Goal: Information Seeking & Learning: Learn about a topic

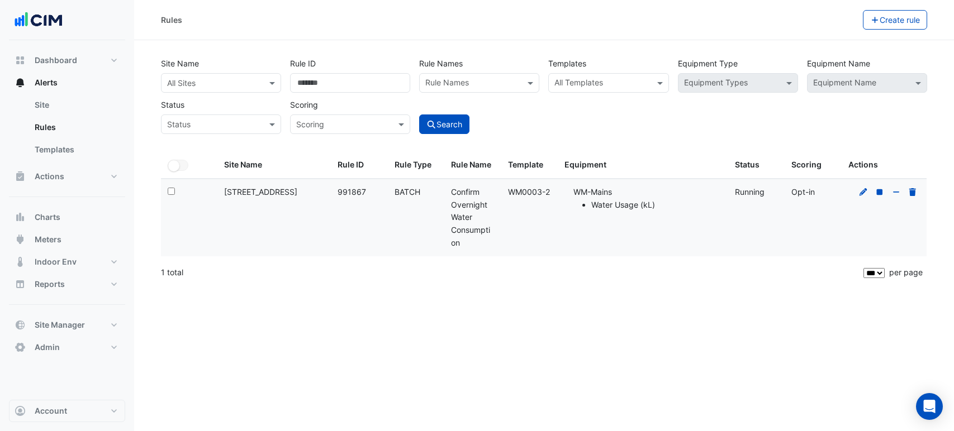
select select "***"
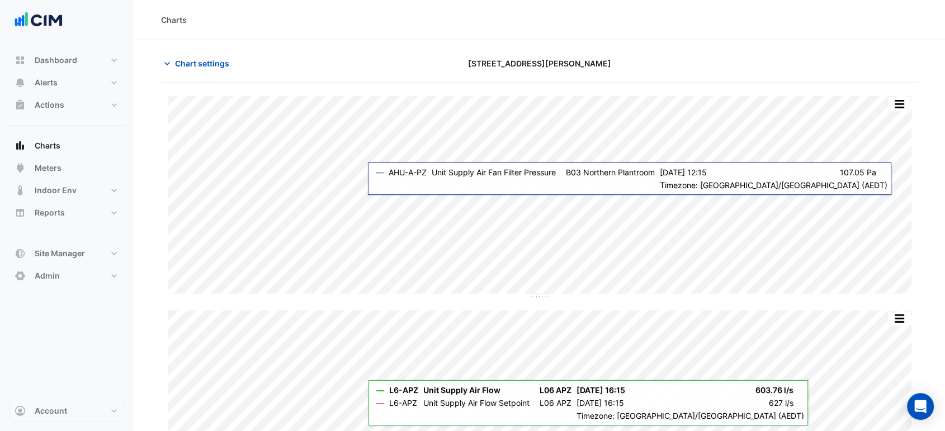
click at [649, 37] on div "Charts" at bounding box center [539, 20] width 810 height 40
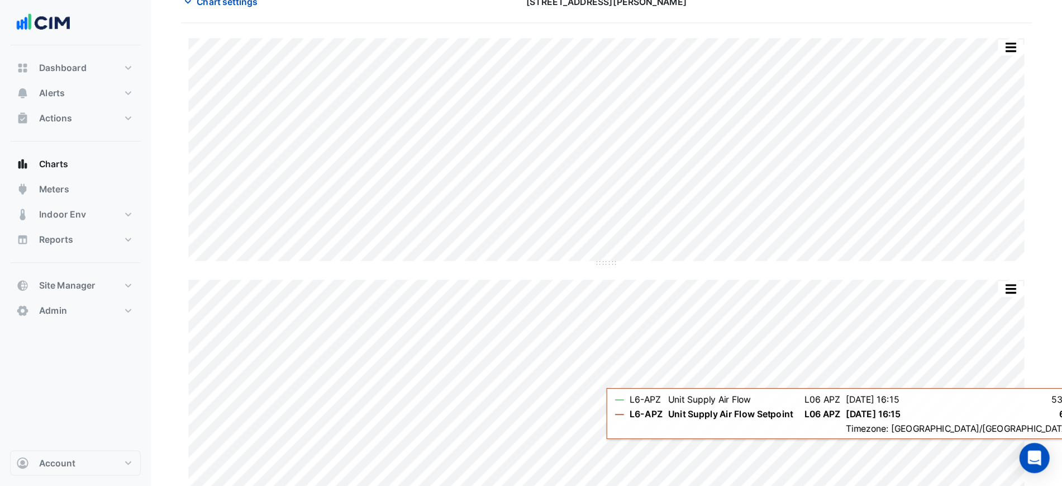
scroll to position [62, 0]
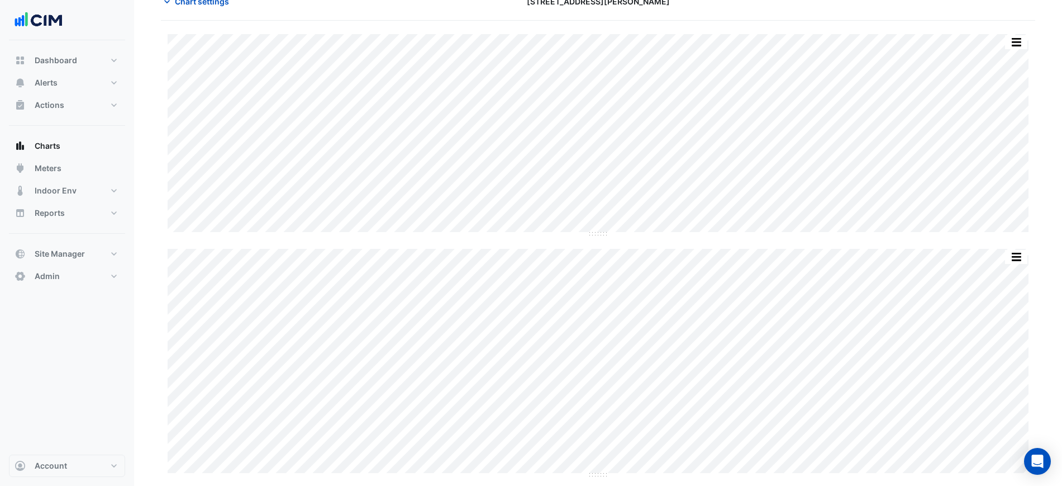
click at [944, 191] on section "Chart settings 1 Shelley Street Split by Unit Split All Split None Print Save a…" at bounding box center [598, 291] width 928 height 626
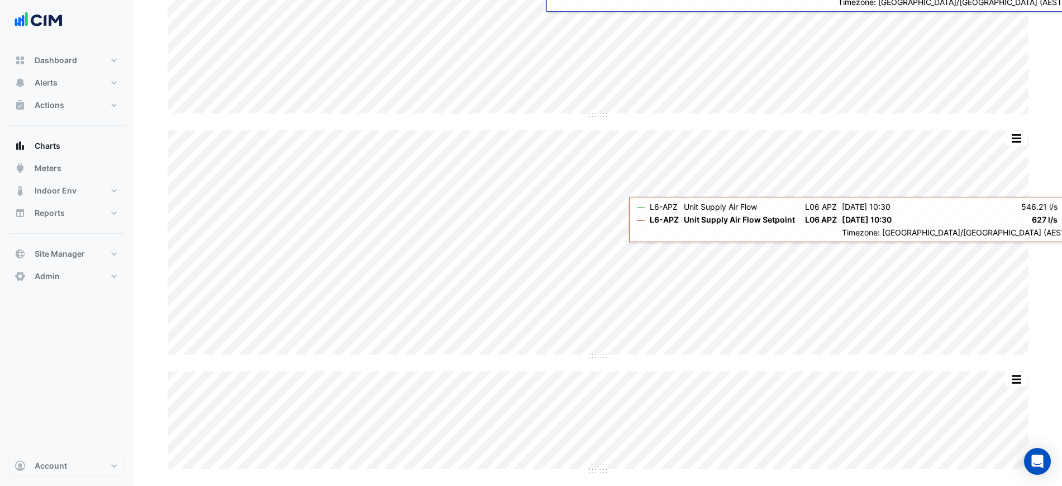
scroll to position [41, 0]
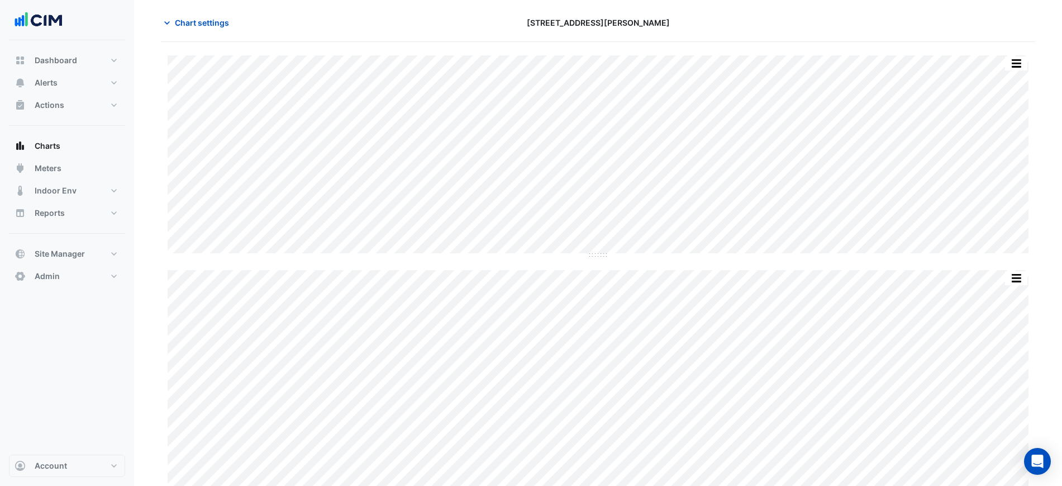
click at [850, 258] on div "Split by Unit Split All Split None Print Save as JPEG Save as PNG Pivot Data Ta…" at bounding box center [598, 333] width 875 height 557
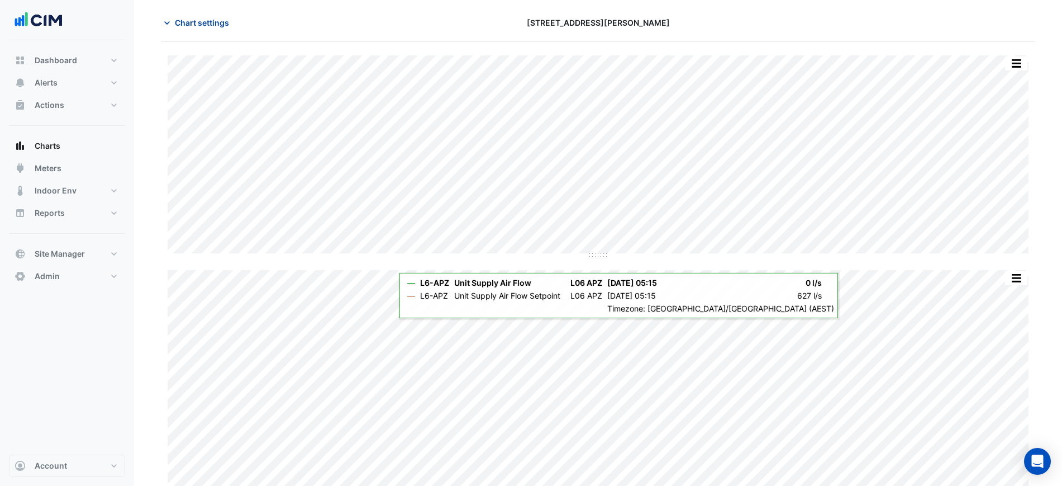
click at [173, 17] on button "Chart settings" at bounding box center [198, 23] width 75 height 20
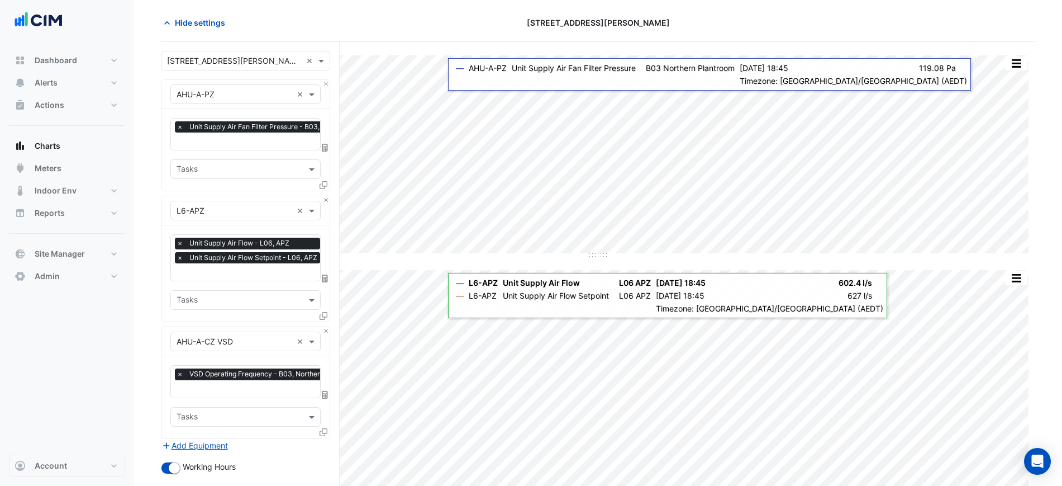
click at [222, 210] on input "text" at bounding box center [235, 211] width 116 height 12
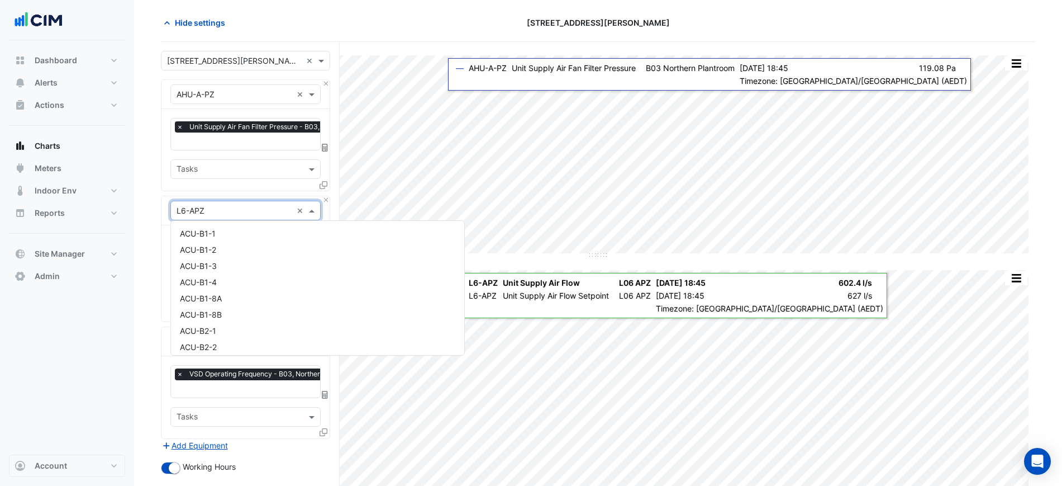
scroll to position [9616, 0]
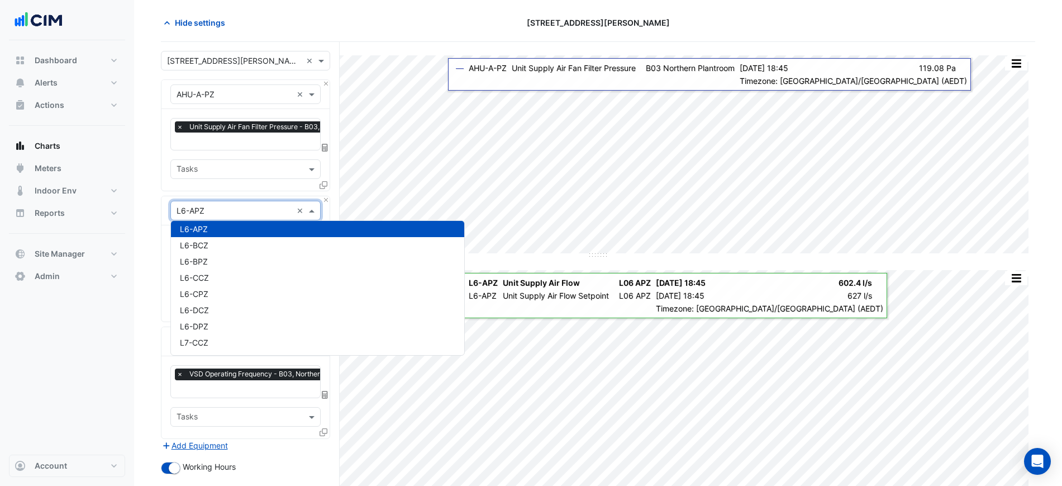
click at [154, 207] on section "Hide settings 1 Shelley Street Split by Unit Split All Split None Print Save as…" at bounding box center [598, 332] width 928 height 667
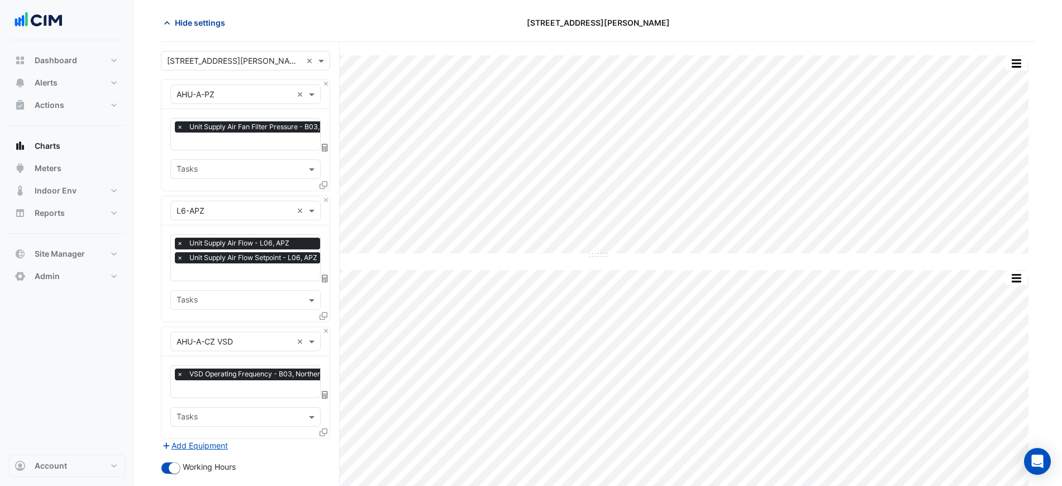
click at [196, 24] on span "Hide settings" at bounding box center [200, 23] width 50 height 12
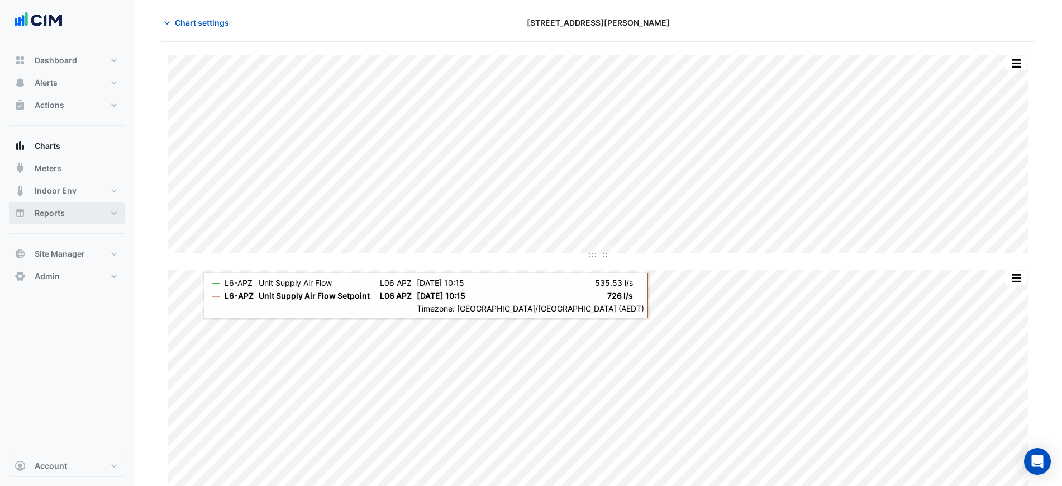
click at [85, 212] on button "Reports" at bounding box center [67, 213] width 116 height 22
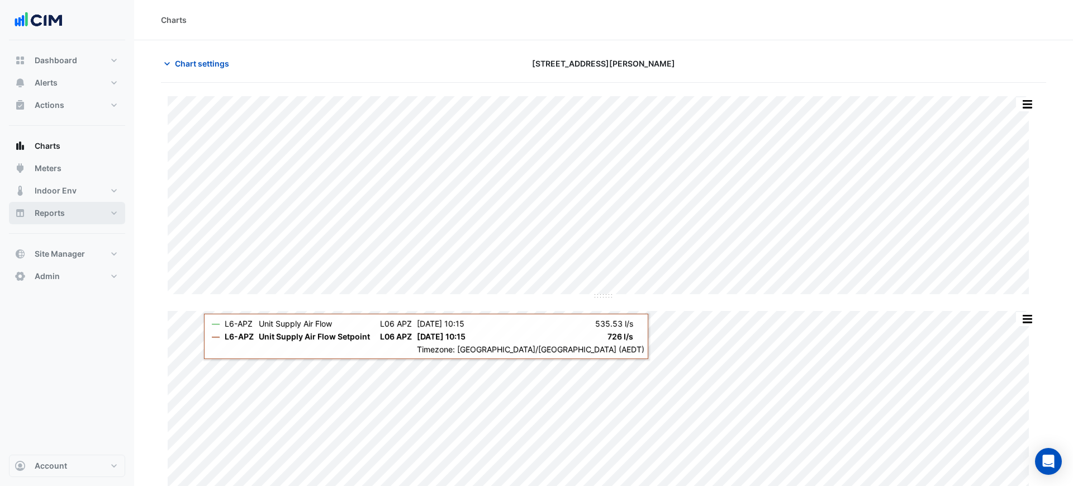
select select "***"
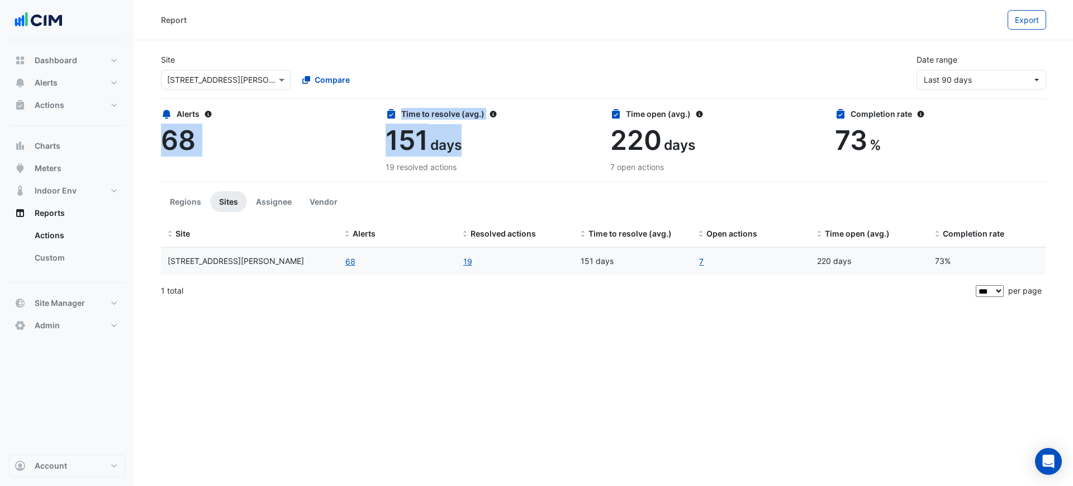
drag, startPoint x: 159, startPoint y: 144, endPoint x: 595, endPoint y: 126, distance: 435.8
click at [605, 126] on div "Alerts 68 Time to resolve (avg.) 151 days 19 resolved actions Time open (avg.) …" at bounding box center [603, 133] width 899 height 78
click at [551, 127] on div "151 days" at bounding box center [491, 140] width 211 height 32
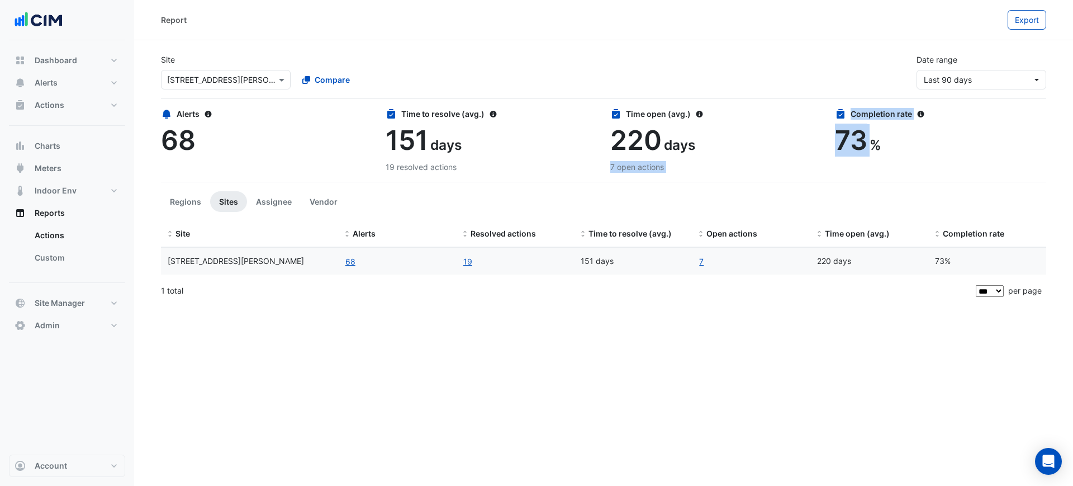
drag, startPoint x: 827, startPoint y: 131, endPoint x: 873, endPoint y: 125, distance: 46.2
click at [873, 125] on div "Alerts 68 Time to resolve (avg.) 151 days 19 resolved actions Time open (avg.) …" at bounding box center [603, 133] width 899 height 78
click at [881, 132] on div "73 %" at bounding box center [940, 140] width 211 height 32
drag, startPoint x: 885, startPoint y: 144, endPoint x: 803, endPoint y: 145, distance: 81.6
click at [803, 145] on div "Alerts 68 Time to resolve (avg.) 151 days 19 resolved actions Time open (avg.) …" at bounding box center [603, 133] width 899 height 78
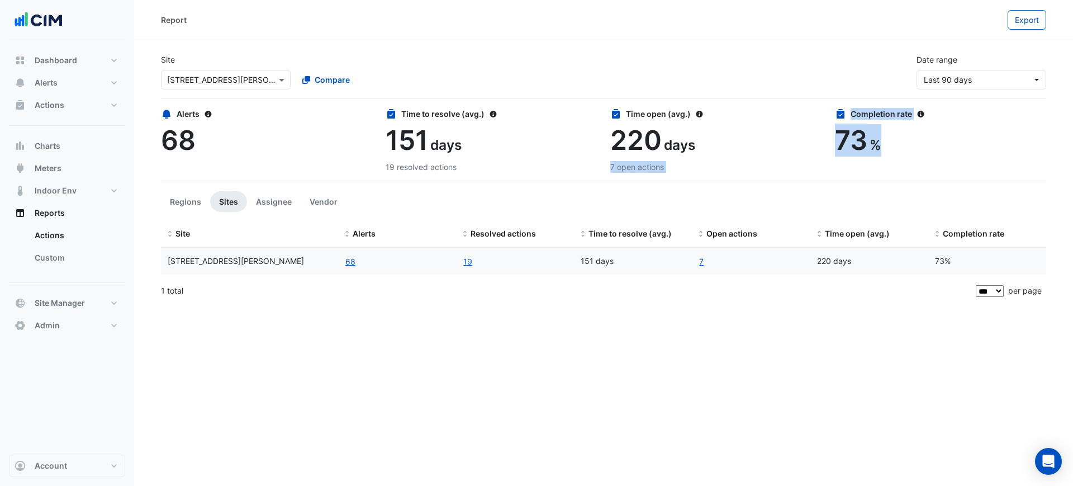
click at [822, 141] on div "Time open (avg.) 220 days 7 open actions" at bounding box center [716, 140] width 225 height 65
click at [56, 144] on span "Charts" at bounding box center [48, 145] width 26 height 11
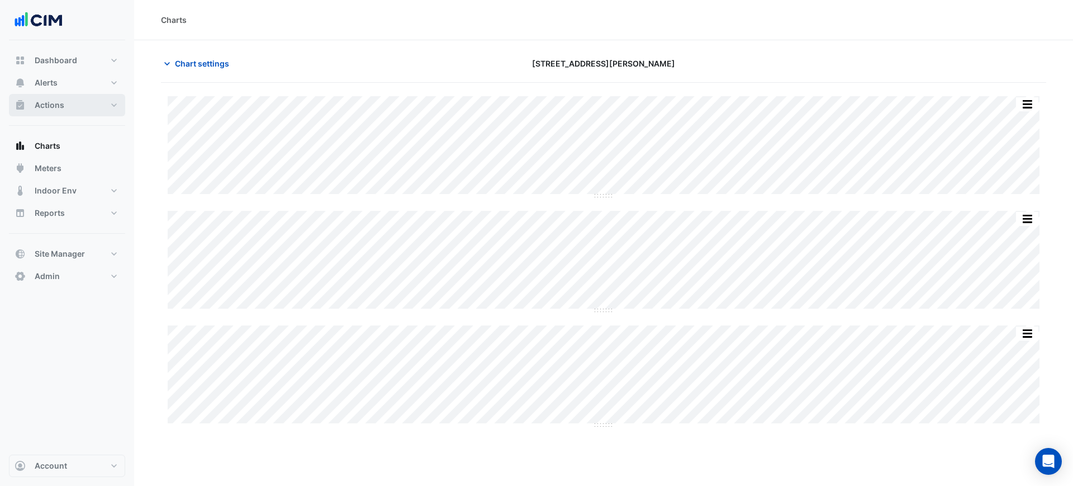
click at [91, 108] on button "Actions" at bounding box center [67, 105] width 116 height 22
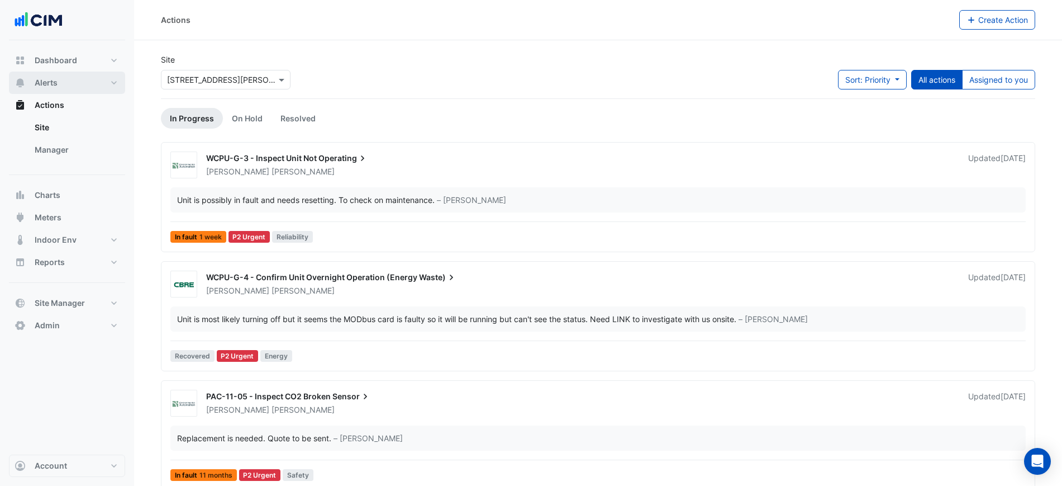
click at [80, 84] on button "Alerts" at bounding box center [67, 83] width 116 height 22
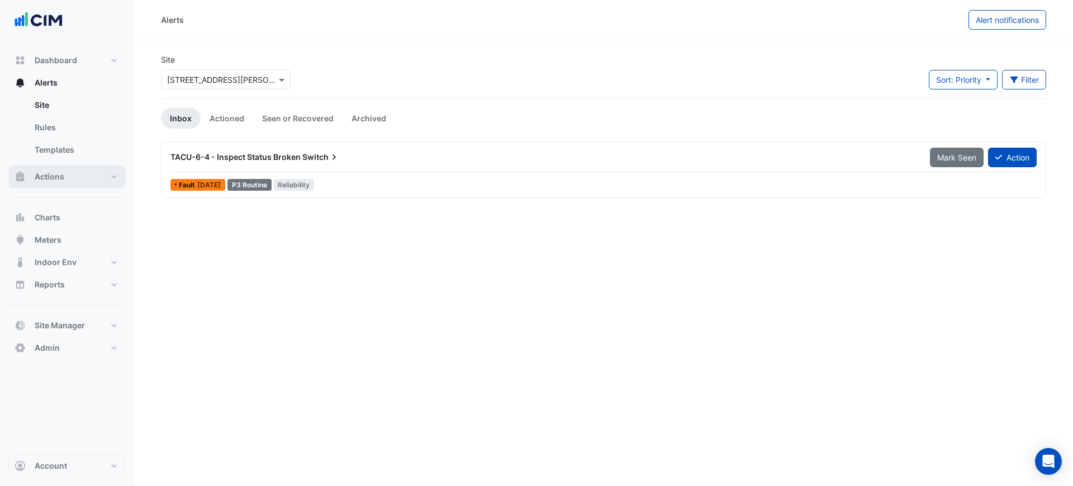
click at [62, 175] on span "Actions" at bounding box center [50, 176] width 30 height 11
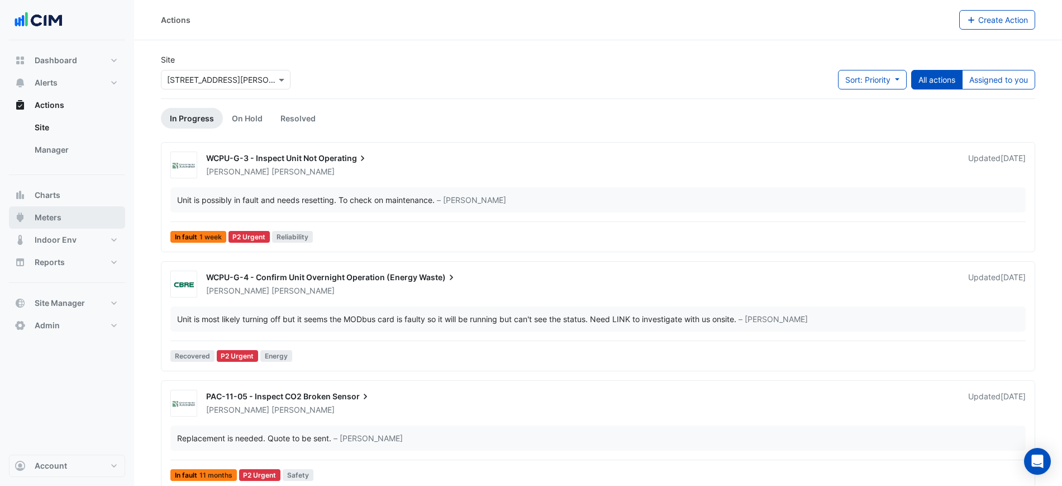
click at [65, 219] on button "Meters" at bounding box center [67, 217] width 116 height 22
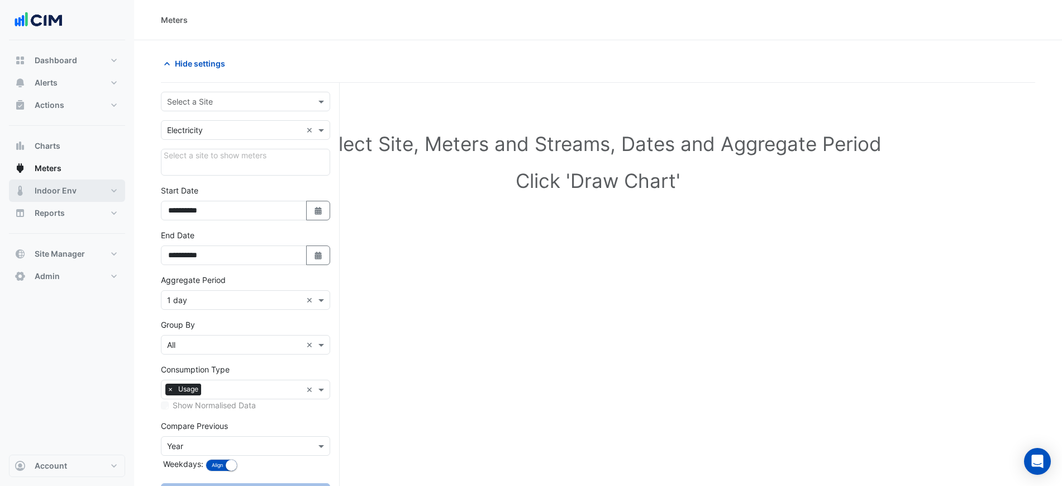
click at [68, 188] on span "Indoor Env" at bounding box center [56, 190] width 42 height 11
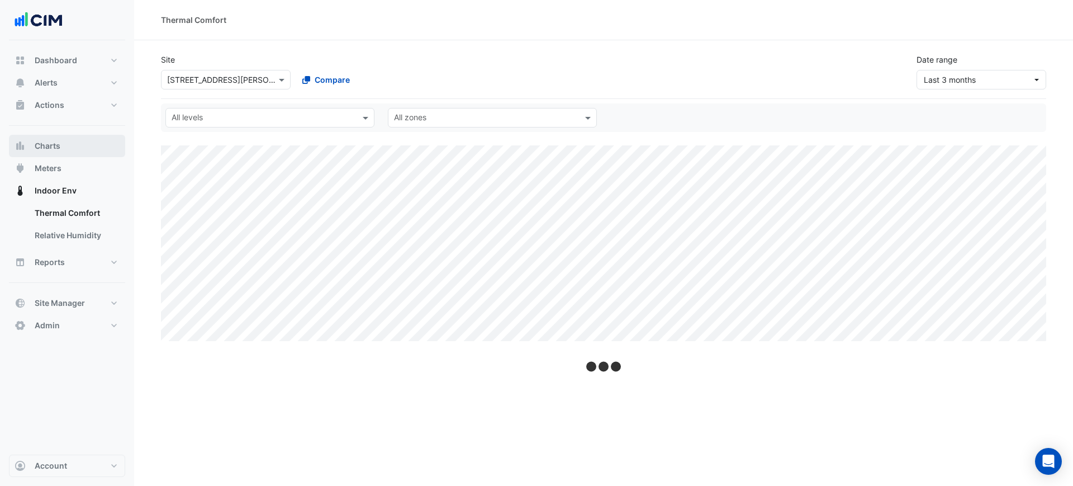
click at [71, 141] on button "Charts" at bounding box center [67, 146] width 116 height 22
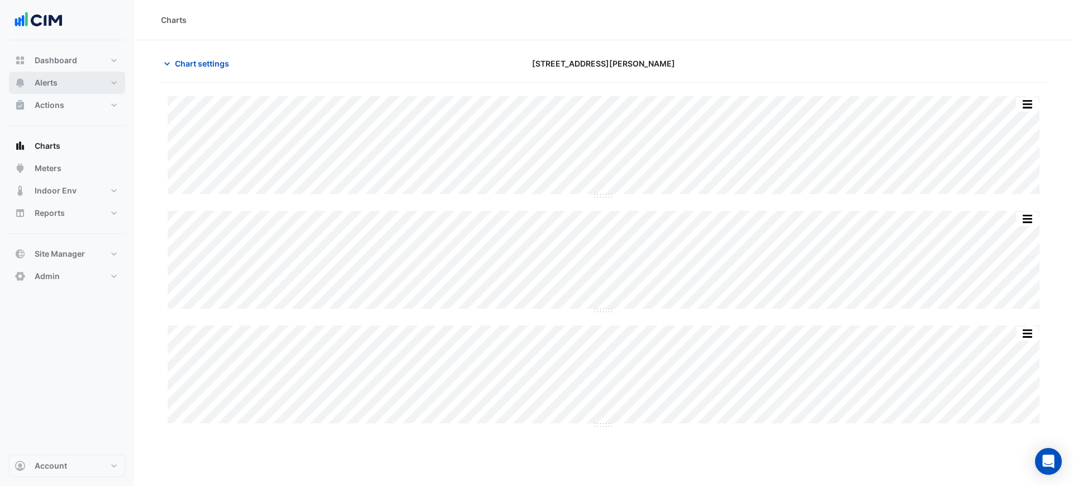
click at [64, 84] on button "Alerts" at bounding box center [67, 83] width 116 height 22
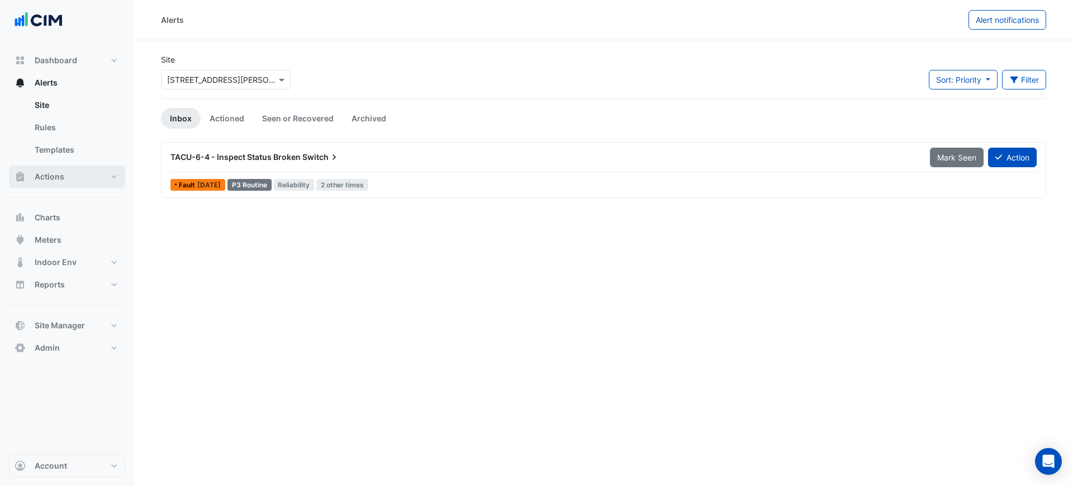
click at [79, 173] on button "Actions" at bounding box center [67, 176] width 116 height 22
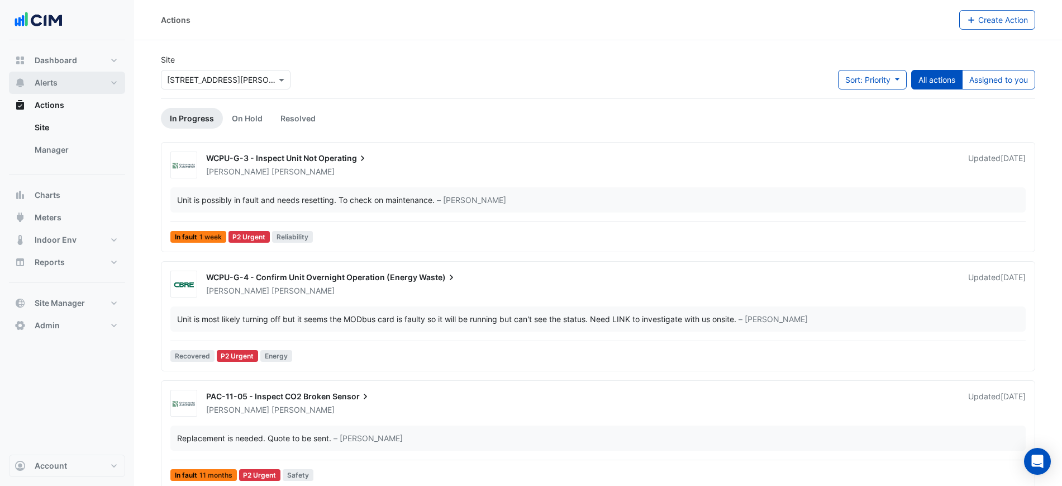
click at [68, 83] on button "Alerts" at bounding box center [67, 83] width 116 height 22
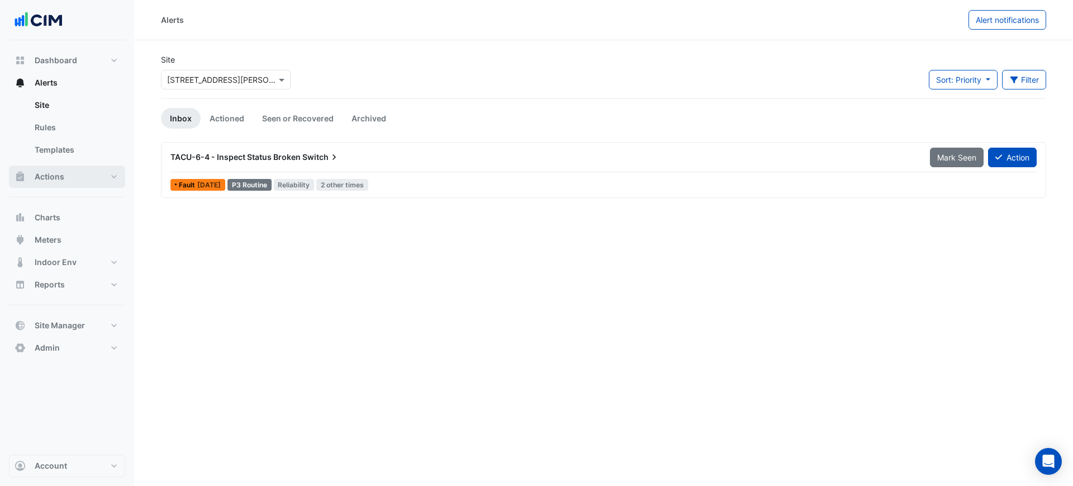
click at [73, 174] on button "Actions" at bounding box center [67, 176] width 116 height 22
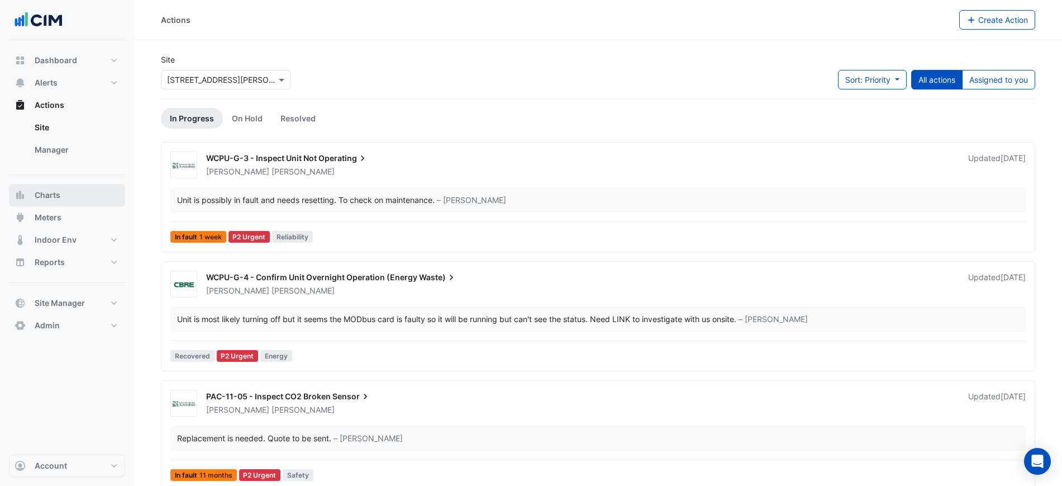
click at [80, 187] on button "Charts" at bounding box center [67, 195] width 116 height 22
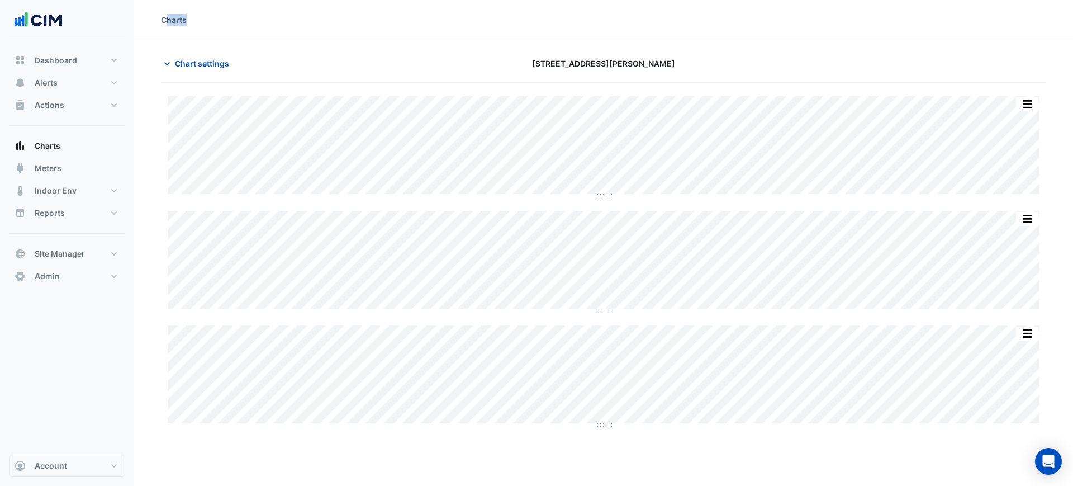
drag, startPoint x: 191, startPoint y: 16, endPoint x: 357, endPoint y: 1, distance: 166.1
click at [162, 15] on div "Charts" at bounding box center [603, 20] width 885 height 12
click at [269, 31] on div "Charts" at bounding box center [603, 20] width 939 height 40
click at [191, 4] on div "Charts" at bounding box center [603, 20] width 939 height 40
drag, startPoint x: 156, startPoint y: 15, endPoint x: 190, endPoint y: 19, distance: 34.4
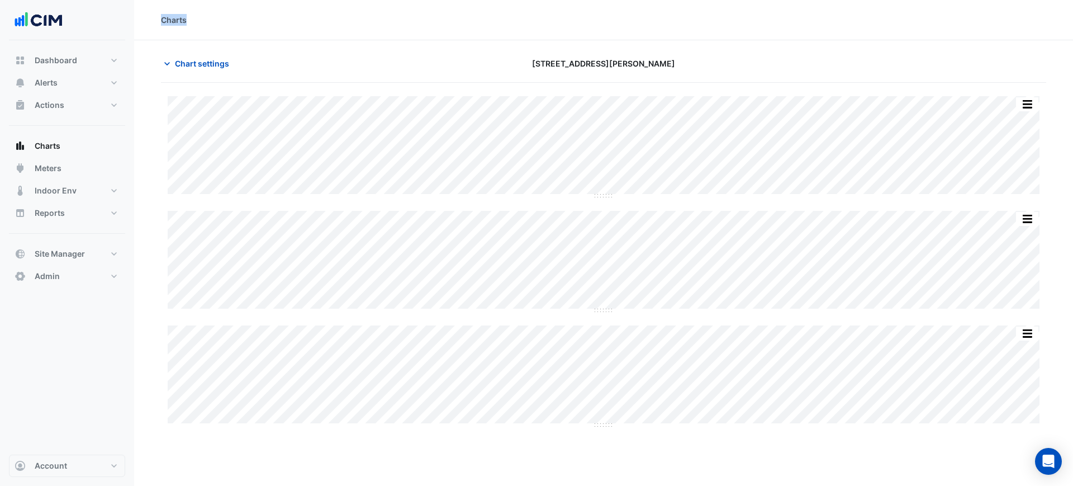
click at [190, 19] on div "Charts" at bounding box center [603, 20] width 939 height 12
click at [193, 15] on div "Charts" at bounding box center [603, 20] width 885 height 12
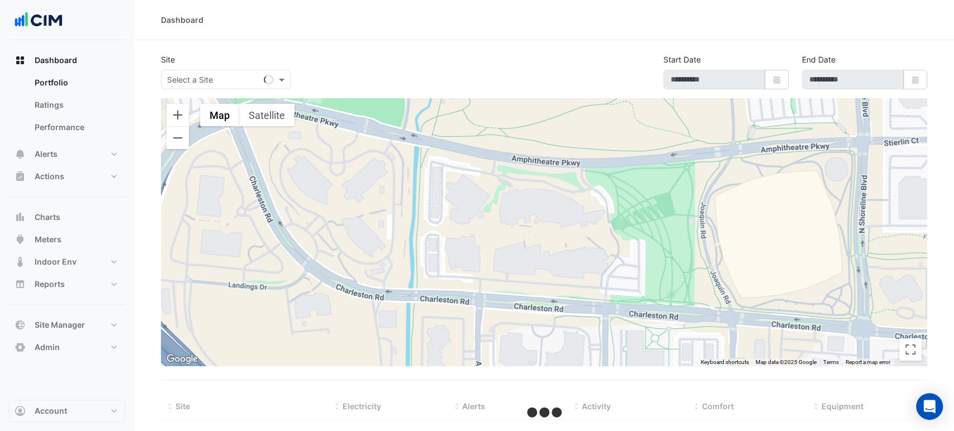
type input "**********"
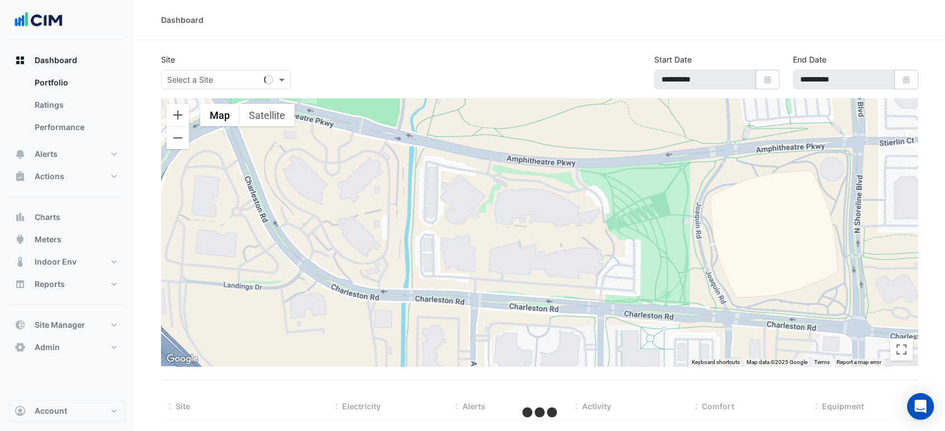
select select "***"
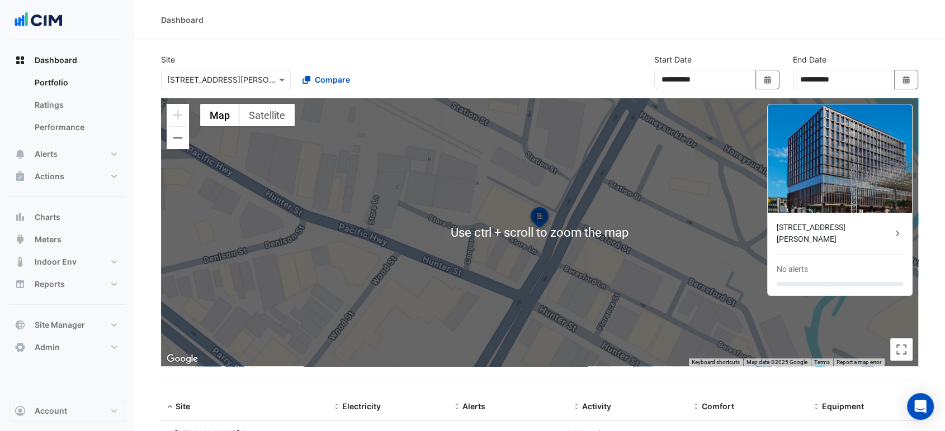
click at [210, 75] on input "text" at bounding box center [214, 80] width 95 height 12
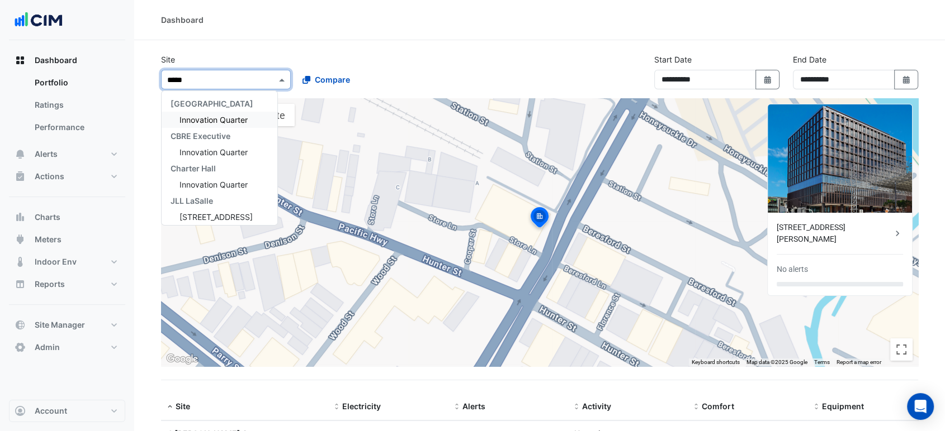
type input "******"
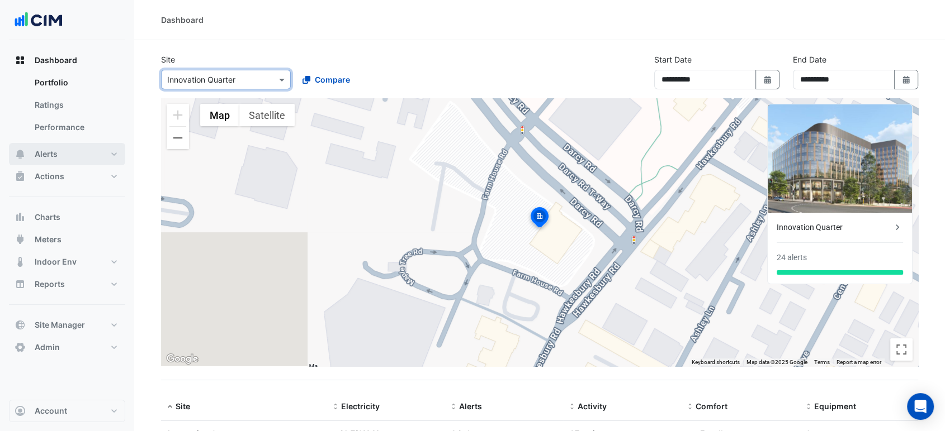
click at [72, 152] on button "Alerts" at bounding box center [67, 154] width 116 height 22
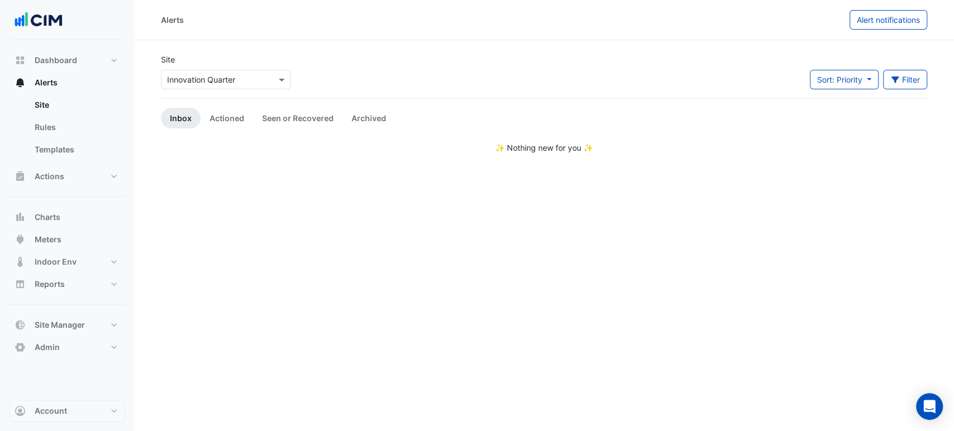
click at [226, 70] on div "Select a Site × Innovation Quarter" at bounding box center [226, 80] width 130 height 20
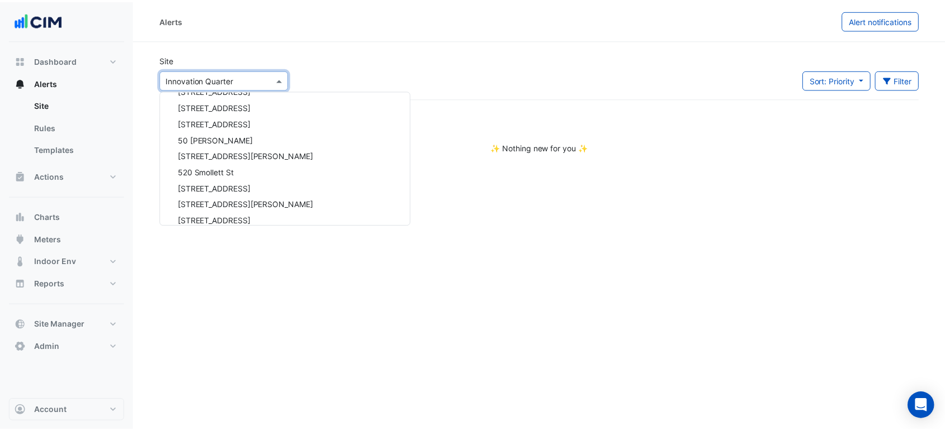
scroll to position [2714, 0]
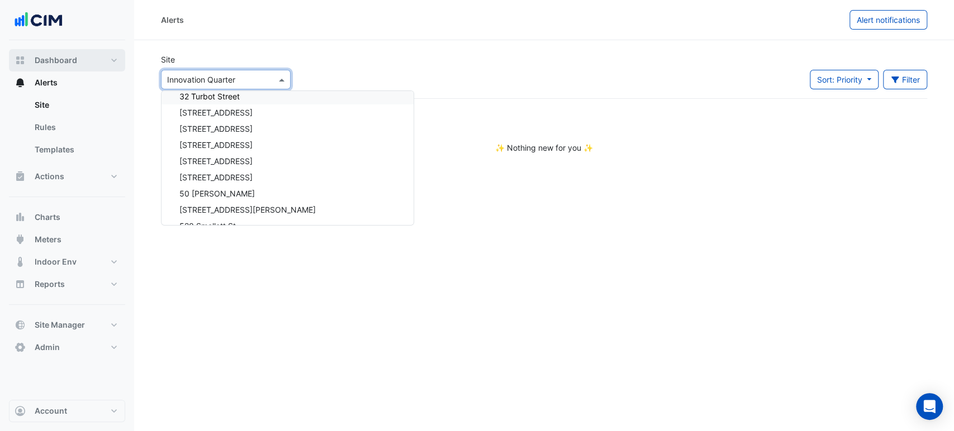
click at [102, 57] on button "Dashboard" at bounding box center [67, 60] width 116 height 22
select select "***"
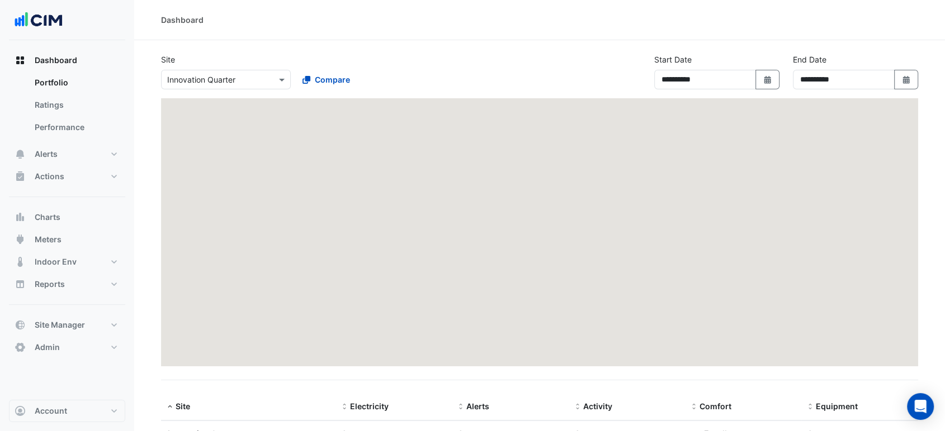
click at [216, 81] on input "text" at bounding box center [214, 80] width 95 height 12
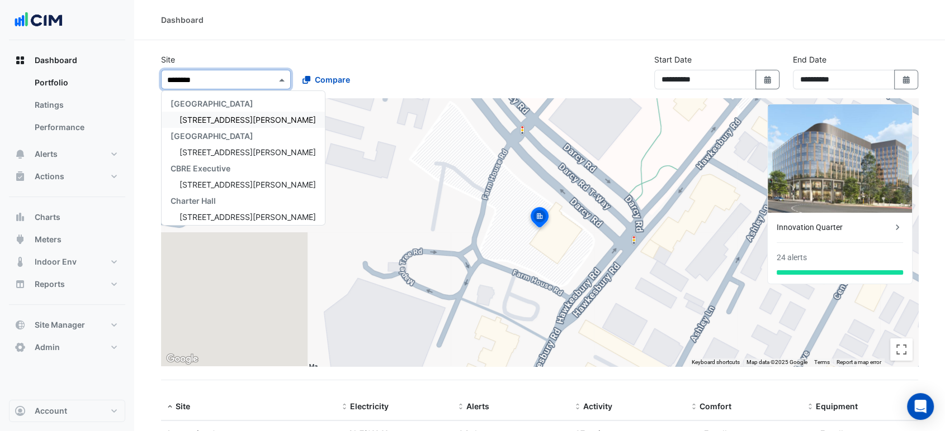
type input "*********"
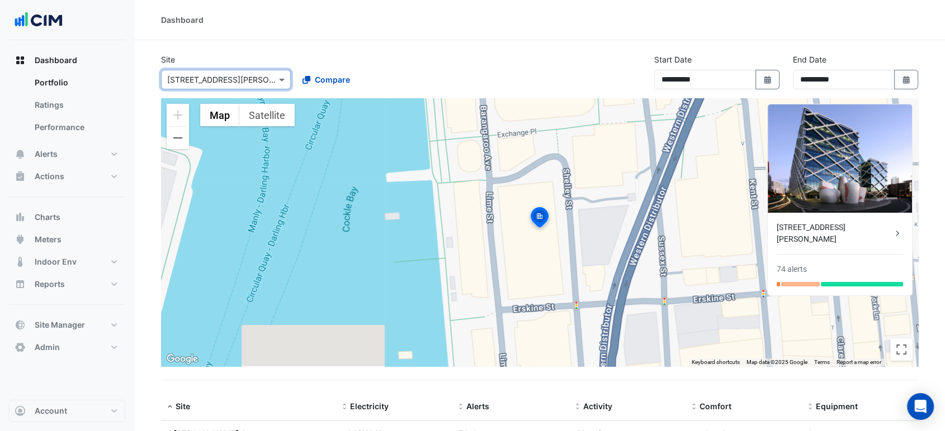
click at [521, 28] on div "Dashboard" at bounding box center [539, 20] width 810 height 40
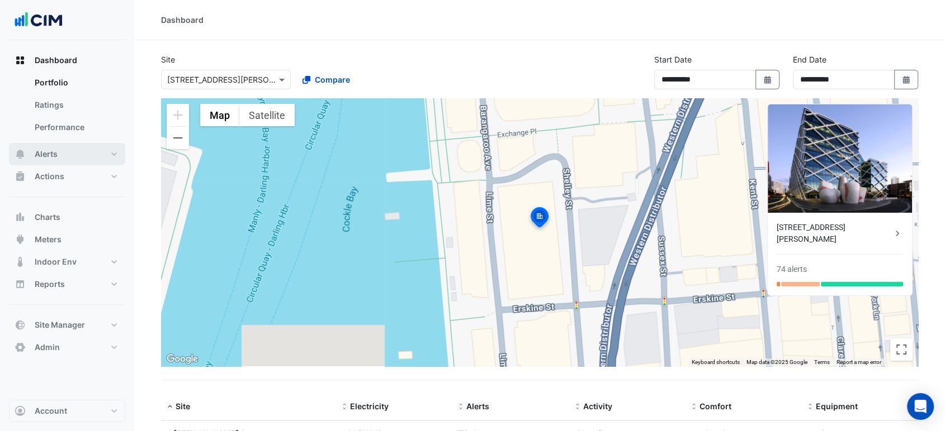
click at [67, 151] on button "Alerts" at bounding box center [67, 154] width 116 height 22
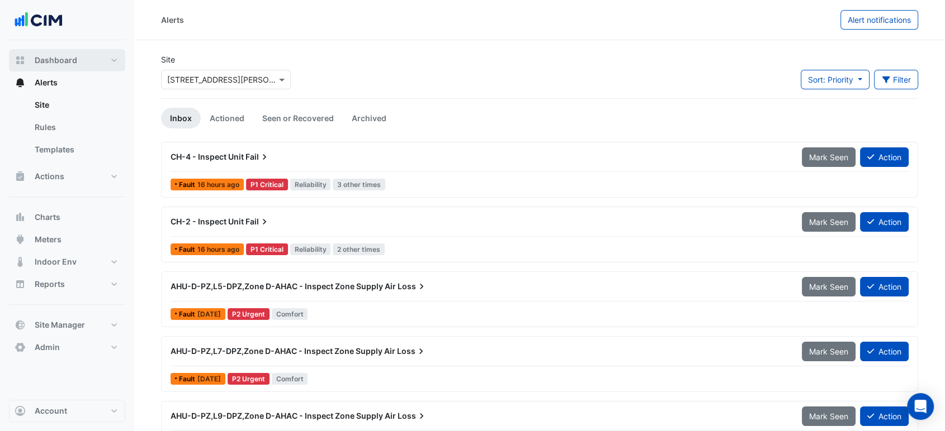
click at [89, 61] on button "Dashboard" at bounding box center [67, 60] width 116 height 22
select select "***"
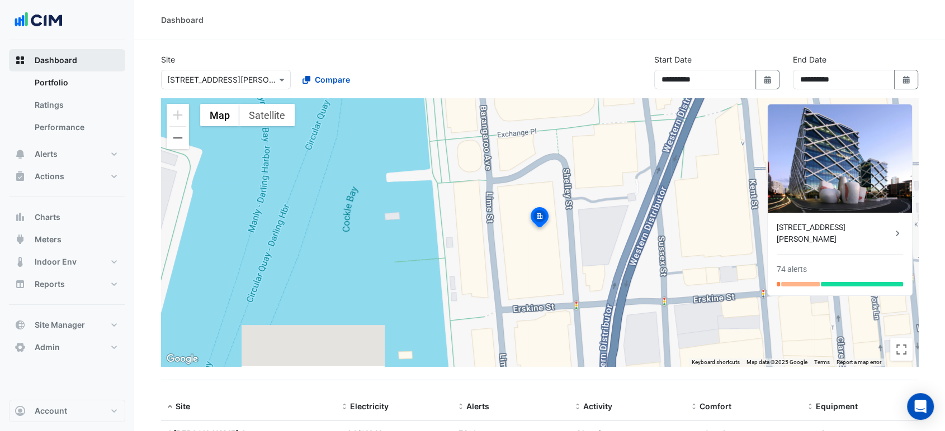
click at [65, 62] on span "Dashboard" at bounding box center [56, 60] width 42 height 11
click at [798, 79] on button "Select Date" at bounding box center [906, 80] width 25 height 20
select select "*"
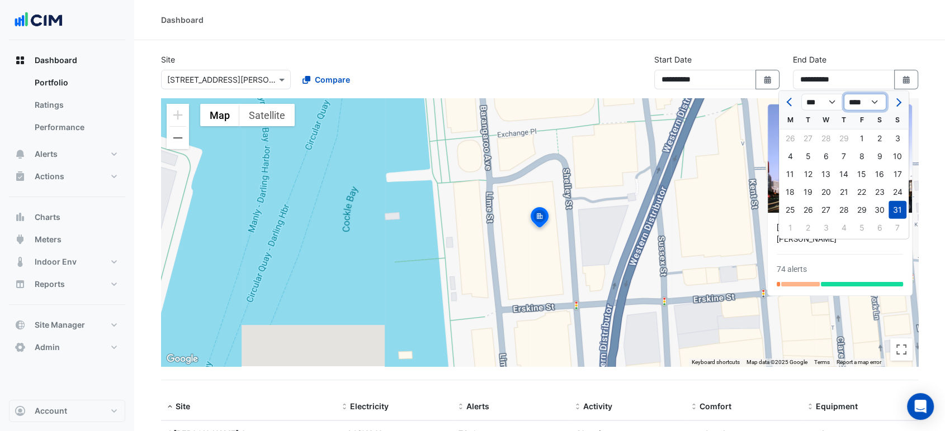
click at [798, 97] on select "**** **** **** **** **** **** **** **** **** **** ****" at bounding box center [864, 102] width 42 height 17
select select "****"
click at [798, 94] on select "**** **** **** **** **** **** **** **** **** **** ****" at bounding box center [864, 102] width 42 height 17
click at [798, 102] on button "Next month" at bounding box center [896, 102] width 13 height 18
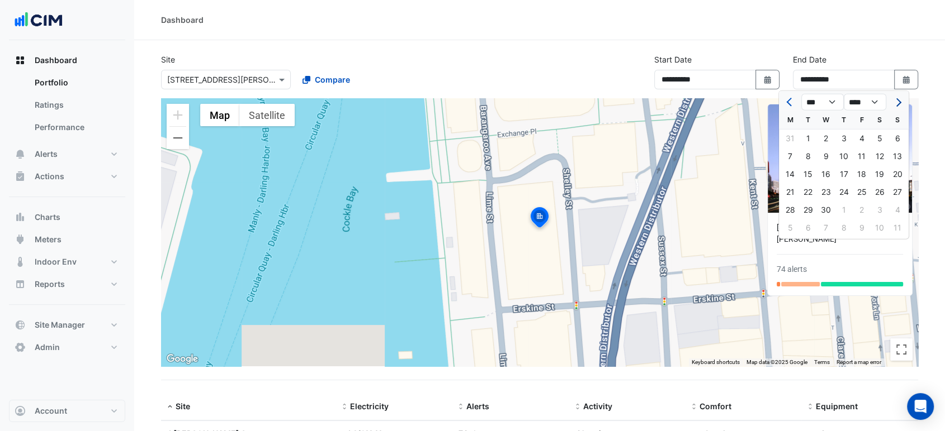
click at [798, 102] on button "Next month" at bounding box center [896, 102] width 13 height 18
click at [798, 99] on button "Next month" at bounding box center [896, 102] width 13 height 18
select select "*"
click at [798, 191] on div "21" at bounding box center [843, 192] width 18 height 18
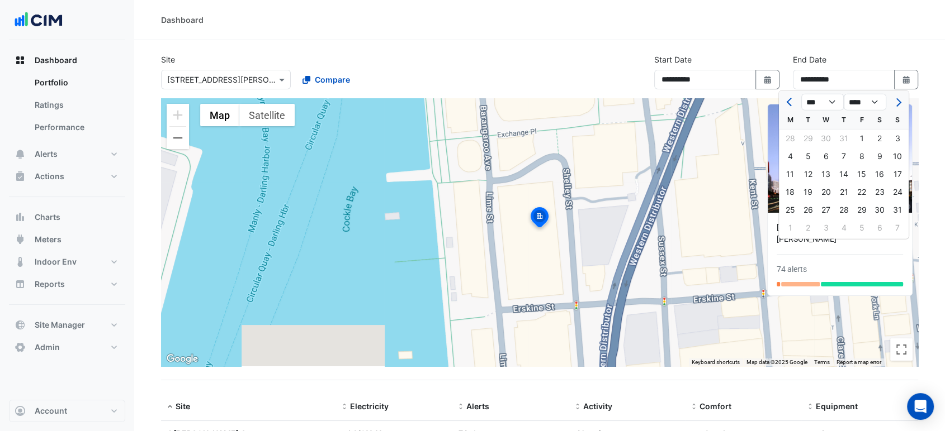
type input "**********"
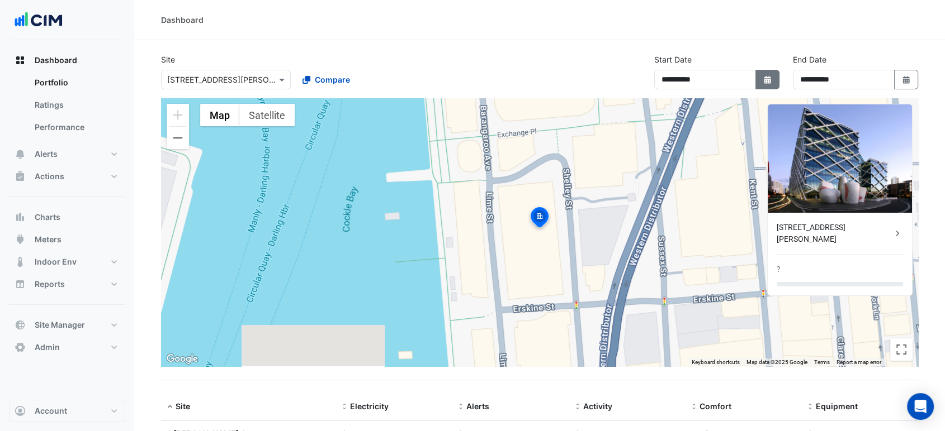
drag, startPoint x: 777, startPoint y: 86, endPoint x: 771, endPoint y: 83, distance: 7.1
click at [776, 86] on button "Select Date" at bounding box center [767, 80] width 25 height 20
click at [767, 82] on icon "button" at bounding box center [766, 80] width 7 height 8
click at [765, 79] on fa-icon "Select Date" at bounding box center [767, 80] width 10 height 10
select select "****"
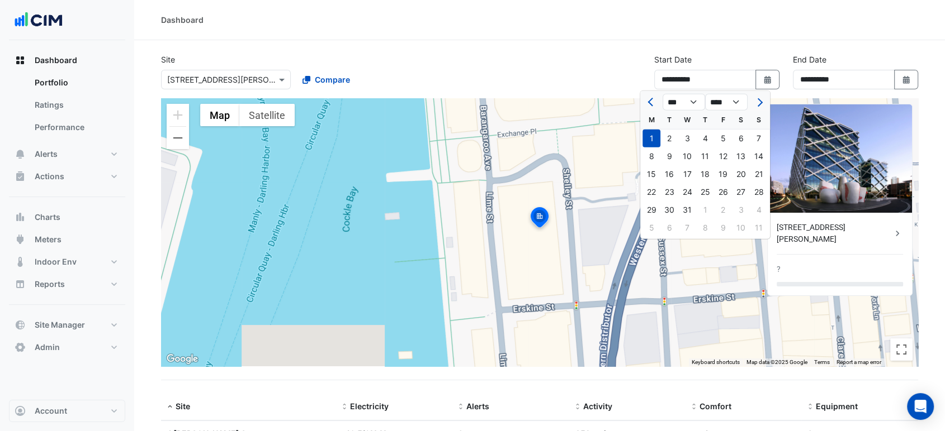
drag, startPoint x: 751, startPoint y: 92, endPoint x: 714, endPoint y: 110, distance: 41.0
click at [742, 98] on div "*** *** *** *** *** *** *** *** *** *** *** *** **** **** **** **** **** **** *…" at bounding box center [705, 101] width 130 height 20
click at [715, 108] on select "**** **** **** **** **** **** **** **** **** **** **** ****" at bounding box center [726, 102] width 42 height 17
click at [719, 282] on div "To activate drag with keyboard, press Alt + Enter. Once in keyboard drag state,…" at bounding box center [539, 232] width 757 height 268
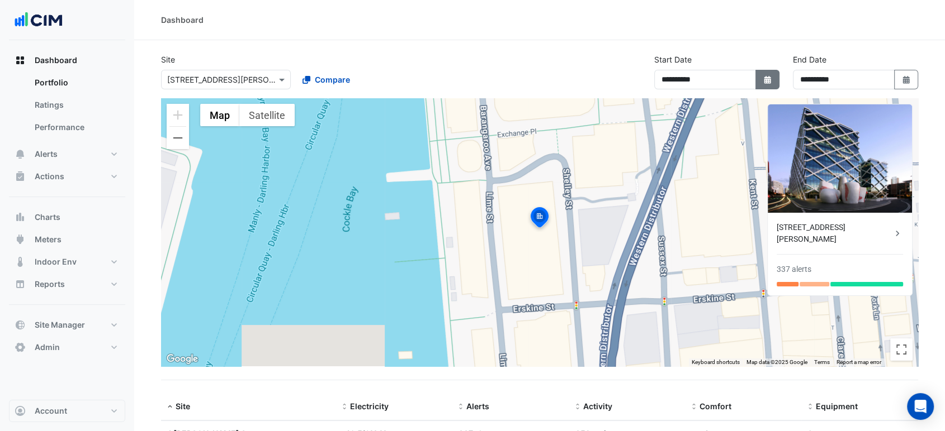
click at [758, 79] on button "Select Date" at bounding box center [767, 80] width 25 height 20
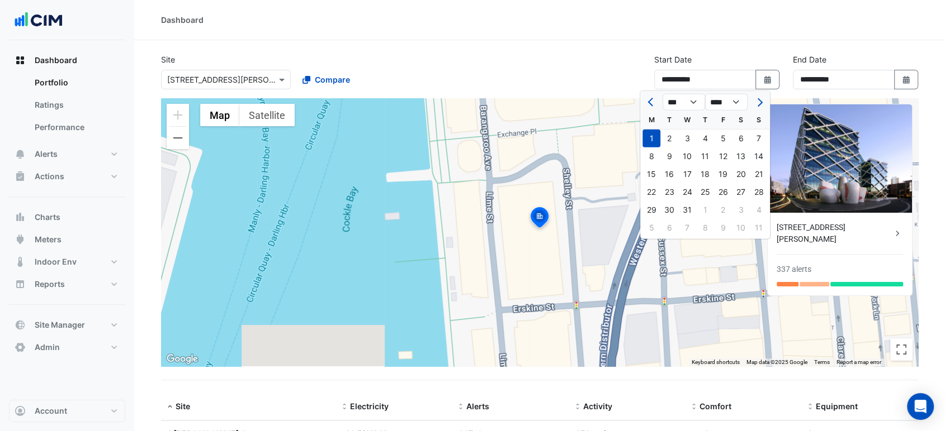
drag, startPoint x: 749, startPoint y: 99, endPoint x: 743, endPoint y: 102, distance: 7.0
click at [748, 99] on div at bounding box center [758, 102] width 22 height 18
click at [742, 102] on select "**** **** **** **** **** **** **** **** **** **** **** ****" at bounding box center [726, 102] width 42 height 17
select select "****"
click at [705, 94] on select "**** **** **** **** **** **** **** **** **** **** **** ****" at bounding box center [726, 102] width 42 height 17
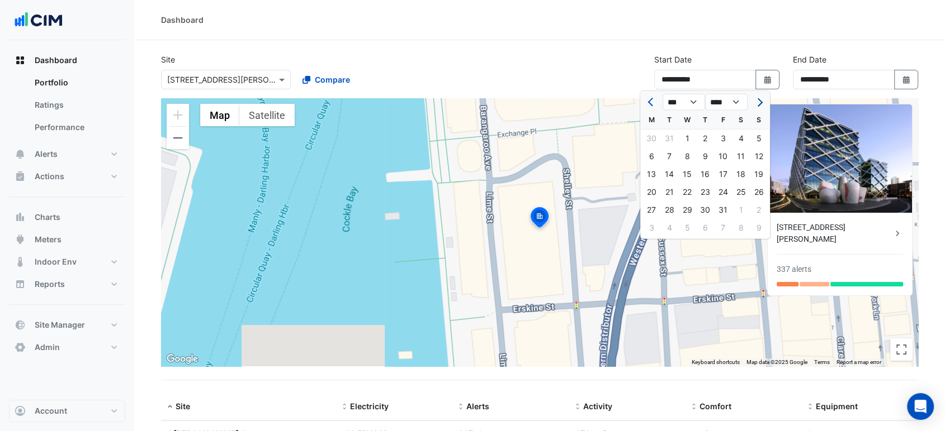
click at [753, 97] on button "Next month" at bounding box center [758, 102] width 13 height 18
click at [755, 97] on button "Next month" at bounding box center [758, 102] width 13 height 18
click at [756, 97] on button "Next month" at bounding box center [758, 102] width 13 height 18
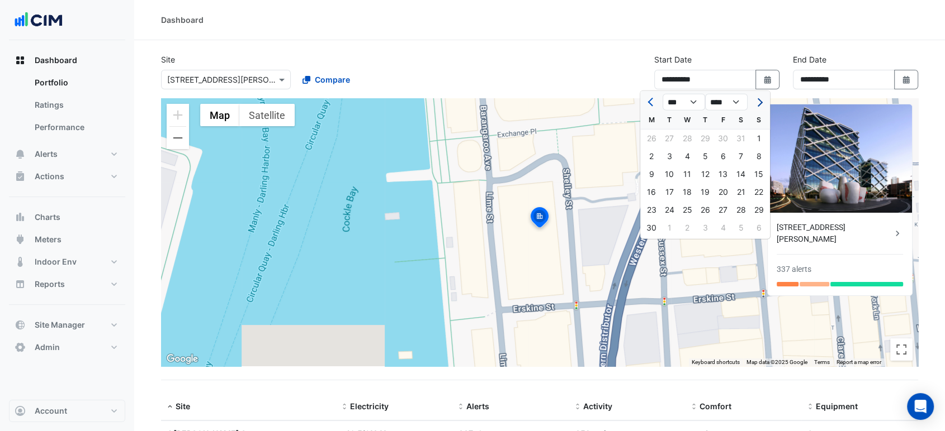
click at [756, 97] on button "Next month" at bounding box center [758, 102] width 13 height 18
select select "*"
click at [722, 141] on div "1" at bounding box center [723, 139] width 18 height 18
type input "**********"
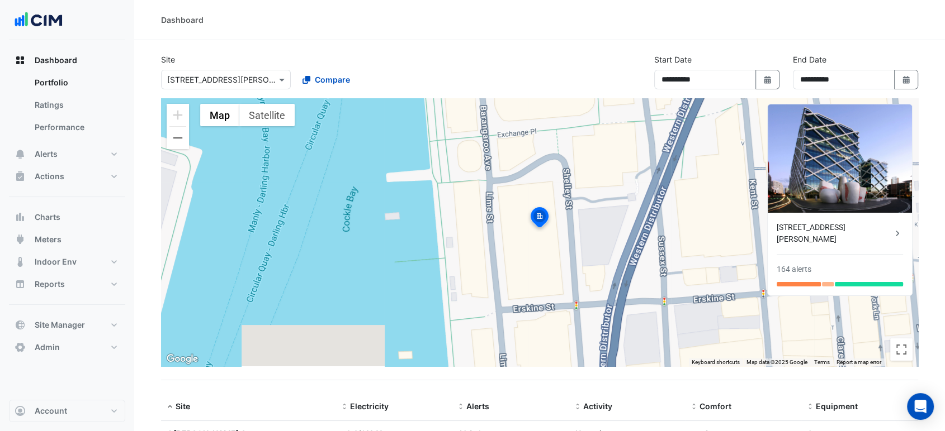
click at [537, 35] on div "Dashboard" at bounding box center [539, 20] width 810 height 40
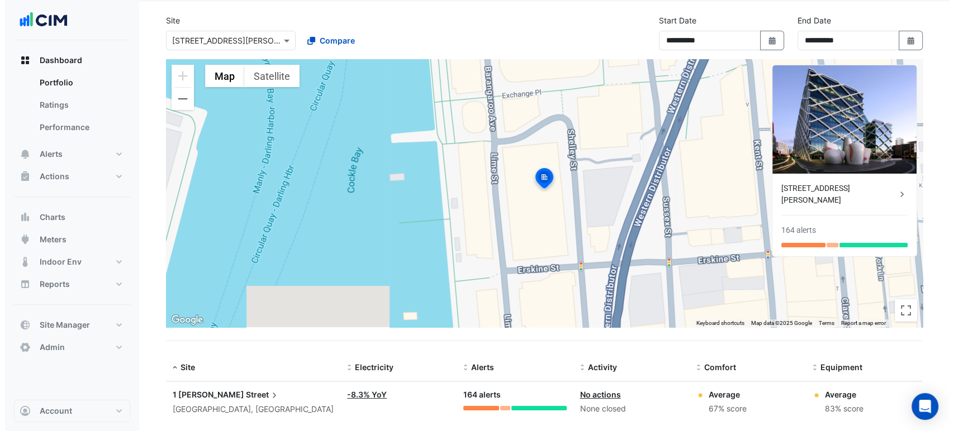
scroll to position [60, 0]
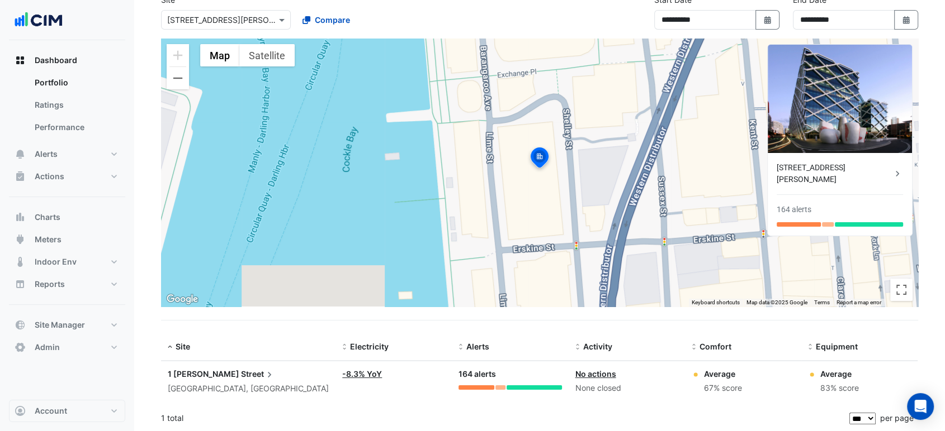
click at [252, 282] on div "1 Shelley Street" at bounding box center [248, 374] width 161 height 12
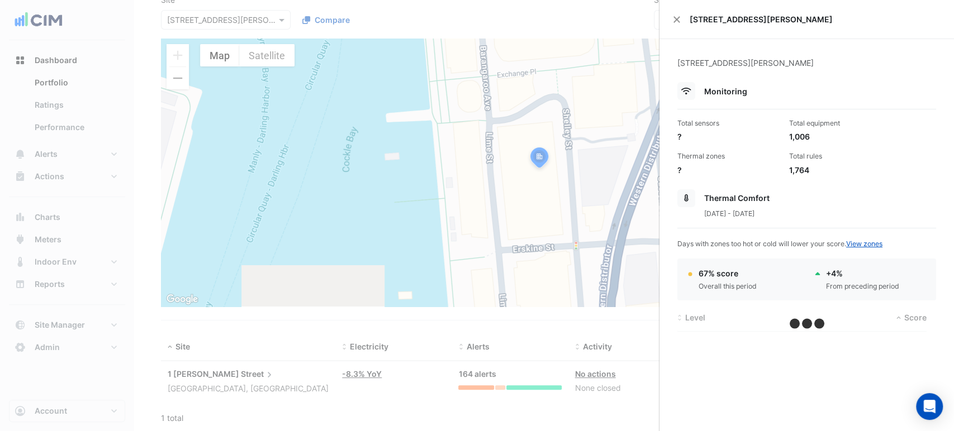
click at [252, 282] on ngb-offcanvas-backdrop at bounding box center [477, 215] width 954 height 431
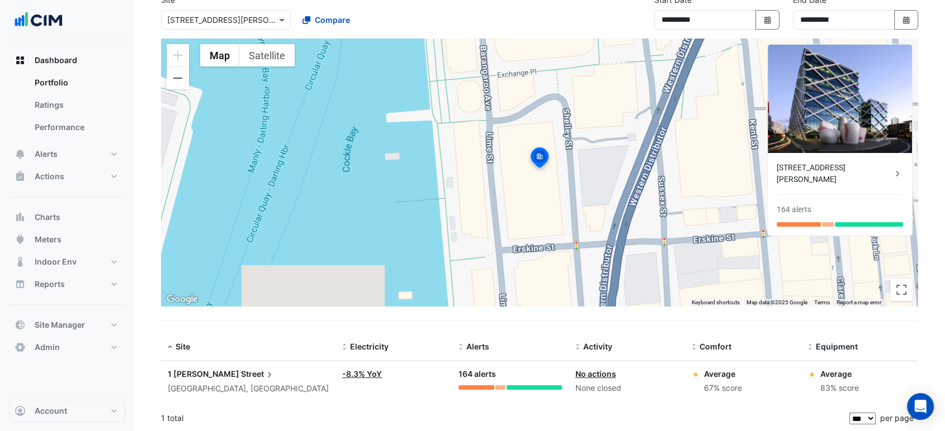
click at [252, 282] on div "1 Shelley Street" at bounding box center [248, 374] width 161 height 12
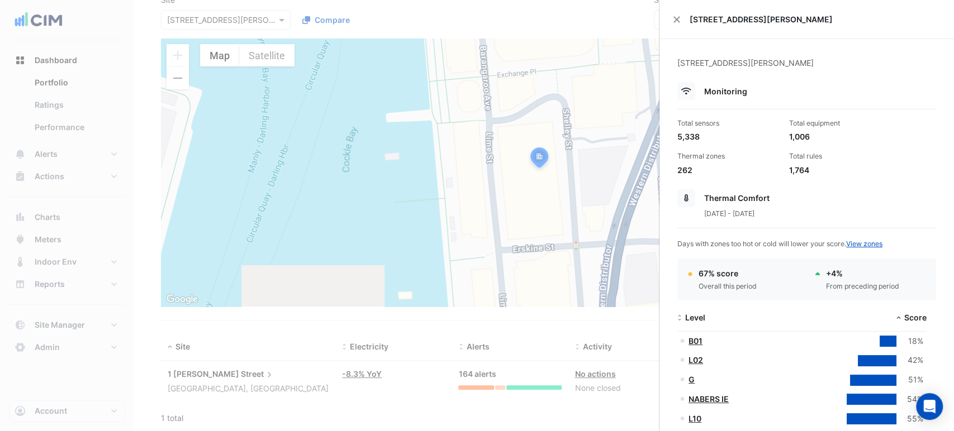
click at [579, 171] on ngb-offcanvas-backdrop at bounding box center [477, 215] width 954 height 431
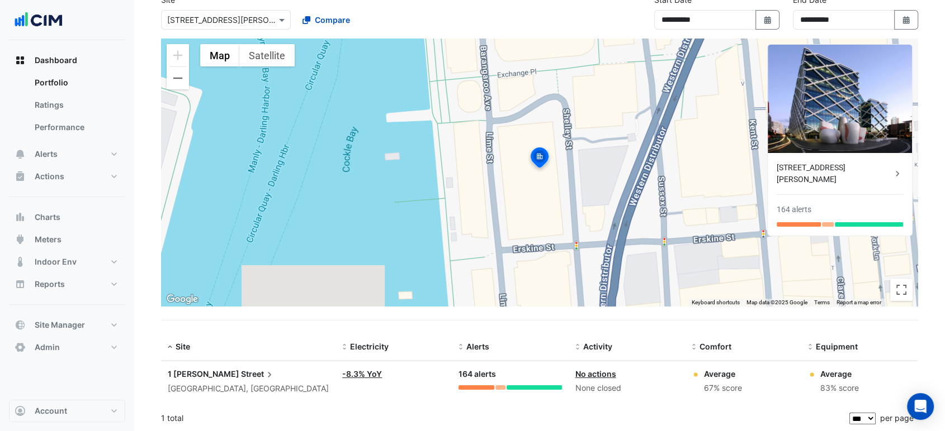
click at [303, 282] on div "Sydney, New South Wales" at bounding box center [248, 389] width 161 height 13
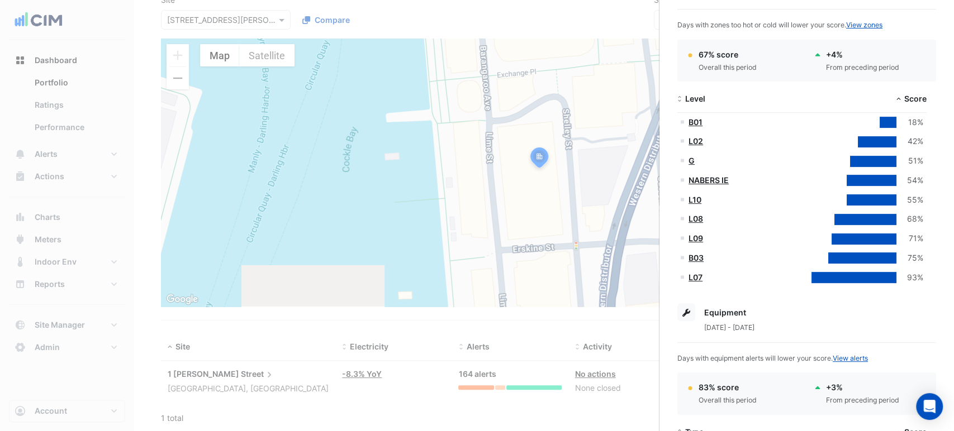
scroll to position [248, 0]
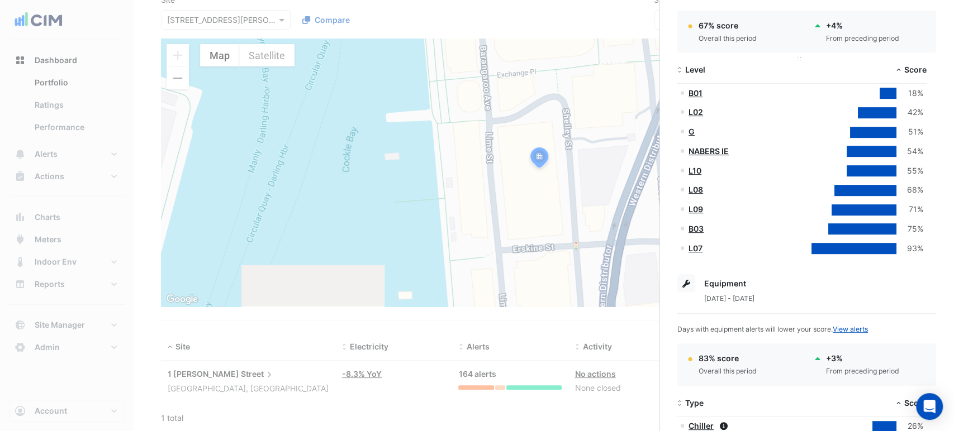
click at [681, 67] on span at bounding box center [680, 70] width 8 height 9
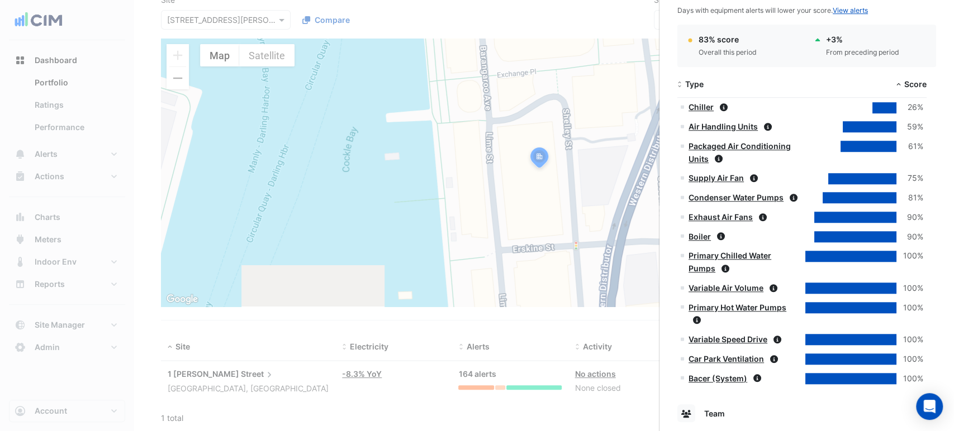
scroll to position [585, 0]
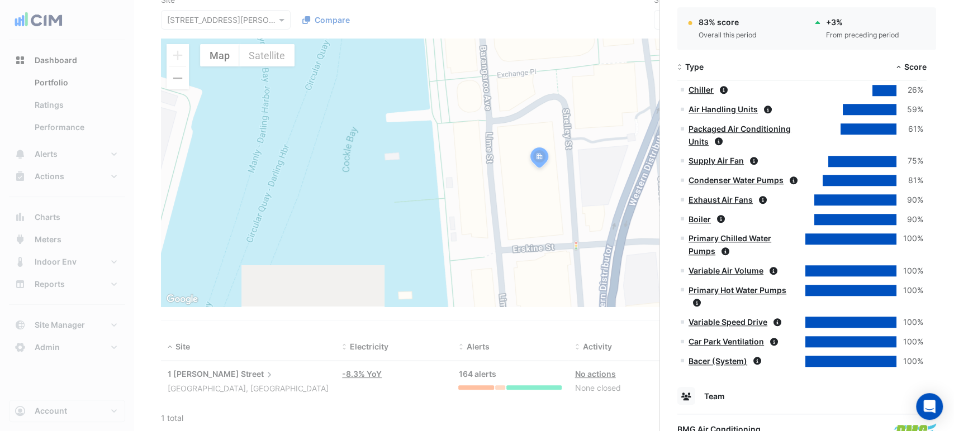
click at [700, 89] on link "Chiller" at bounding box center [701, 90] width 25 height 10
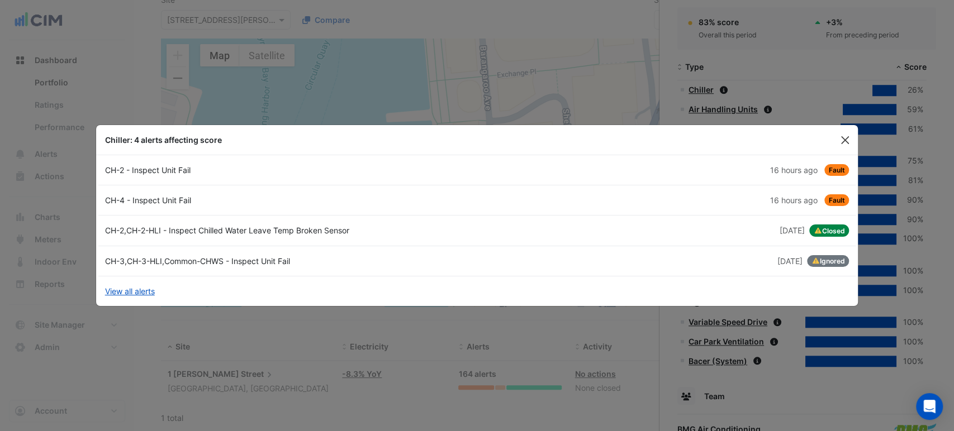
click at [798, 140] on button "Close" at bounding box center [845, 140] width 17 height 17
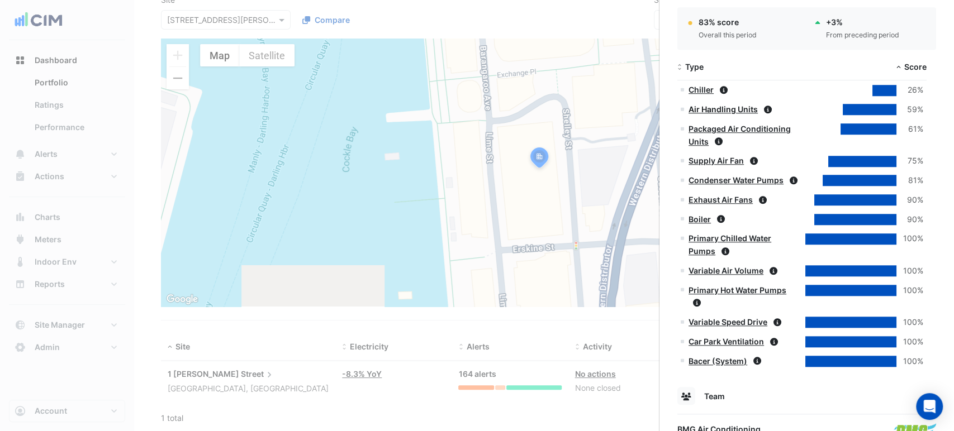
click at [727, 107] on link "Air Handling Units" at bounding box center [723, 110] width 69 height 10
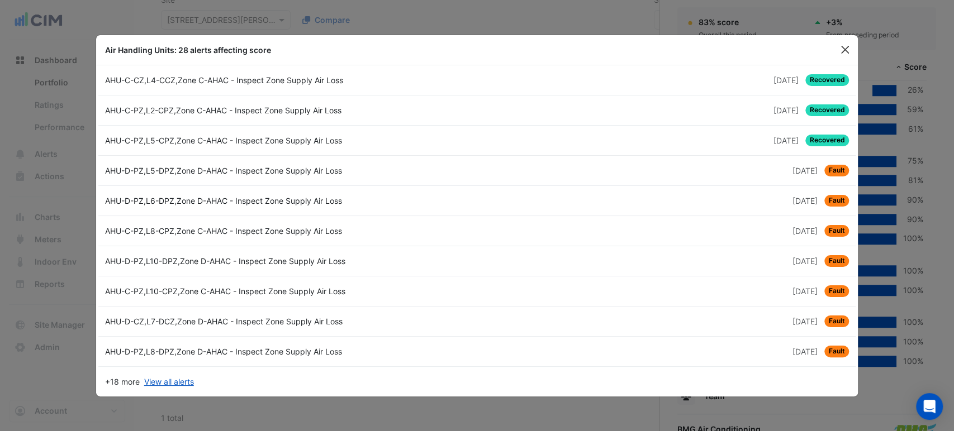
click at [798, 47] on button "Close" at bounding box center [845, 49] width 17 height 17
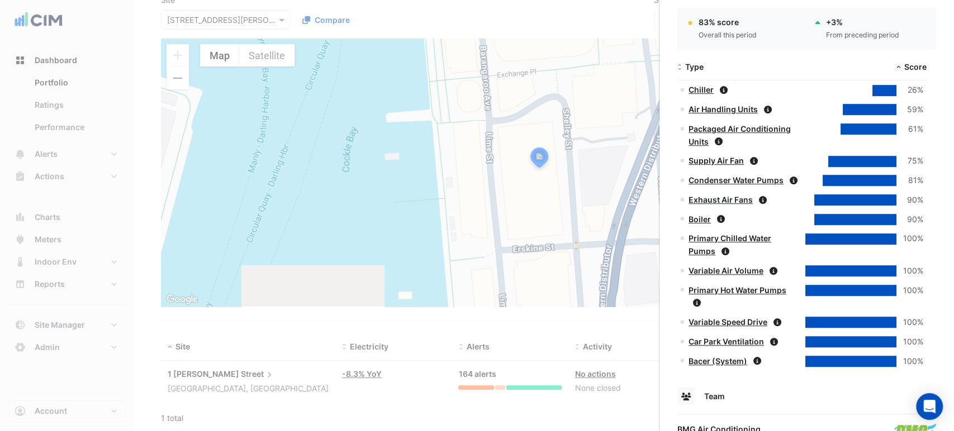
click at [727, 161] on link "Supply Air Fan" at bounding box center [716, 161] width 55 height 10
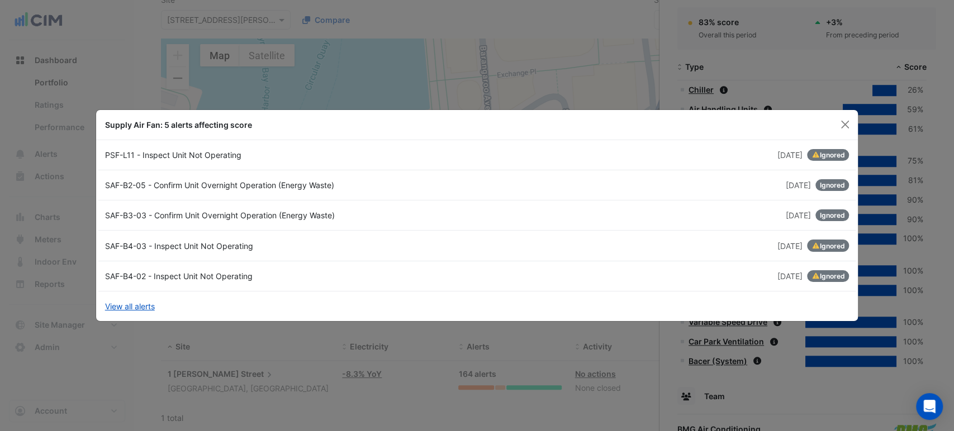
click at [204, 241] on div "SAF-B4-03 - Inspect Unit Not Operating" at bounding box center [287, 246] width 379 height 12
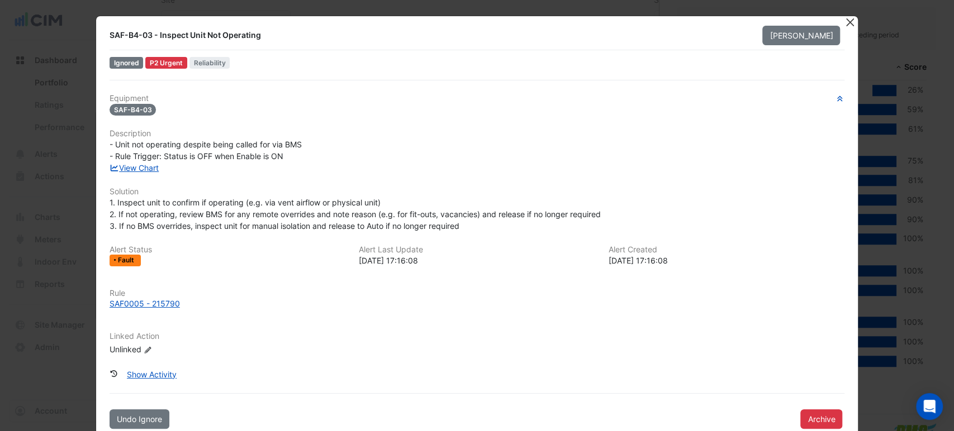
click at [798, 18] on button "Close" at bounding box center [850, 22] width 12 height 12
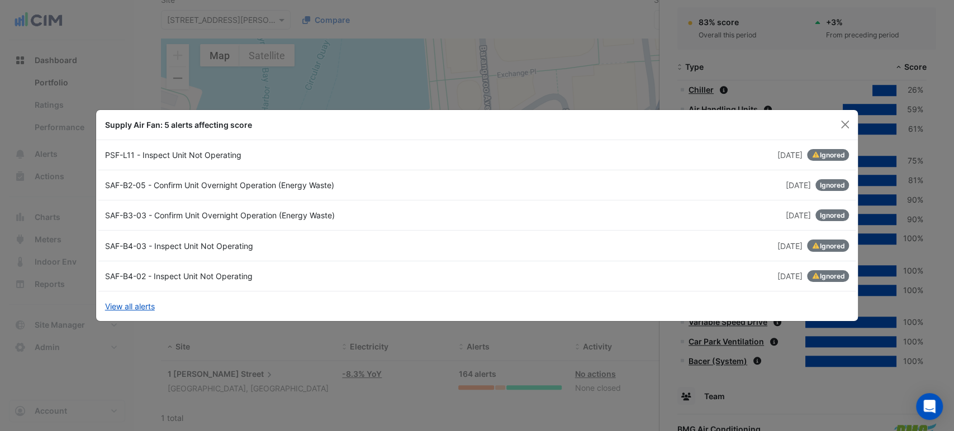
click at [290, 206] on link "SAF-B3-03 - Confirm Unit Overnight Operation (Energy Waste) 3 years and 3 month…" at bounding box center [477, 216] width 758 height 30
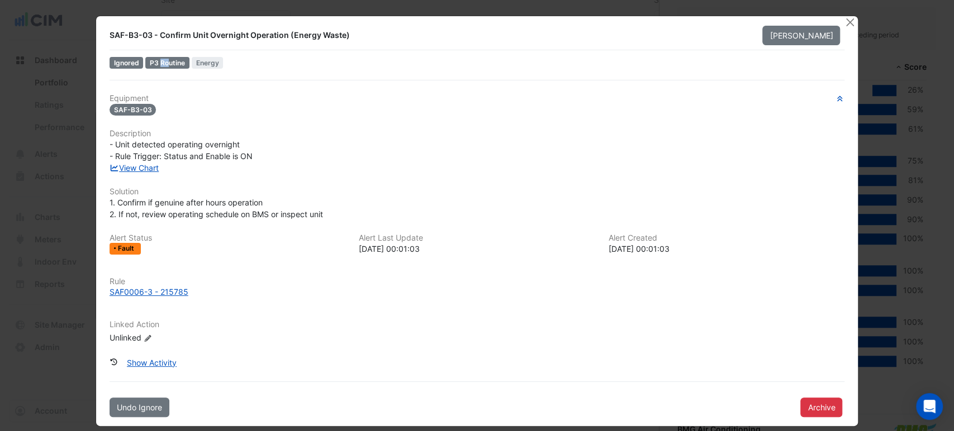
drag, startPoint x: 146, startPoint y: 61, endPoint x: 152, endPoint y: 61, distance: 6.1
click at [152, 61] on div "P3 Routine" at bounding box center [167, 63] width 44 height 12
click at [798, 20] on button "Close" at bounding box center [850, 22] width 12 height 12
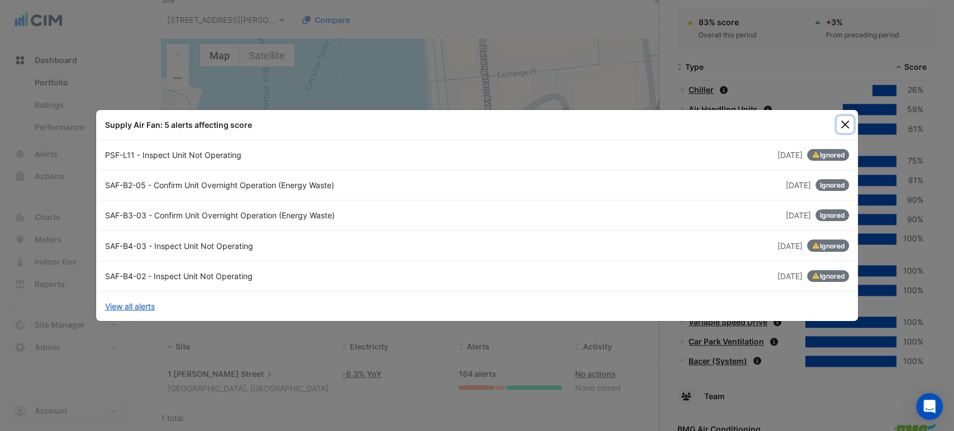
click at [798, 124] on button "Close" at bounding box center [845, 124] width 17 height 17
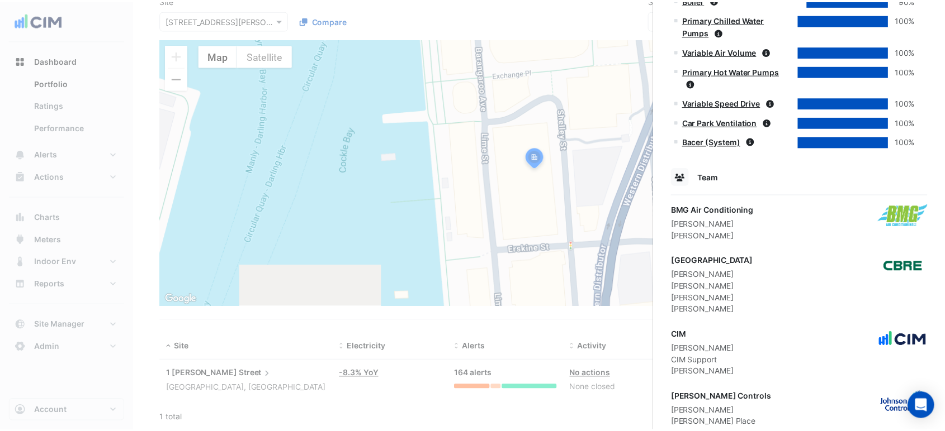
scroll to position [833, 0]
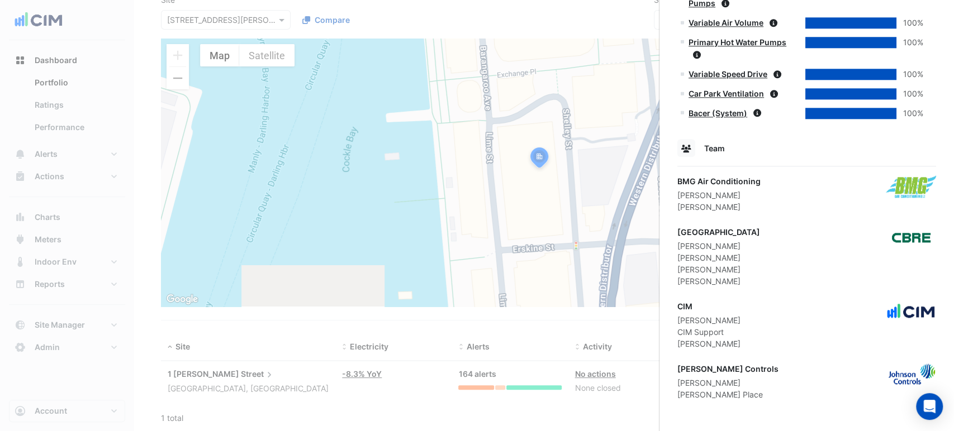
click at [567, 219] on ngb-offcanvas-backdrop at bounding box center [477, 215] width 954 height 431
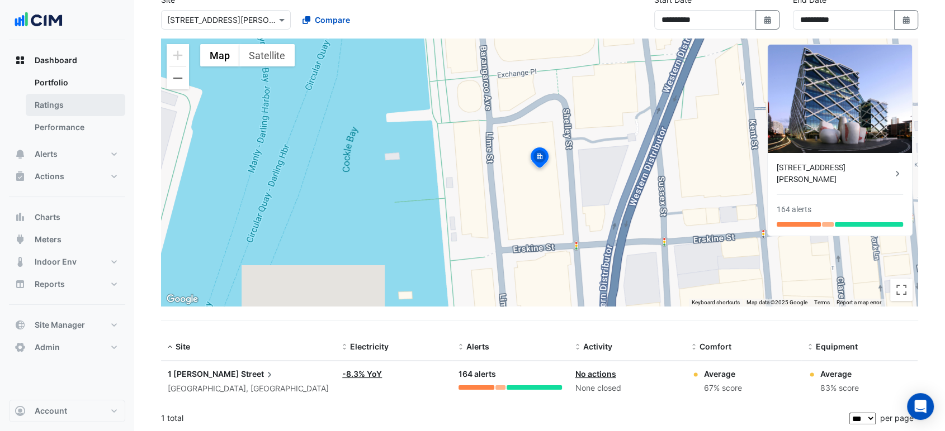
click at [97, 100] on link "Ratings" at bounding box center [75, 105] width 99 height 22
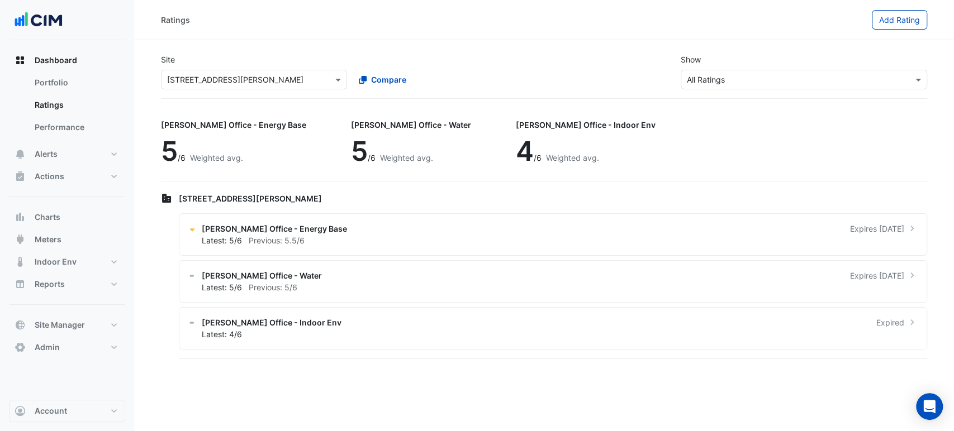
click at [138, 126] on section "Site Select a Site × 1 Shelley Street Compare Show Sustainability Rating Types …" at bounding box center [544, 200] width 820 height 321
click at [798, 19] on span "Add Rating" at bounding box center [899, 20] width 41 height 10
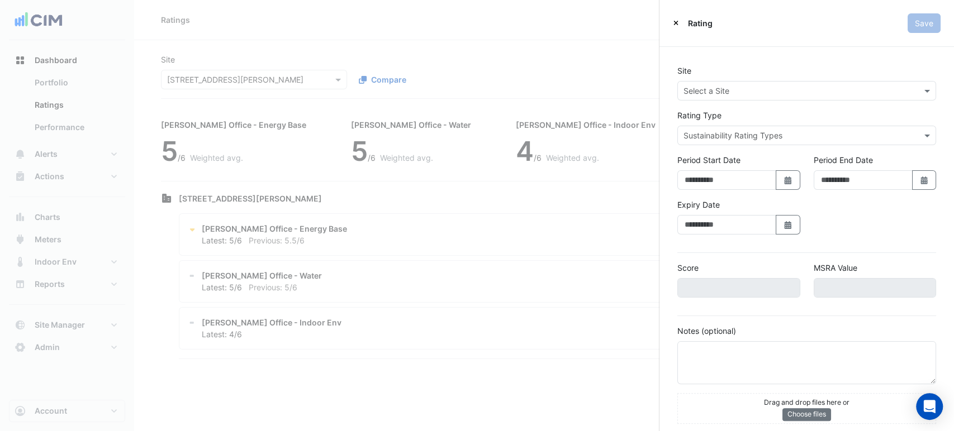
click at [747, 133] on input "text" at bounding box center [796, 136] width 224 height 12
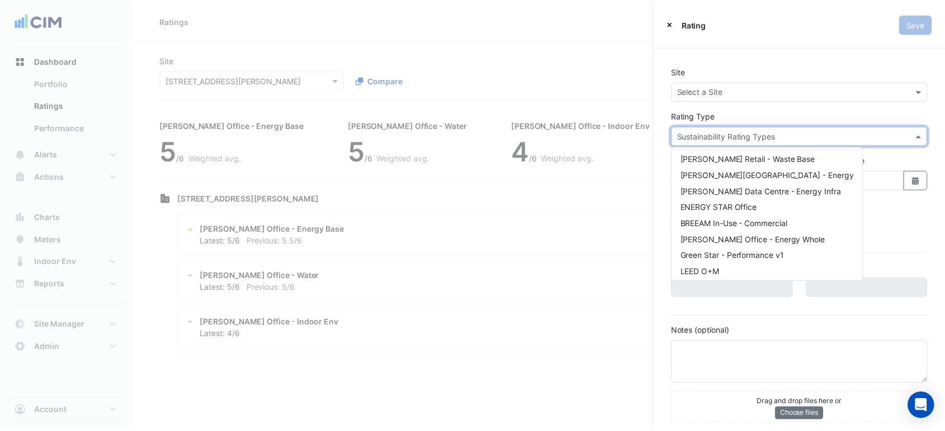
scroll to position [102, 0]
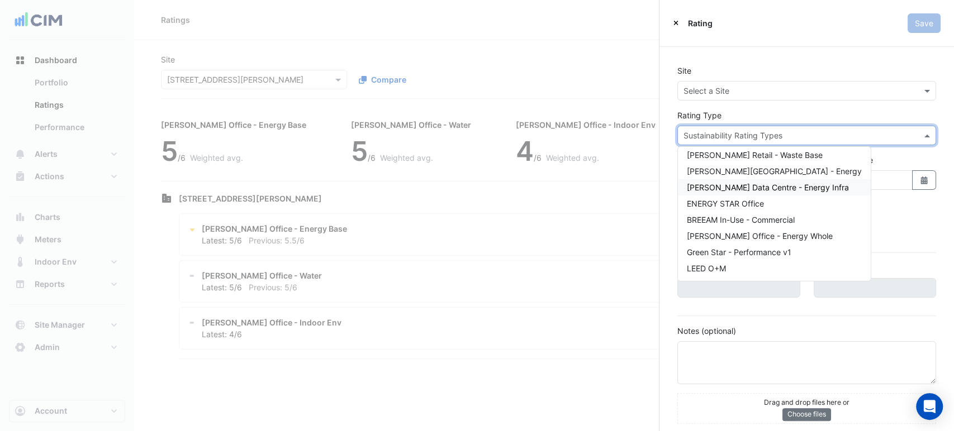
click at [596, 144] on ngb-offcanvas-backdrop at bounding box center [477, 215] width 954 height 431
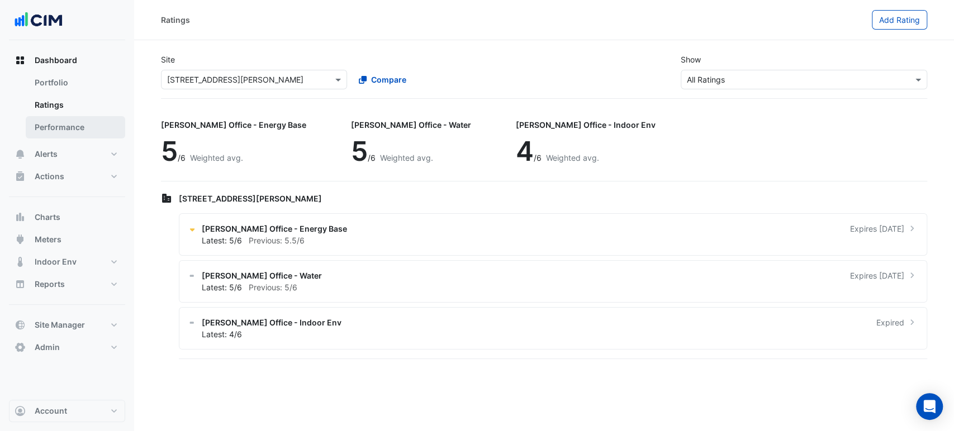
click at [68, 126] on link "Performance" at bounding box center [75, 127] width 99 height 22
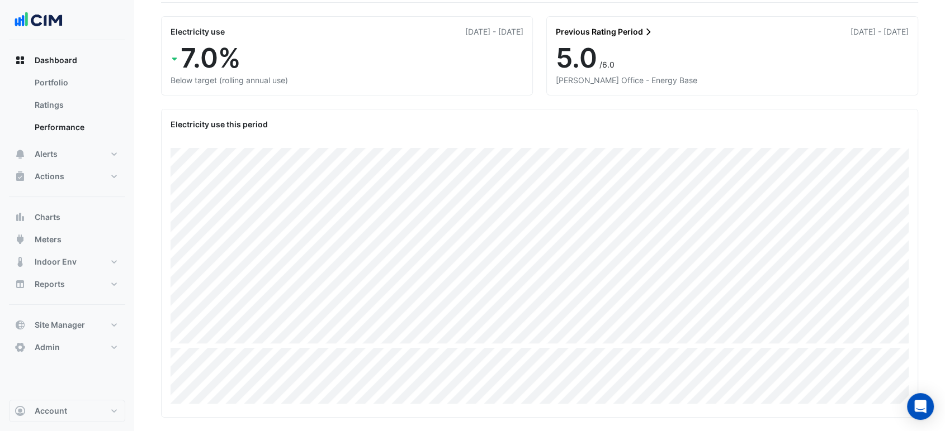
scroll to position [124, 0]
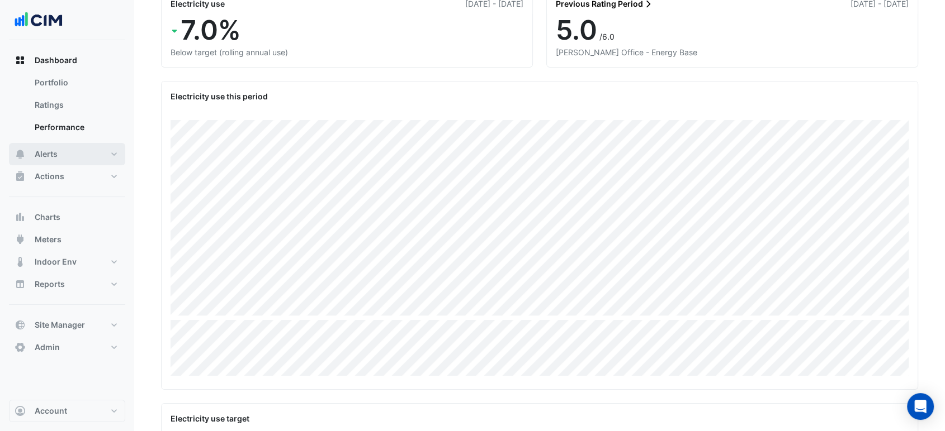
click at [87, 150] on button "Alerts" at bounding box center [67, 154] width 116 height 22
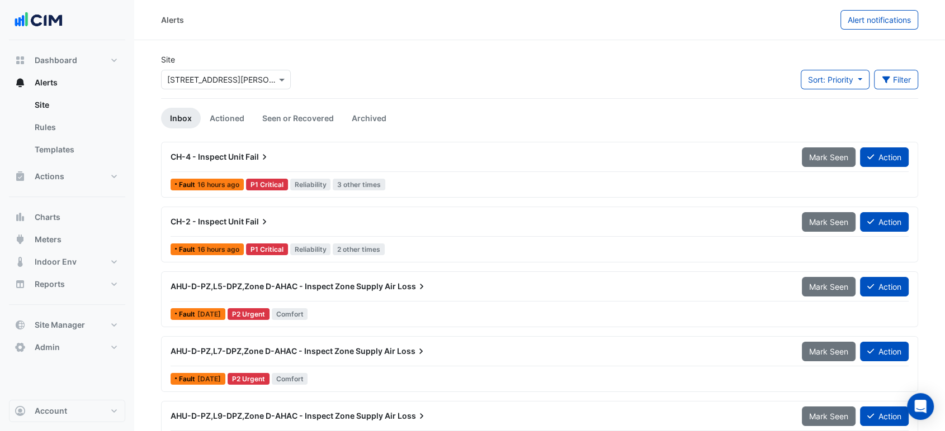
click at [172, 122] on link "Inbox" at bounding box center [181, 118] width 40 height 21
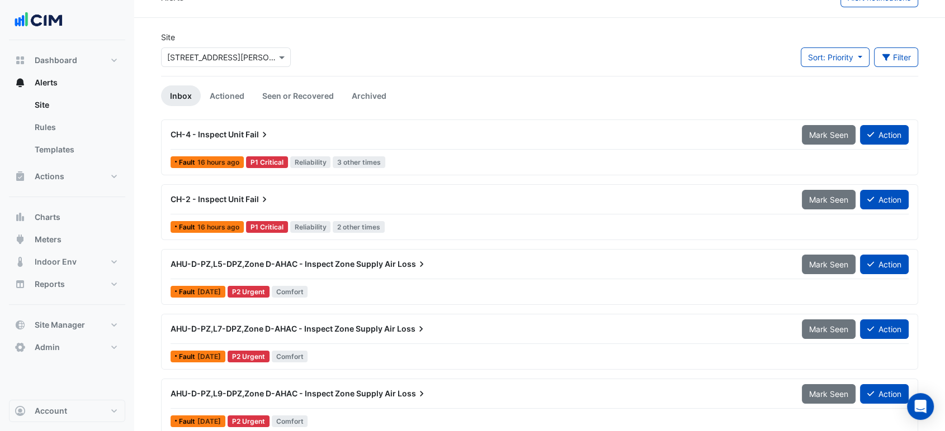
scroll to position [62, 0]
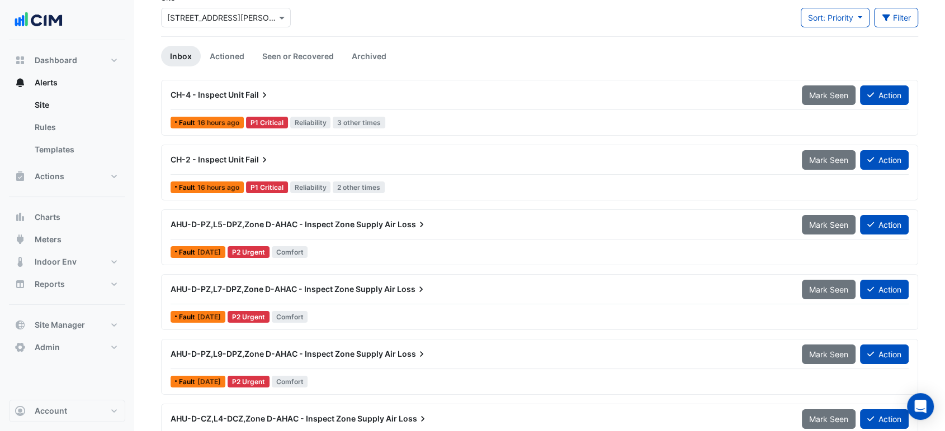
click at [404, 232] on div "AHU-D-PZ,L5-DPZ,Zone D-AHAC - Inspect Zone Supply Air Loss" at bounding box center [479, 225] width 631 height 20
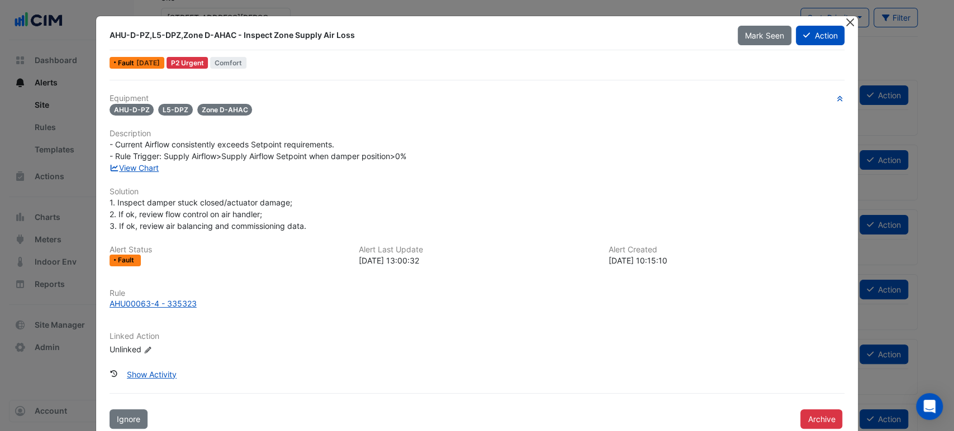
click at [798, 22] on button "Close" at bounding box center [850, 22] width 12 height 12
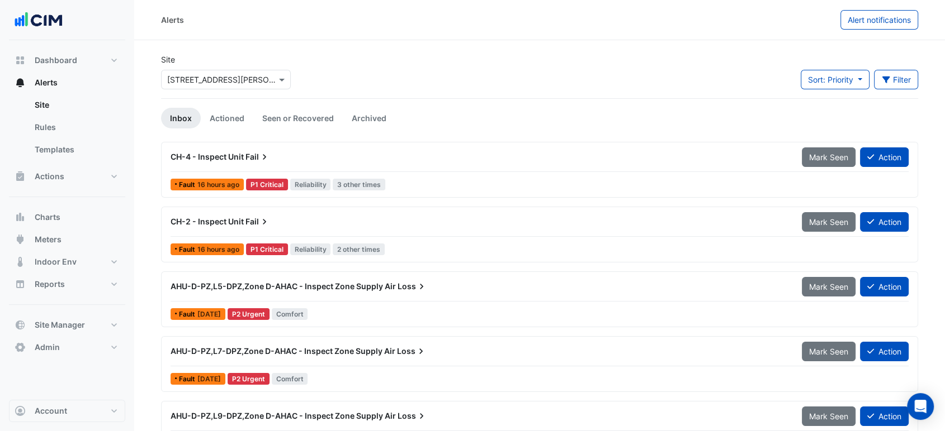
click at [379, 282] on span "AHU-D-PZ,L5-DPZ,Zone D-AHAC - Inspect Zone Supply Air" at bounding box center [282, 287] width 225 height 10
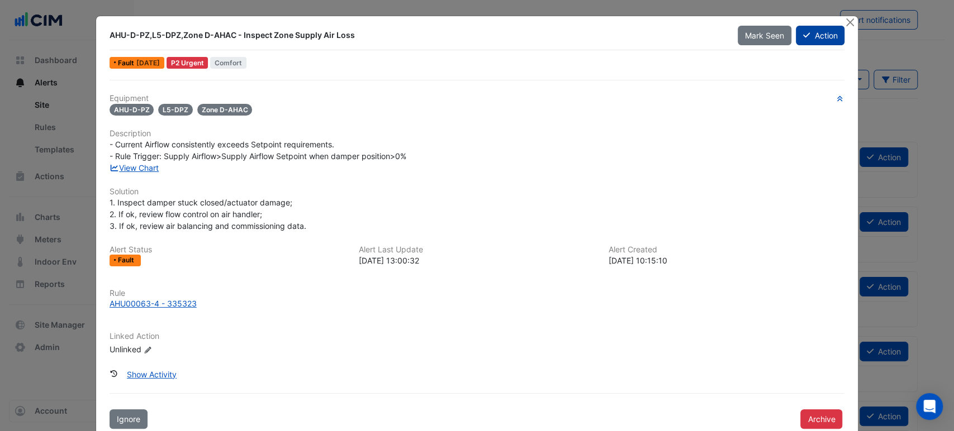
click at [798, 32] on button "Action" at bounding box center [820, 36] width 49 height 20
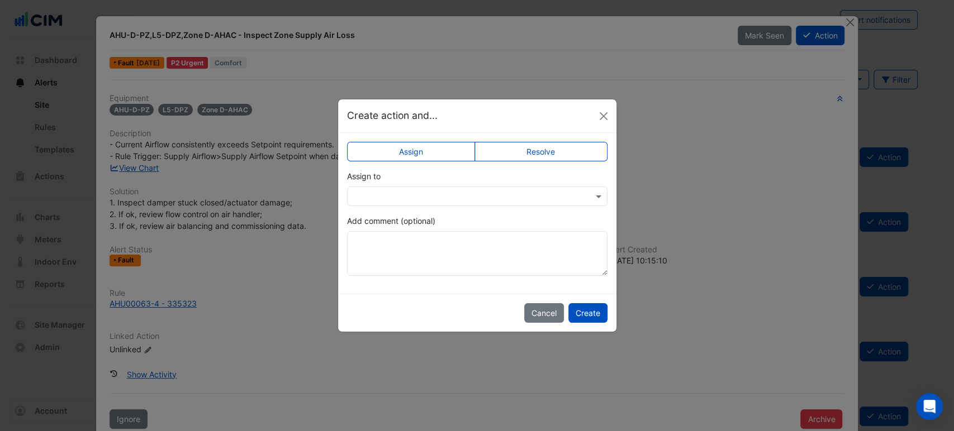
click at [391, 196] on input "text" at bounding box center [466, 197] width 226 height 12
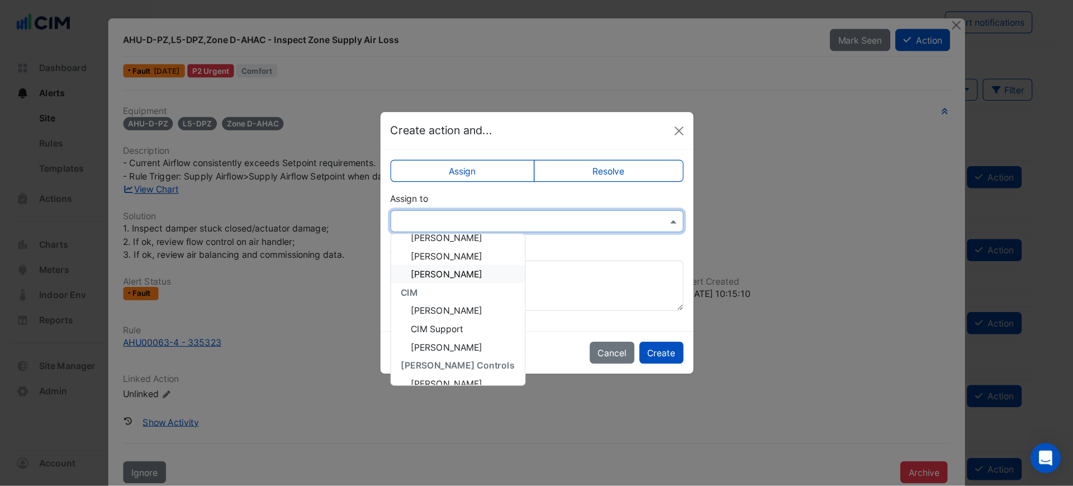
scroll to position [117, 0]
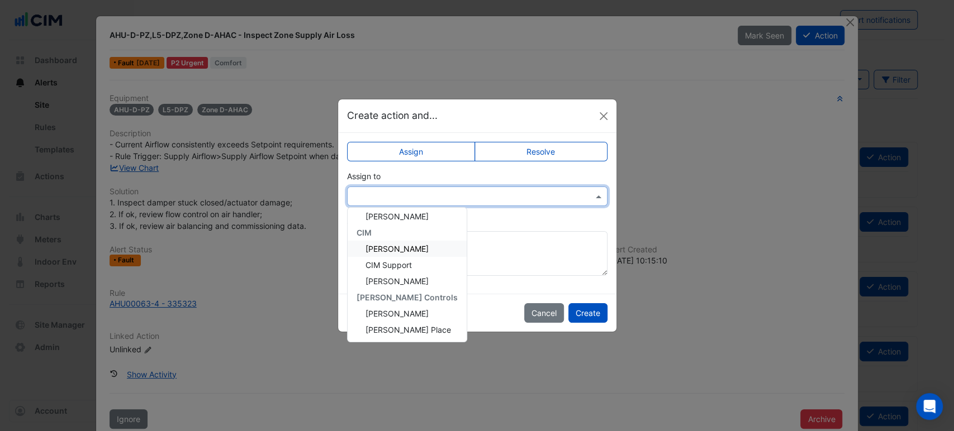
click at [405, 246] on span "[PERSON_NAME]" at bounding box center [397, 249] width 63 height 10
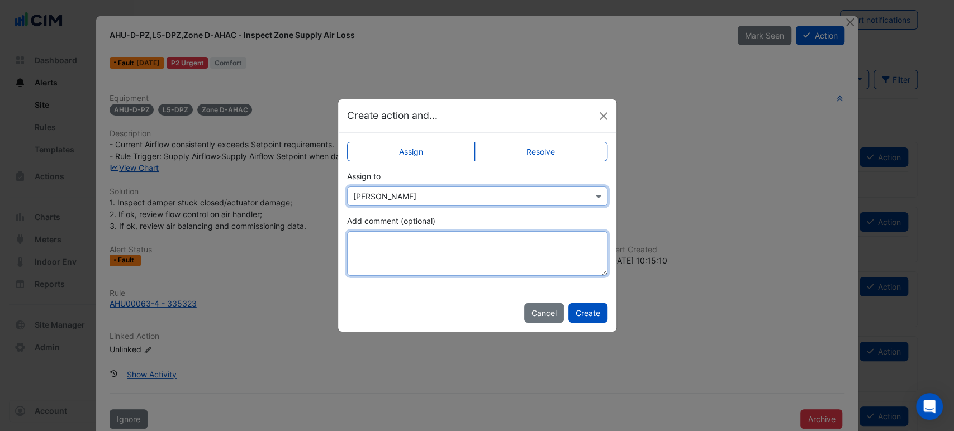
click at [389, 252] on textarea "Add comment (optional)" at bounding box center [477, 253] width 260 height 45
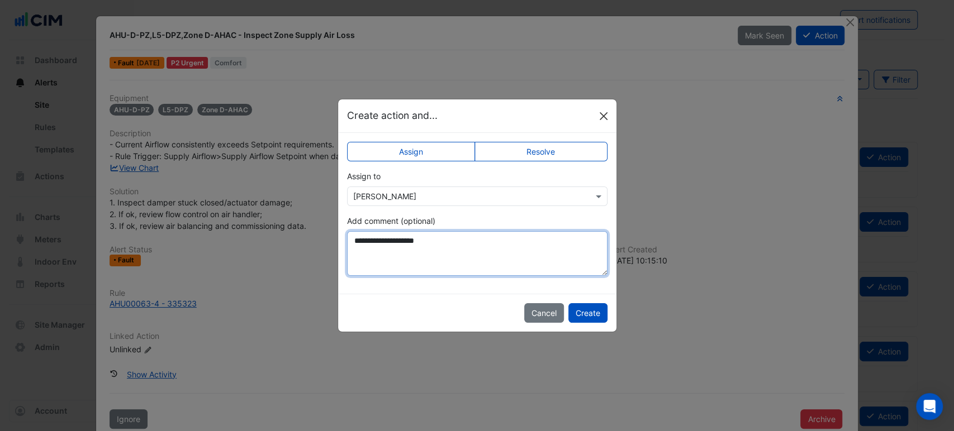
type textarea "**********"
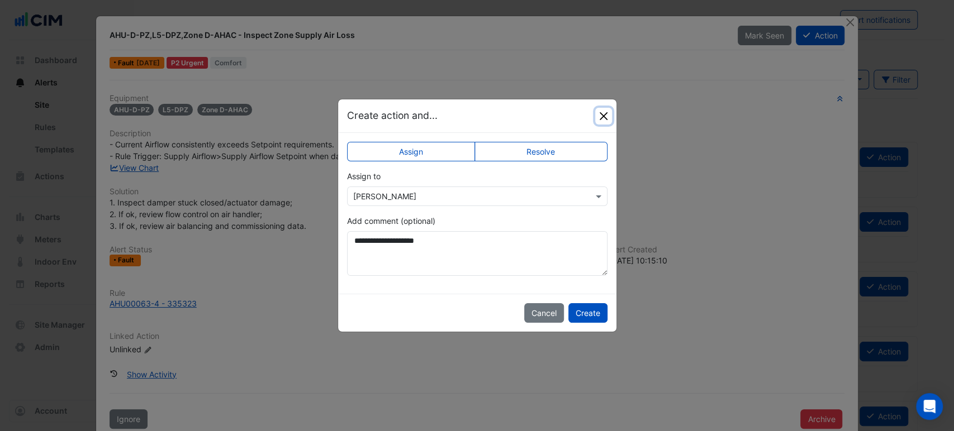
click at [599, 110] on button "Close" at bounding box center [603, 116] width 17 height 17
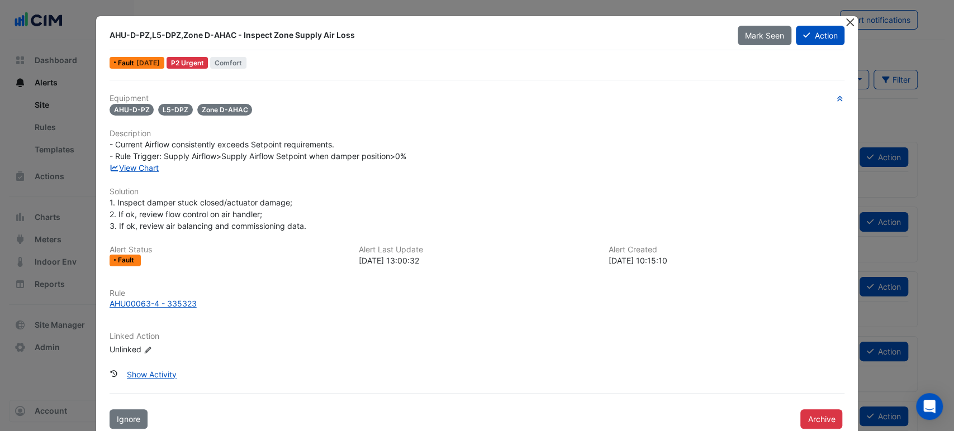
click at [798, 19] on div at bounding box center [851, 22] width 14 height 13
click at [798, 20] on button "Close" at bounding box center [850, 22] width 12 height 12
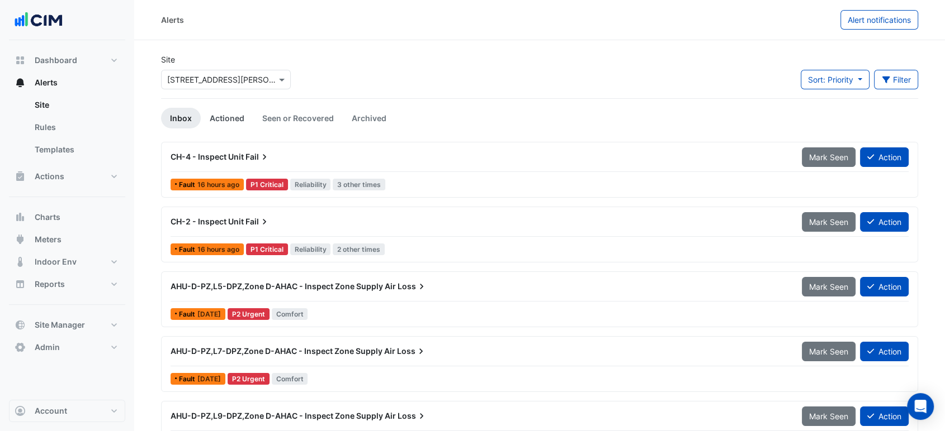
click at [215, 112] on link "Actioned" at bounding box center [227, 118] width 53 height 21
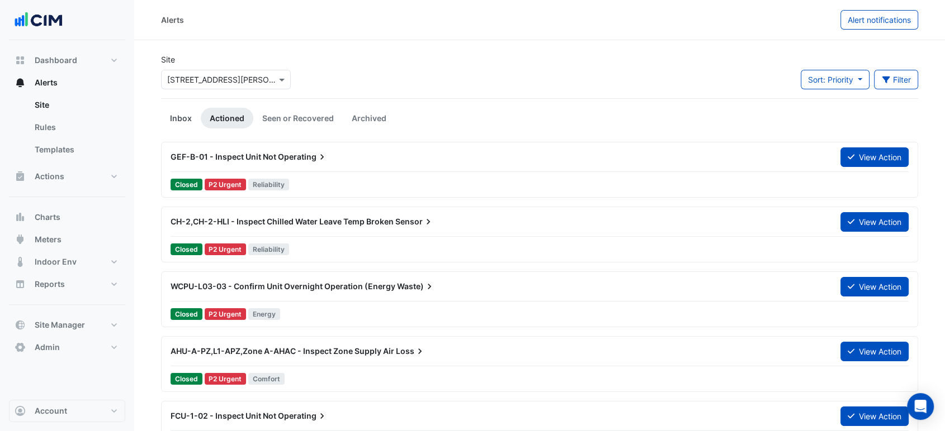
click at [178, 115] on link "Inbox" at bounding box center [181, 118] width 40 height 21
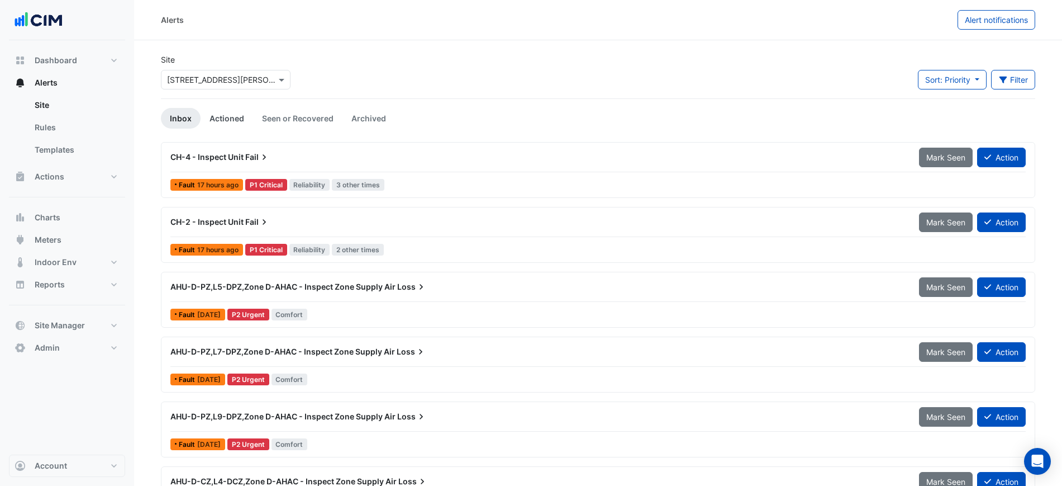
click at [219, 119] on link "Actioned" at bounding box center [227, 118] width 53 height 21
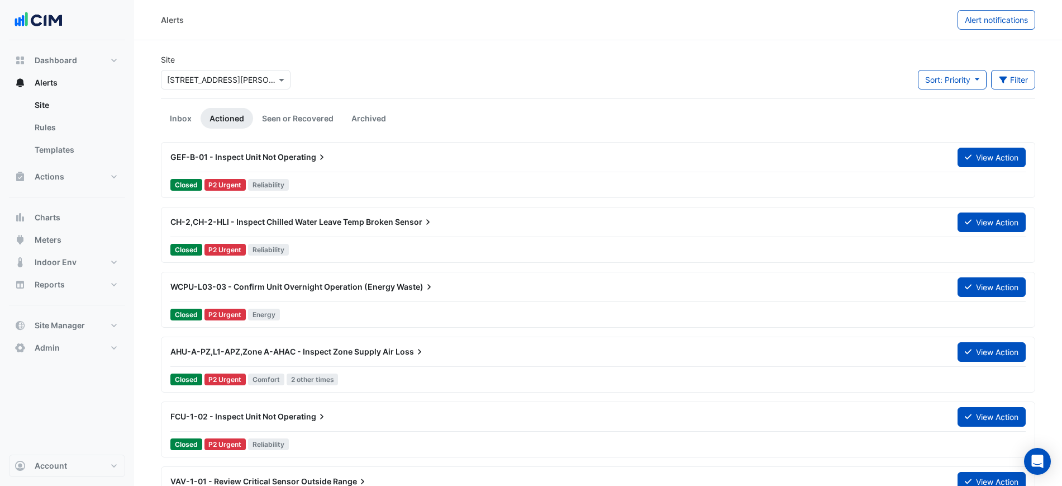
click at [657, 158] on div "GEF-B-01 - Inspect Unit Not Operating" at bounding box center [557, 156] width 774 height 11
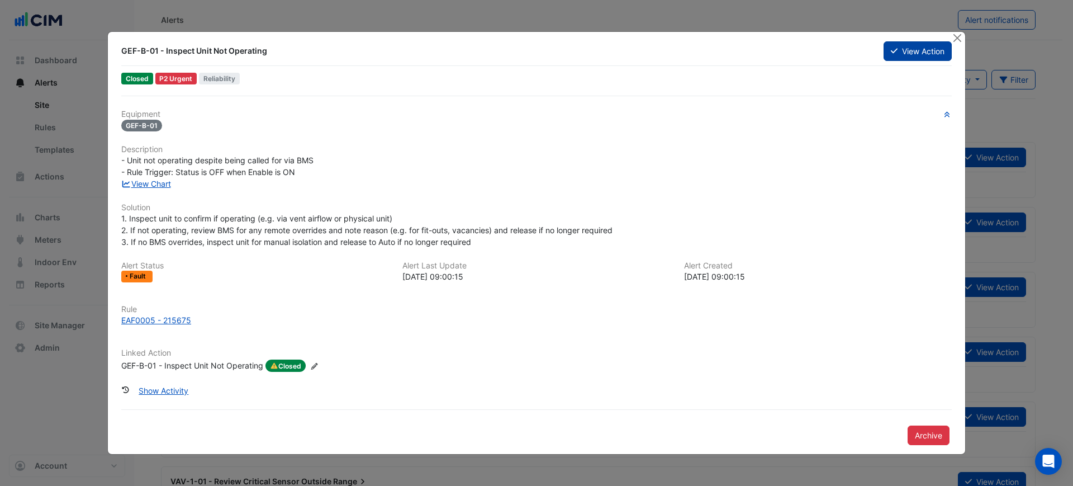
click at [798, 58] on button "View Action" at bounding box center [918, 51] width 68 height 20
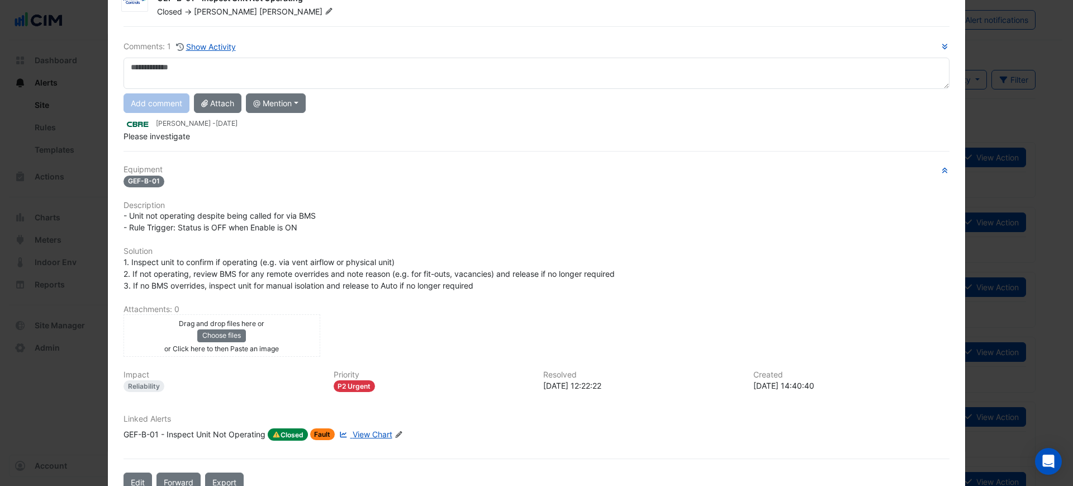
scroll to position [82, 0]
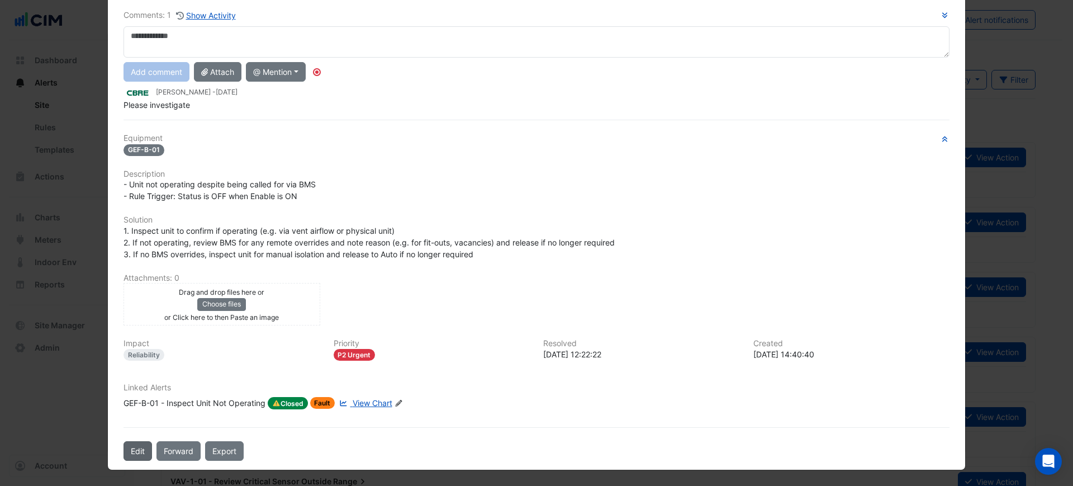
click at [132, 282] on button "Edit" at bounding box center [138, 451] width 29 height 20
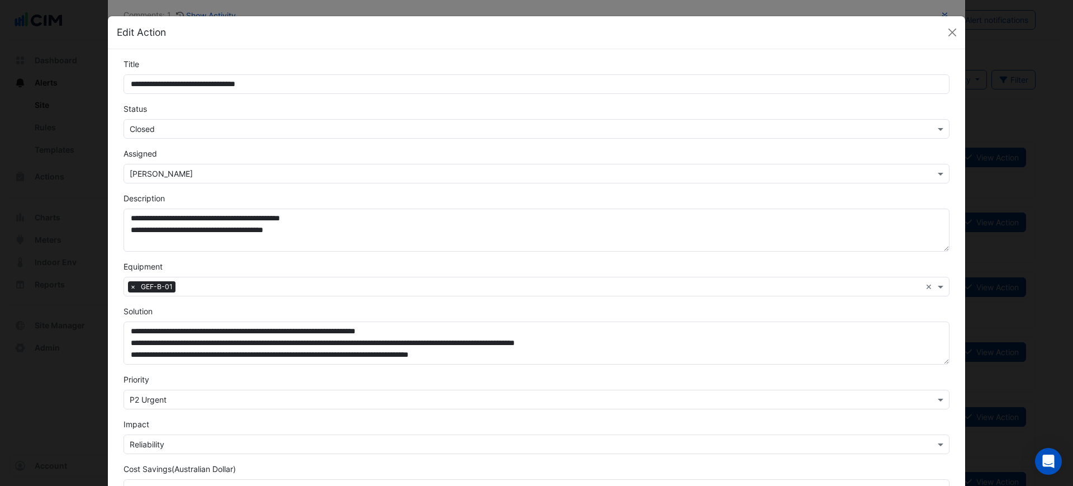
scroll to position [58, 0]
click at [191, 127] on input "text" at bounding box center [525, 130] width 791 height 12
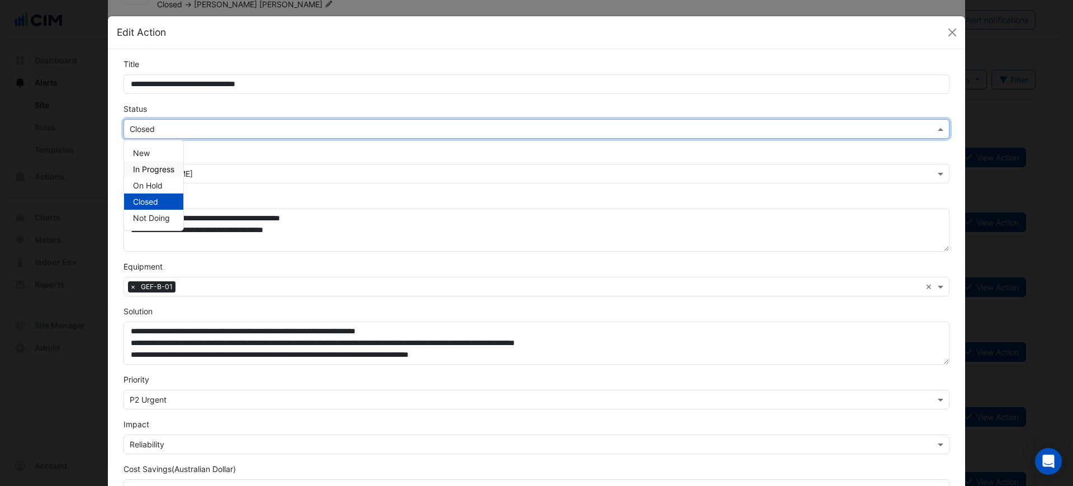
click at [150, 169] on span "In Progress" at bounding box center [153, 169] width 41 height 10
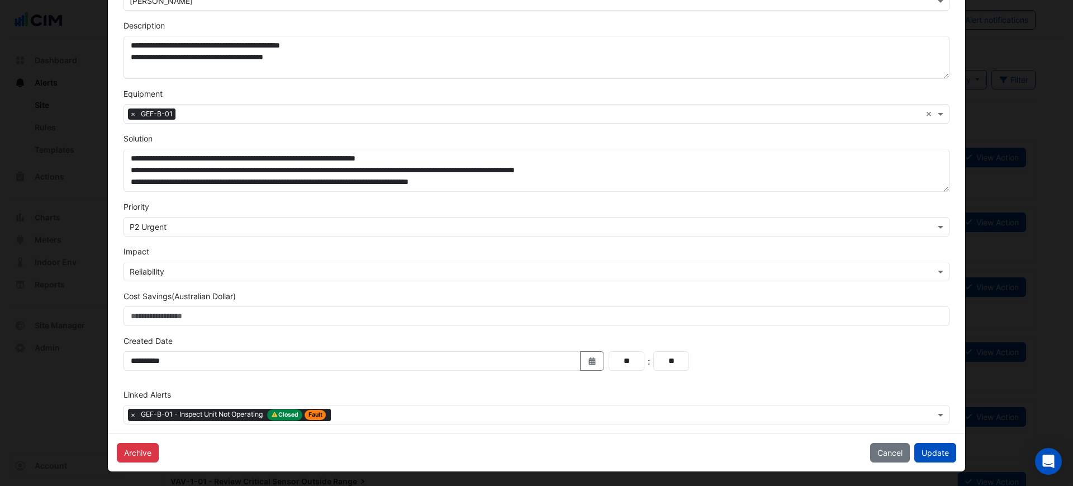
scroll to position [174, 0]
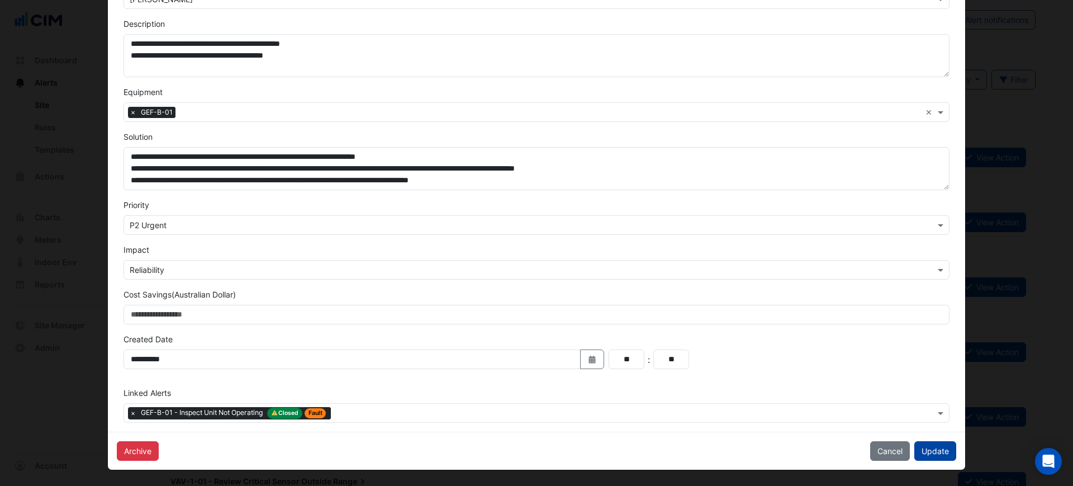
click at [798, 282] on button "Update" at bounding box center [935, 451] width 42 height 20
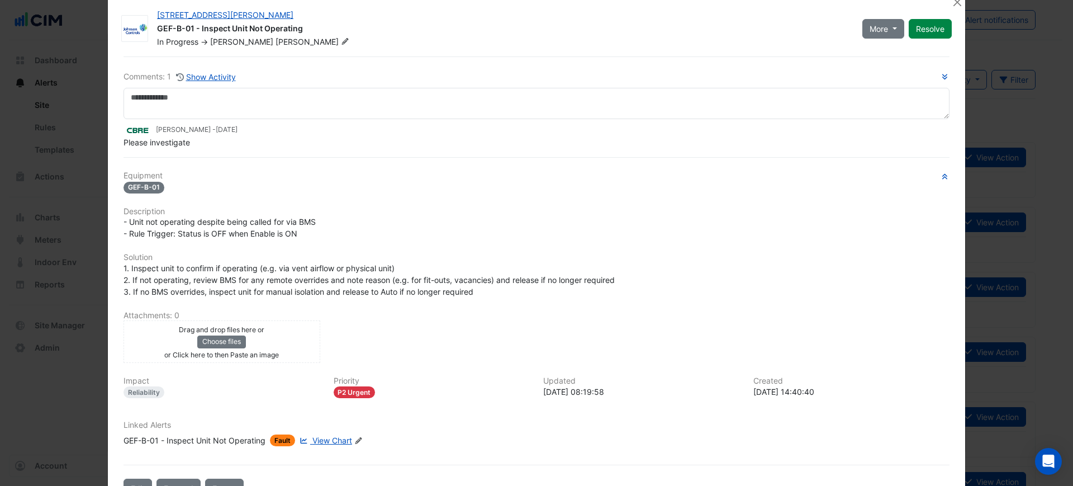
scroll to position [0, 0]
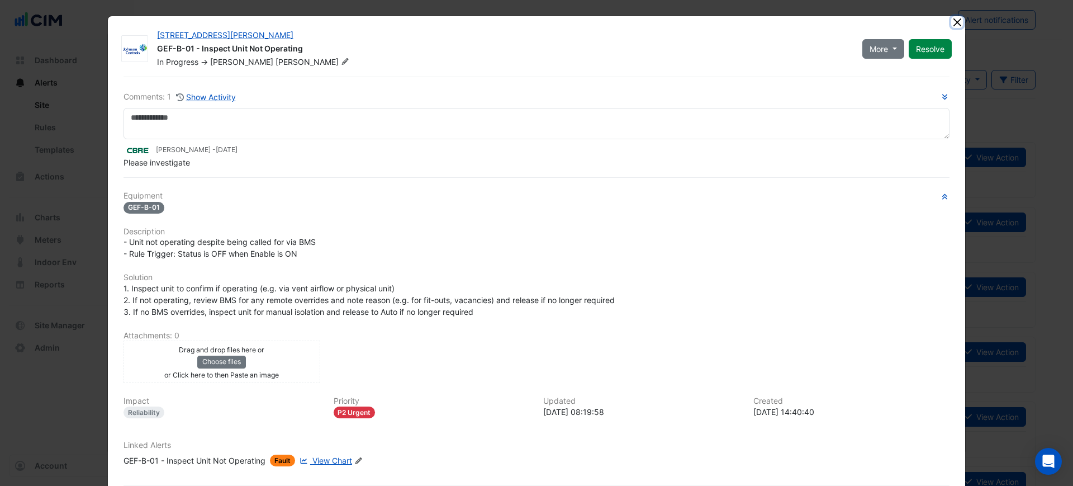
click at [798, 20] on button "Close" at bounding box center [957, 22] width 12 height 12
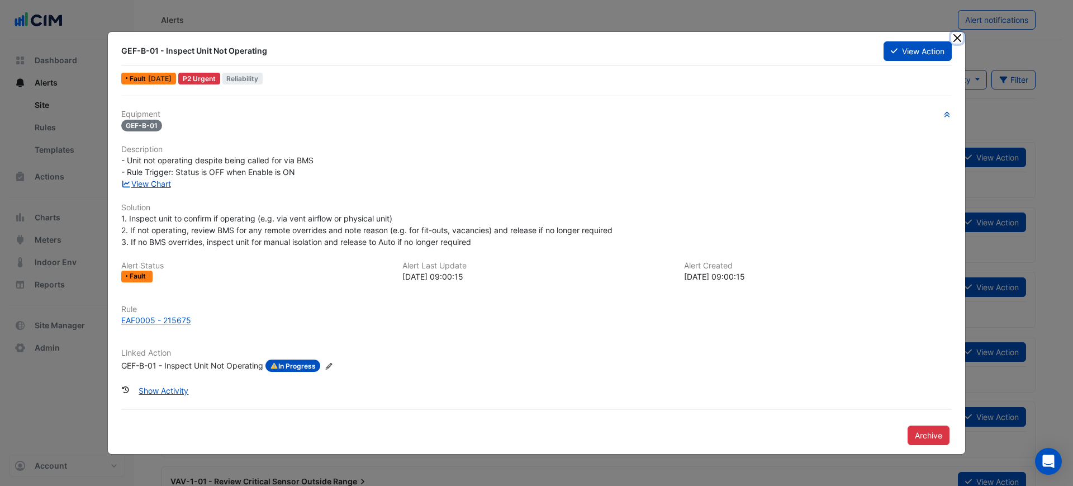
click at [798, 40] on button "Close" at bounding box center [957, 38] width 12 height 12
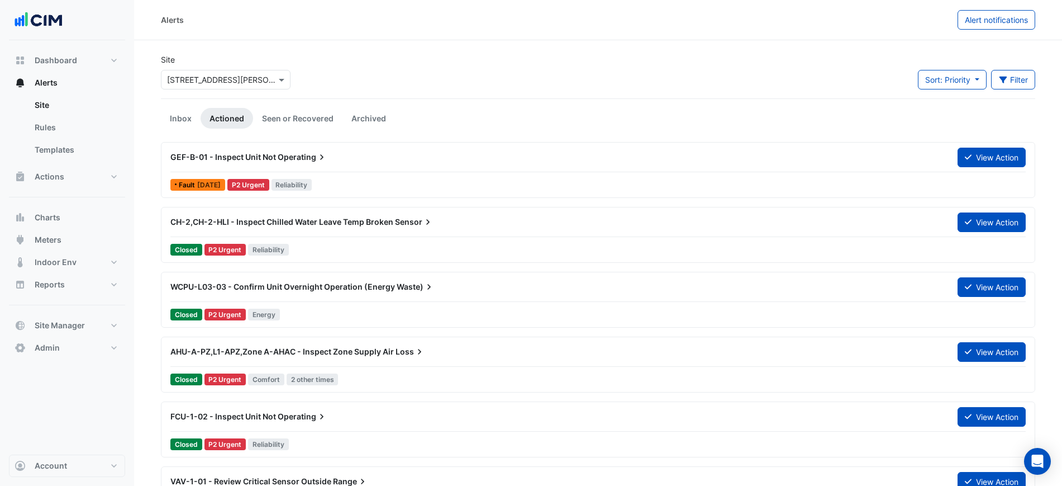
click at [222, 120] on link "Actioned" at bounding box center [227, 118] width 53 height 21
click at [220, 119] on link "Actioned" at bounding box center [227, 118] width 53 height 21
click at [798, 159] on button "View Action" at bounding box center [992, 158] width 68 height 20
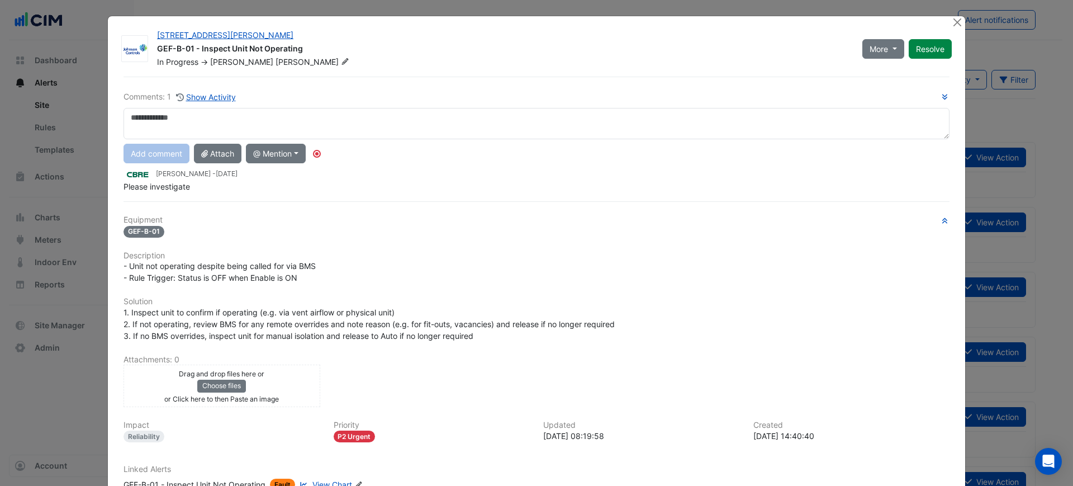
click at [322, 122] on textarea at bounding box center [537, 123] width 826 height 31
click at [798, 49] on button "Resolve" at bounding box center [930, 49] width 43 height 20
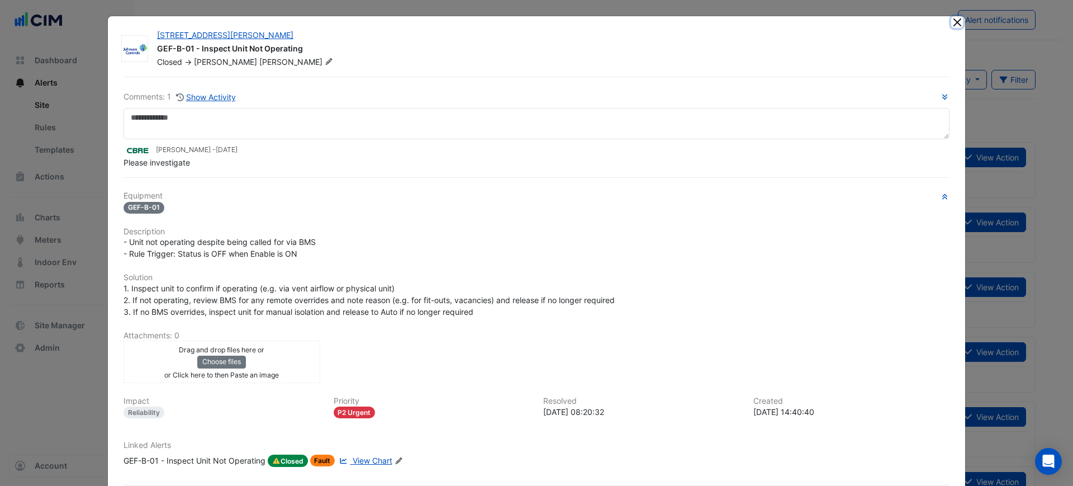
click at [798, 18] on button "Close" at bounding box center [957, 22] width 12 height 12
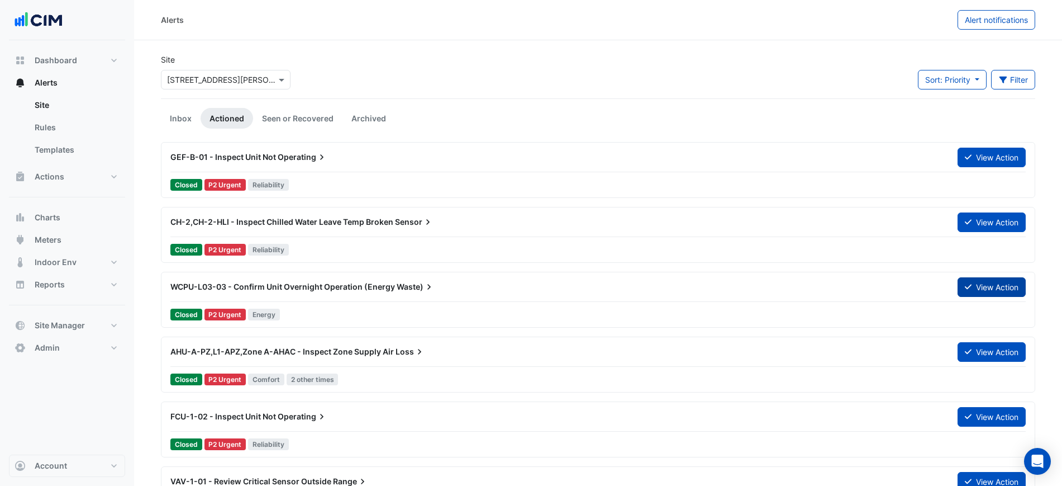
click at [798, 282] on button "View Action" at bounding box center [992, 287] width 68 height 20
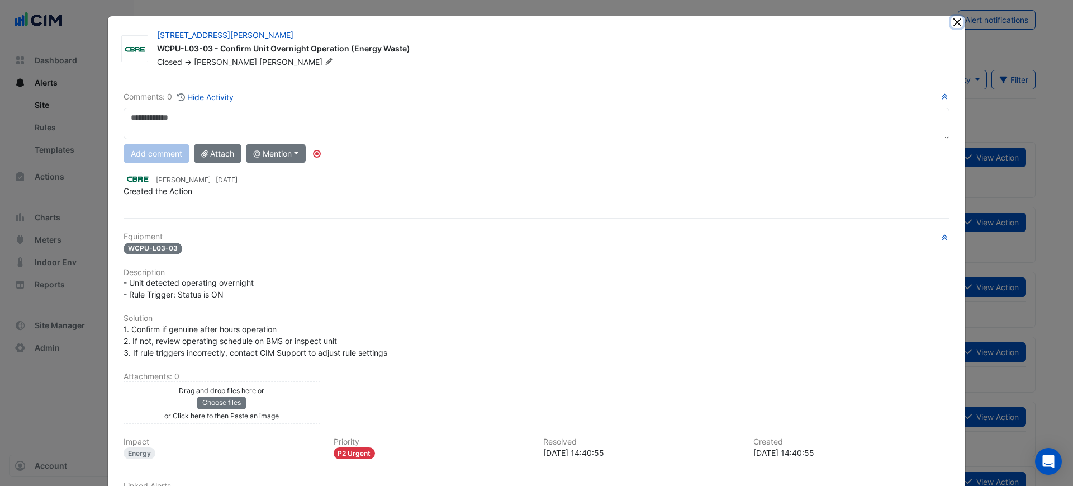
click at [798, 19] on button "Close" at bounding box center [957, 22] width 12 height 12
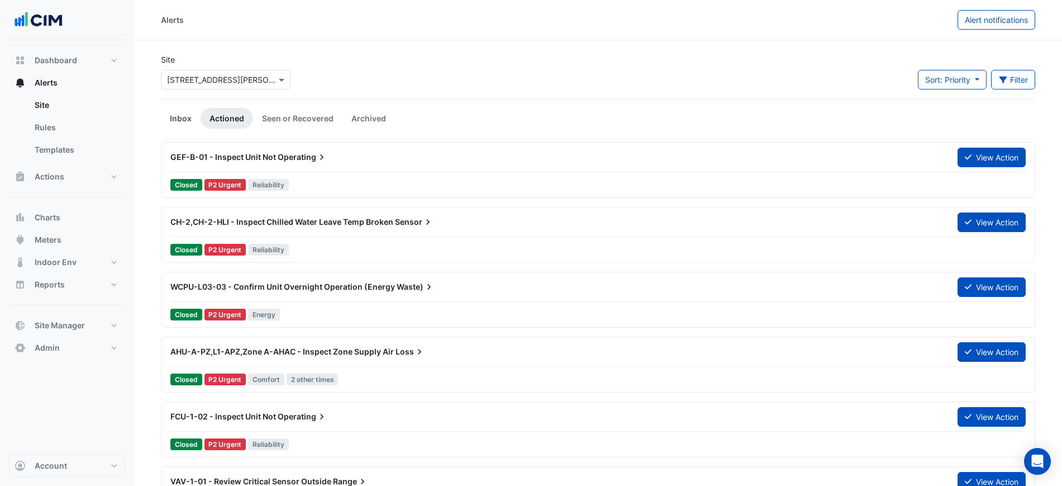
click at [161, 121] on link "Inbox" at bounding box center [181, 118] width 40 height 21
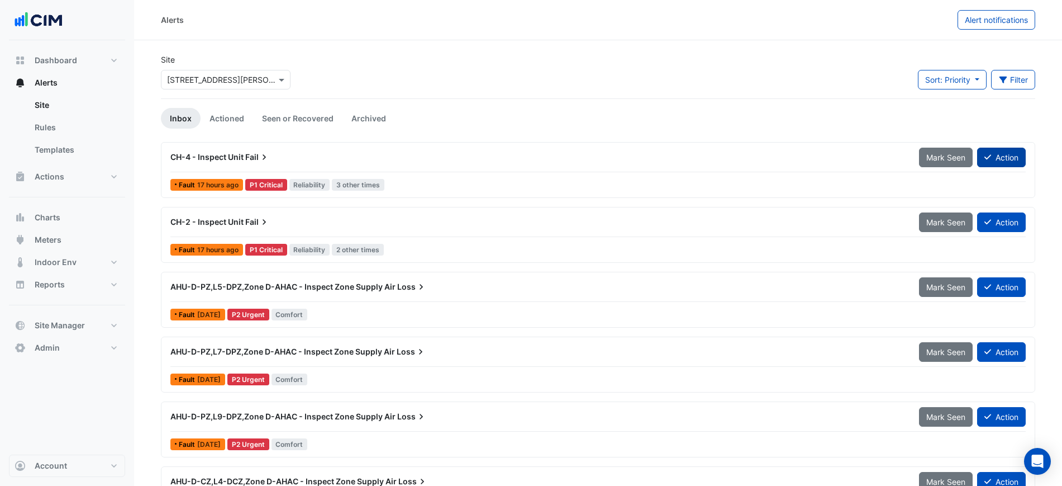
click at [798, 154] on button "Action" at bounding box center [1002, 158] width 49 height 20
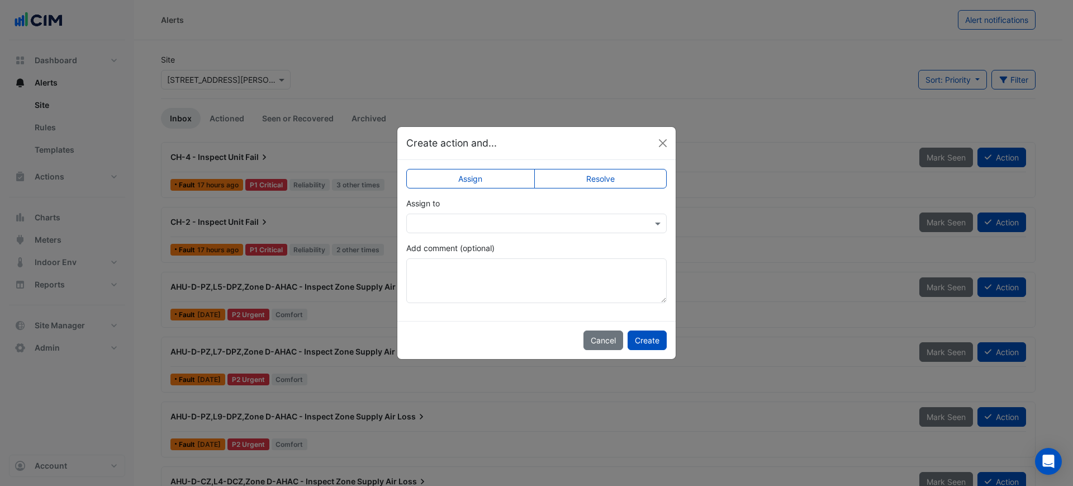
click at [562, 173] on label "Resolve" at bounding box center [600, 179] width 133 height 20
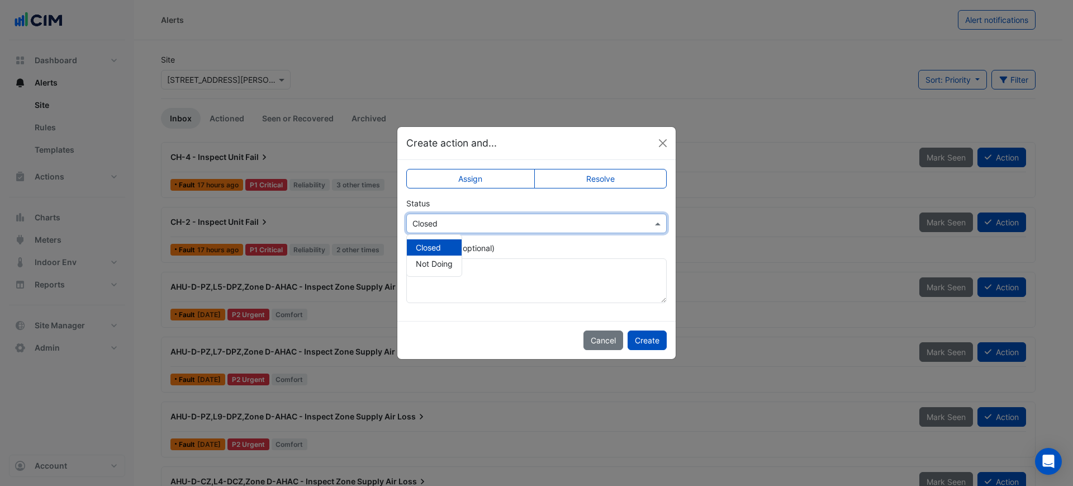
click at [466, 216] on div "Select Status × Closed" at bounding box center [536, 224] width 260 height 20
click at [453, 245] on div "Closed" at bounding box center [434, 247] width 55 height 16
click at [450, 222] on input "text" at bounding box center [525, 224] width 226 height 12
click at [442, 260] on span "Not Doing" at bounding box center [434, 264] width 37 height 10
click at [460, 226] on input "text" at bounding box center [525, 224] width 226 height 12
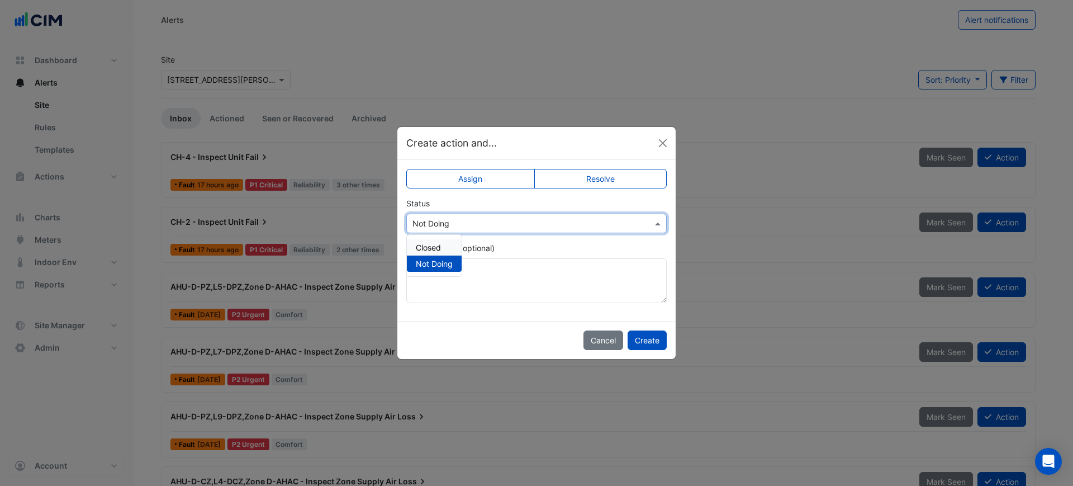
click at [447, 244] on div "Closed" at bounding box center [434, 247] width 55 height 16
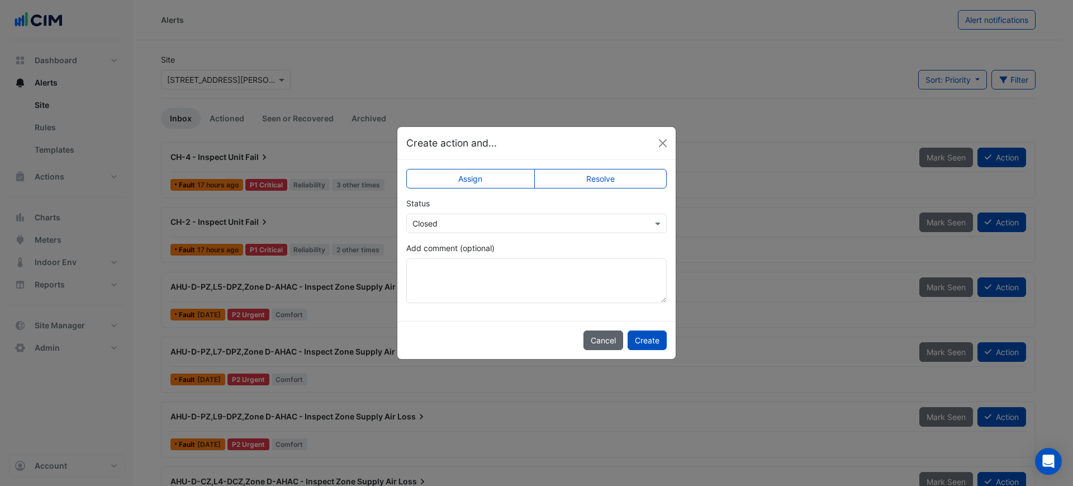
click at [603, 282] on button "Cancel" at bounding box center [603, 340] width 40 height 20
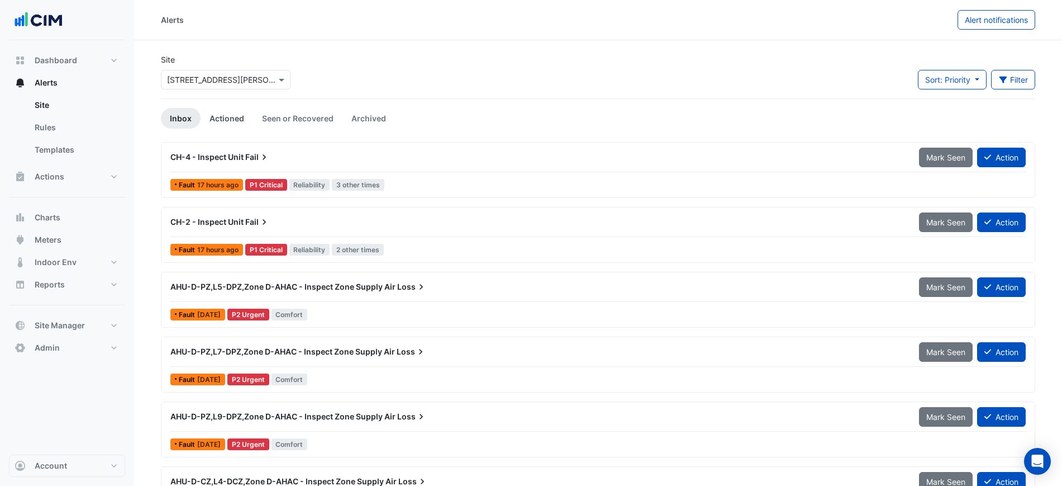
click at [226, 118] on link "Actioned" at bounding box center [227, 118] width 53 height 21
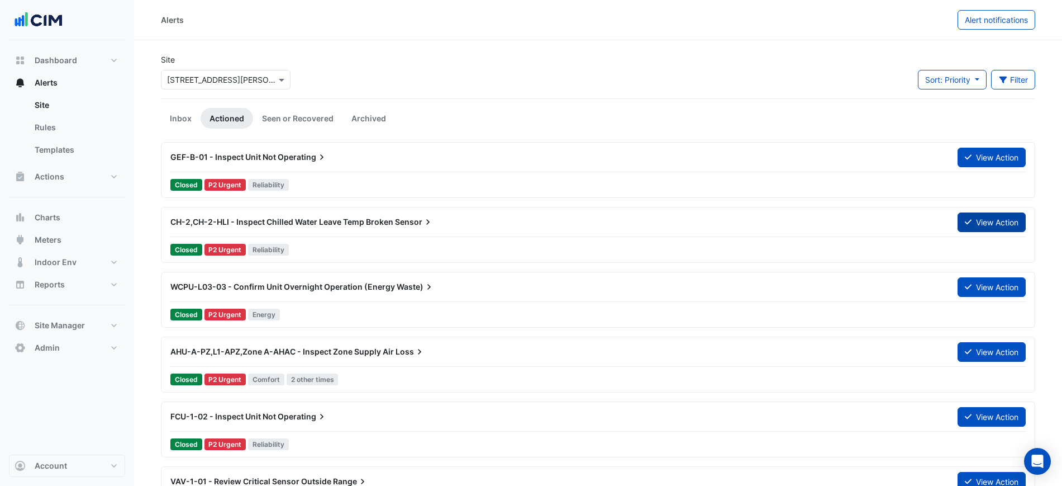
click at [798, 219] on icon at bounding box center [968, 222] width 7 height 8
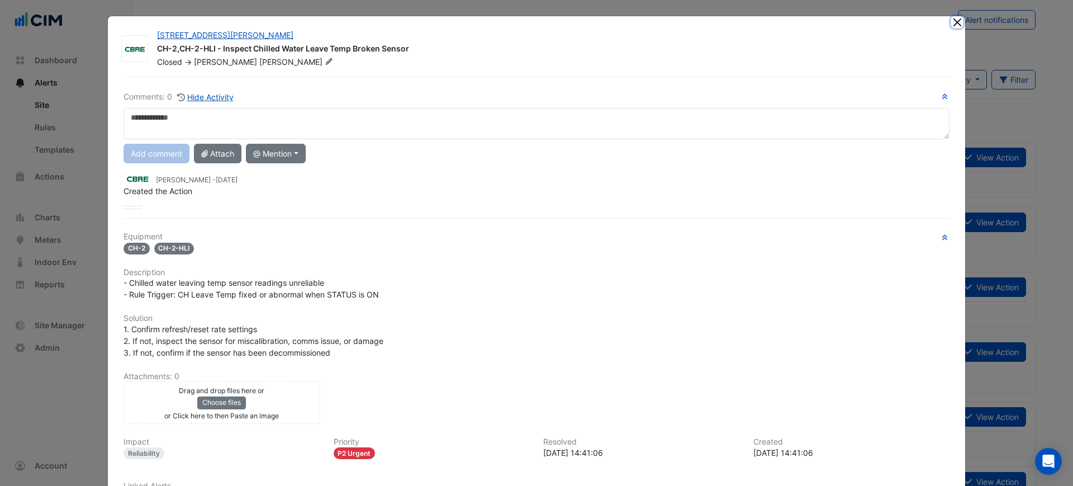
click at [798, 21] on button "Close" at bounding box center [957, 22] width 12 height 12
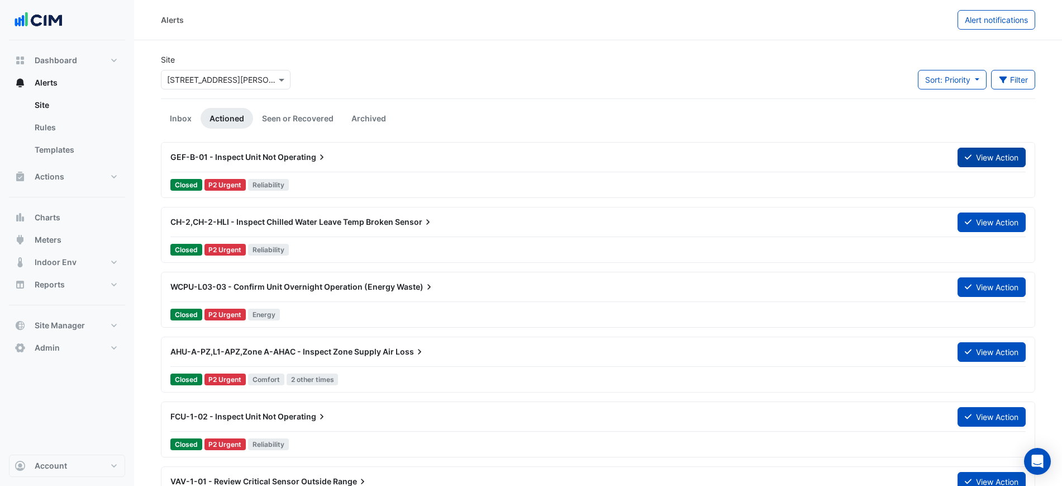
click at [798, 155] on button "View Action" at bounding box center [992, 158] width 68 height 20
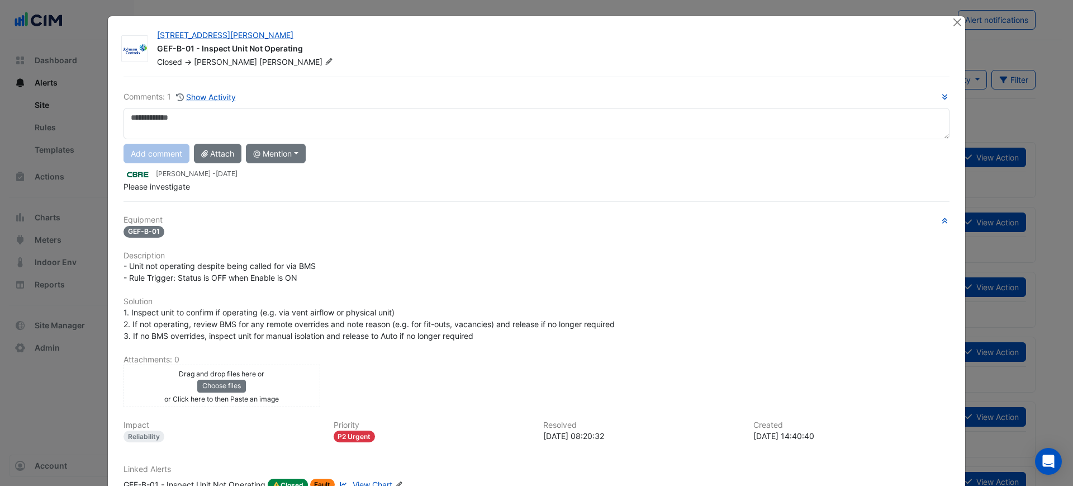
click at [303, 116] on textarea at bounding box center [537, 123] width 826 height 31
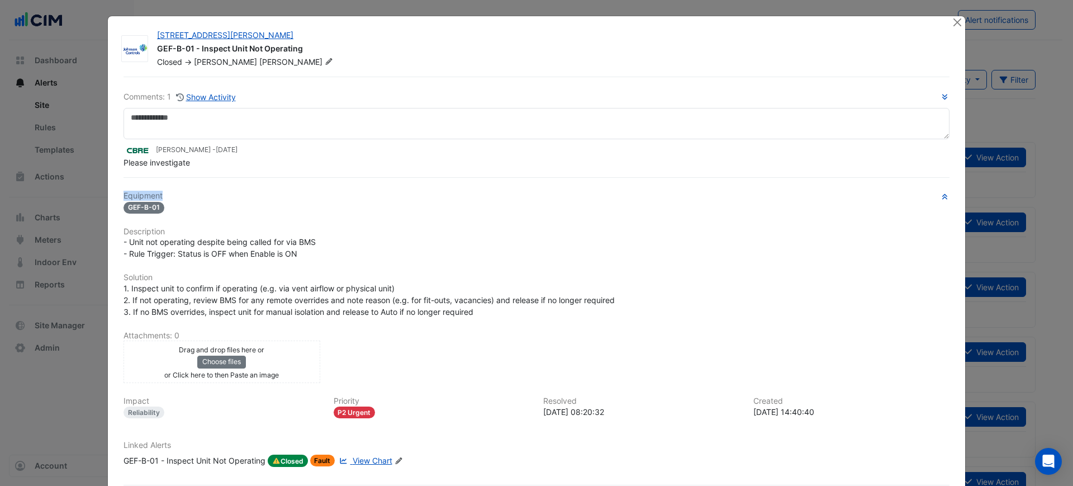
drag, startPoint x: 195, startPoint y: 188, endPoint x: 183, endPoint y: 189, distance: 11.8
click at [183, 189] on div "Comments: 1 Show Activity ​Lewis Perkins - 4 months and 8 days ago Please inves…" at bounding box center [536, 298] width 839 height 442
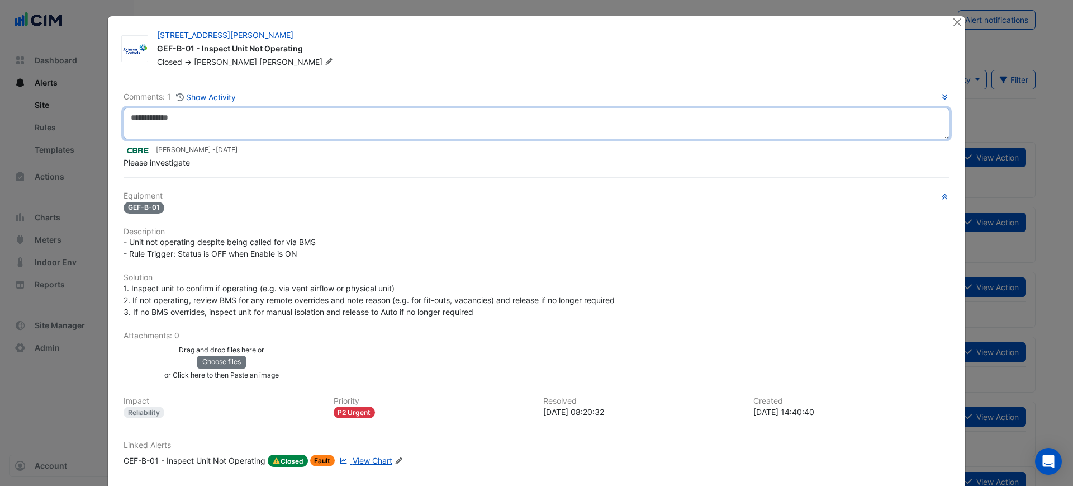
click at [206, 124] on textarea at bounding box center [537, 123] width 826 height 31
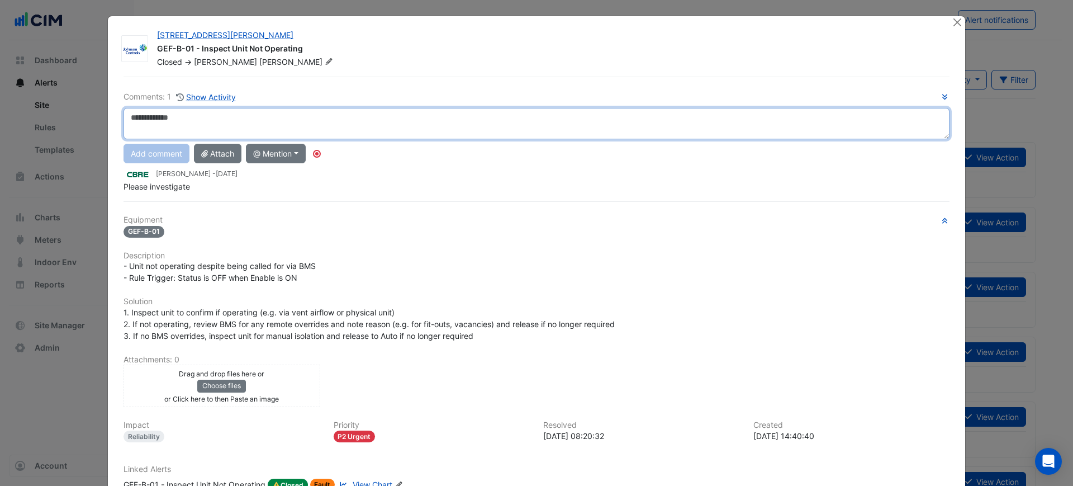
click at [516, 116] on textarea at bounding box center [537, 123] width 826 height 31
type textarea "**********"
click at [164, 157] on div "**********" at bounding box center [537, 142] width 826 height 102
click at [251, 122] on textarea "**********" at bounding box center [537, 123] width 826 height 31
drag, startPoint x: 234, startPoint y: 117, endPoint x: 109, endPoint y: 118, distance: 124.6
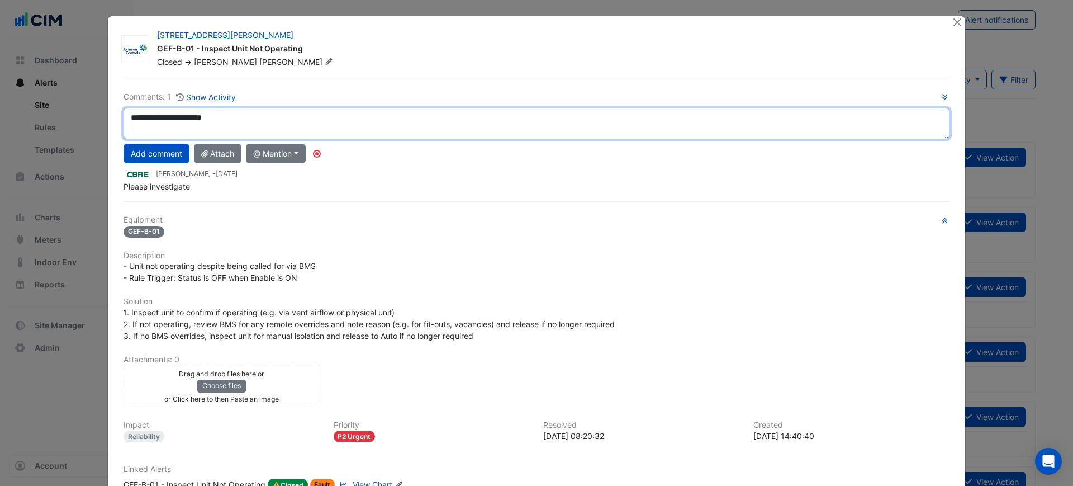
click at [109, 118] on div "1 Shelley Street GEF-B-01 - Inspect Unit Not Operating Closed -> David Tuero Co…" at bounding box center [536, 283] width 857 height 535
type textarea "*"
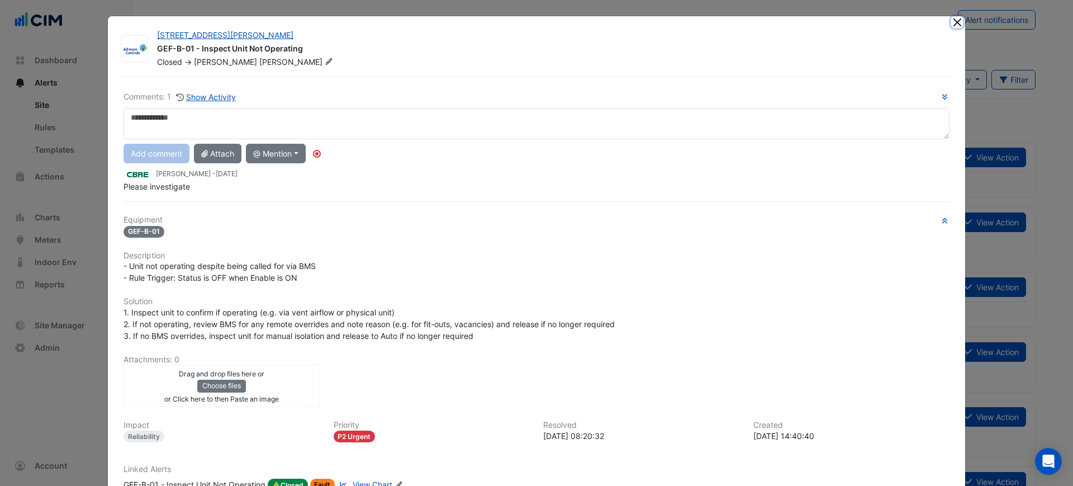
click at [798, 22] on button "Close" at bounding box center [957, 22] width 12 height 12
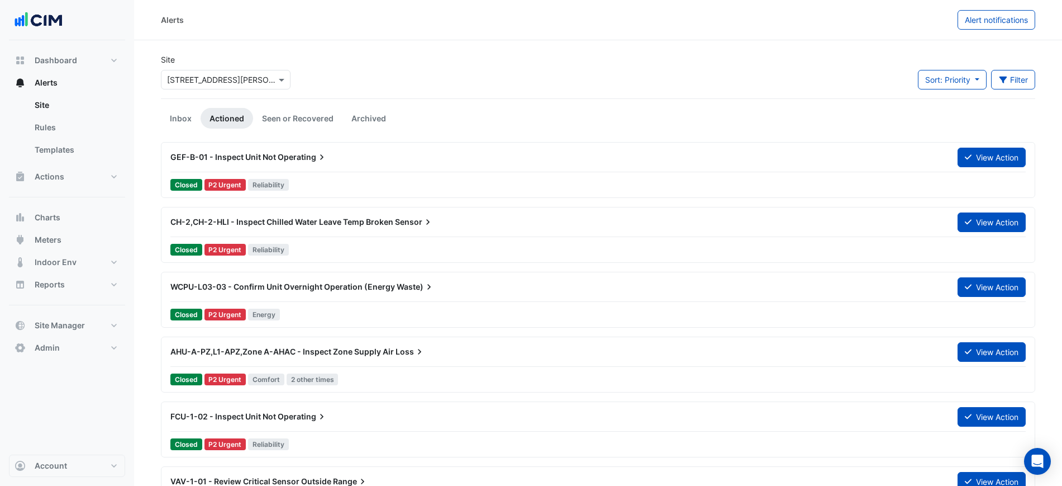
click at [243, 118] on link "Actioned" at bounding box center [227, 118] width 53 height 21
click at [798, 158] on button "View Action" at bounding box center [992, 158] width 68 height 20
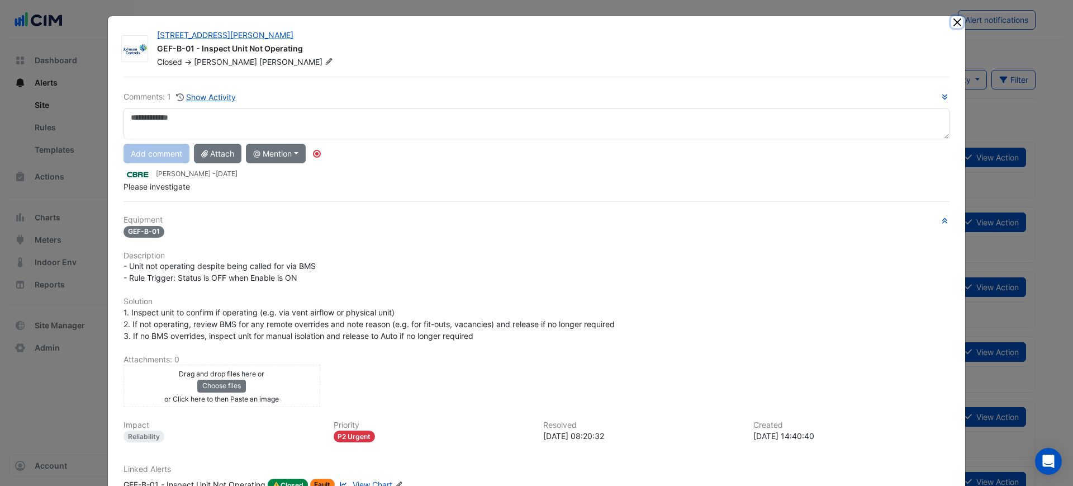
click at [798, 22] on button "Close" at bounding box center [957, 22] width 12 height 12
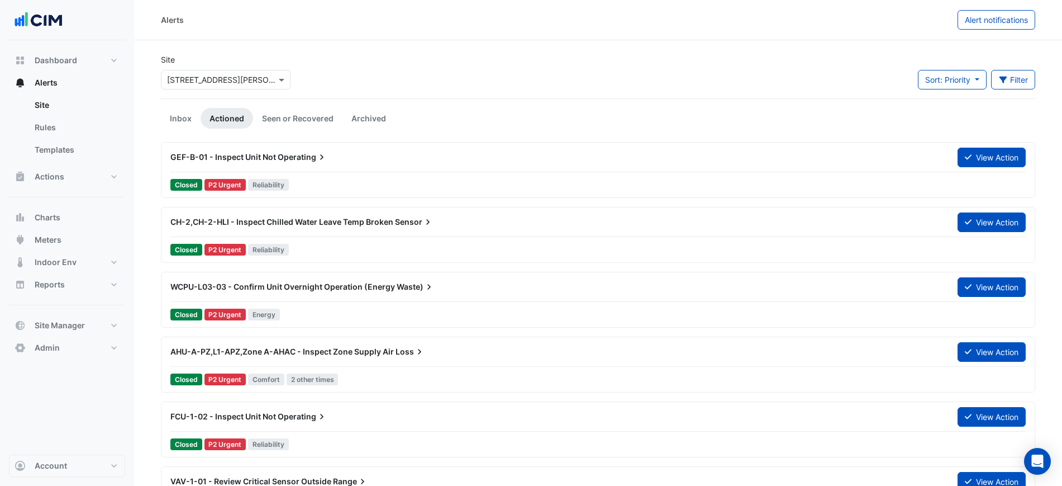
click at [381, 88] on div "Site Select a Site × 1 Shelley Street Sort: Priority Priority Updated Filter Ti…" at bounding box center [598, 76] width 888 height 45
click at [292, 116] on link "Seen or Recovered" at bounding box center [297, 118] width 89 height 21
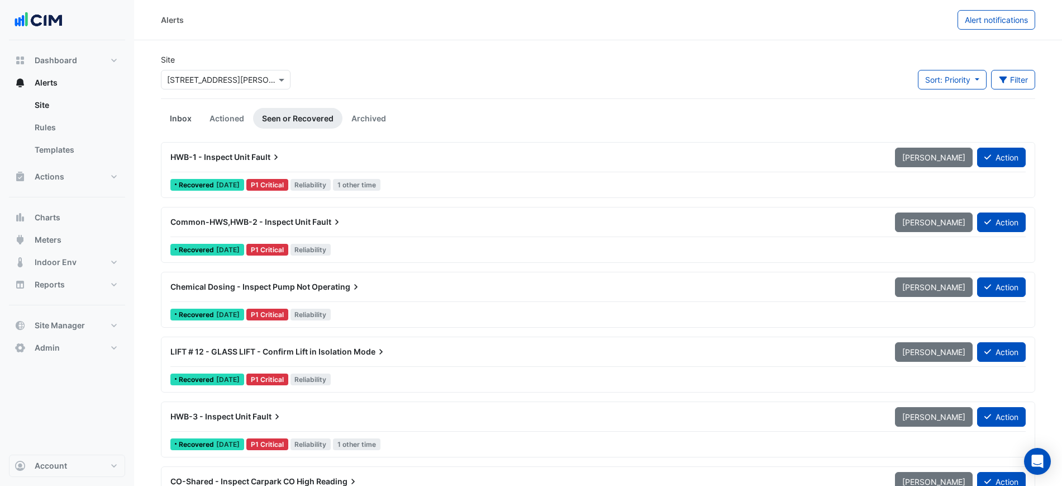
click at [167, 112] on link "Inbox" at bounding box center [181, 118] width 40 height 21
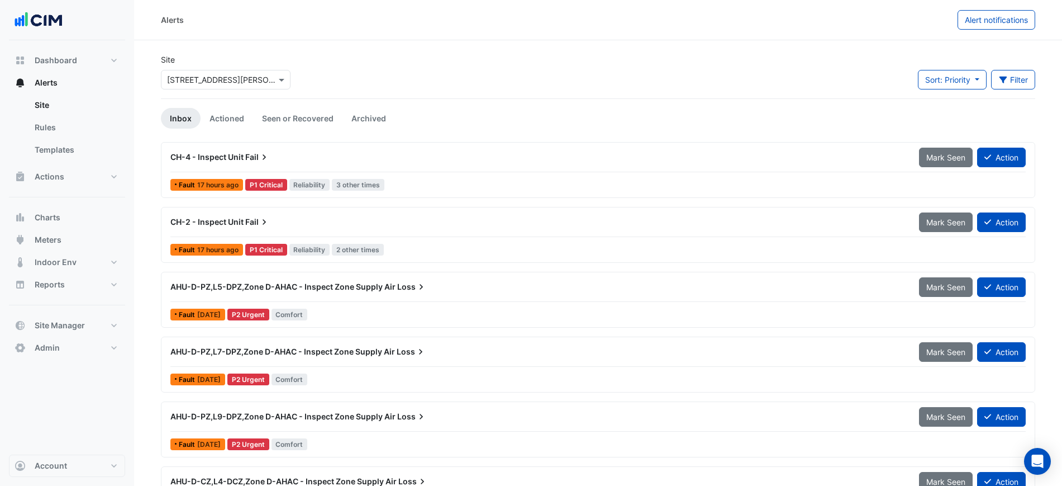
click at [468, 158] on div "CH-4 - Inspect Unit Fail" at bounding box center [538, 156] width 736 height 11
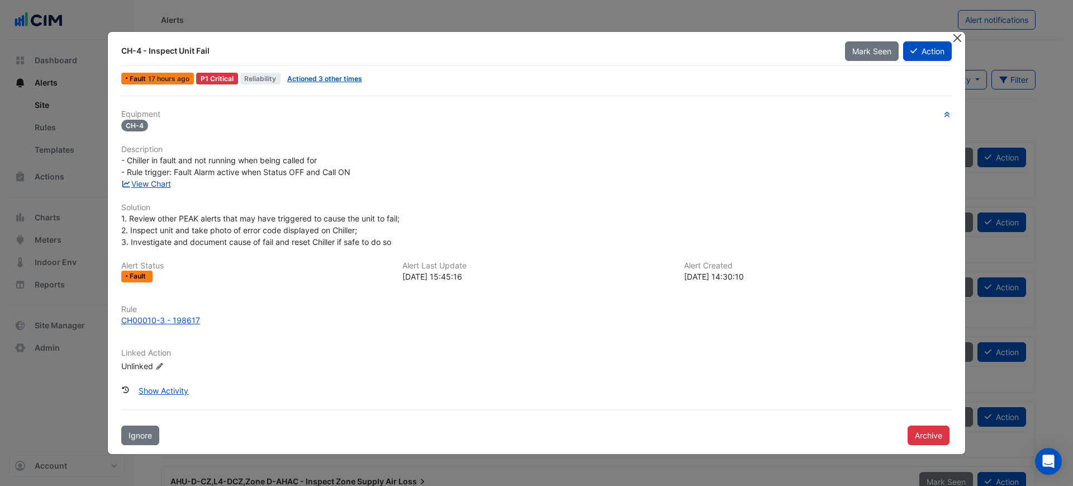
click at [798, 39] on button "Close" at bounding box center [957, 38] width 12 height 12
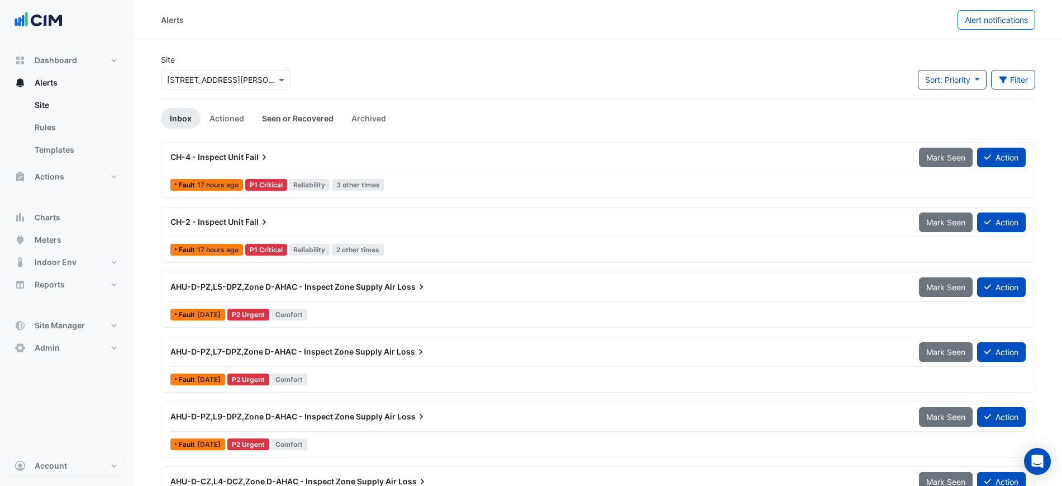
click at [268, 117] on link "Seen or Recovered" at bounding box center [297, 118] width 89 height 21
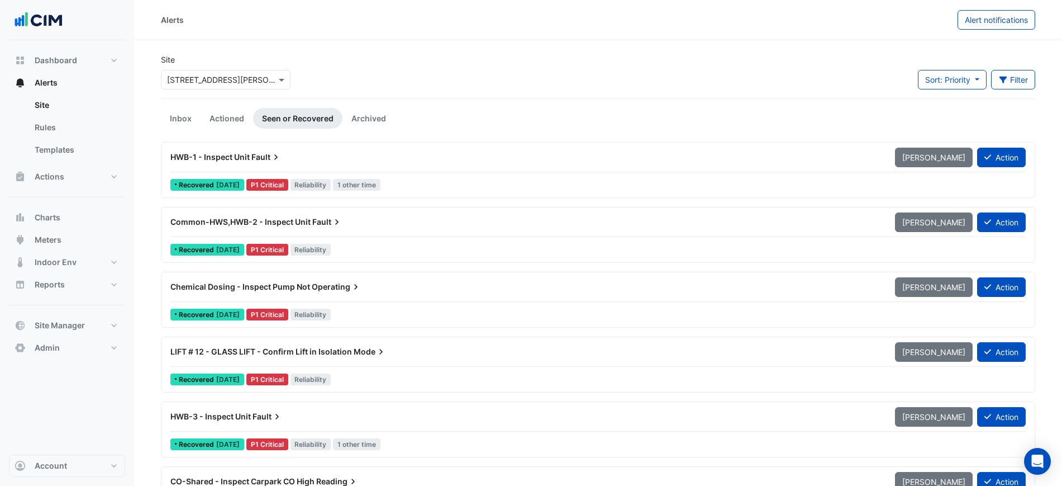
drag, startPoint x: 162, startPoint y: 115, endPoint x: 167, endPoint y: 106, distance: 9.8
click at [162, 115] on link "Inbox" at bounding box center [181, 118] width 40 height 21
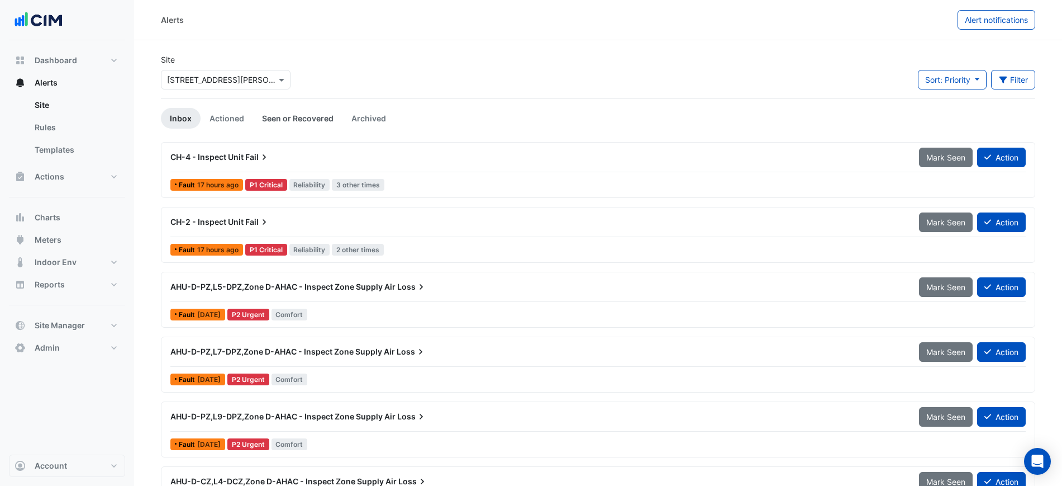
click at [278, 122] on link "Seen or Recovered" at bounding box center [297, 118] width 89 height 21
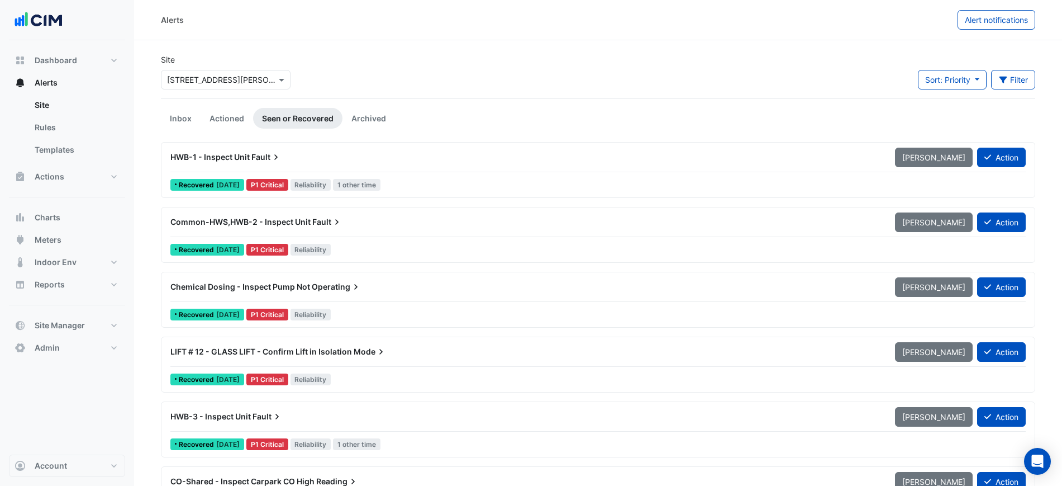
click at [184, 112] on link "Inbox" at bounding box center [181, 118] width 40 height 21
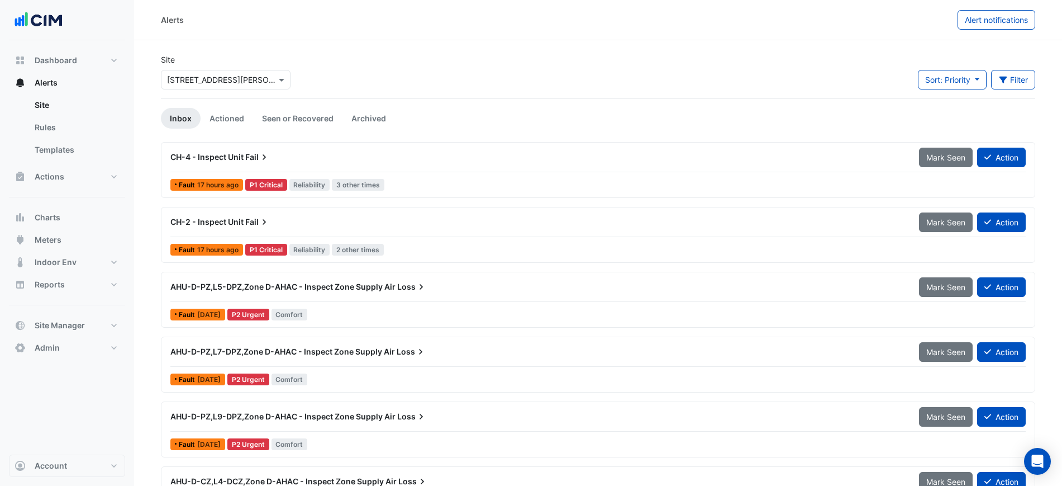
click at [280, 108] on link "Seen or Recovered" at bounding box center [297, 118] width 89 height 21
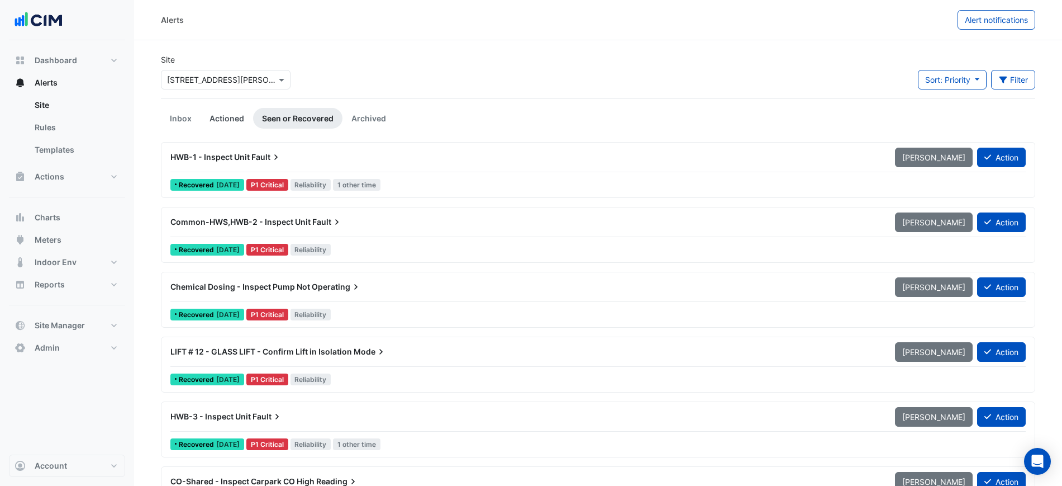
click at [211, 118] on link "Actioned" at bounding box center [227, 118] width 53 height 21
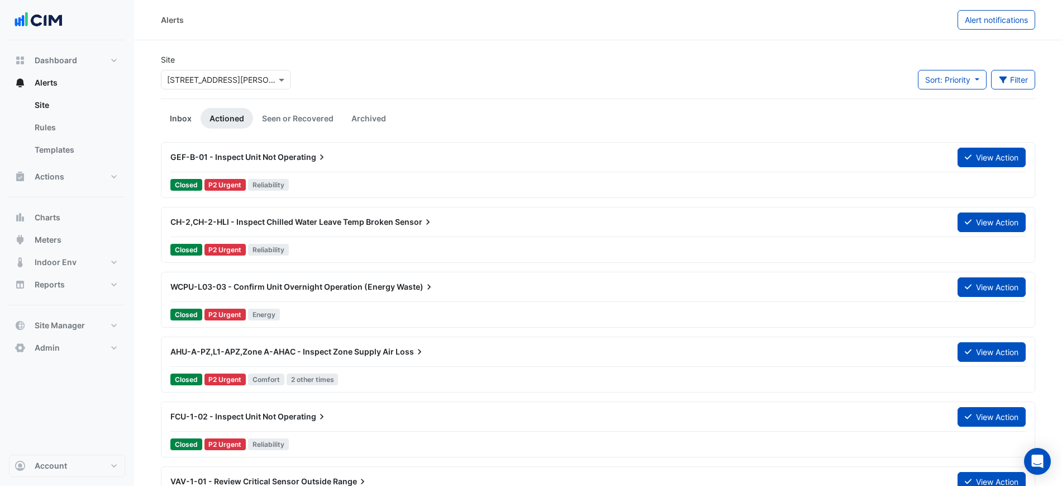
click at [187, 119] on link "Inbox" at bounding box center [181, 118] width 40 height 21
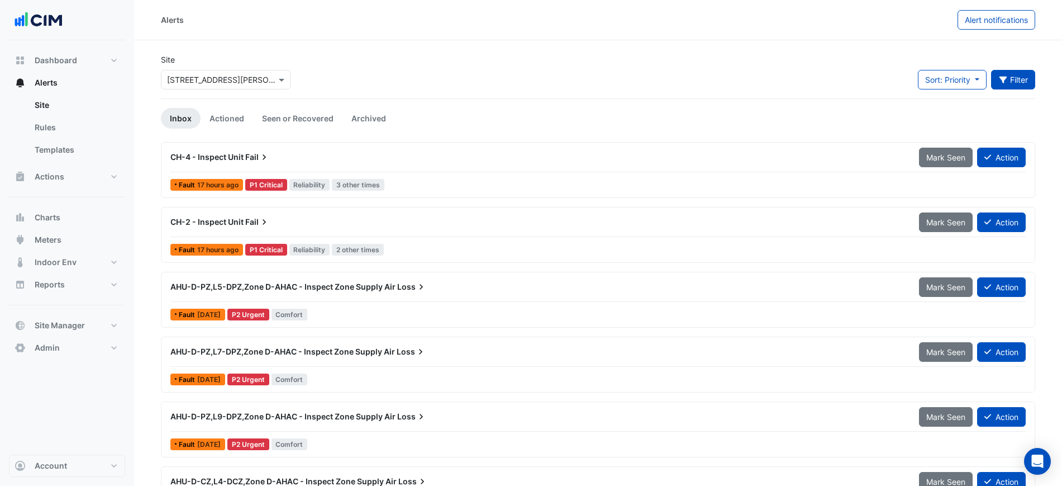
click at [798, 77] on icon "button" at bounding box center [1003, 80] width 8 height 7
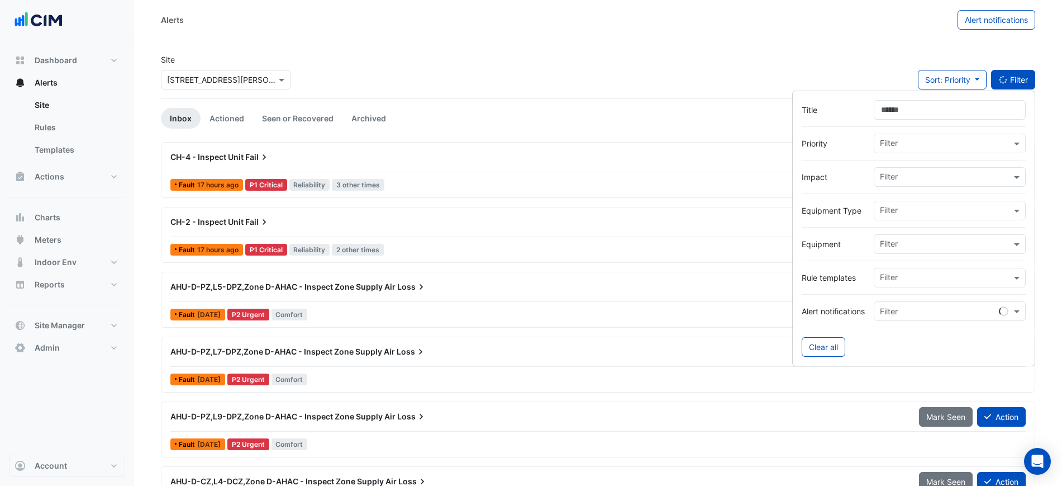
click at [798, 70] on div "Site Select a Site × 1 Shelley Street Sort: Priority Priority Updated Filter" at bounding box center [598, 76] width 888 height 45
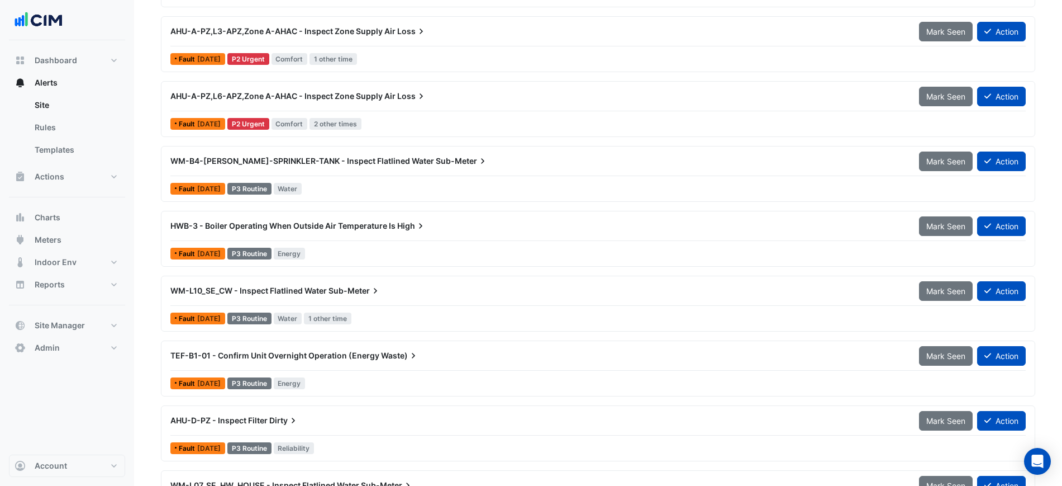
scroll to position [1467, 0]
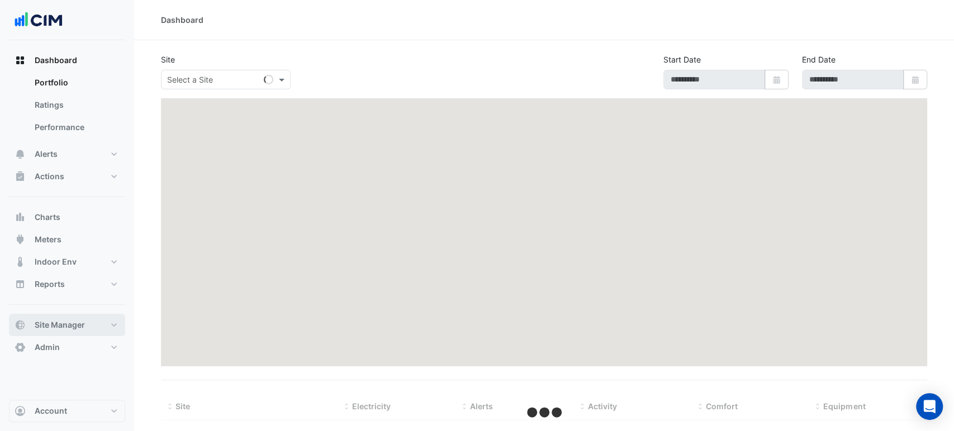
click at [68, 320] on span "Site Manager" at bounding box center [60, 325] width 50 height 11
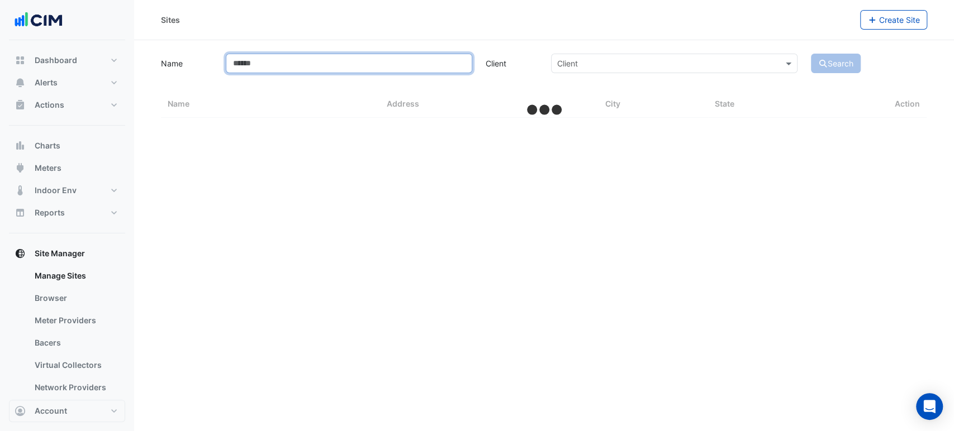
click at [296, 58] on input "Name" at bounding box center [349, 64] width 246 height 20
select select "***"
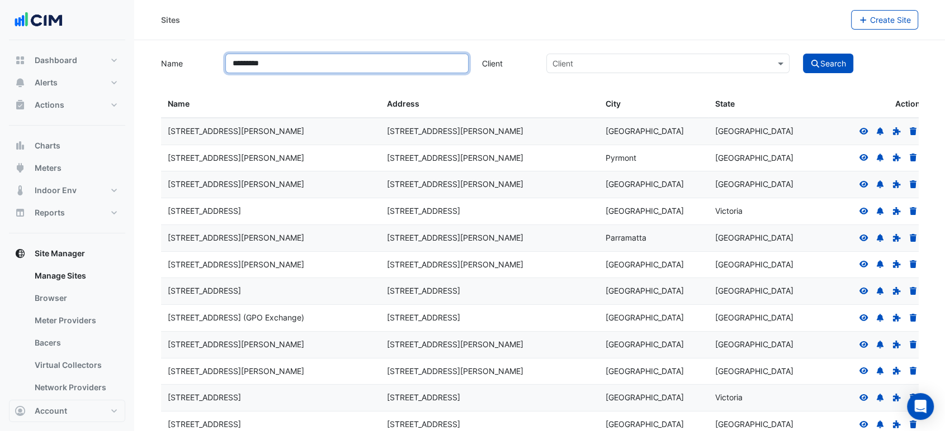
type input "*********"
click at [803, 54] on button "Search" at bounding box center [828, 64] width 50 height 20
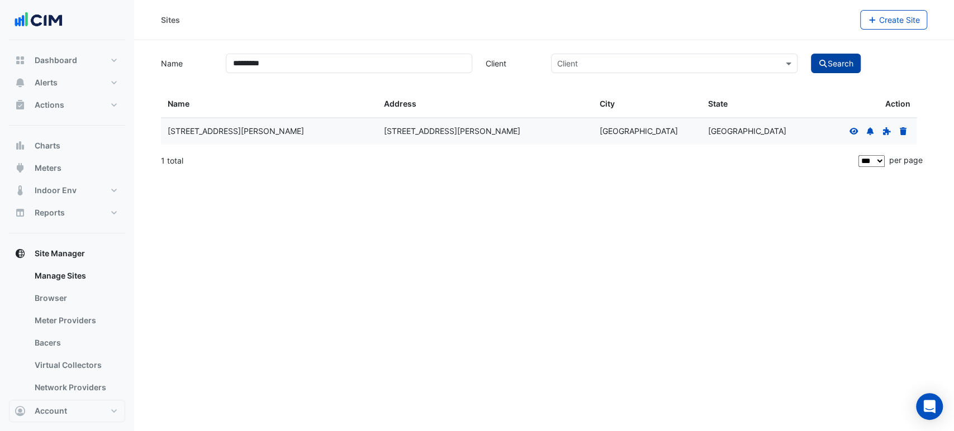
click at [861, 63] on button "Search" at bounding box center [836, 64] width 50 height 20
click at [852, 130] on icon at bounding box center [854, 131] width 10 height 8
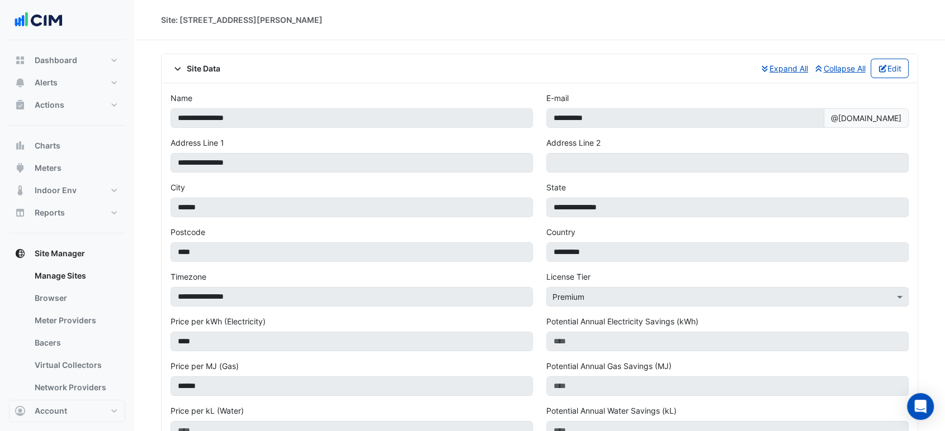
select select "***"
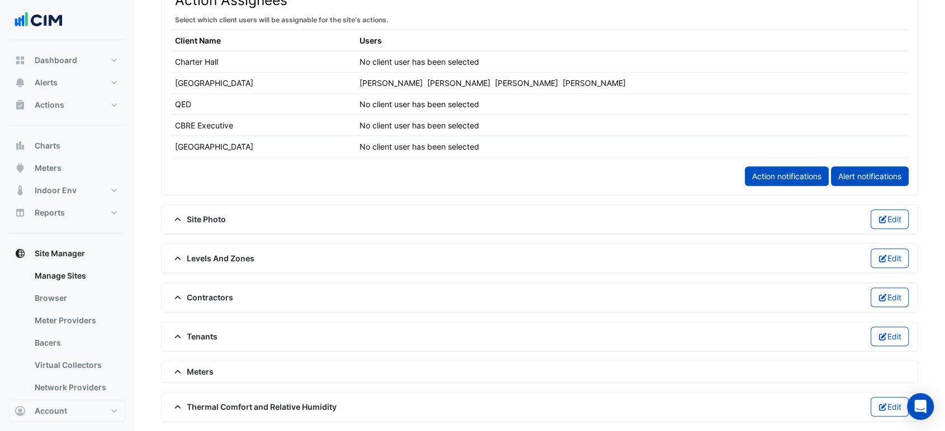
scroll to position [683, 0]
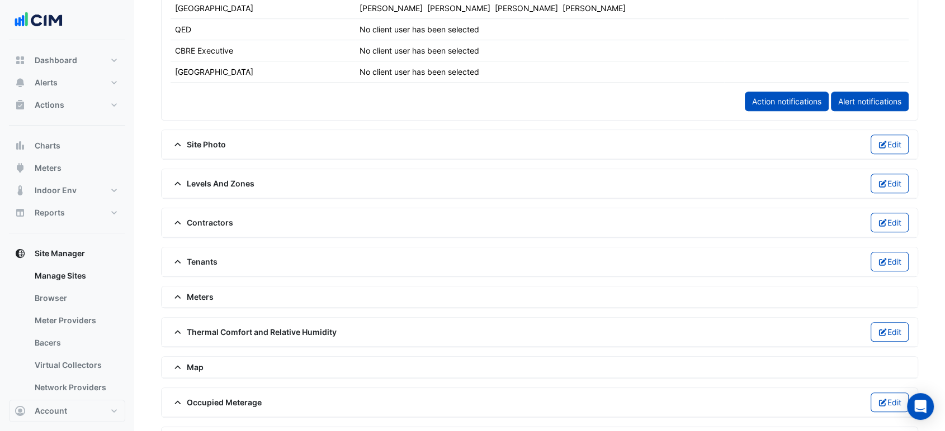
click at [206, 178] on span "Levels And Zones" at bounding box center [212, 184] width 84 height 12
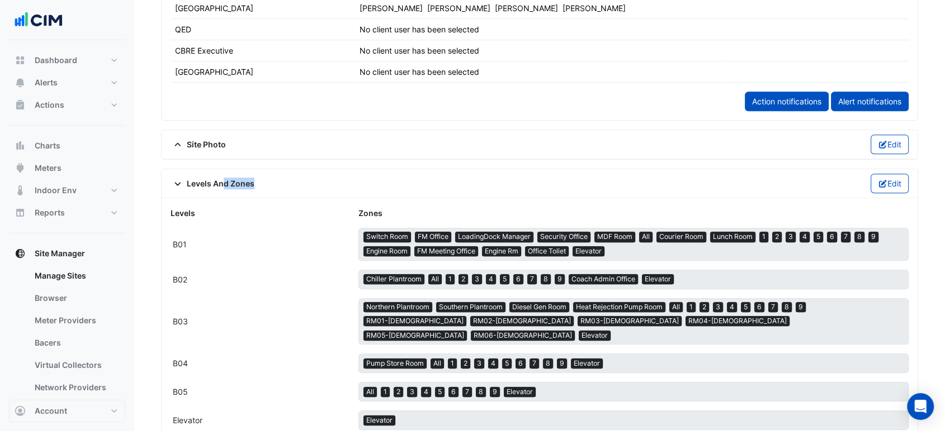
click at [206, 178] on span "Levels And Zones" at bounding box center [212, 184] width 84 height 12
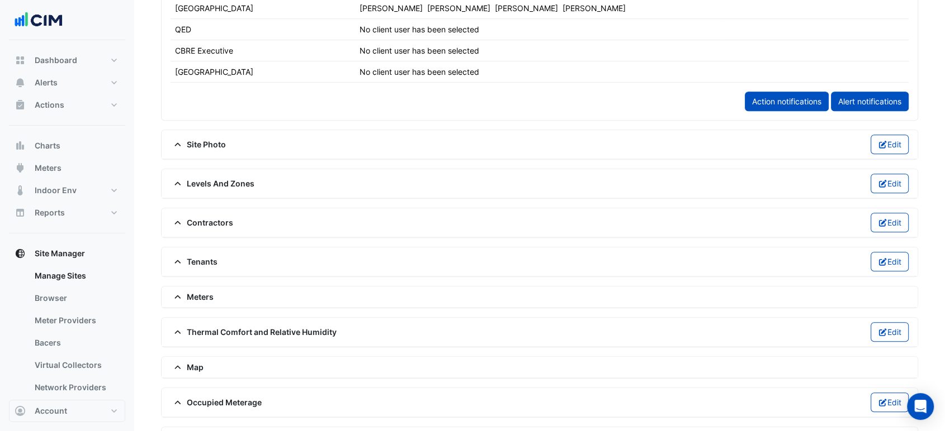
click at [217, 326] on span "Thermal Comfort and Relative Humidity" at bounding box center [253, 332] width 166 height 12
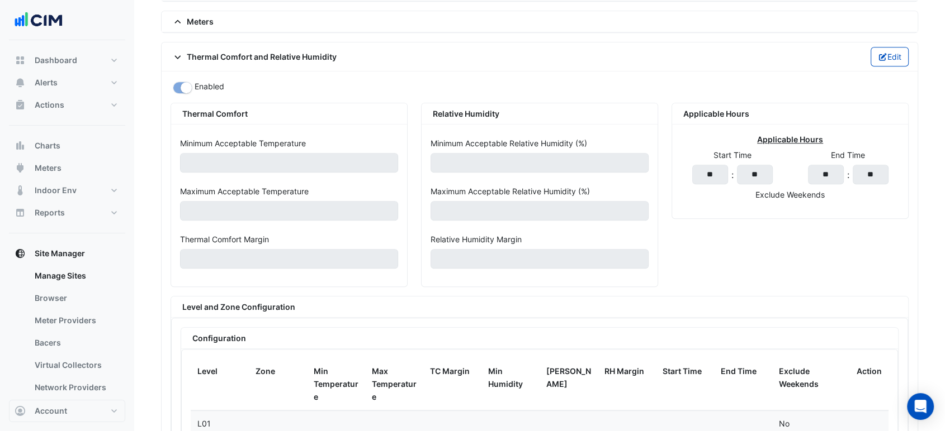
scroll to position [931, 0]
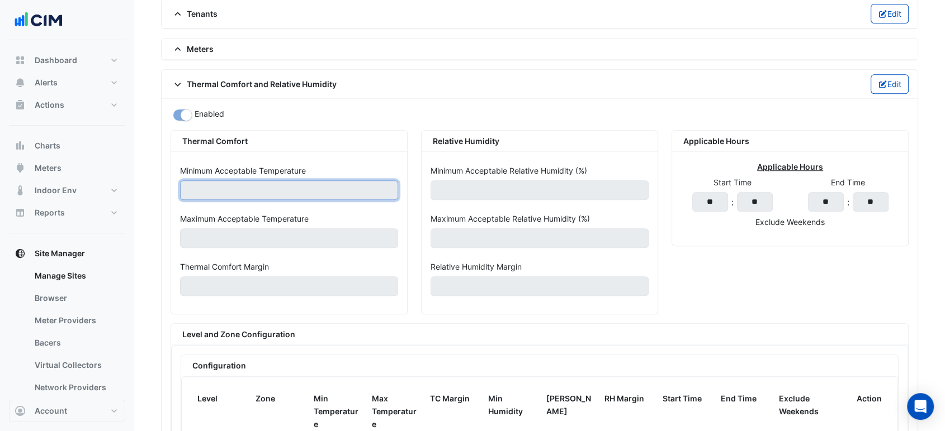
drag, startPoint x: 210, startPoint y: 188, endPoint x: 179, endPoint y: 189, distance: 31.3
click at [180, 189] on input "**" at bounding box center [289, 191] width 218 height 20
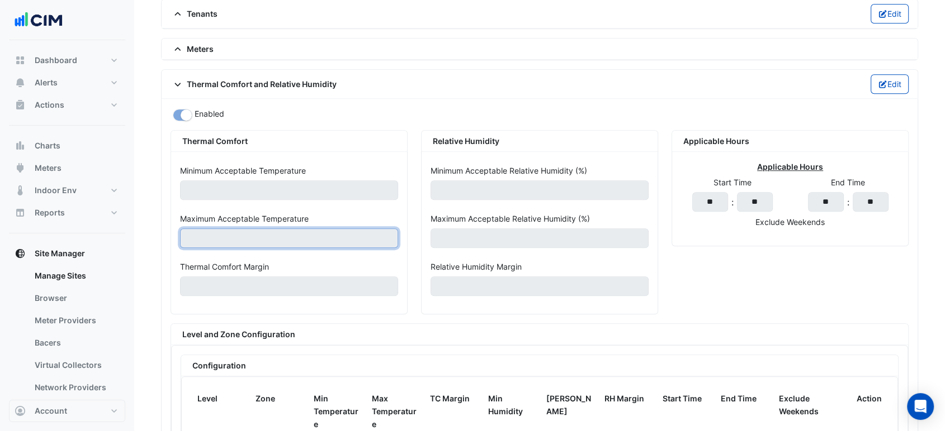
drag, startPoint x: 214, startPoint y: 239, endPoint x: 172, endPoint y: 240, distance: 42.0
click at [172, 240] on div "Minimum Acceptable Temperature ** Maximum Acceptable Temperature **** Thermal C…" at bounding box center [289, 233] width 236 height 162
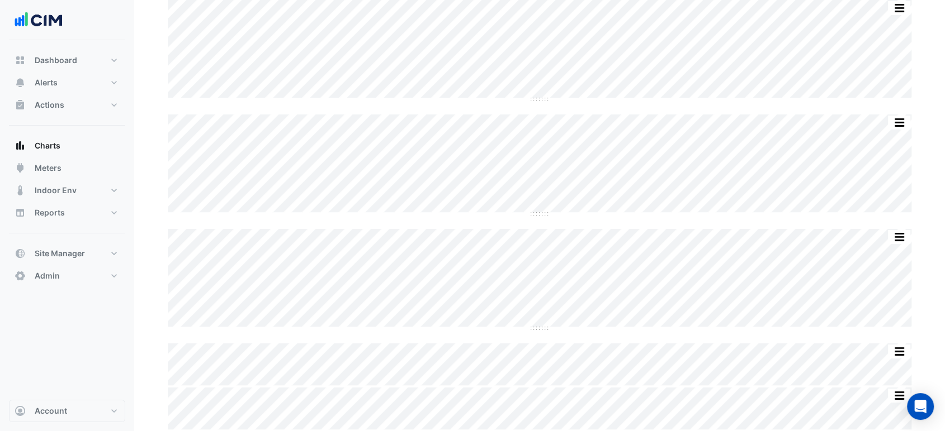
scroll to position [93, 0]
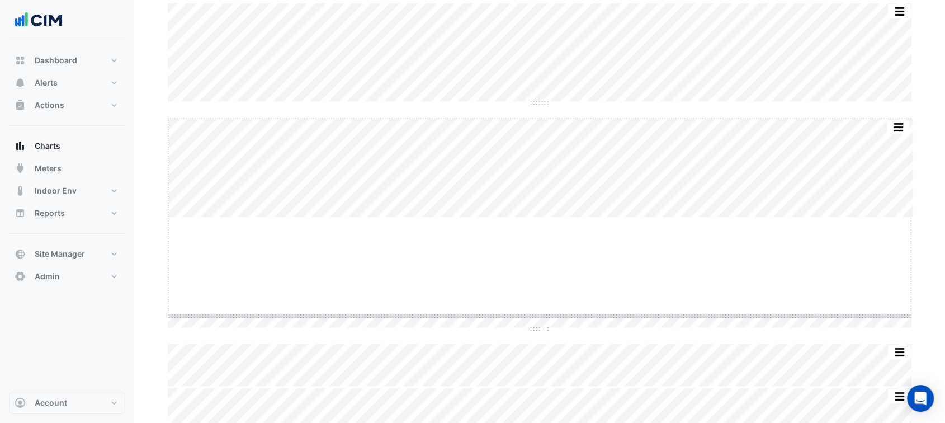
drag, startPoint x: 539, startPoint y: 214, endPoint x: 530, endPoint y: 321, distance: 107.7
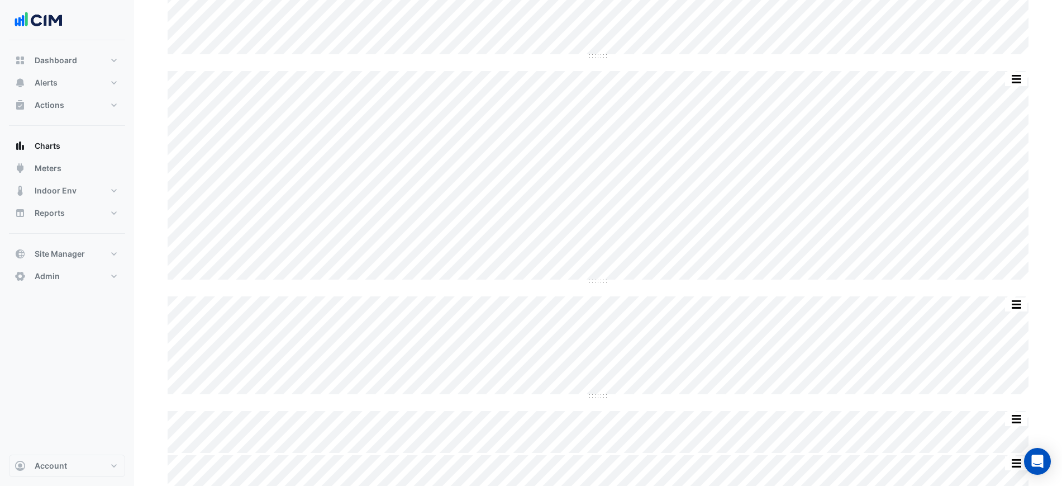
scroll to position [0, 0]
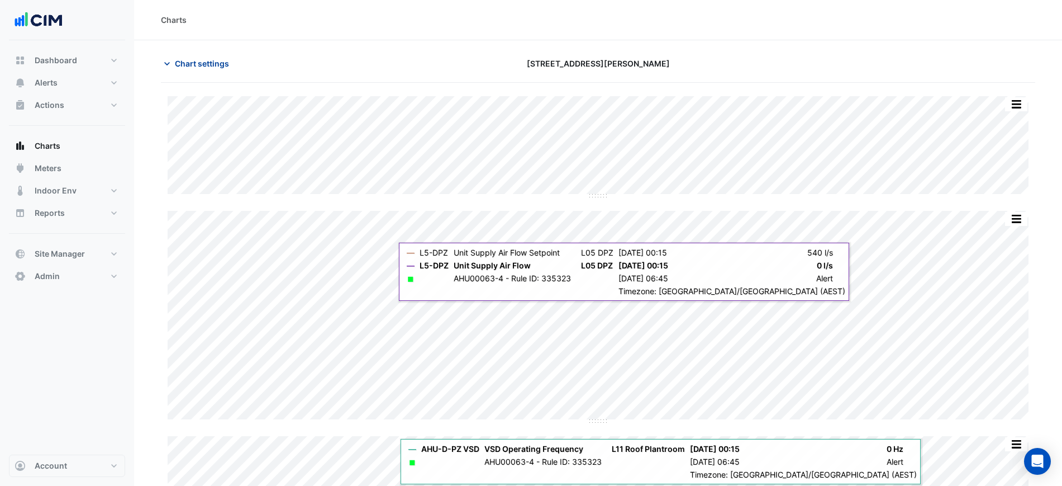
click at [178, 59] on span "Chart settings" at bounding box center [202, 64] width 54 height 12
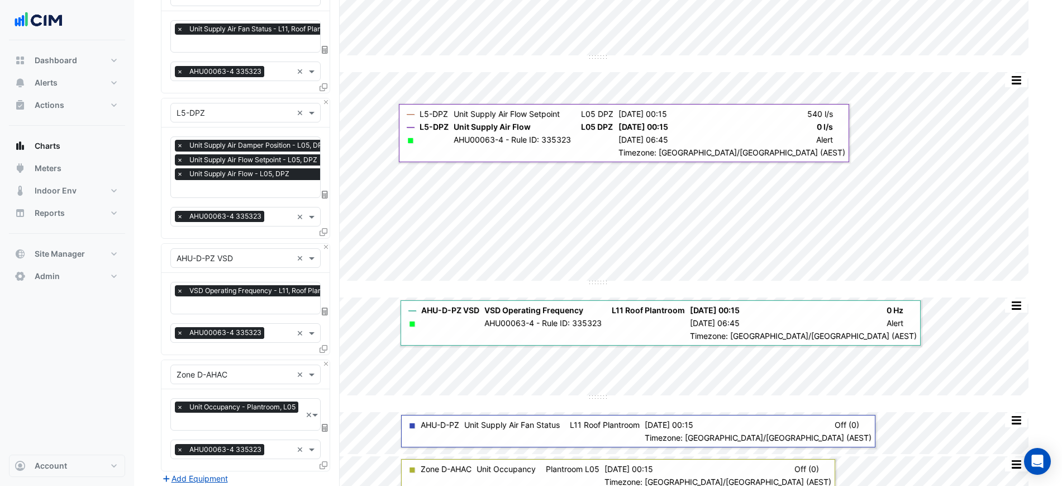
scroll to position [140, 0]
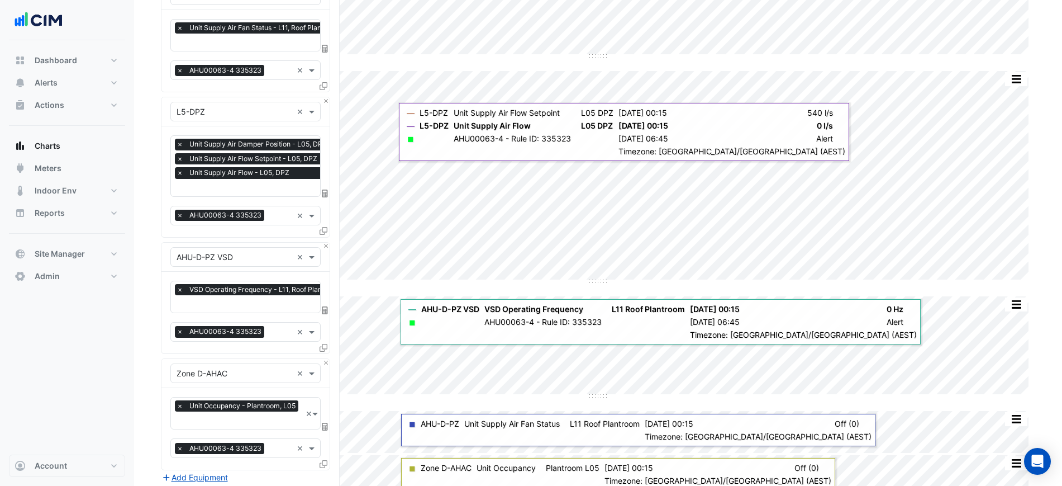
click at [211, 97] on div "Equipment × L5-DPZ ×" at bounding box center [246, 111] width 168 height 29
click at [205, 110] on input "text" at bounding box center [235, 112] width 116 height 12
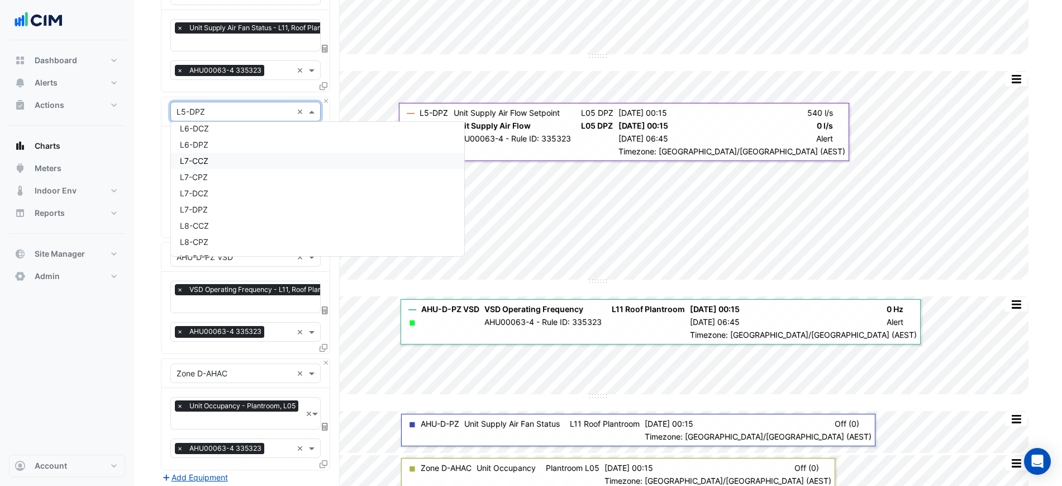
scroll to position [9723, 0]
click at [151, 182] on section "Hide settings [STREET_ADDRESS][PERSON_NAME] Split by Equip Split All Split None…" at bounding box center [598, 299] width 928 height 797
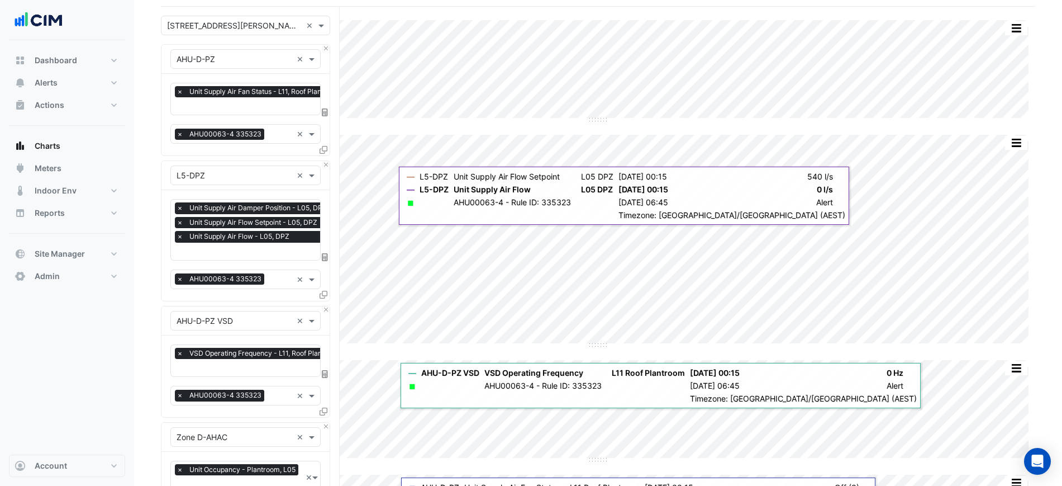
scroll to position [0, 0]
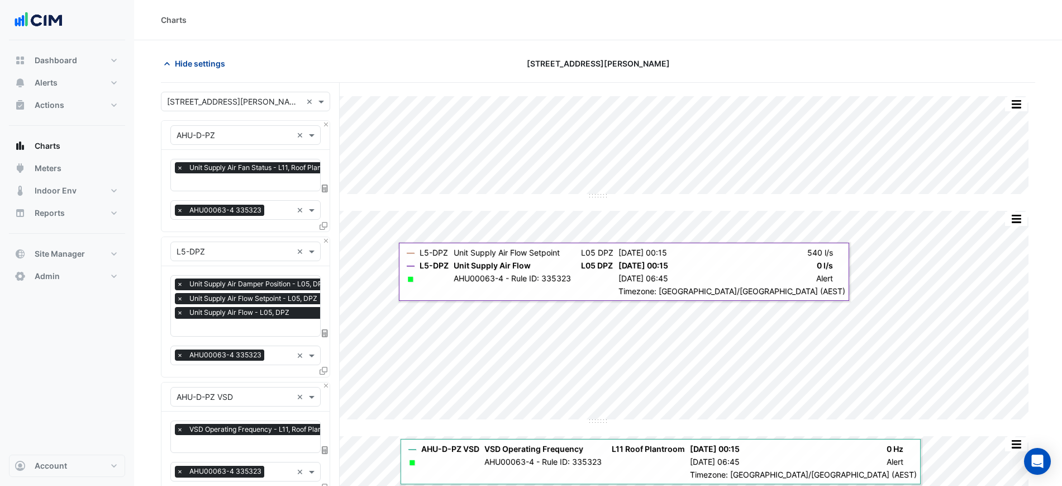
click at [195, 61] on span "Hide settings" at bounding box center [200, 64] width 50 height 12
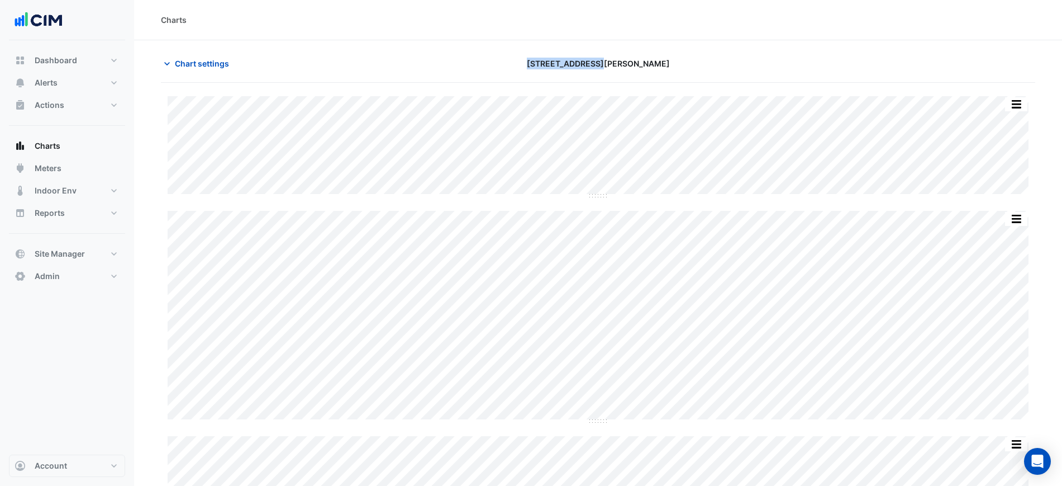
drag, startPoint x: 553, startPoint y: 61, endPoint x: 627, endPoint y: 58, distance: 73.8
click at [627, 58] on div "[STREET_ADDRESS][PERSON_NAME]" at bounding box center [598, 64] width 296 height 20
drag, startPoint x: 627, startPoint y: 58, endPoint x: 621, endPoint y: 61, distance: 7.0
click at [627, 59] on span "[STREET_ADDRESS][PERSON_NAME]" at bounding box center [598, 64] width 143 height 12
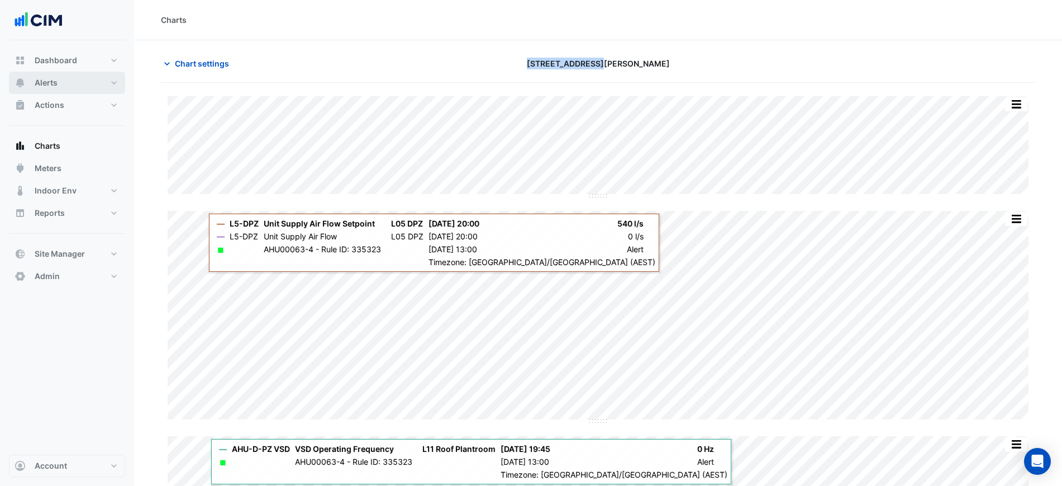
click at [74, 83] on button "Alerts" at bounding box center [67, 83] width 116 height 22
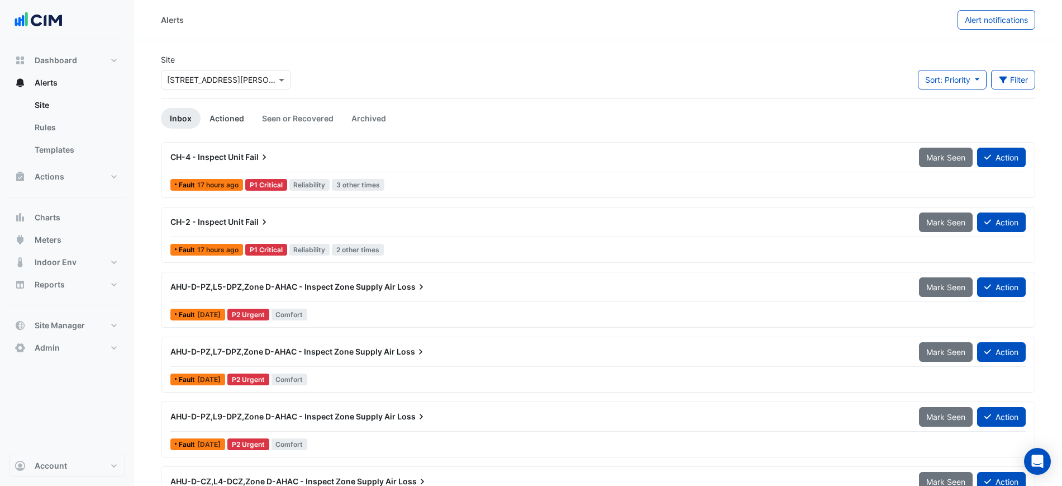
click at [216, 122] on link "Actioned" at bounding box center [227, 118] width 53 height 21
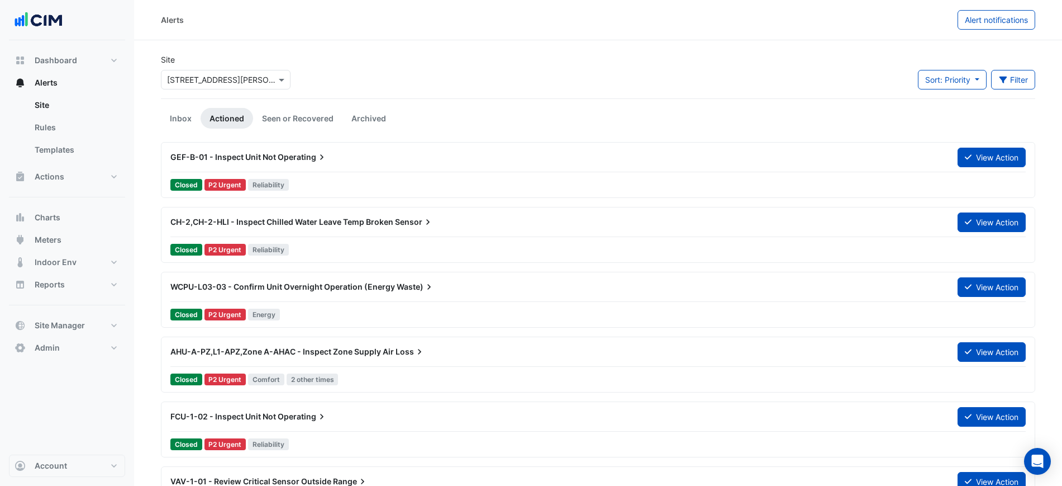
click at [529, 66] on div "Site Select a Site × [STREET_ADDRESS][PERSON_NAME] Sort: Priority Priority Upda…" at bounding box center [598, 76] width 888 height 45
click at [101, 61] on button "Dashboard" at bounding box center [67, 60] width 116 height 22
select select "***"
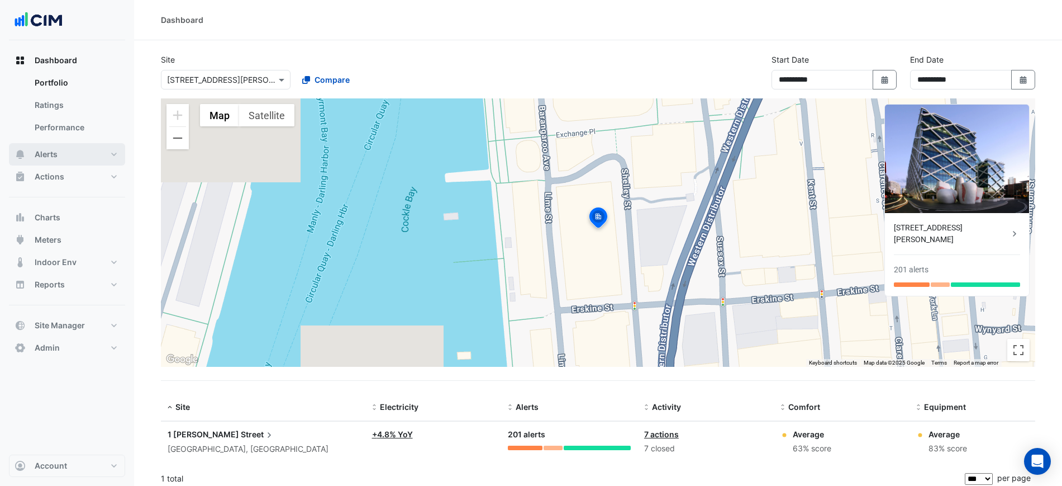
drag, startPoint x: 73, startPoint y: 151, endPoint x: 146, endPoint y: 140, distance: 74.6
click at [74, 151] on button "Alerts" at bounding box center [67, 154] width 116 height 22
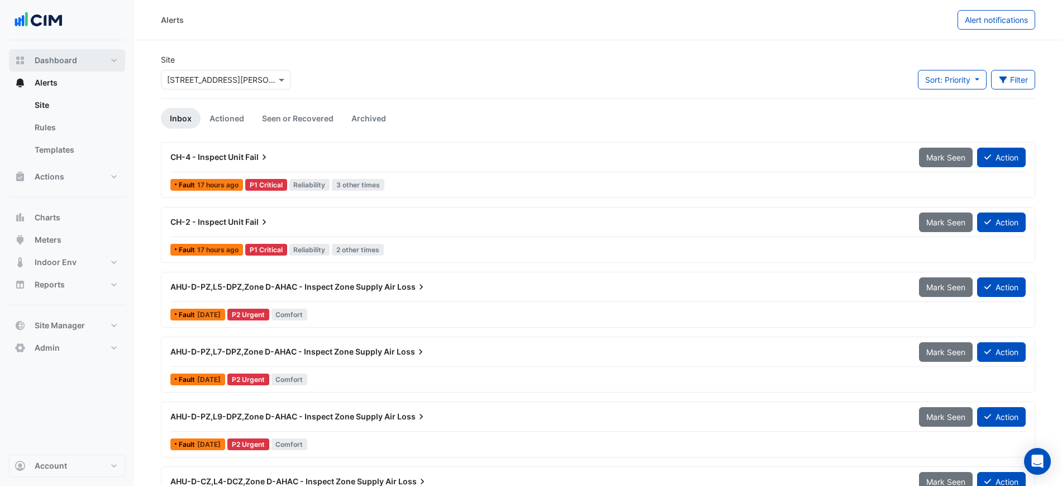
click at [42, 66] on button "Dashboard" at bounding box center [67, 60] width 116 height 22
select select "***"
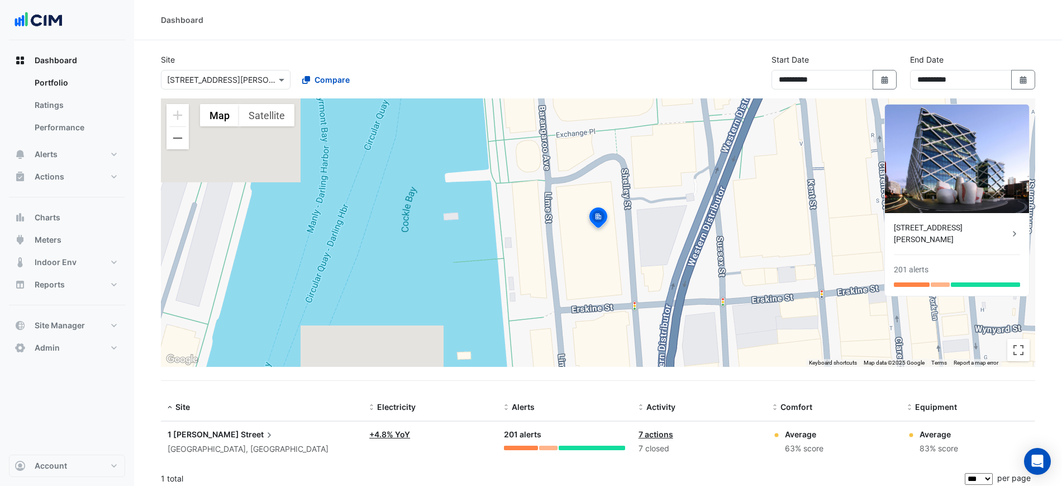
click at [214, 86] on div "Select a Site × 1 Shelley Street" at bounding box center [226, 80] width 130 height 20
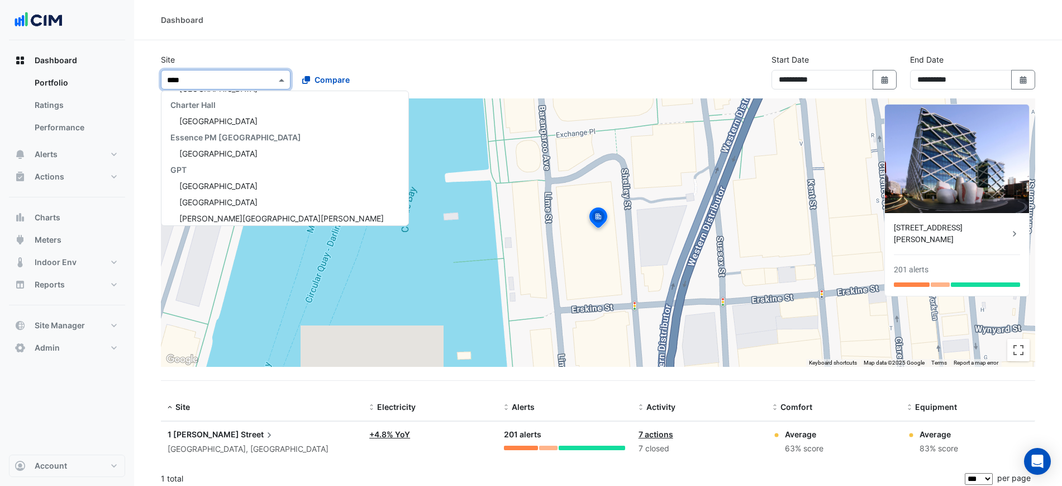
scroll to position [193, 0]
type input "*****"
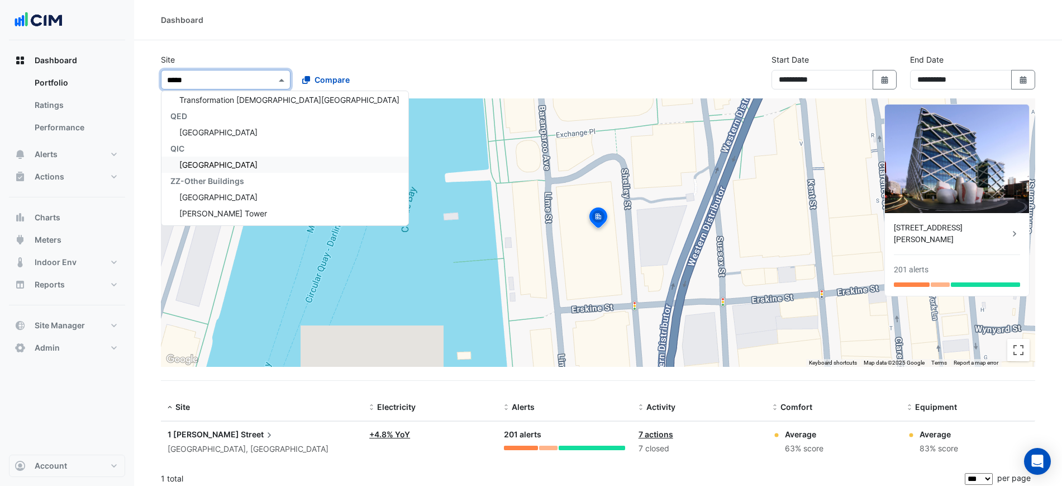
scroll to position [701, 0]
click at [239, 86] on div "Select a Site × 1 Shelley Street *****" at bounding box center [226, 80] width 130 height 20
click at [239, 83] on input "*****" at bounding box center [214, 80] width 95 height 12
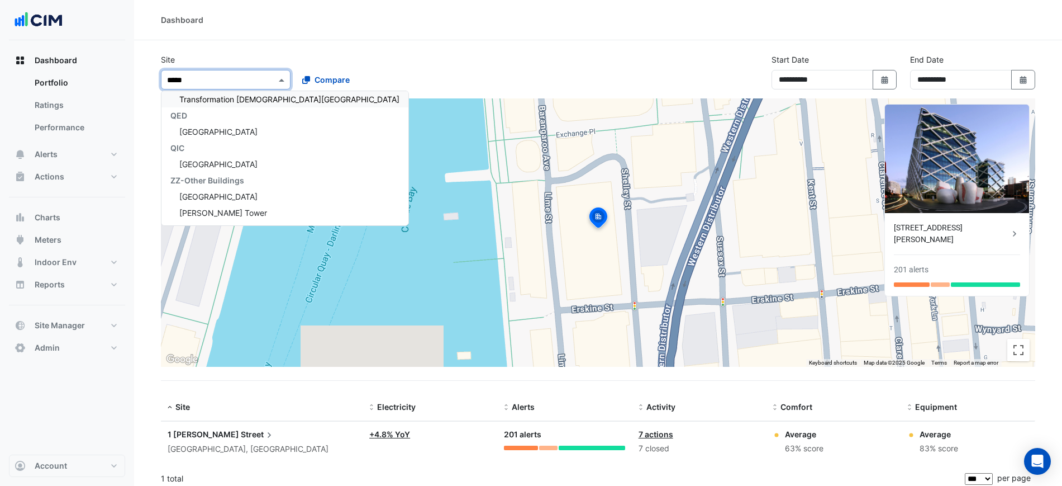
click at [239, 83] on input "*****" at bounding box center [214, 80] width 95 height 12
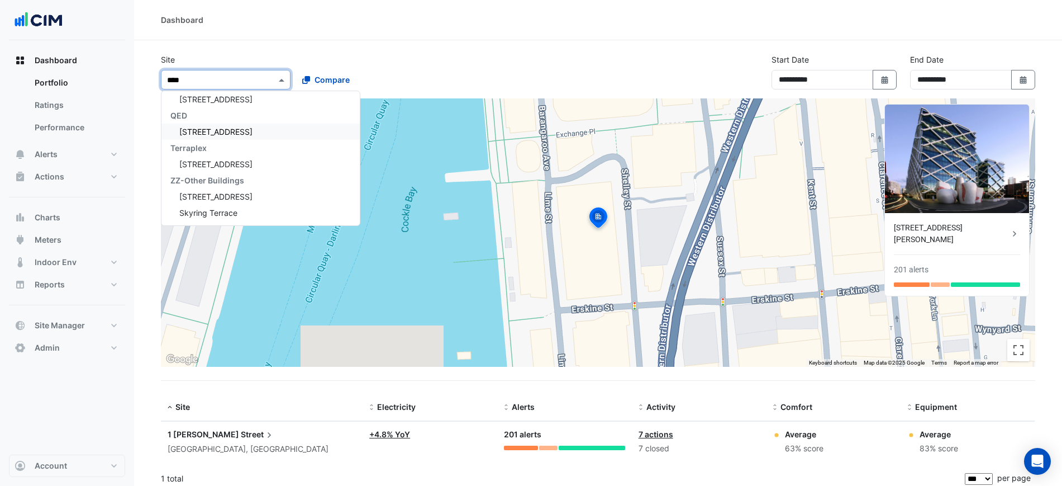
scroll to position [345, 0]
type input "*****"
click at [260, 213] on div "Skyring Terrace" at bounding box center [261, 213] width 198 height 16
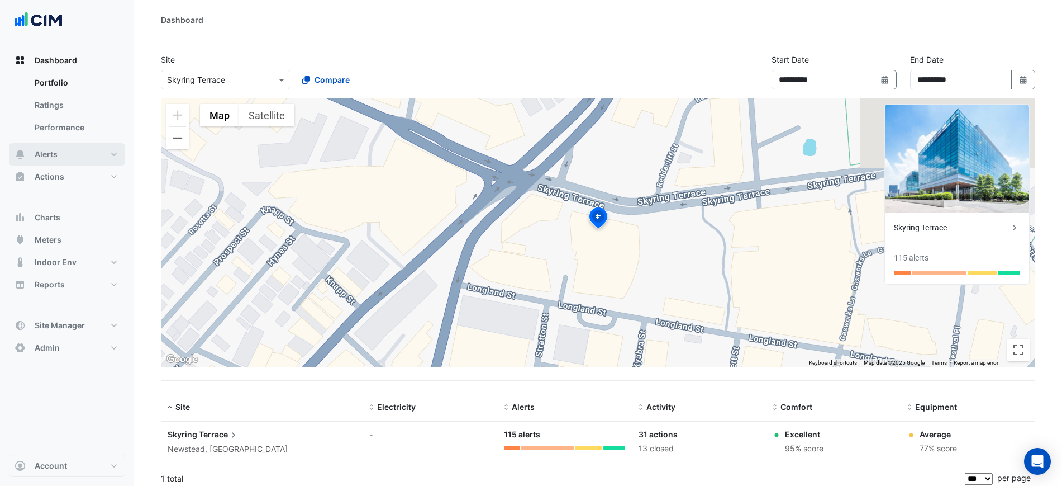
click at [73, 151] on button "Alerts" at bounding box center [67, 154] width 116 height 22
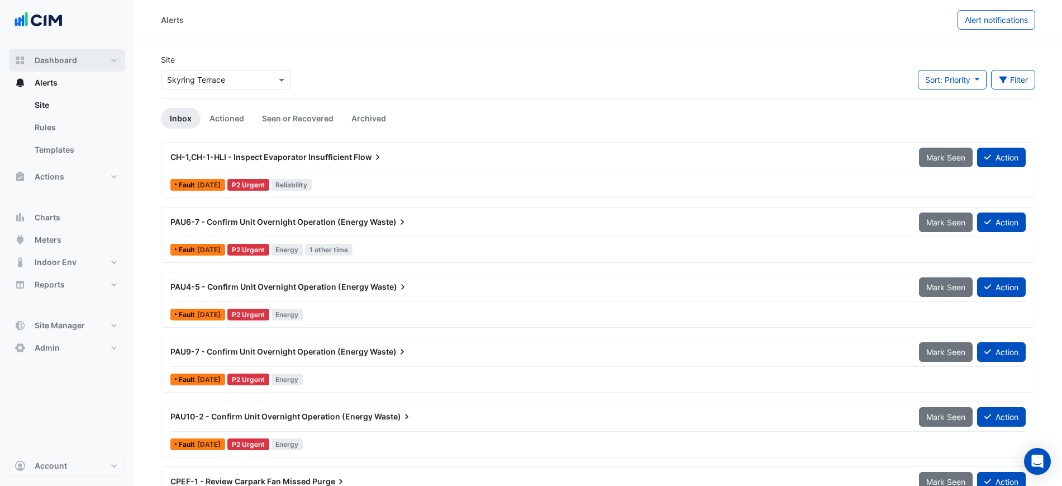
click at [73, 56] on span "Dashboard" at bounding box center [56, 60] width 42 height 11
select select "***"
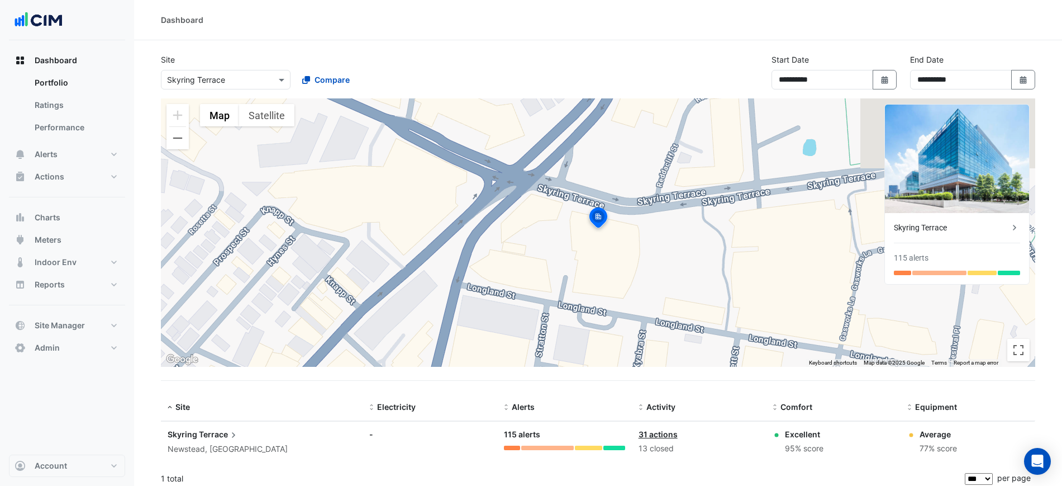
click at [205, 77] on input "text" at bounding box center [214, 80] width 95 height 12
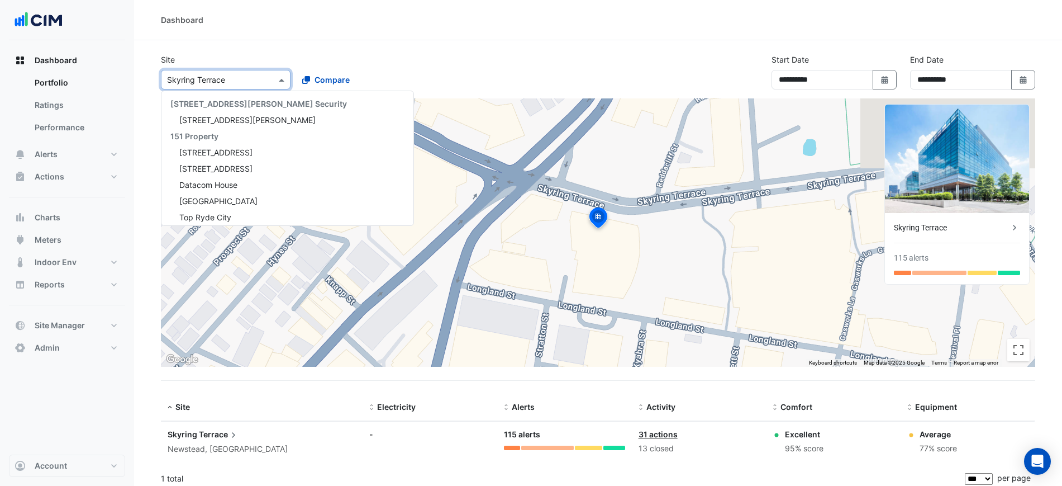
scroll to position [7509, 0]
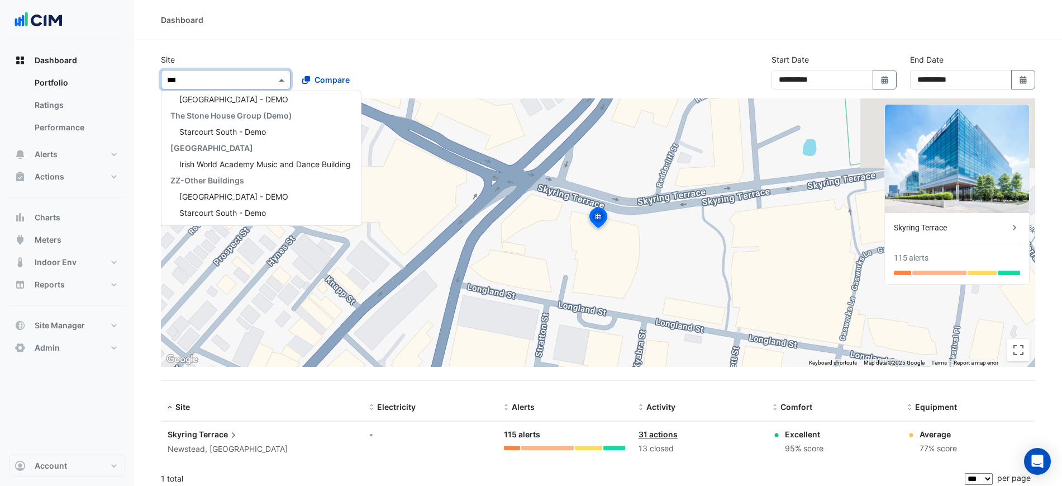
type input "****"
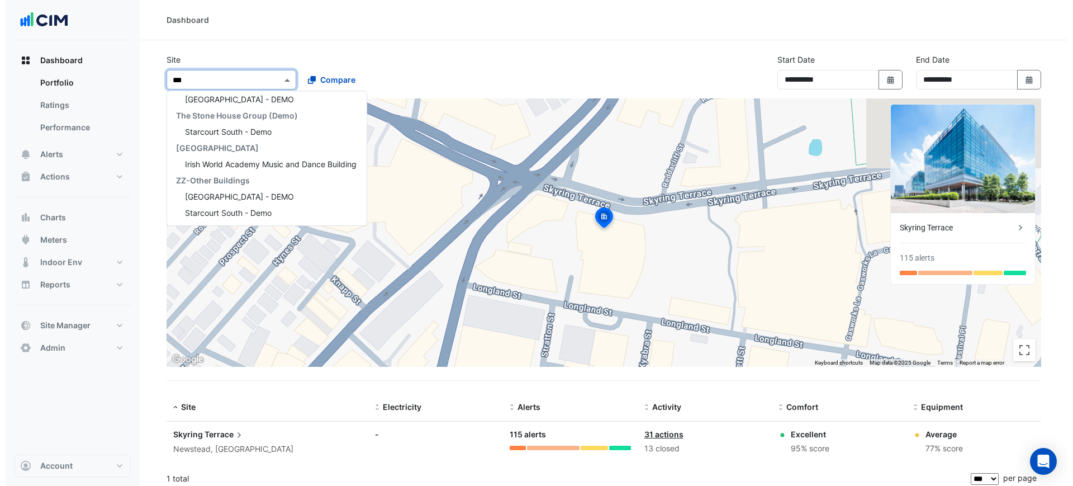
scroll to position [118, 0]
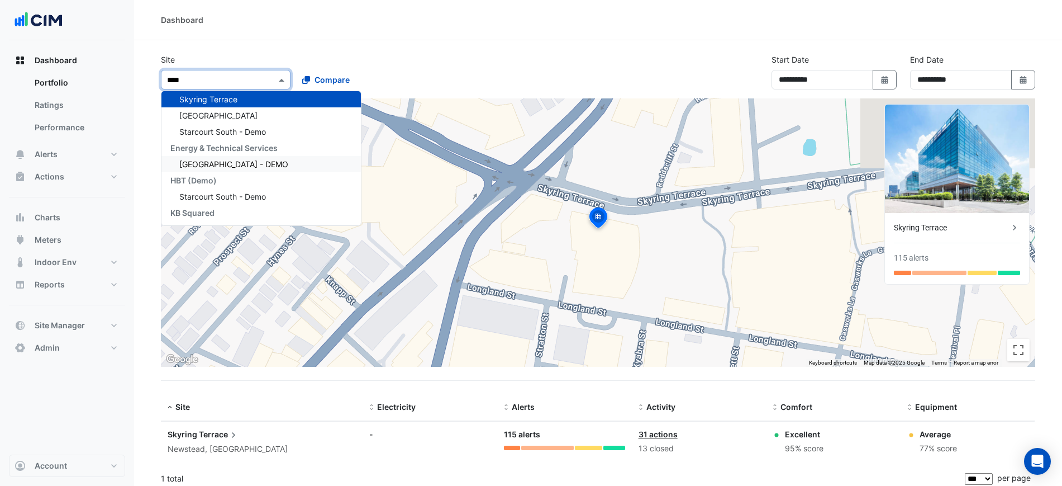
click at [232, 166] on span "[GEOGRAPHIC_DATA] - DEMO" at bounding box center [233, 164] width 109 height 10
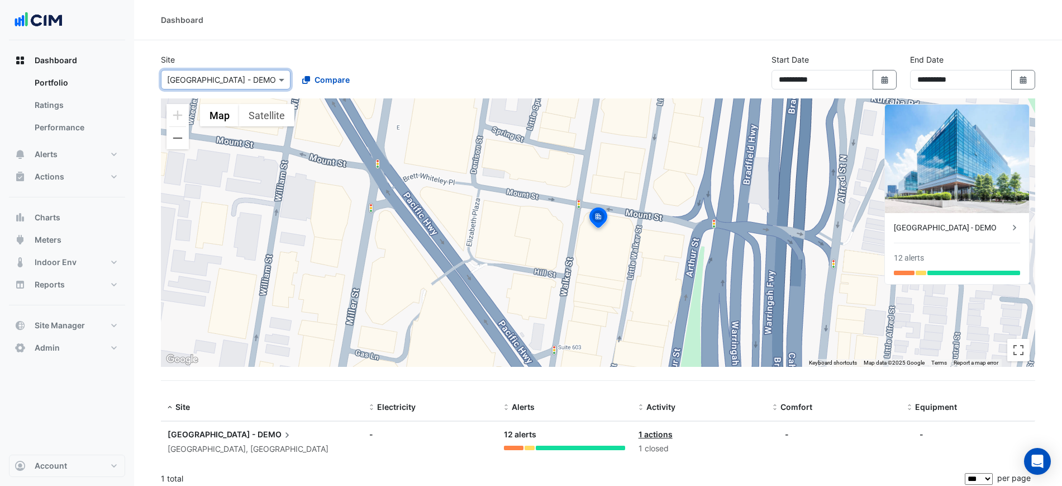
click at [521, 61] on div "**********" at bounding box center [598, 76] width 888 height 45
click at [79, 146] on button "Alerts" at bounding box center [67, 154] width 116 height 22
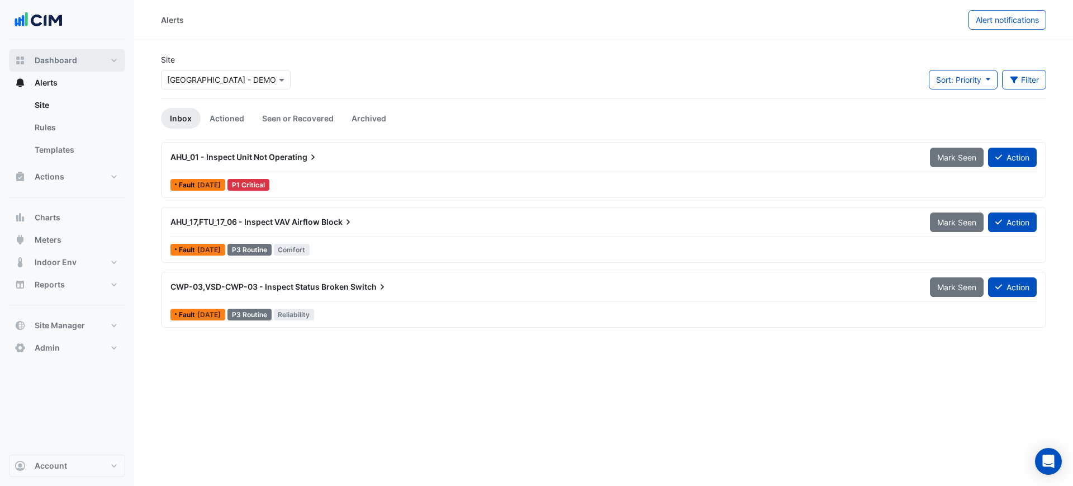
click at [97, 64] on button "Dashboard" at bounding box center [67, 60] width 116 height 22
select select "***"
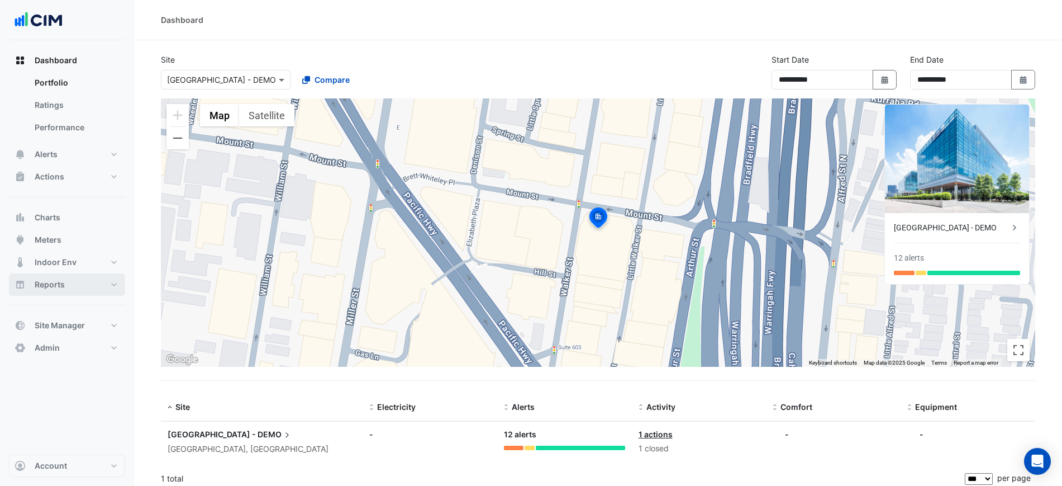
click at [63, 284] on span "Reports" at bounding box center [50, 284] width 30 height 11
select select "***"
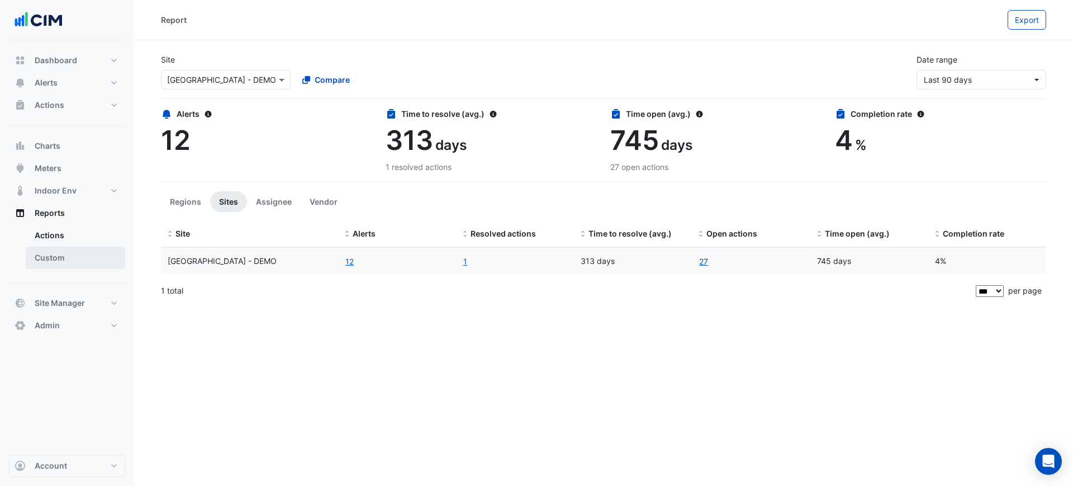
click at [65, 257] on link "Custom" at bounding box center [75, 257] width 99 height 22
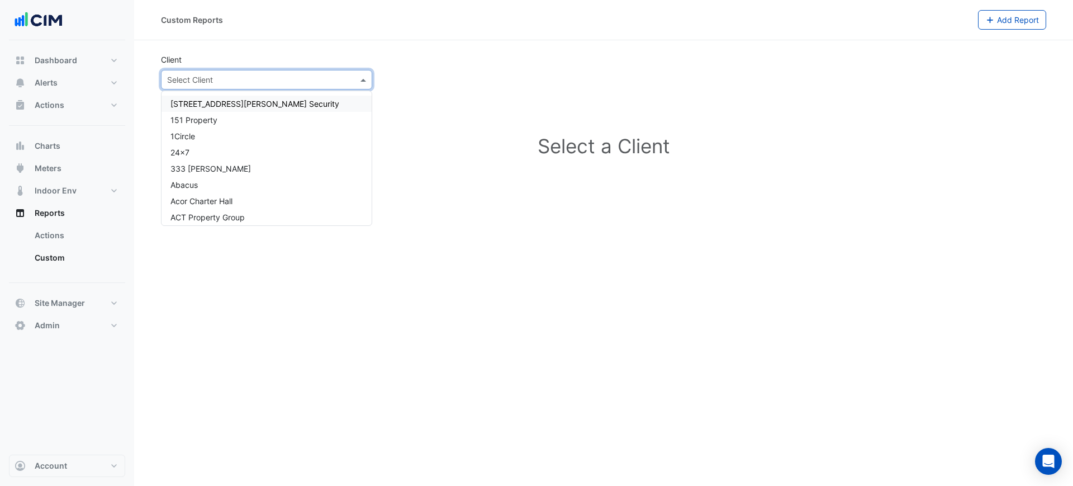
click at [276, 87] on div "Select Client" at bounding box center [266, 80] width 211 height 20
type input "*"
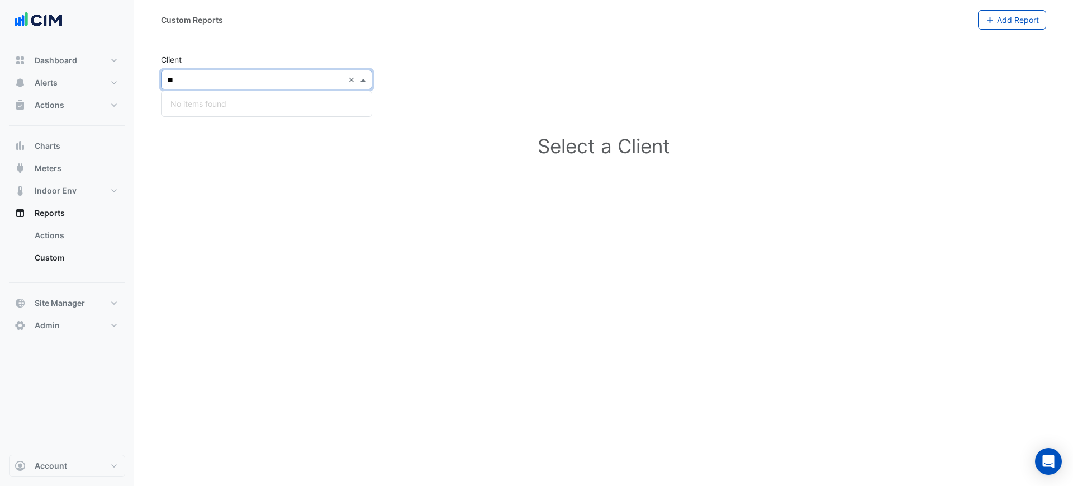
type input "*"
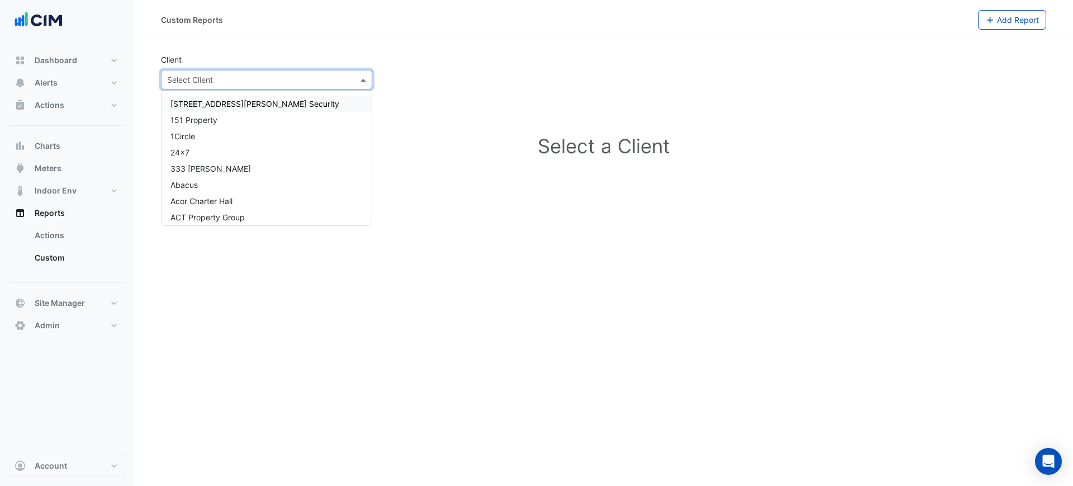
click at [447, 75] on div "Client Select Client" at bounding box center [603, 72] width 899 height 36
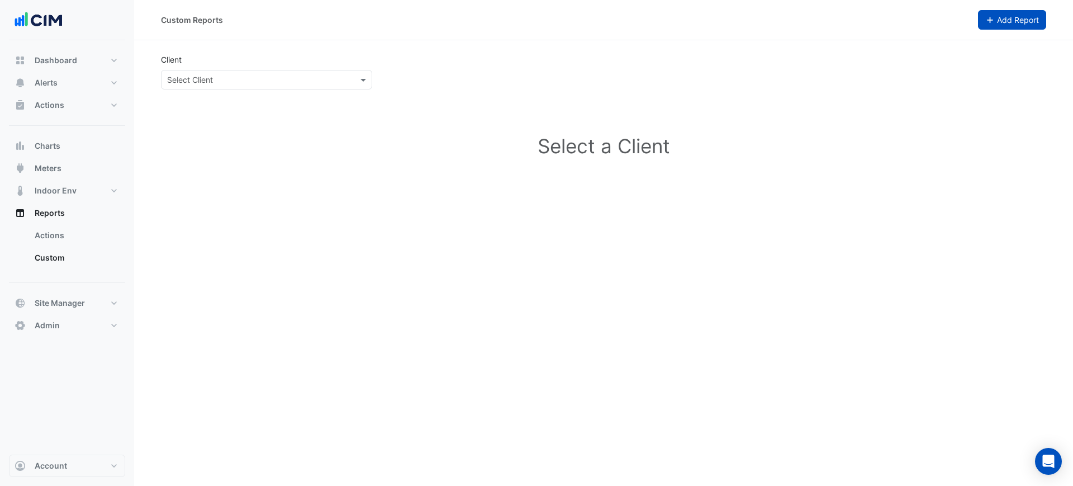
click at [953, 19] on span "Add Report" at bounding box center [1018, 20] width 42 height 10
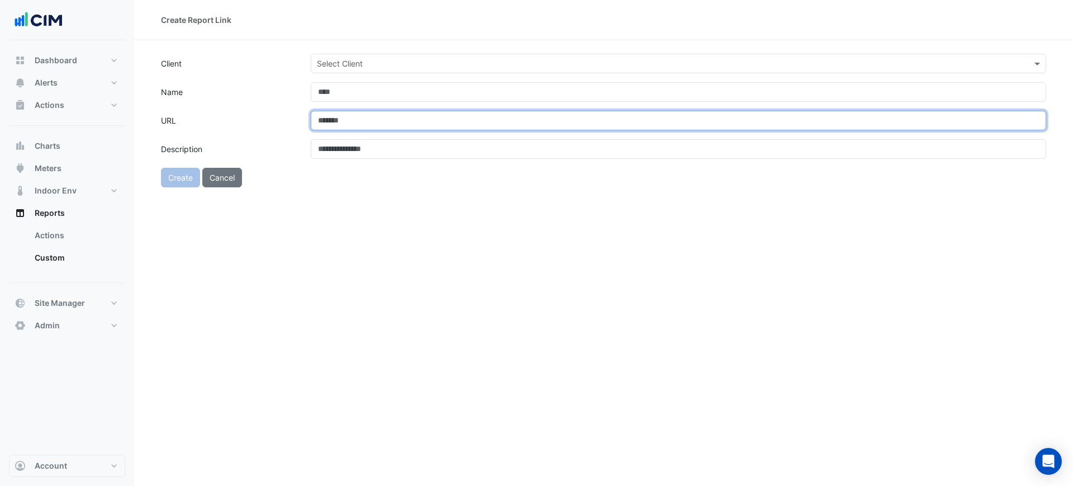
click at [377, 117] on input "URL" at bounding box center [679, 121] width 736 height 20
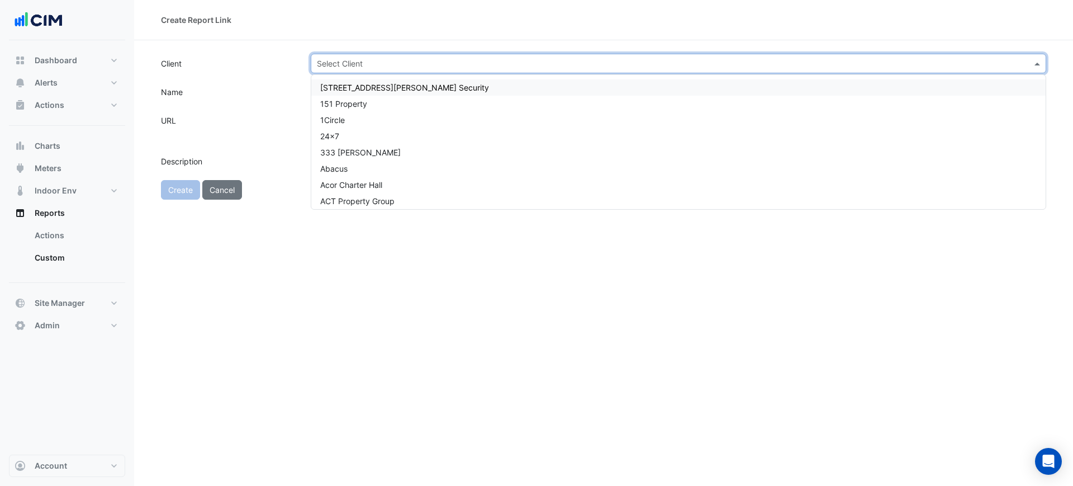
click at [368, 67] on input "text" at bounding box center [667, 64] width 701 height 12
click at [269, 63] on label "Client" at bounding box center [229, 64] width 150 height 20
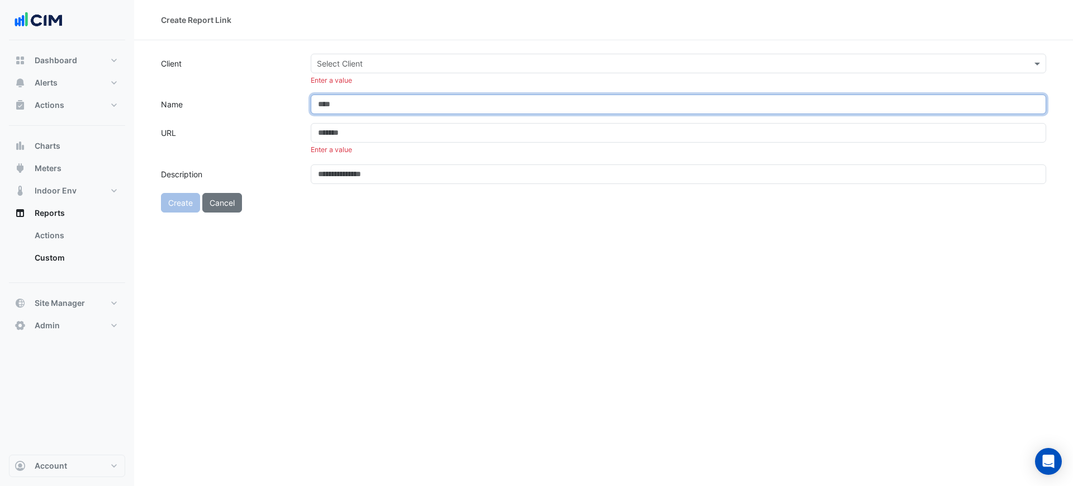
click at [343, 106] on input "Name" at bounding box center [679, 104] width 736 height 20
type input "**********"
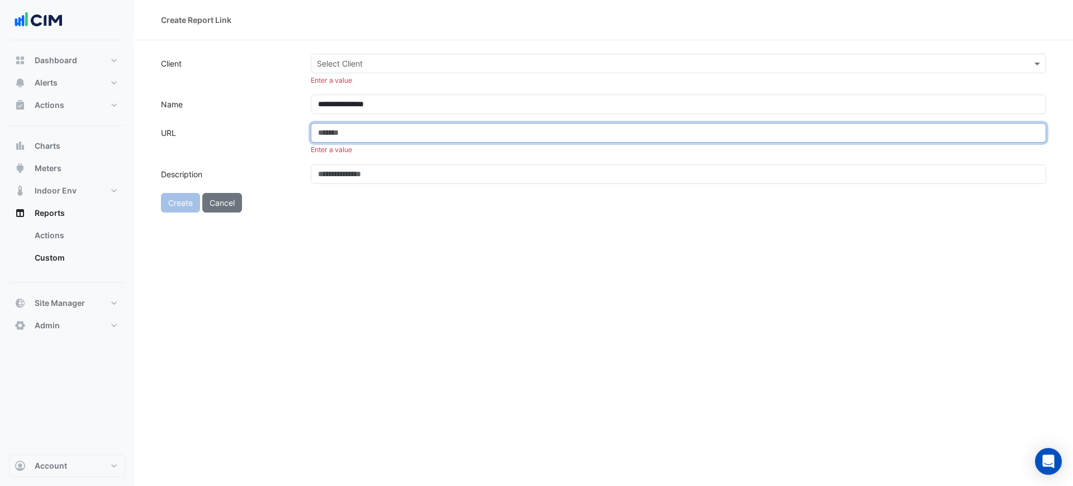
click at [387, 129] on input "URL" at bounding box center [679, 133] width 736 height 20
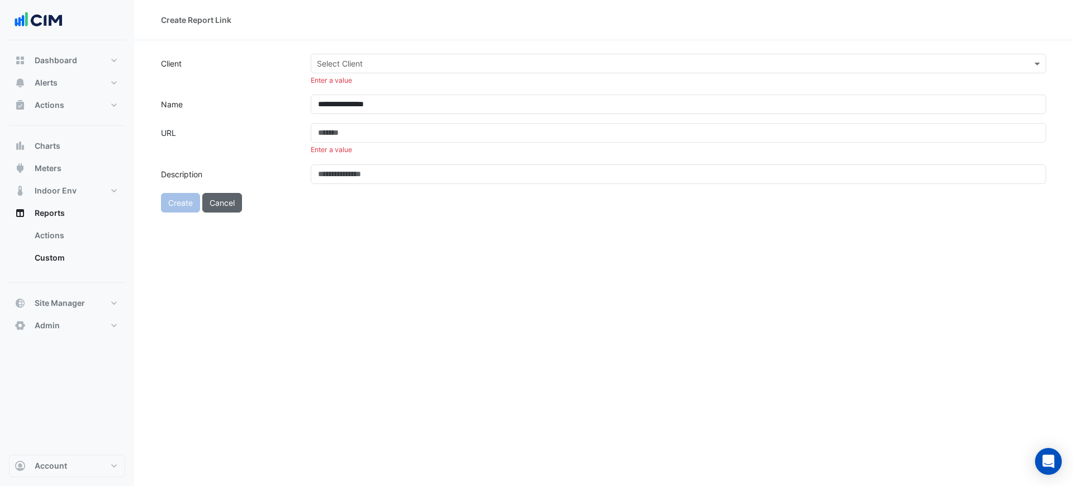
click at [231, 200] on button "Cancel" at bounding box center [222, 203] width 40 height 20
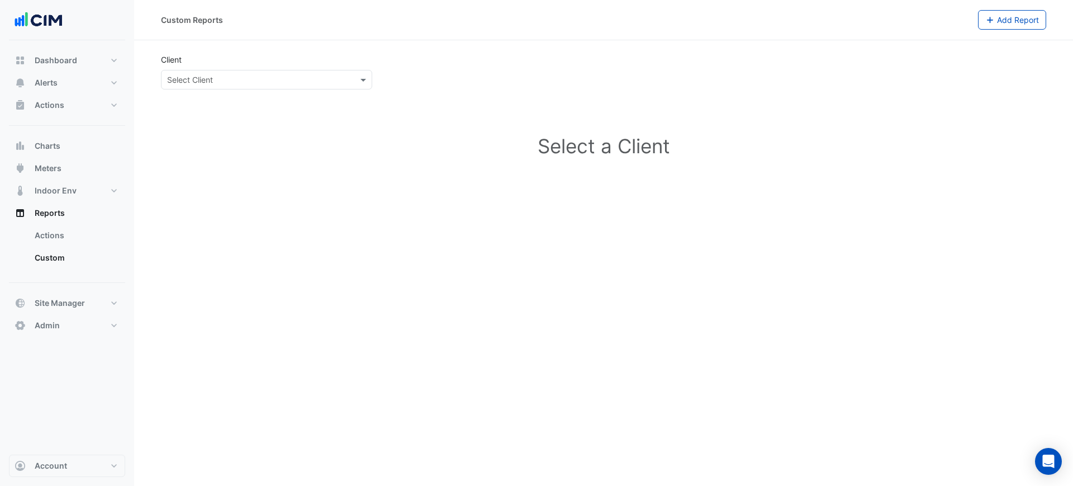
click at [233, 74] on input "text" at bounding box center [255, 80] width 177 height 12
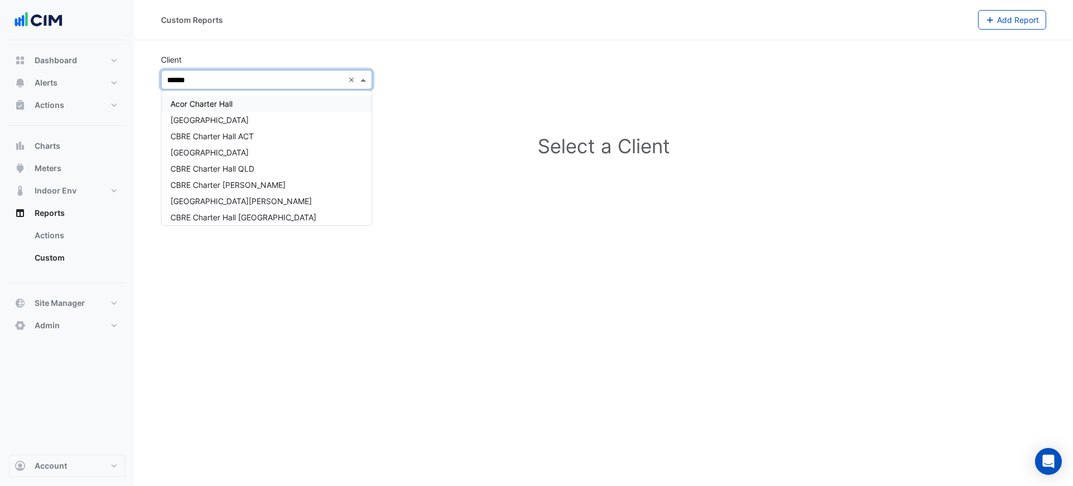
type input "*******"
click at [236, 120] on span "[GEOGRAPHIC_DATA]" at bounding box center [209, 120] width 78 height 10
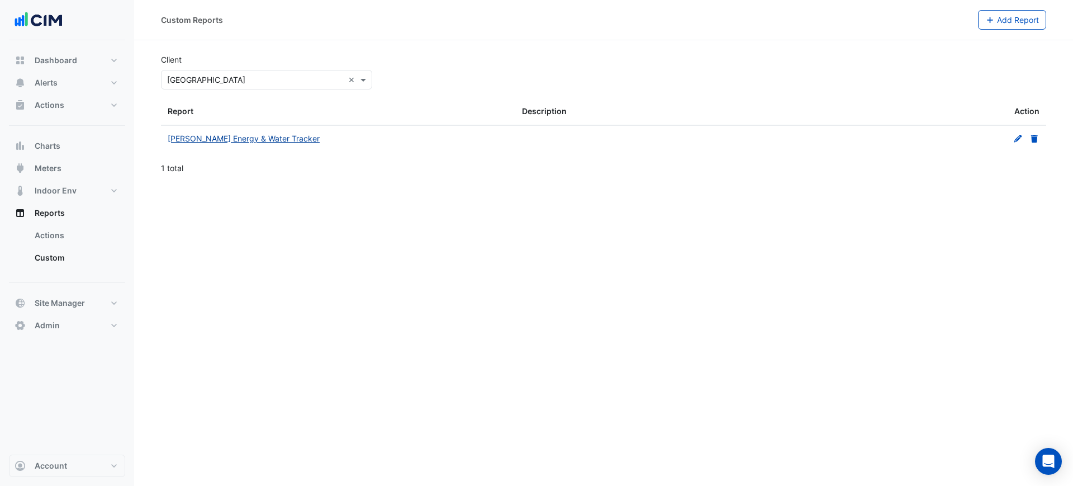
click at [228, 140] on link "NABERS Energy & Water Tracker" at bounding box center [244, 139] width 152 height 10
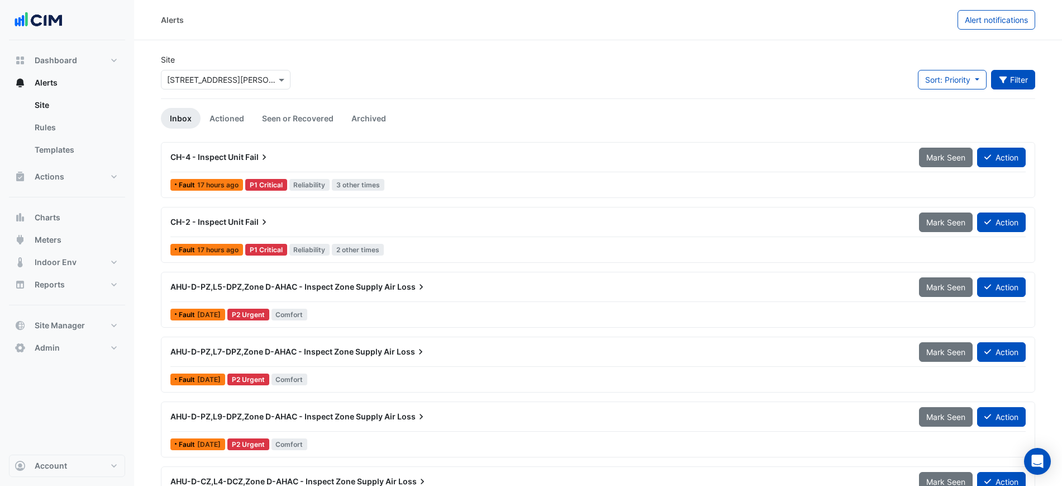
click at [1022, 78] on button "Filter" at bounding box center [1013, 80] width 45 height 20
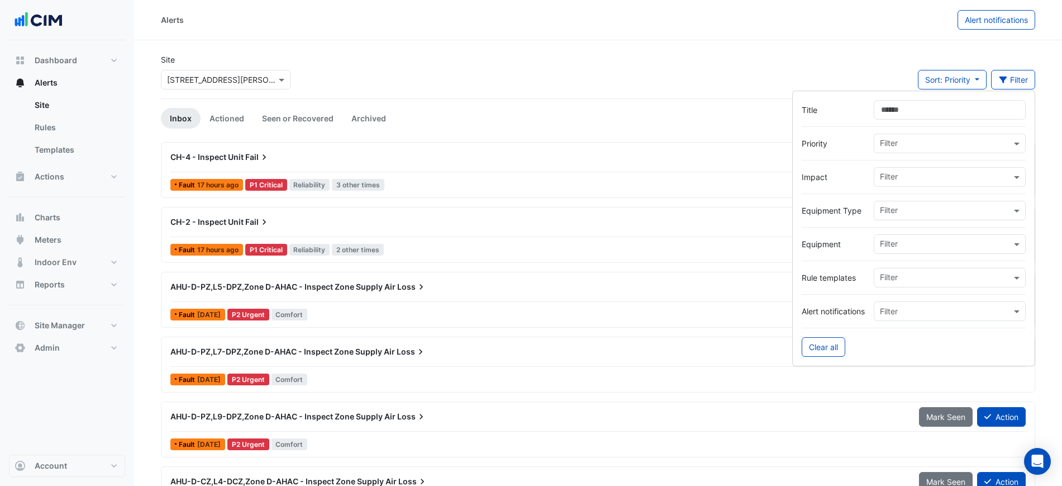
click at [952, 104] on input "Title" at bounding box center [950, 110] width 152 height 20
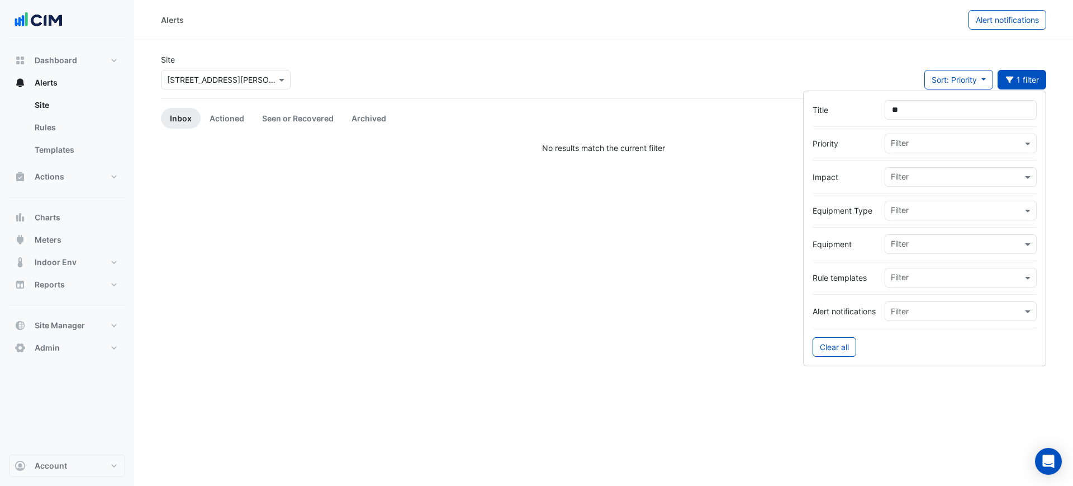
type input "*"
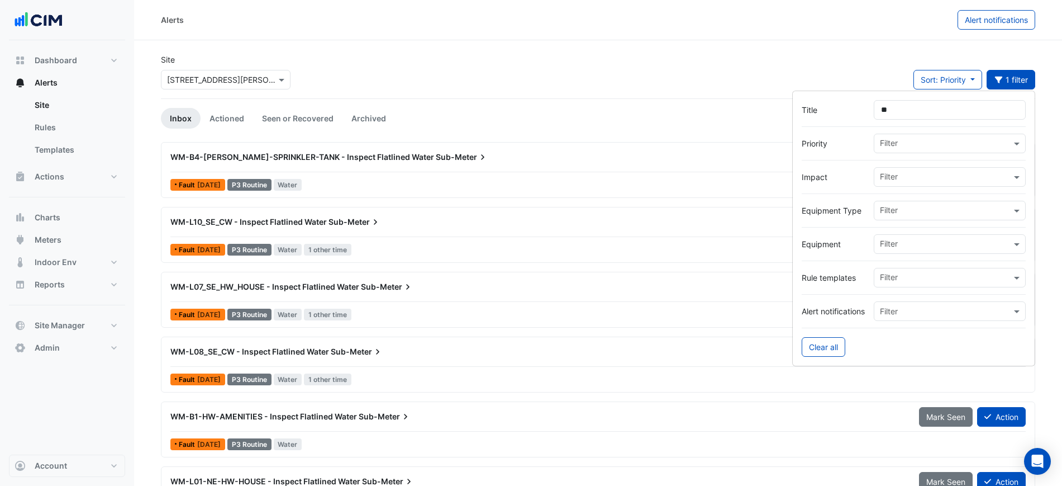
type input "*"
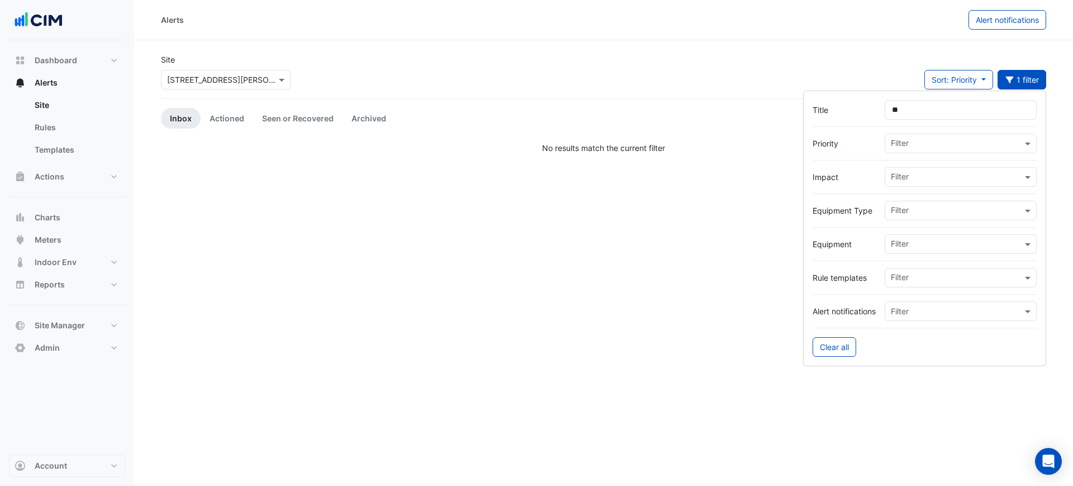
type input "*"
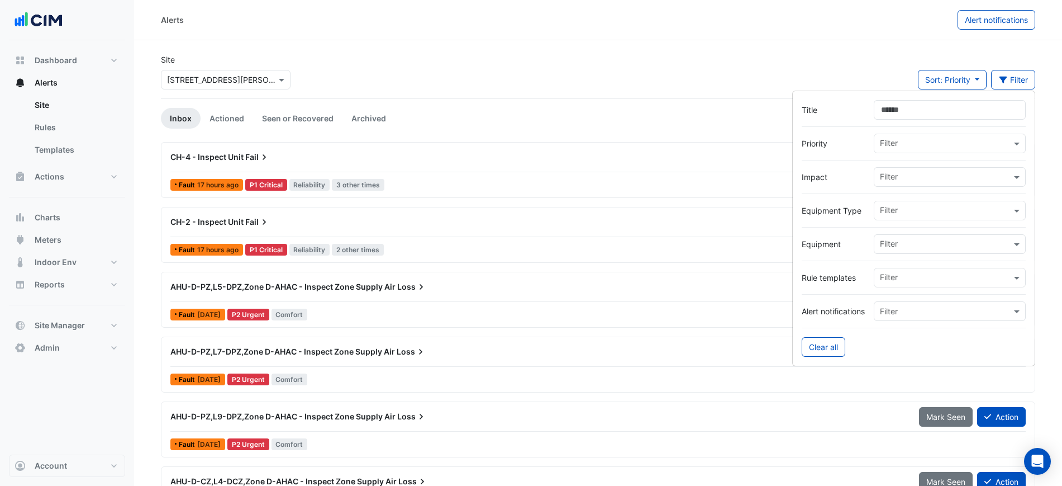
click at [966, 39] on div "Alerts Alert notifications" at bounding box center [598, 20] width 928 height 40
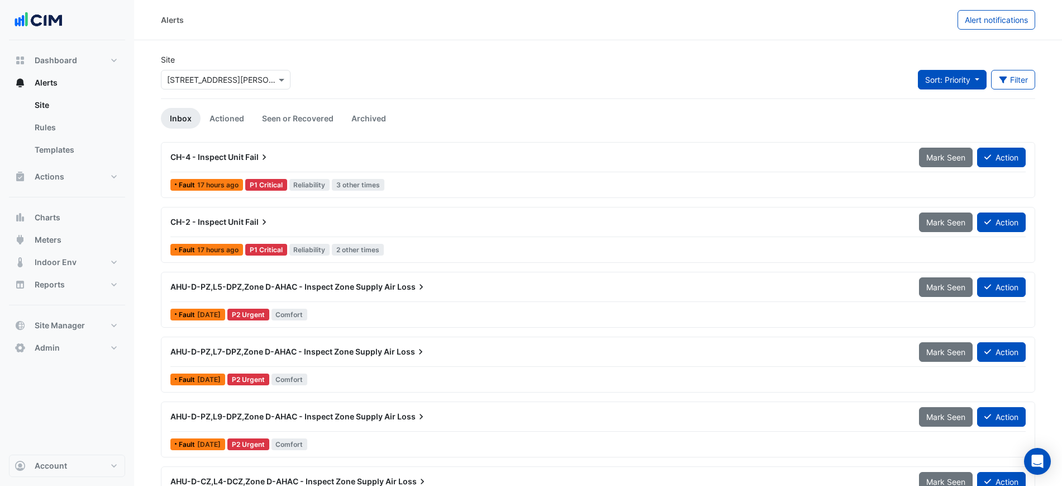
click at [942, 84] on span "Sort: Priority" at bounding box center [948, 80] width 45 height 10
click at [940, 118] on li "Updated" at bounding box center [961, 120] width 88 height 16
click at [941, 74] on button "Sort: Updated" at bounding box center [949, 80] width 75 height 20
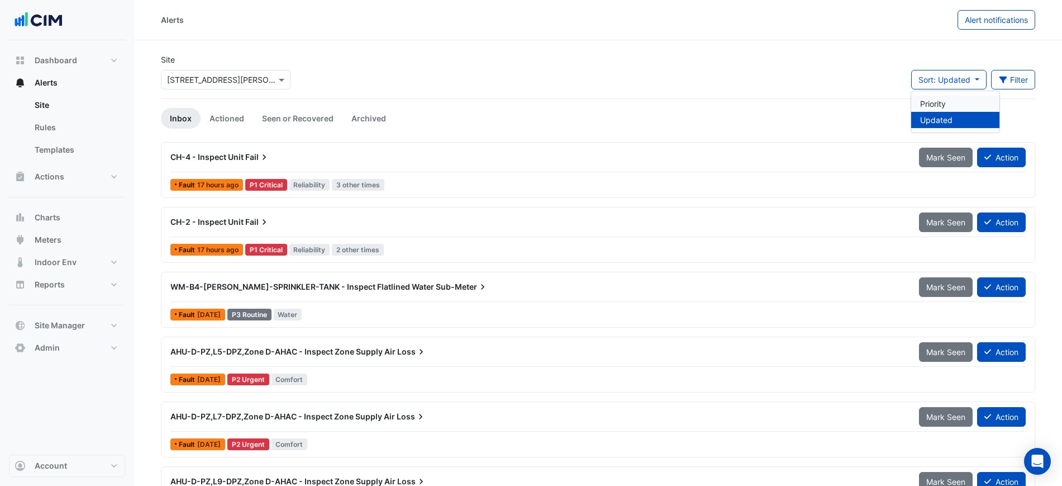
click at [941, 107] on li "Priority" at bounding box center [956, 104] width 88 height 16
click at [500, 111] on ul "Inbox Actioned Seen or Recovered Archived" at bounding box center [598, 118] width 875 height 21
click at [350, 113] on link "Archived" at bounding box center [369, 118] width 53 height 21
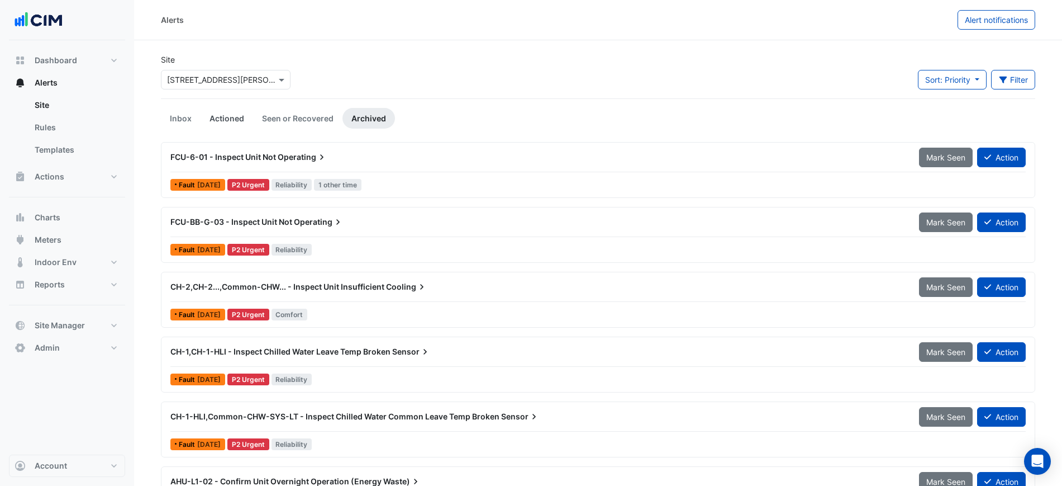
click at [229, 120] on link "Actioned" at bounding box center [227, 118] width 53 height 21
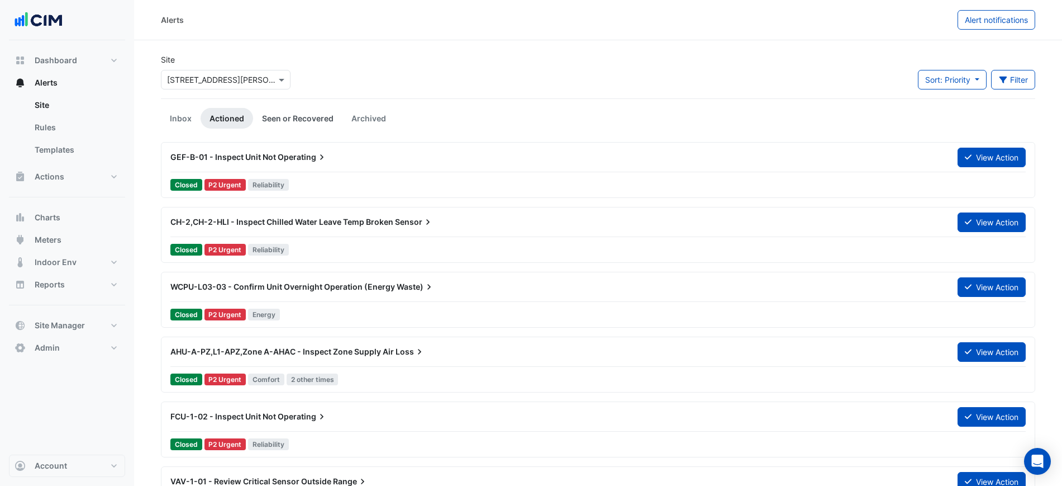
click at [284, 120] on link "Seen or Recovered" at bounding box center [297, 118] width 89 height 21
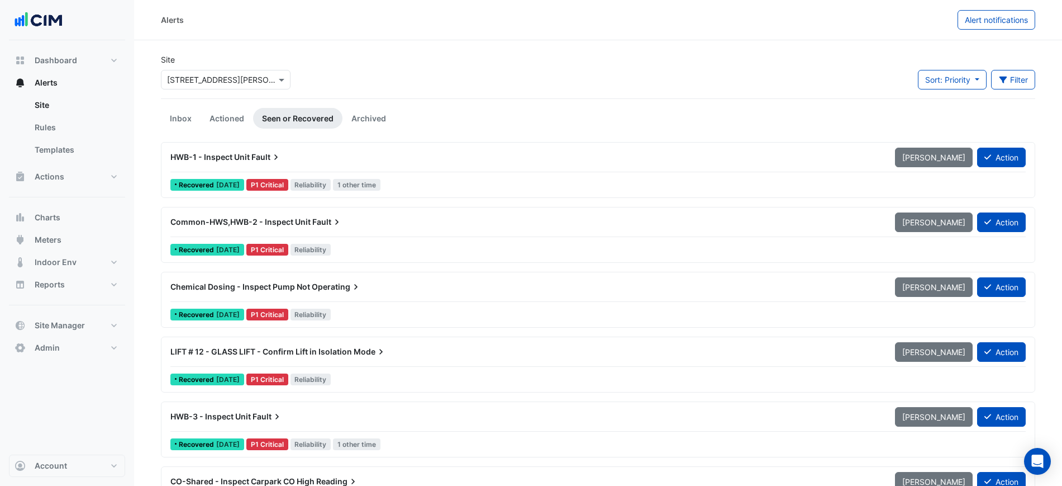
click at [778, 160] on div "HWB-1 - Inspect Unit Fault" at bounding box center [525, 156] width 711 height 11
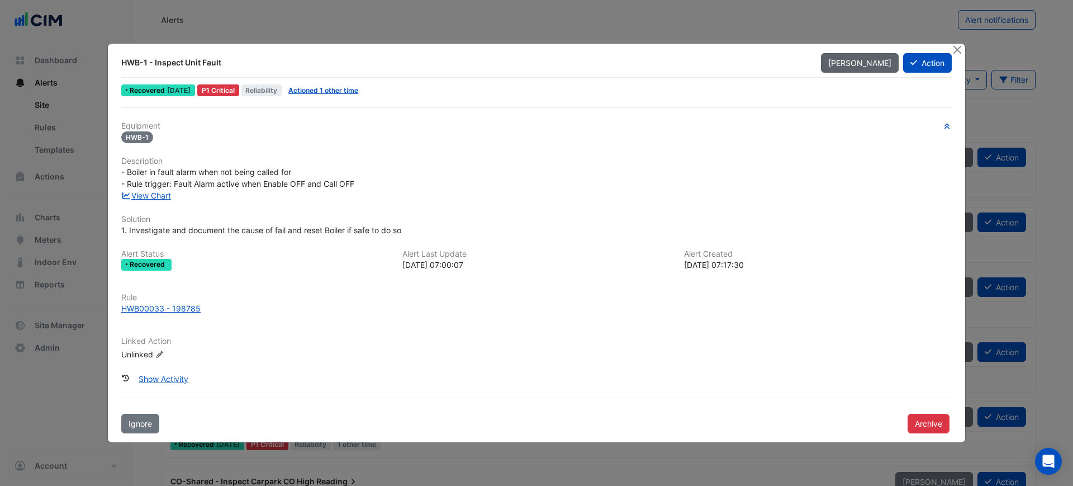
drag, startPoint x: 956, startPoint y: 50, endPoint x: 873, endPoint y: 50, distance: 82.7
click at [957, 49] on button "Close" at bounding box center [957, 50] width 12 height 12
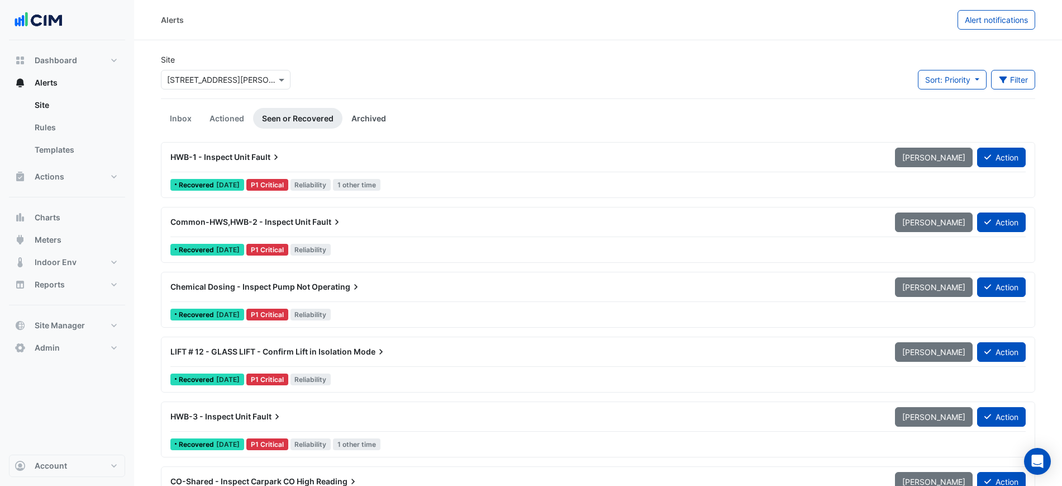
click at [350, 120] on link "Archived" at bounding box center [369, 118] width 53 height 21
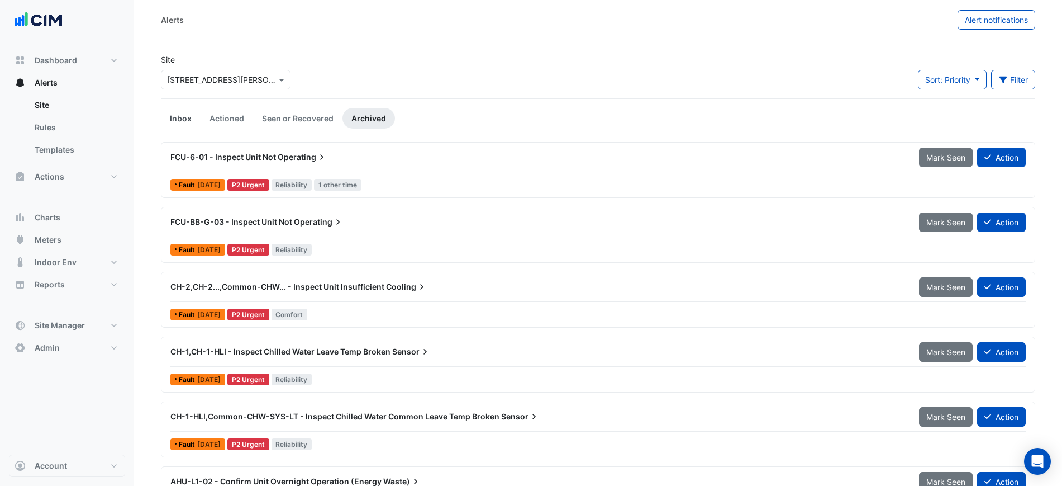
click at [180, 119] on link "Inbox" at bounding box center [181, 118] width 40 height 21
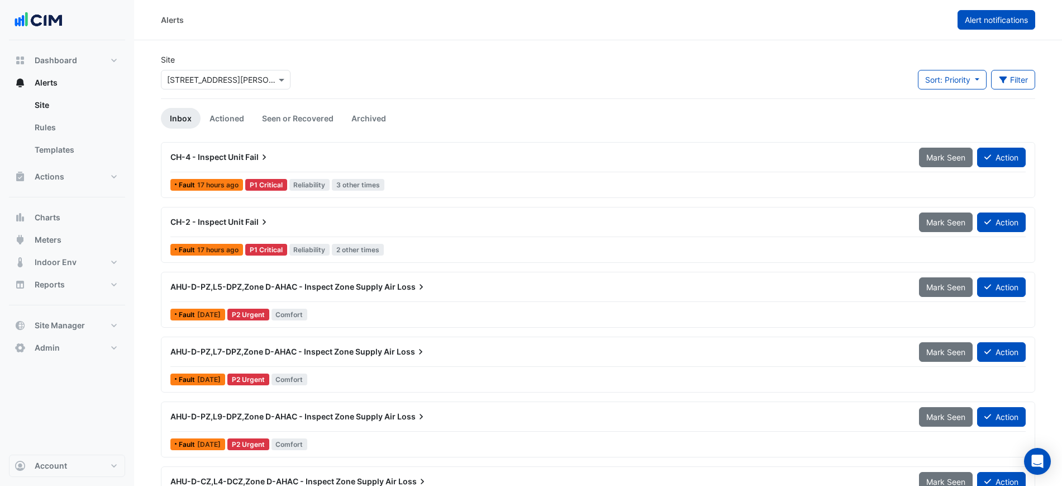
click at [983, 23] on span "Alert notifications" at bounding box center [996, 20] width 63 height 10
select select "******"
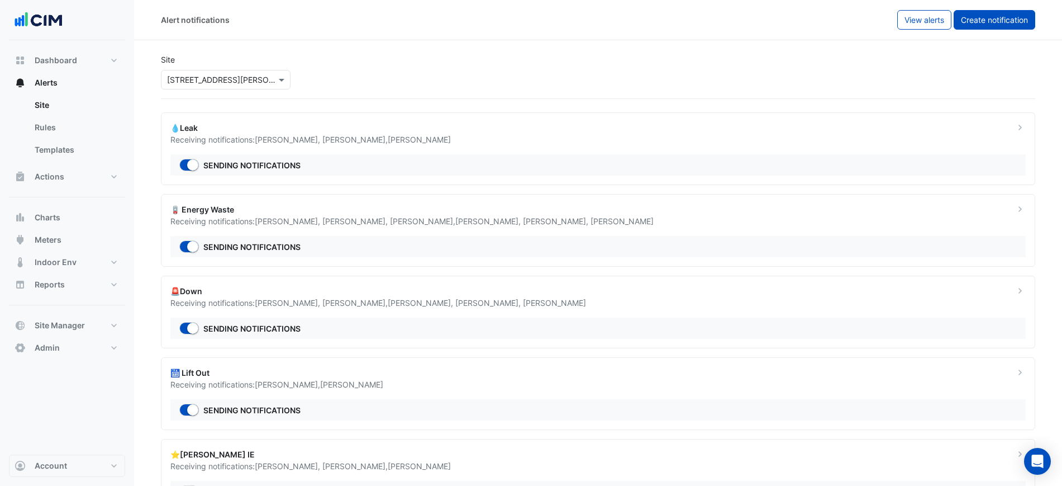
click at [981, 23] on span "Create notification" at bounding box center [994, 20] width 67 height 10
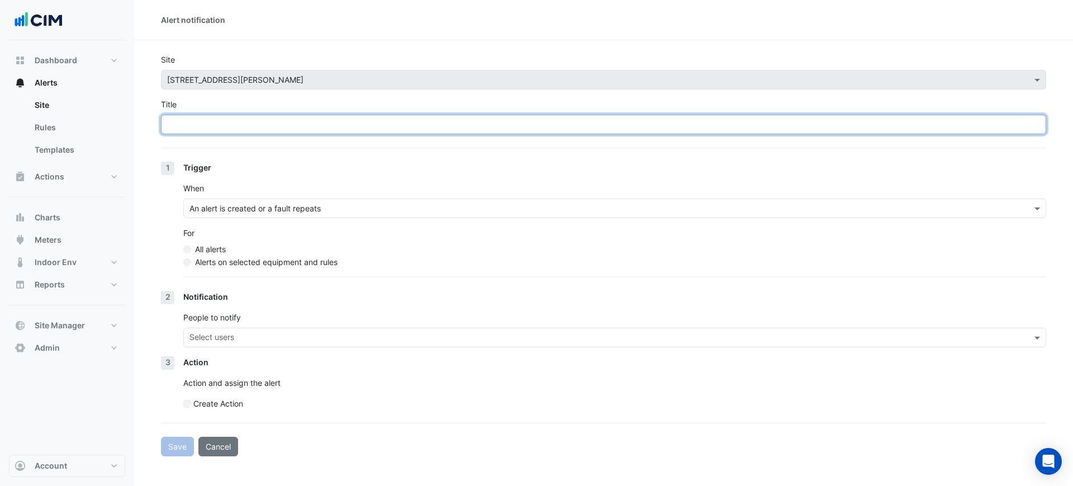
click at [213, 123] on input "Title" at bounding box center [603, 125] width 885 height 20
click at [198, 125] on input "Title" at bounding box center [603, 125] width 885 height 20
drag, startPoint x: 193, startPoint y: 122, endPoint x: 280, endPoint y: 129, distance: 87.5
click at [280, 129] on input "Title" at bounding box center [603, 125] width 885 height 20
click at [316, 123] on input "Title" at bounding box center [603, 125] width 885 height 20
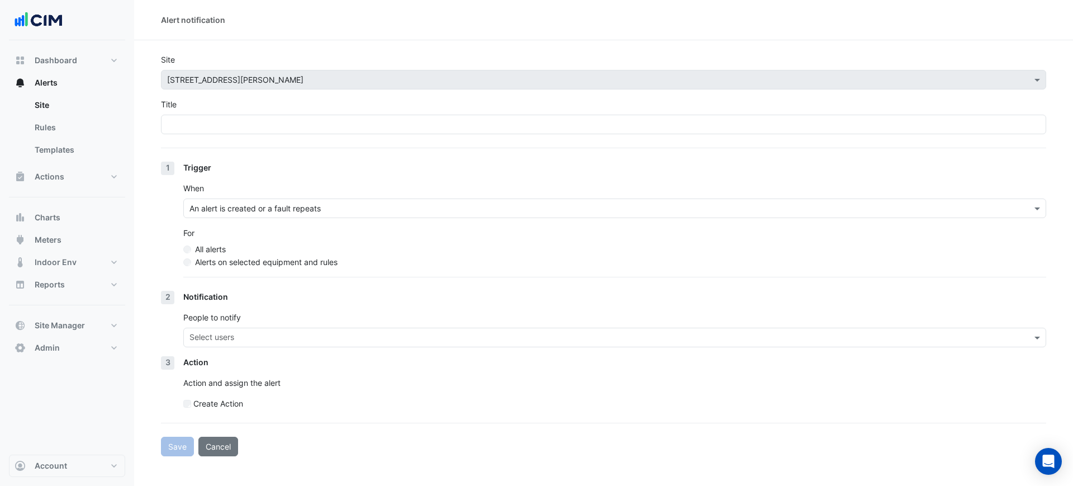
click at [360, 202] on div "When An alert is created or a fault repeats" at bounding box center [614, 200] width 863 height 36
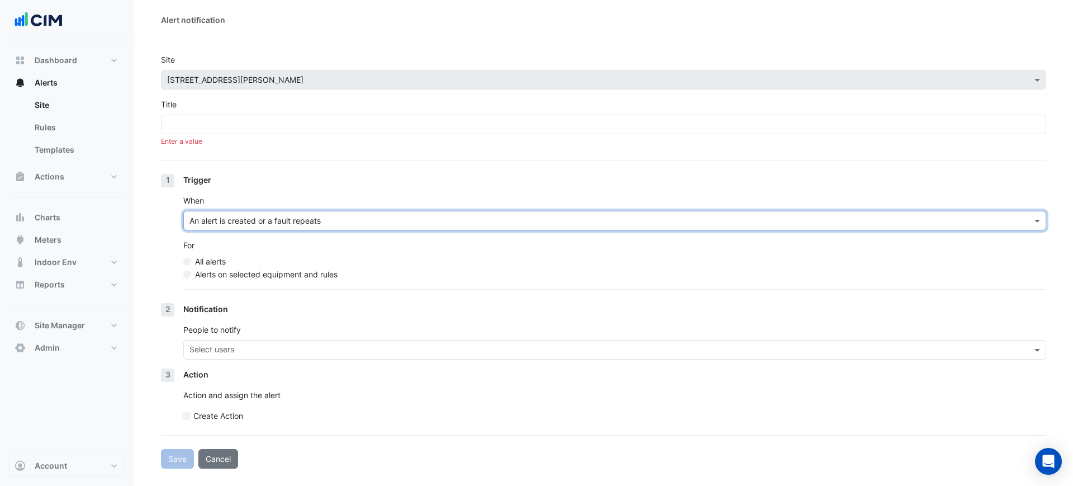
click at [273, 222] on input "text" at bounding box center [603, 221] width 828 height 12
click at [262, 260] on div "An alert is created" at bounding box center [258, 261] width 149 height 16
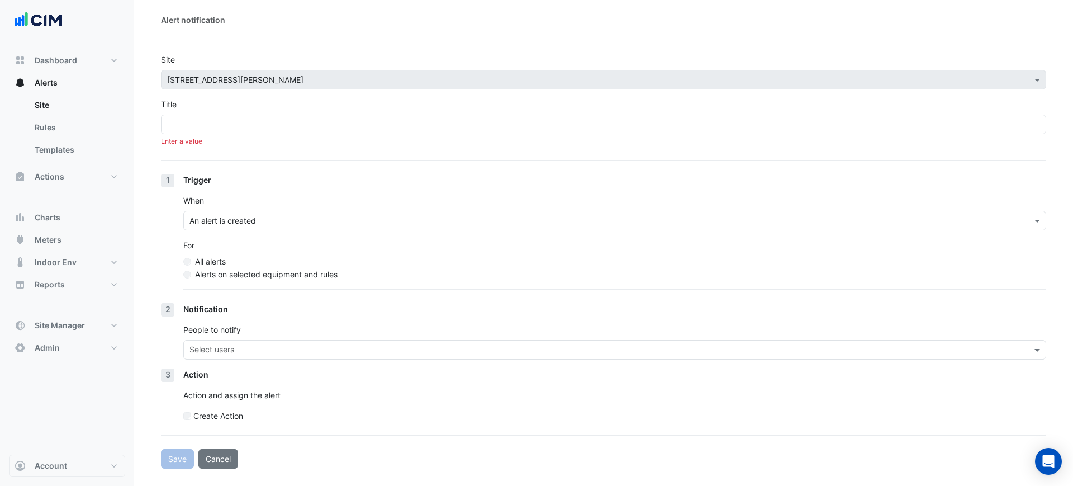
click at [241, 274] on label "Alerts on selected equipment and rules" at bounding box center [266, 274] width 143 height 12
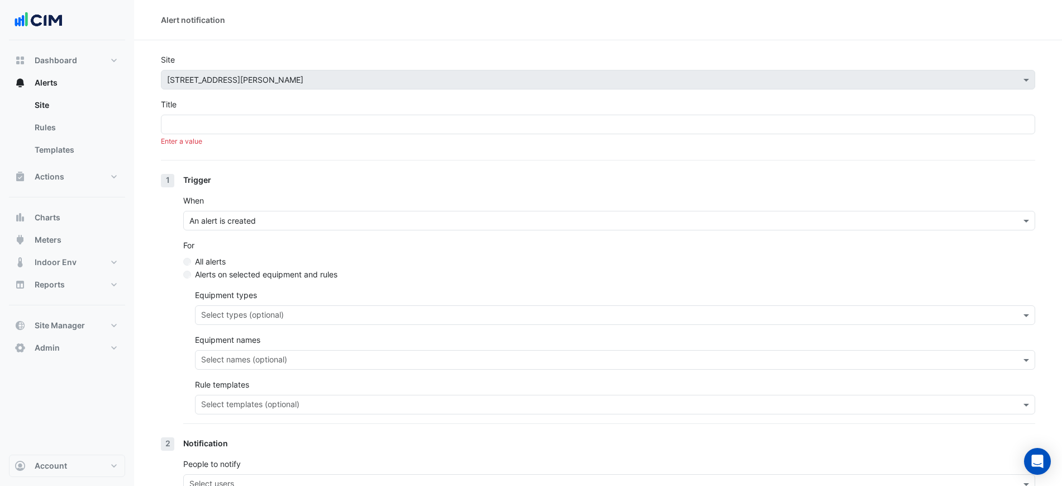
click at [208, 259] on label "All alerts" at bounding box center [210, 261] width 31 height 12
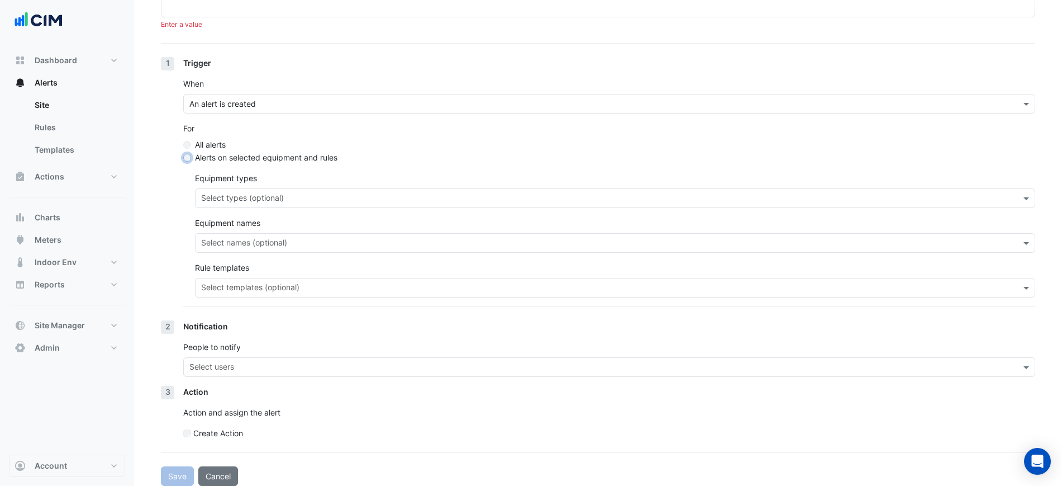
scroll to position [126, 0]
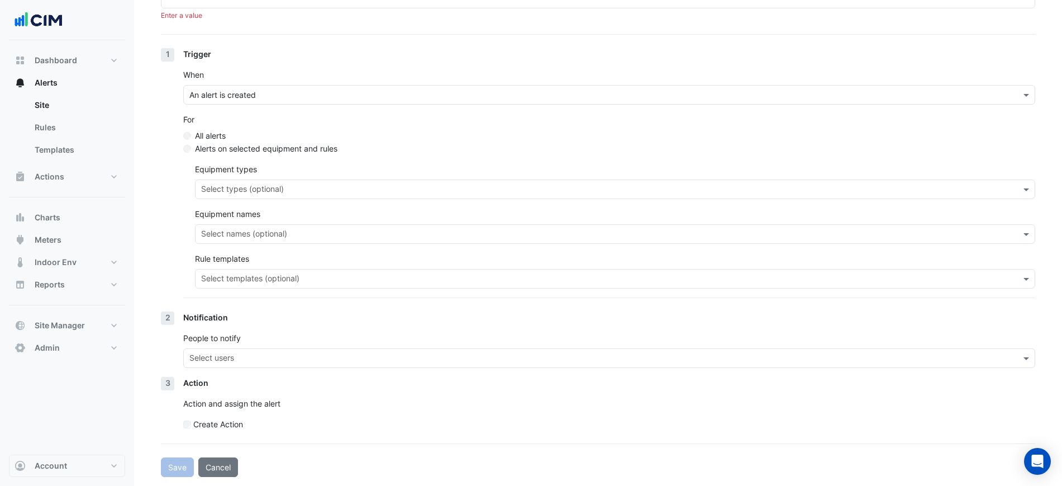
click at [296, 188] on input "text" at bounding box center [608, 190] width 815 height 12
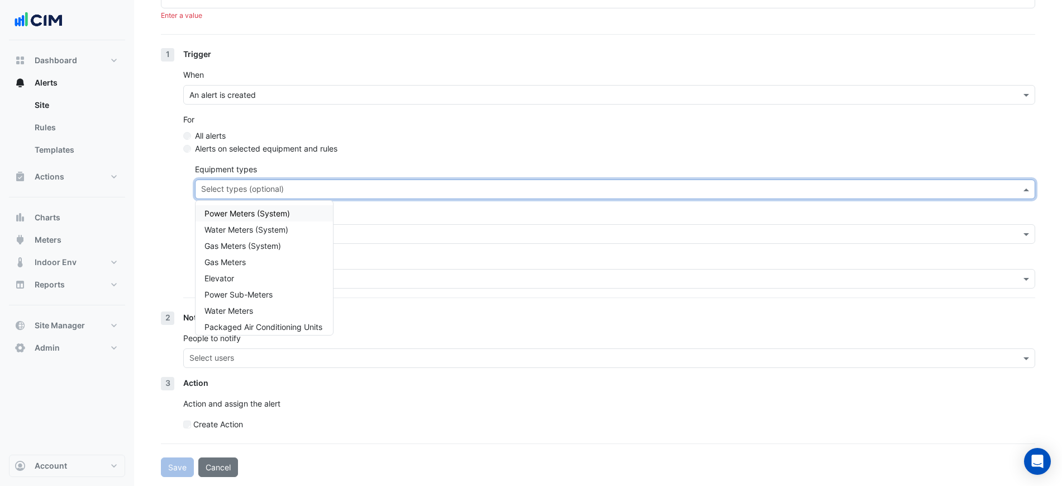
click at [425, 159] on div "Trigger When An alert is created For All alerts Alerts on selected equipment an…" at bounding box center [609, 179] width 852 height 263
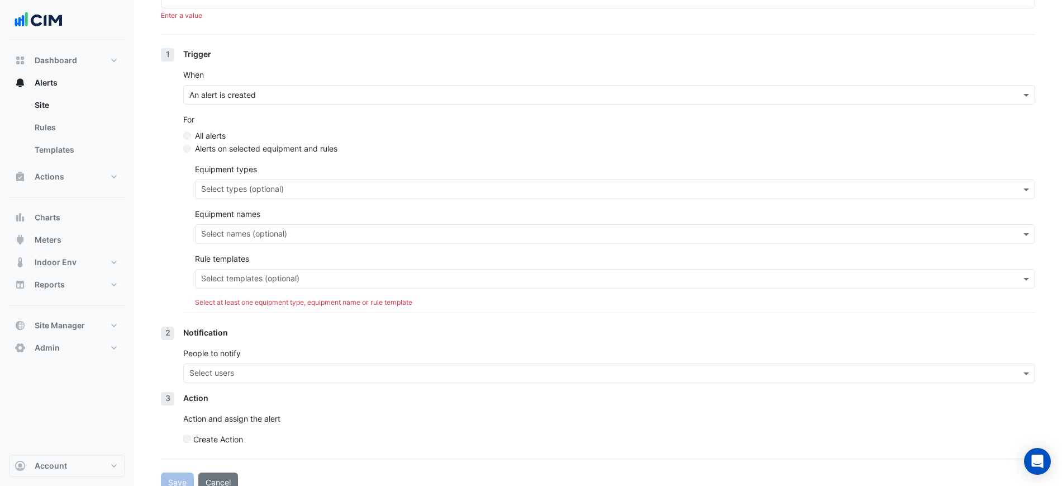
click at [283, 235] on input "text" at bounding box center [608, 235] width 815 height 12
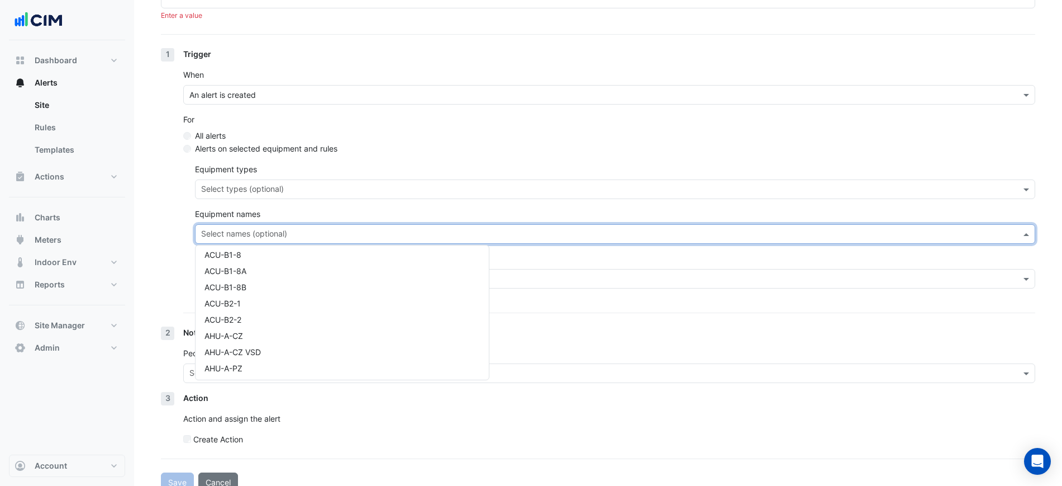
scroll to position [140, 0]
click at [261, 314] on div "CHWP-B2-02" at bounding box center [291, 313] width 191 height 16
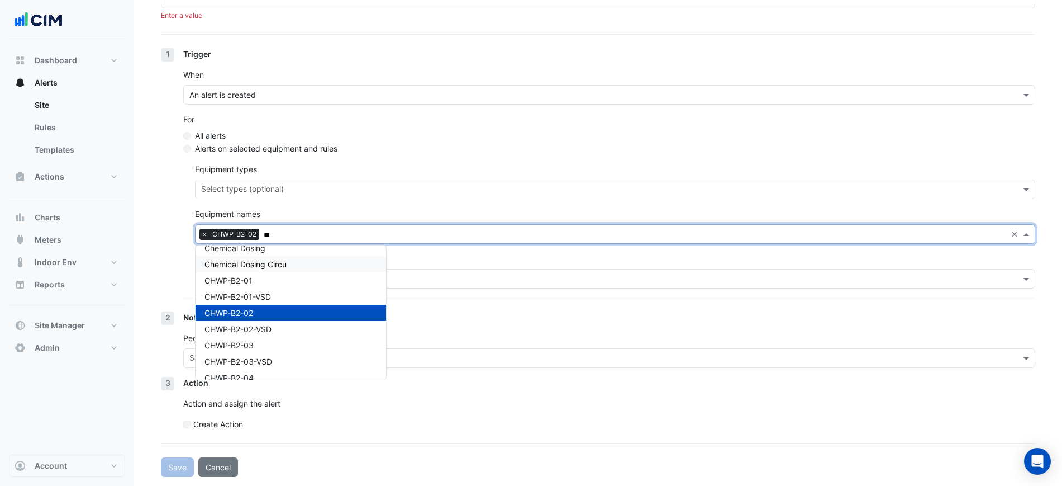
type input "**"
click at [427, 250] on div "Equipment types Select types (optional) Equipment names Select names (optional)…" at bounding box center [615, 225] width 841 height 125
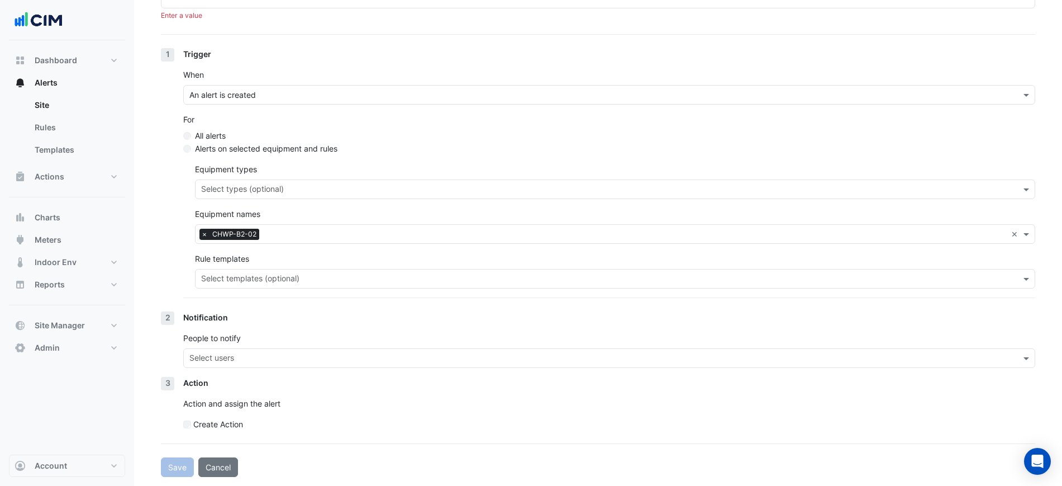
click at [235, 360] on input "text" at bounding box center [602, 359] width 827 height 12
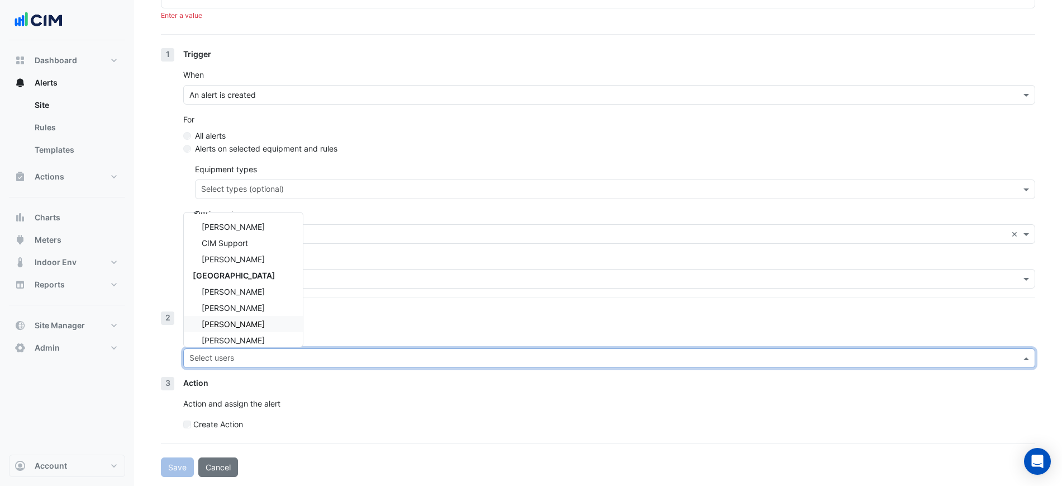
scroll to position [0, 0]
click at [243, 269] on span "[PERSON_NAME]" at bounding box center [233, 274] width 63 height 10
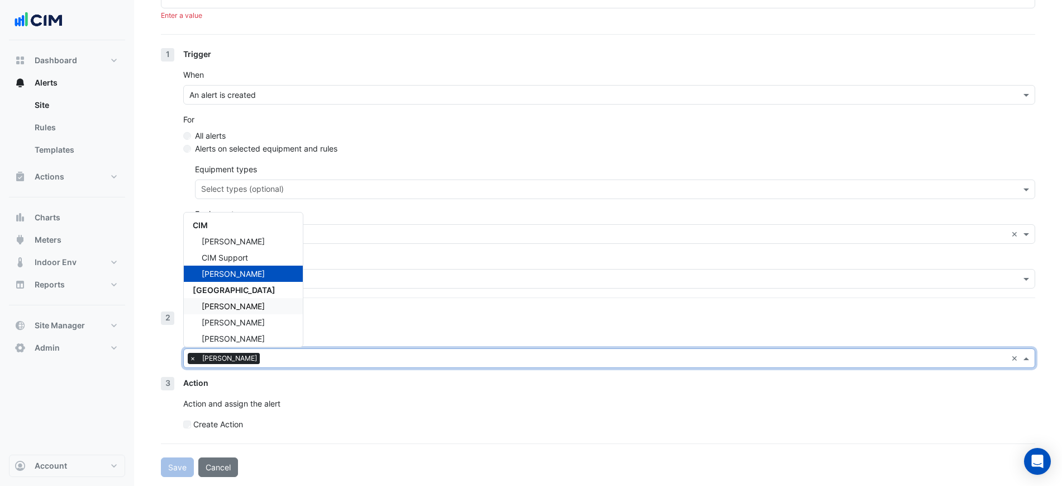
click at [389, 331] on div "Notification People to notify Select users × Brian Nguyen × CIM Liam Dent CIM S…" at bounding box center [609, 343] width 852 height 65
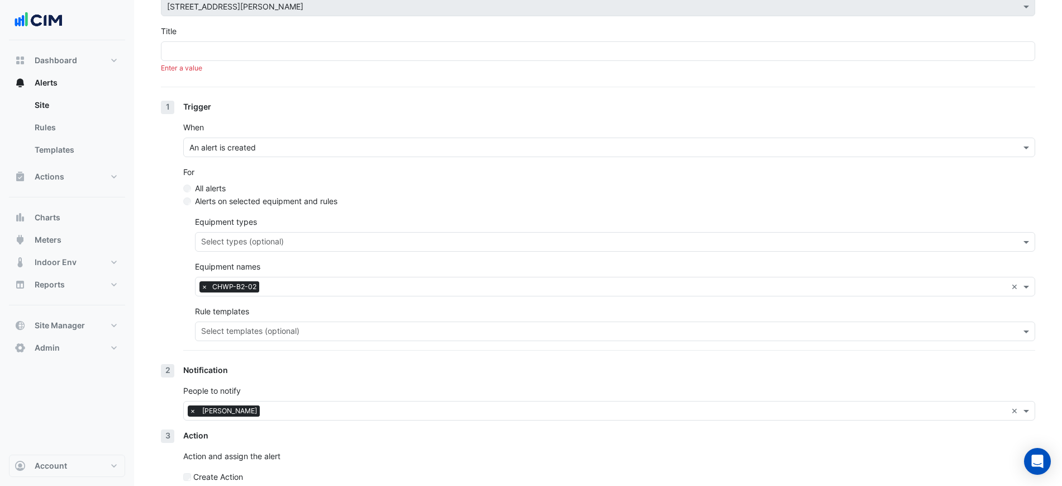
scroll to position [126, 0]
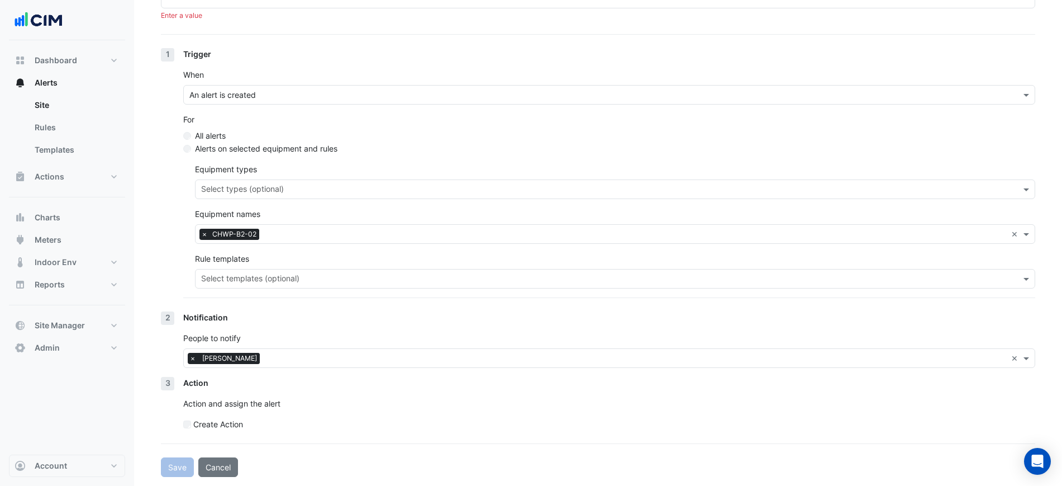
click at [276, 359] on input "text" at bounding box center [635, 359] width 743 height 12
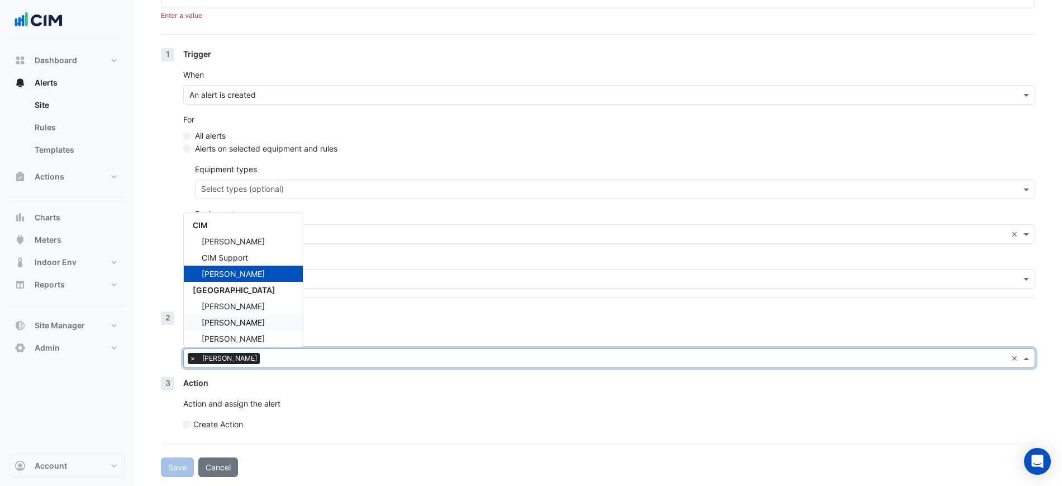
click at [245, 324] on span "Matthew Davidson" at bounding box center [233, 322] width 63 height 10
click at [357, 360] on input "text" at bounding box center [673, 359] width 668 height 12
click at [250, 336] on span "​Lewis Perkins" at bounding box center [233, 339] width 63 height 10
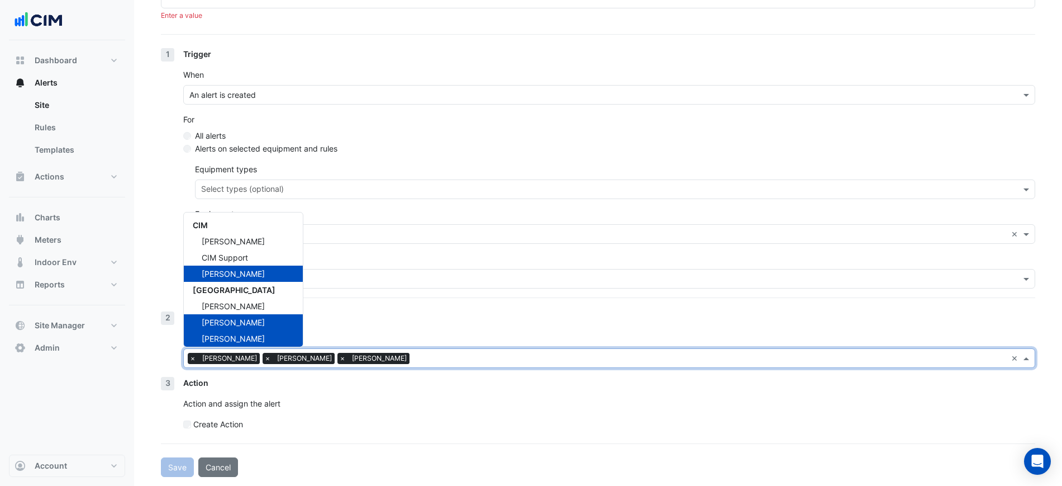
click at [345, 335] on div "People to notify Select users × Brian Nguyen × Matthew Davidson × ​Lewis Perkin…" at bounding box center [609, 350] width 852 height 36
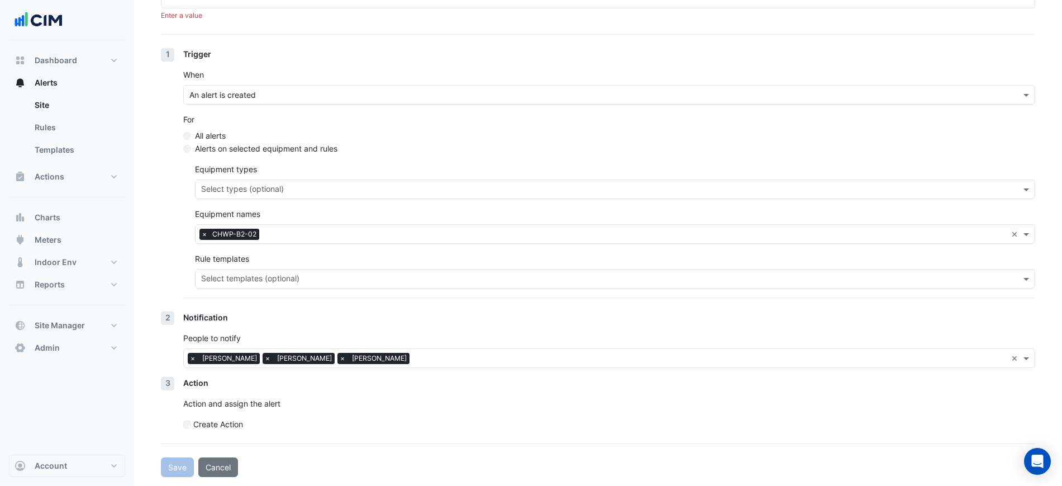
scroll to position [56, 0]
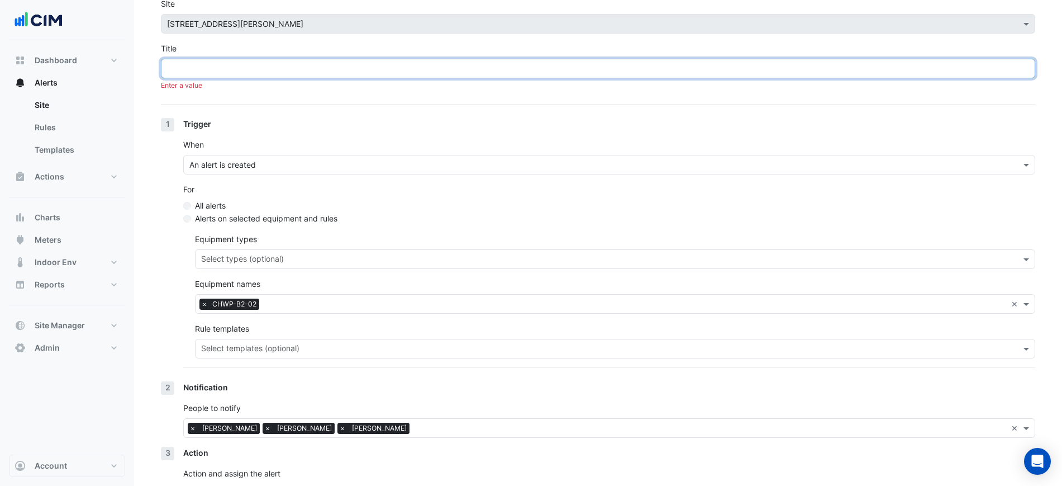
click at [226, 68] on input "Title" at bounding box center [598, 69] width 875 height 20
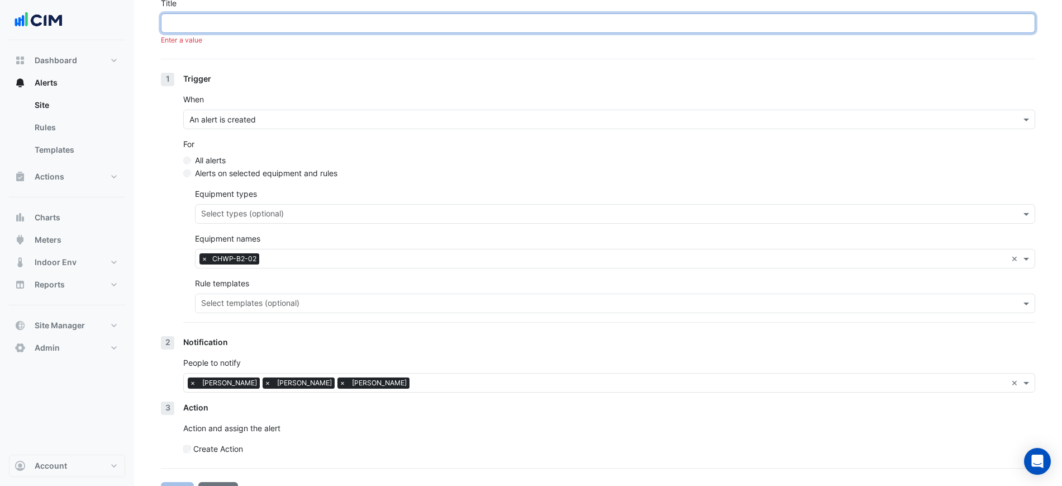
scroll to position [126, 0]
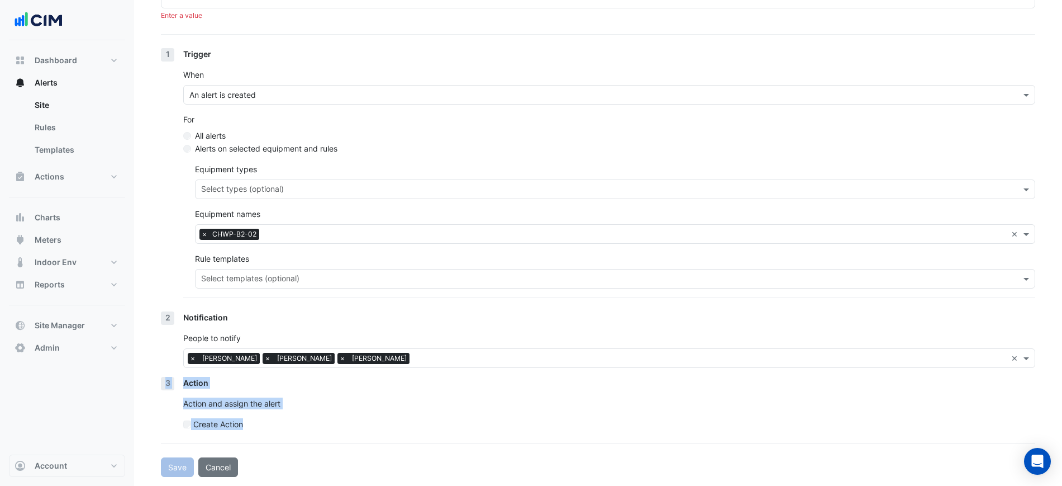
drag, startPoint x: 143, startPoint y: 378, endPoint x: 294, endPoint y: 411, distance: 154.5
click at [294, 411] on section "Site Select a Site × 1 Shelley Street Title Enter a value 1 Trigger When An ale…" at bounding box center [598, 195] width 928 height 562
click at [300, 398] on p "Action and assign the alert" at bounding box center [609, 403] width 852 height 12
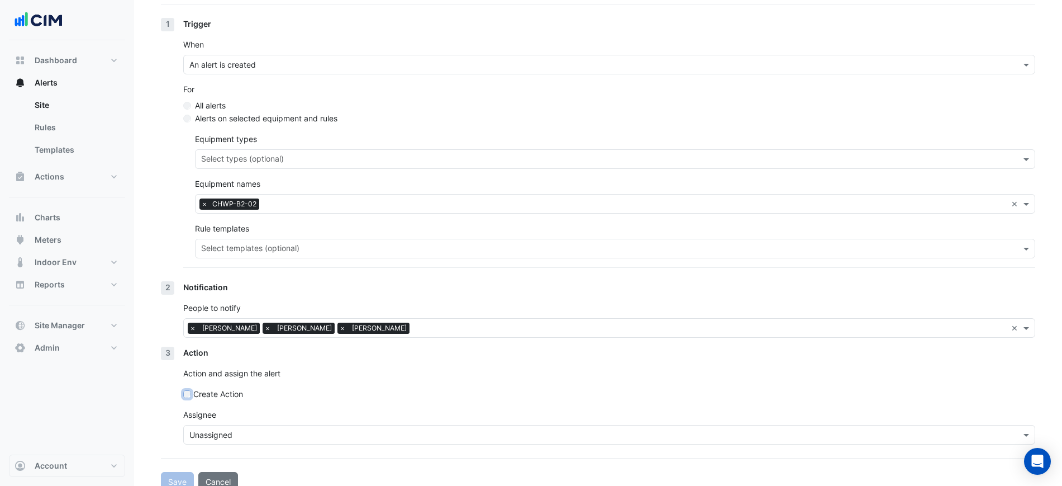
scroll to position [170, 0]
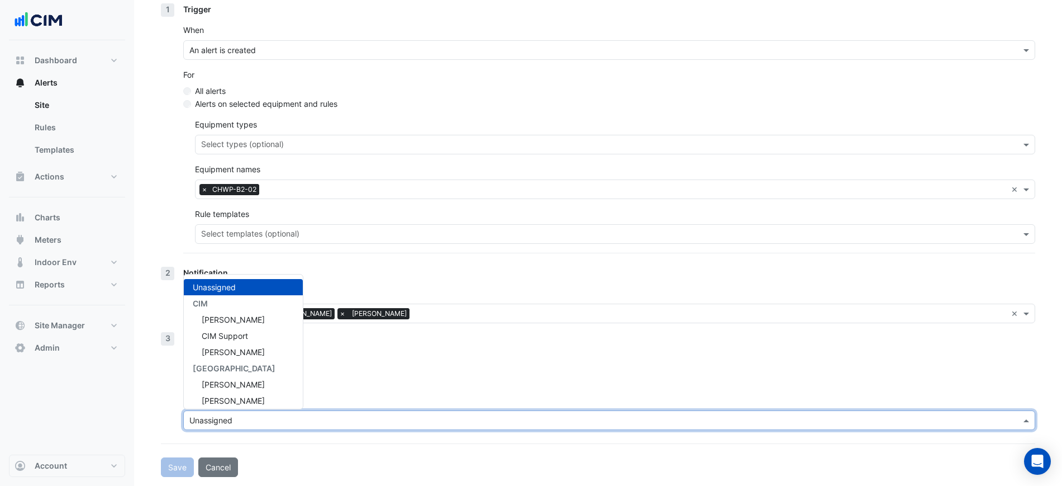
click at [276, 423] on input "text" at bounding box center [598, 421] width 818 height 12
click at [245, 349] on span "[PERSON_NAME]" at bounding box center [233, 352] width 63 height 10
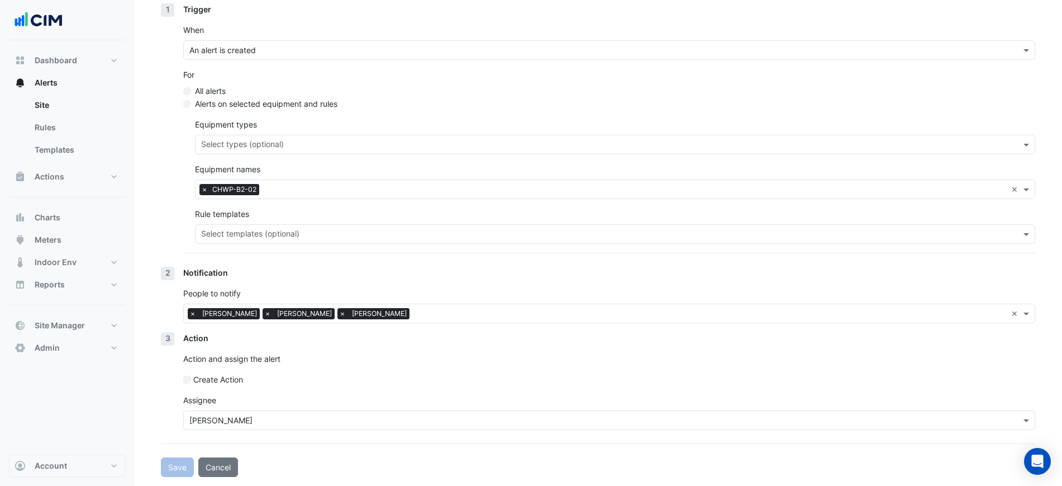
click at [349, 372] on div "Action Action and assign the alert Create Action Assignee Brian Nguyen" at bounding box center [609, 385] width 852 height 107
click at [222, 462] on button "Cancel" at bounding box center [218, 467] width 40 height 20
select select "******"
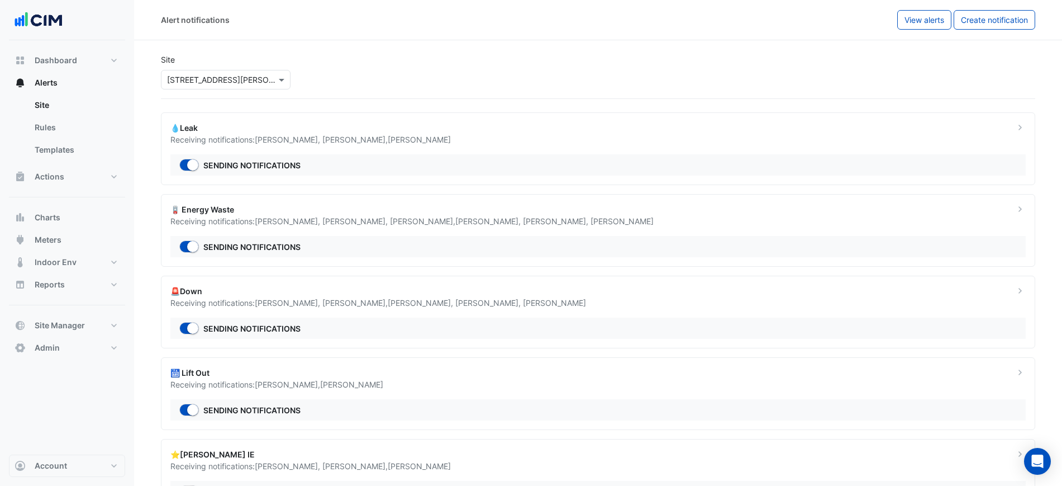
click at [249, 124] on div "💧Leak" at bounding box center [585, 128] width 831 height 12
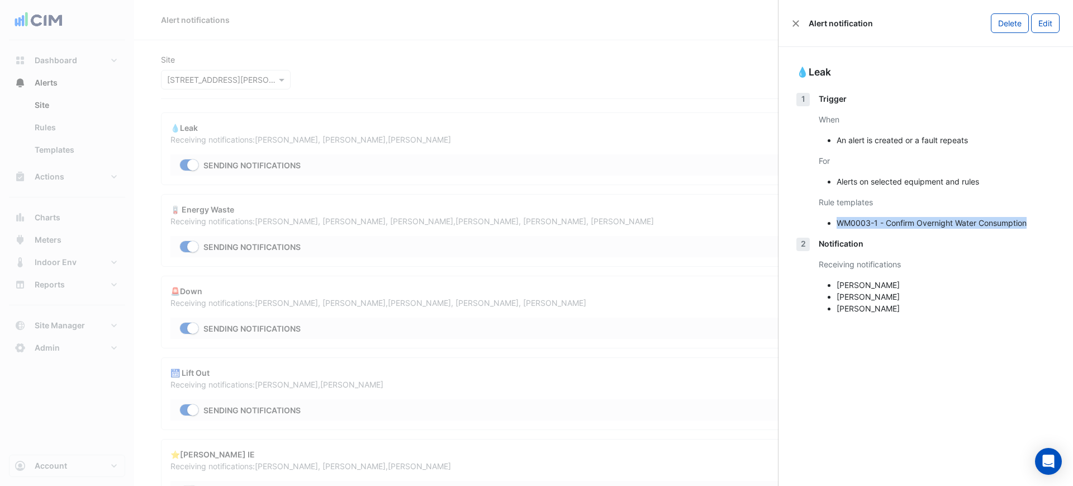
drag, startPoint x: 831, startPoint y: 221, endPoint x: 1044, endPoint y: 226, distance: 213.0
click at [1044, 226] on ul "WM0003-1 - Confirm Overnight Water Consumption" at bounding box center [937, 223] width 236 height 12
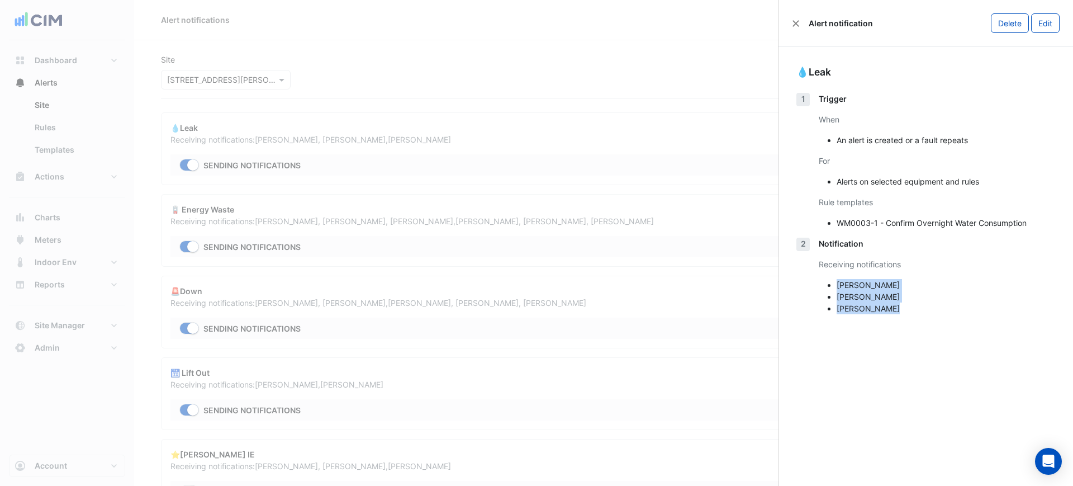
drag, startPoint x: 884, startPoint y: 301, endPoint x: 900, endPoint y: 307, distance: 16.8
click at [900, 307] on ul "Matthew Davidson Brian Nguyen ​Lewis Perkins" at bounding box center [937, 296] width 236 height 35
click at [897, 307] on li "​Lewis Perkins" at bounding box center [946, 308] width 219 height 12
click at [628, 246] on ngb-offcanvas-backdrop at bounding box center [536, 243] width 1073 height 486
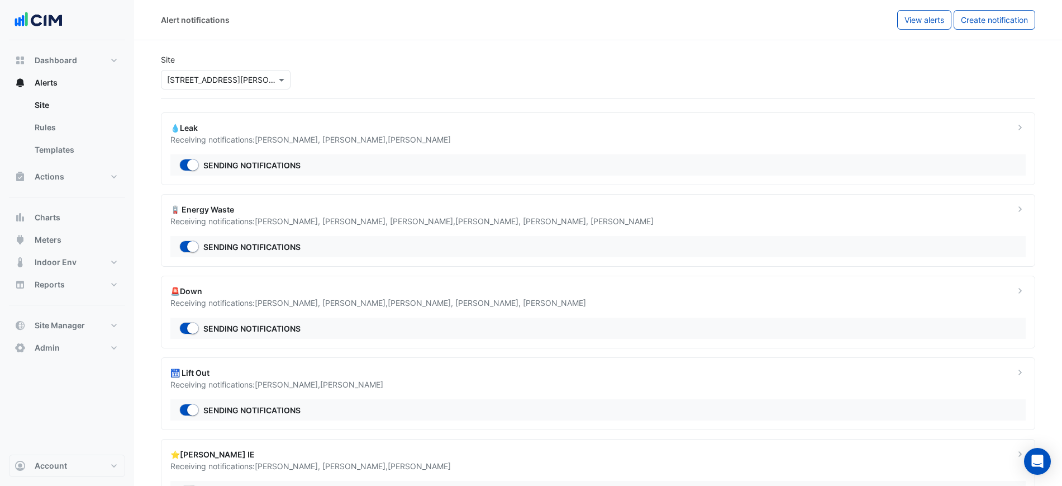
click at [547, 215] on div "Receiving notifications: Cameron Archer , Matthew Davidson , Brian Nguyen , ​Le…" at bounding box center [585, 221] width 831 height 12
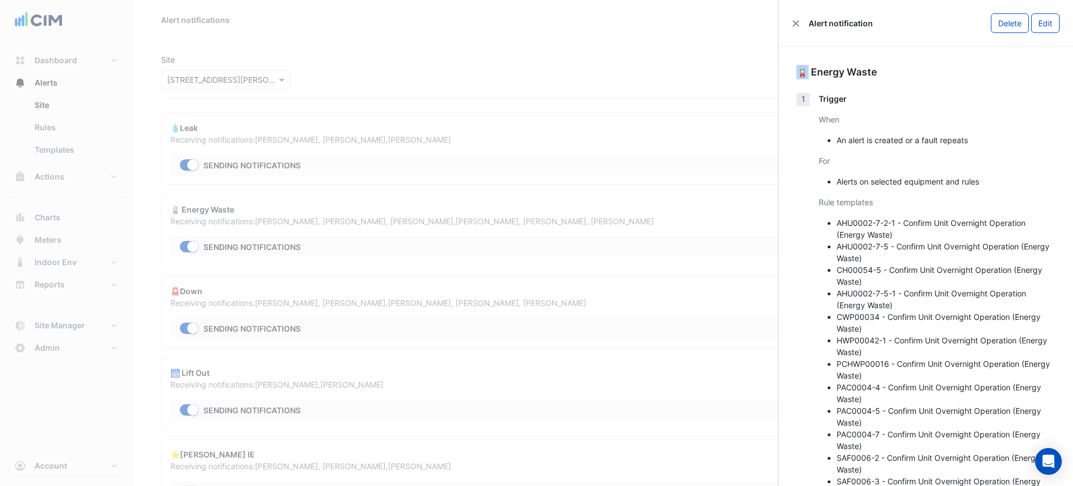
drag, startPoint x: 800, startPoint y: 72, endPoint x: 824, endPoint y: 75, distance: 24.8
click at [806, 73] on div "🪫 Energy Waste" at bounding box center [925, 72] width 259 height 15
click at [883, 77] on div "🪫 Energy Waste" at bounding box center [925, 72] width 259 height 15
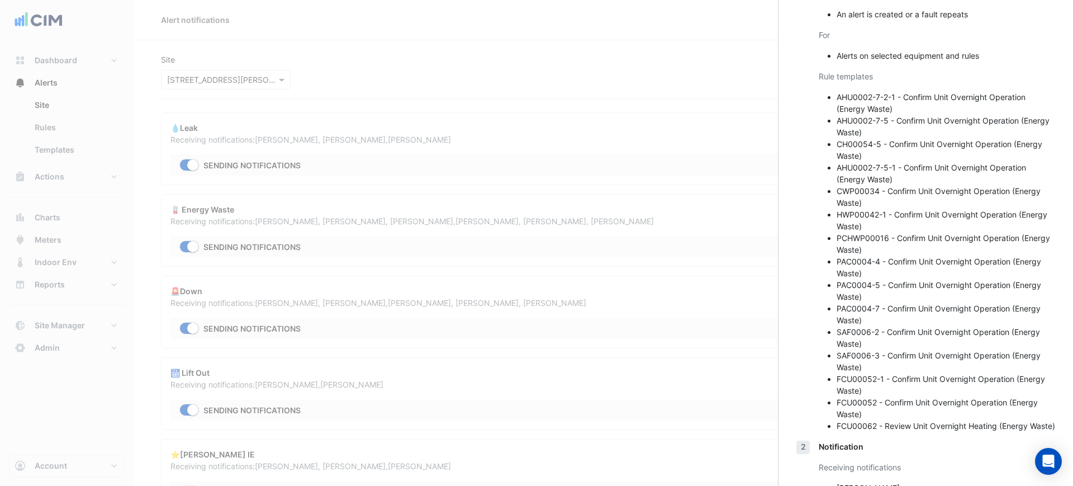
scroll to position [91, 0]
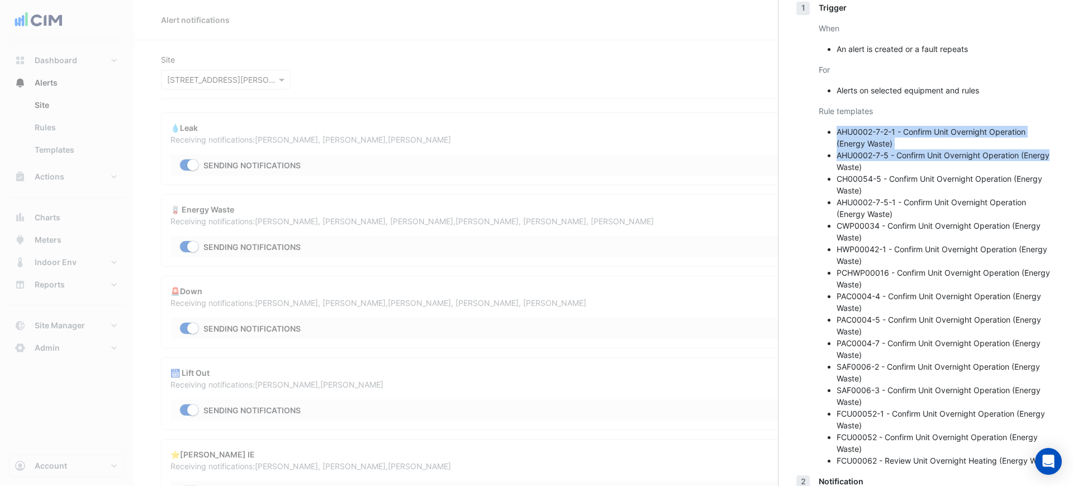
drag, startPoint x: 833, startPoint y: 128, endPoint x: 871, endPoint y: 175, distance: 60.1
click at [869, 175] on ul "AHU0002-7-2-1 - Confirm Unit Overnight Operation (Energy Waste) AHU0002-7-5 - C…" at bounding box center [937, 296] width 236 height 340
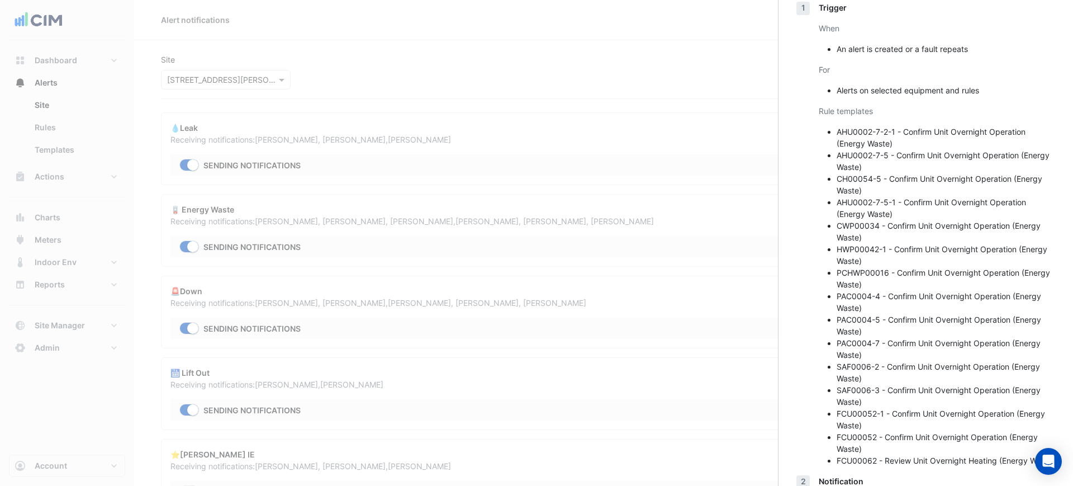
click at [888, 175] on li "CH00054-5 - Confirm Unit Overnight Operation (Energy Waste)" at bounding box center [946, 184] width 219 height 23
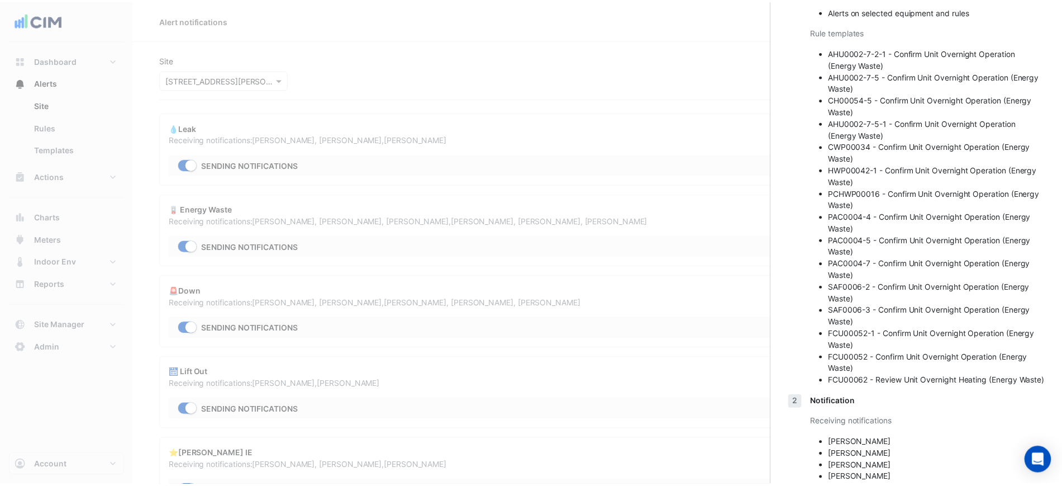
scroll to position [231, 0]
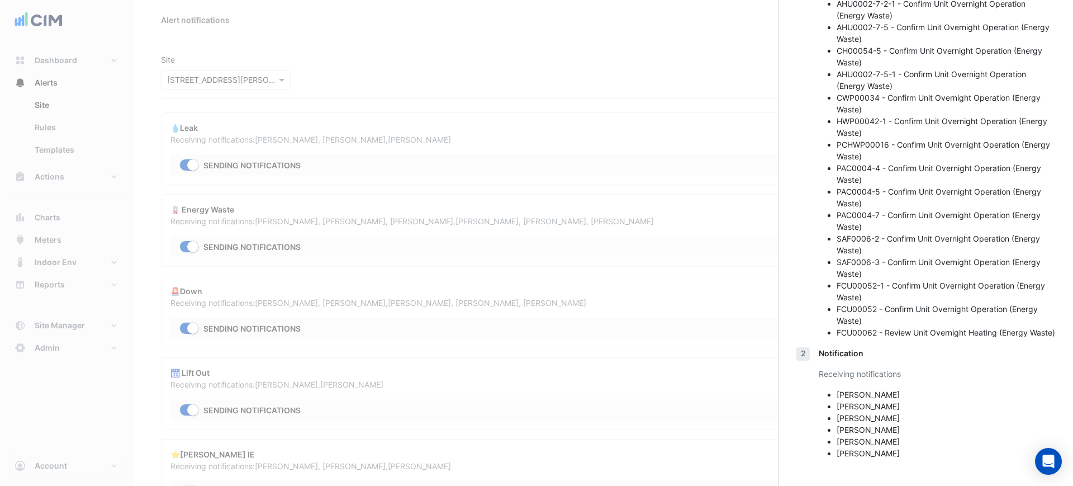
click at [685, 201] on ngb-offcanvas-backdrop at bounding box center [536, 243] width 1073 height 486
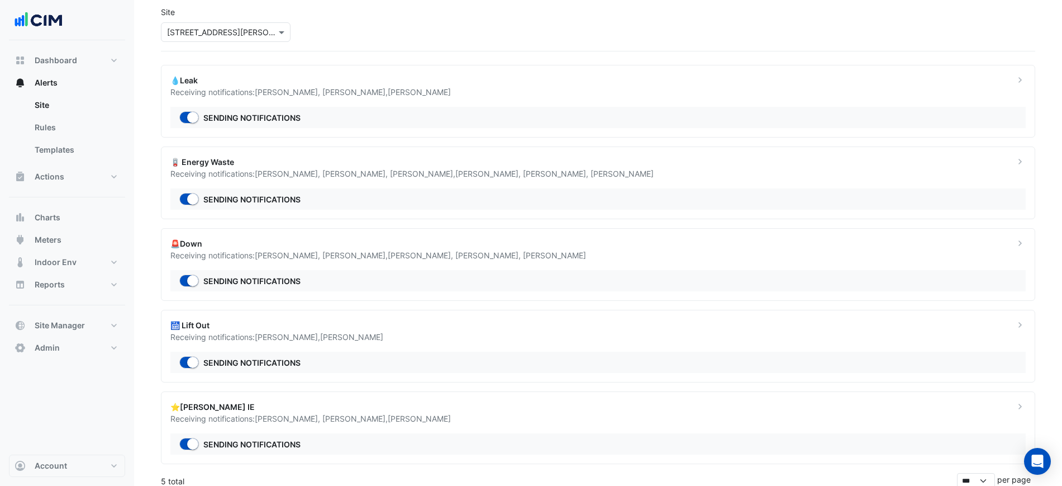
scroll to position [50, 0]
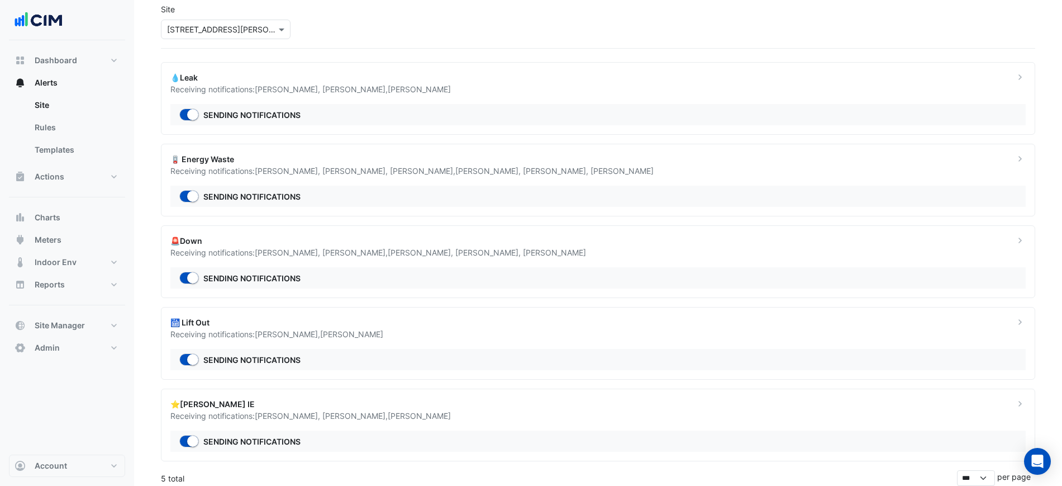
click at [143, 164] on section "Site Select a Site × 1 Shelley Street 💧Leak Receiving notifications: Matthew Da…" at bounding box center [598, 238] width 928 height 496
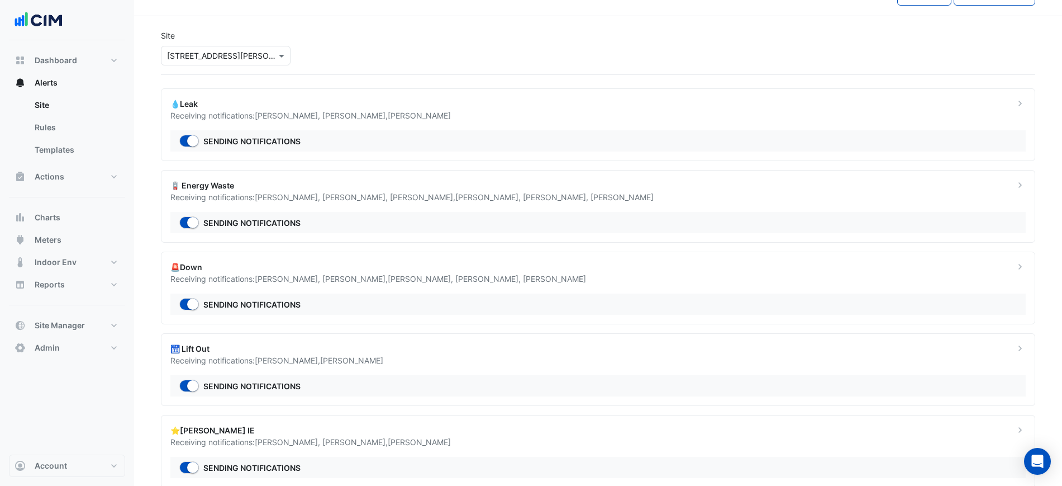
scroll to position [0, 0]
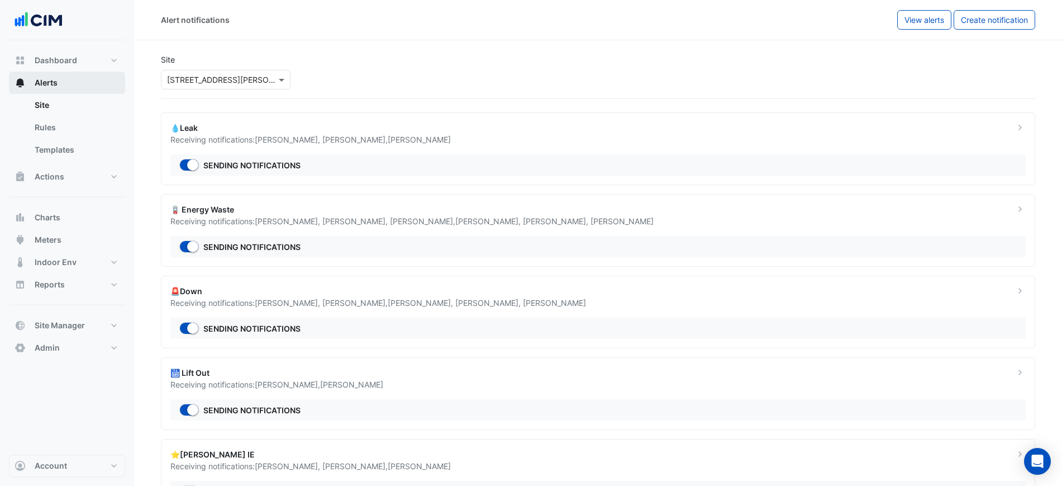
click at [83, 84] on button "Alerts" at bounding box center [67, 83] width 116 height 22
click at [142, 155] on section "Site Select a Site × 1 Shelley Street 💧Leak Receiving notifications: Matthew Da…" at bounding box center [598, 288] width 928 height 496
click at [87, 175] on button "Actions" at bounding box center [67, 176] width 116 height 22
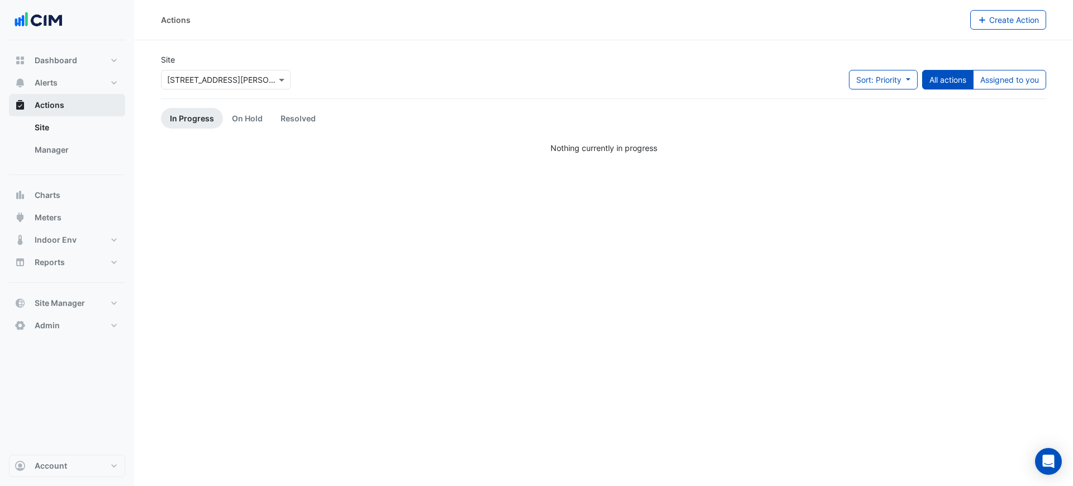
click at [60, 105] on span "Actions" at bounding box center [50, 104] width 30 height 11
click at [87, 147] on link "Manager" at bounding box center [75, 150] width 99 height 22
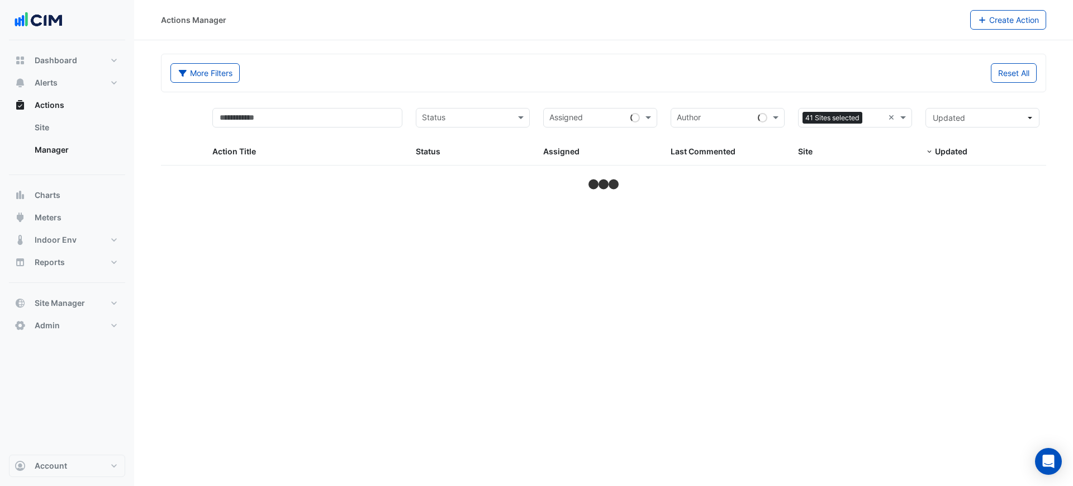
select select "***"
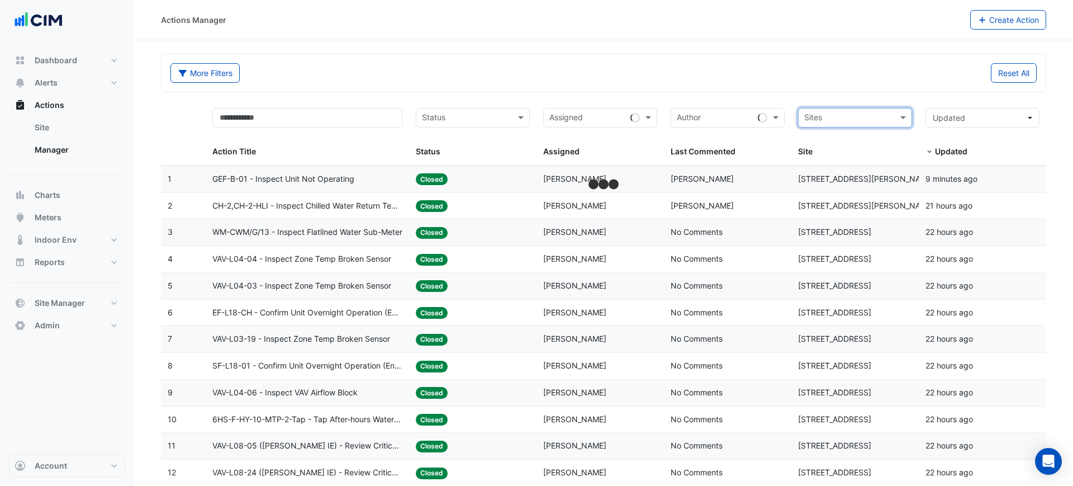
click at [859, 115] on input "text" at bounding box center [848, 118] width 89 height 13
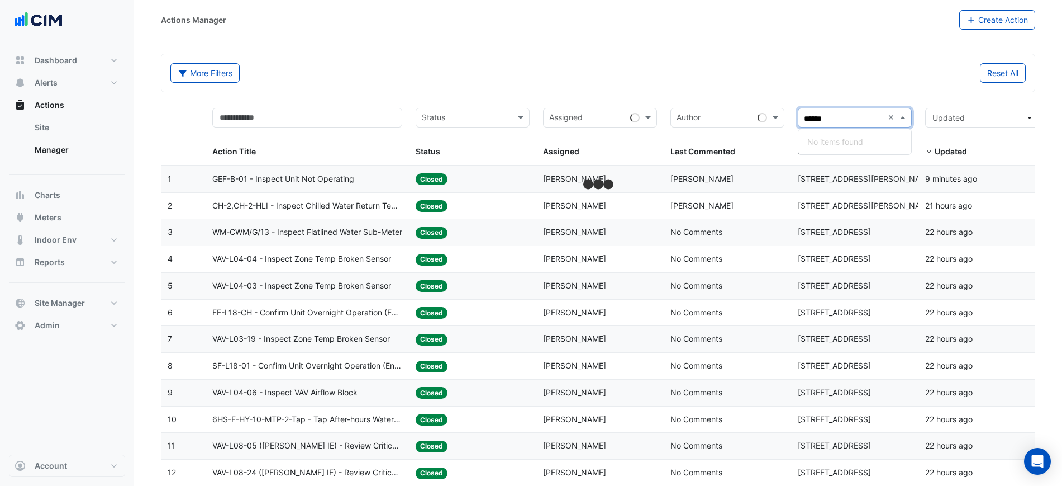
type input "*****"
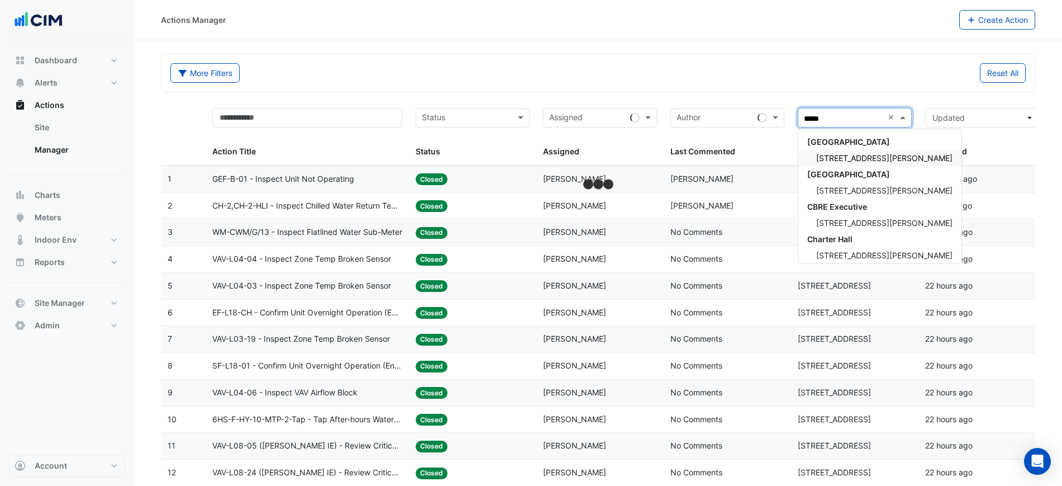
click at [855, 156] on span "1 Shelley Street" at bounding box center [885, 158] width 136 height 10
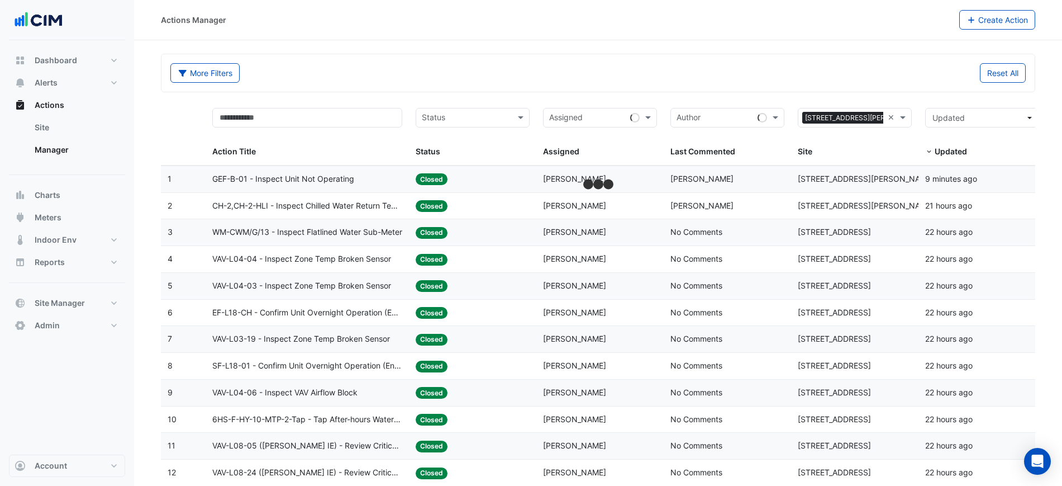
click at [829, 69] on div "Reset All" at bounding box center [816, 73] width 435 height 20
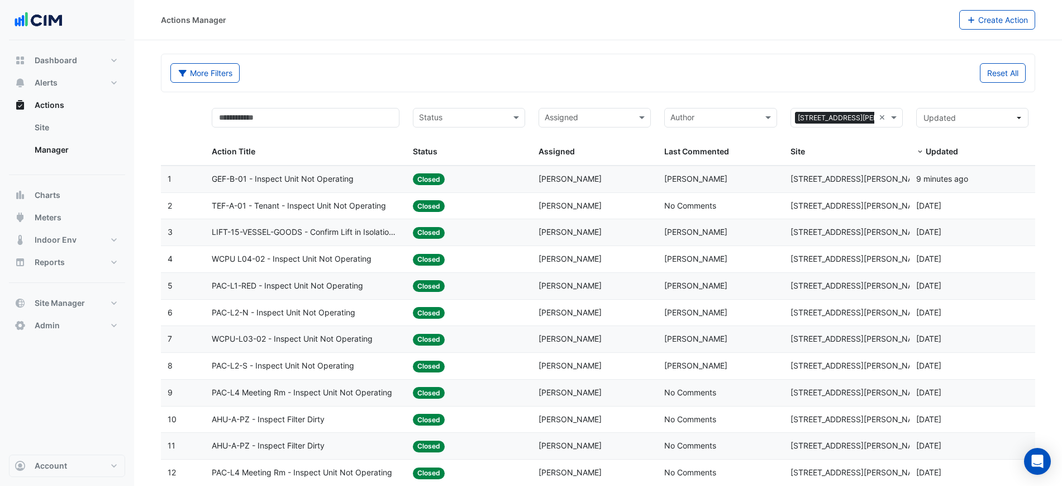
click at [475, 106] on datatable-header-cell "Status Status" at bounding box center [469, 133] width 126 height 64
click at [472, 113] on input "text" at bounding box center [462, 118] width 87 height 13
click at [480, 155] on div "In Progress" at bounding box center [469, 158] width 111 height 16
click at [470, 119] on input "text" at bounding box center [480, 118] width 34 height 13
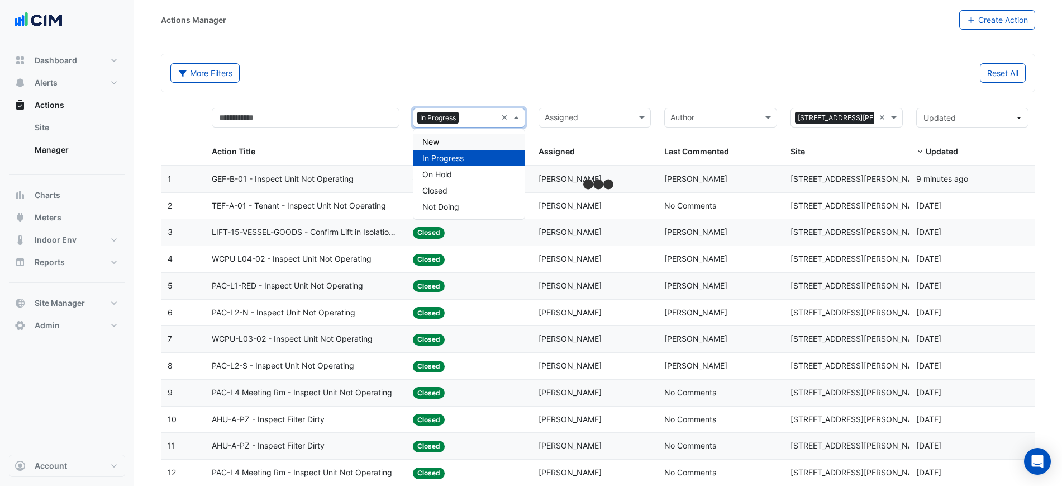
click at [459, 142] on div "New" at bounding box center [469, 142] width 111 height 16
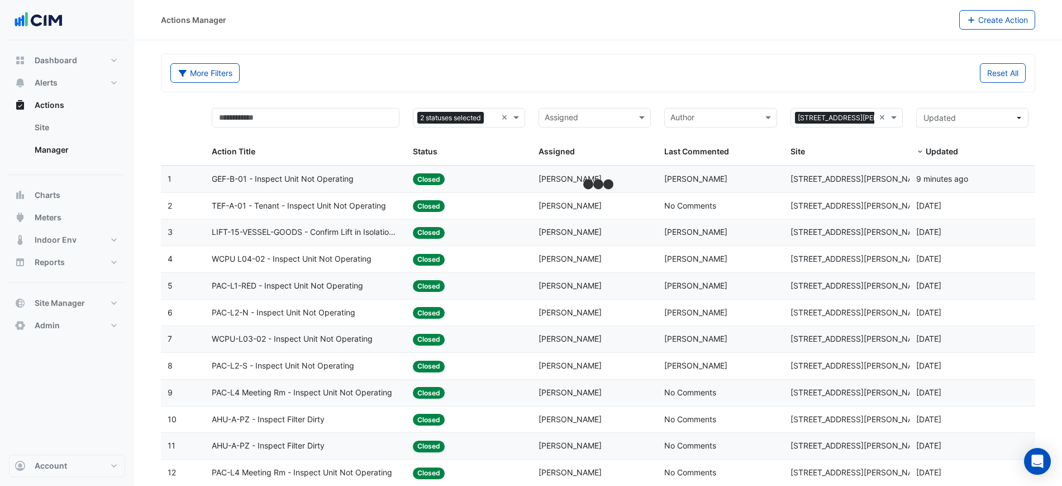
click at [487, 87] on div "More Filters Reset All" at bounding box center [598, 75] width 869 height 24
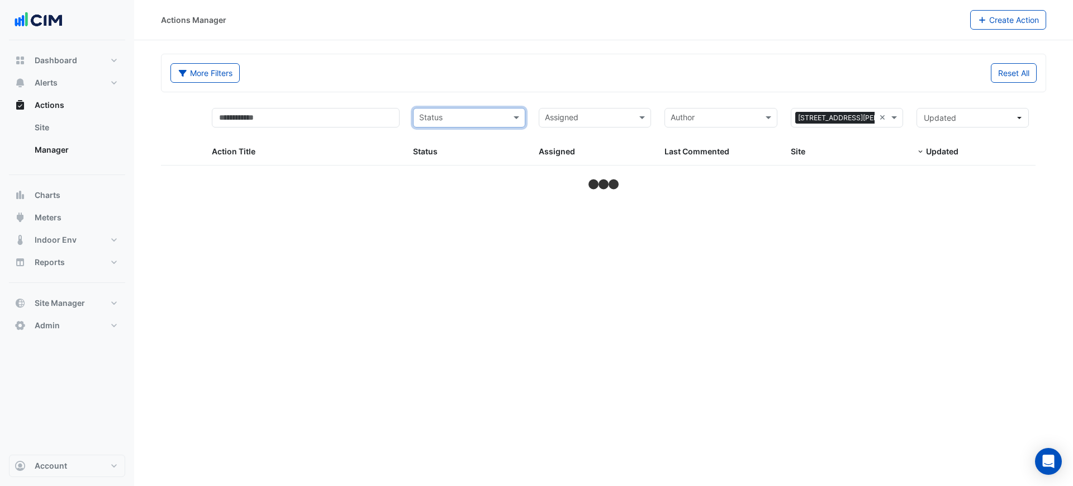
select select "***"
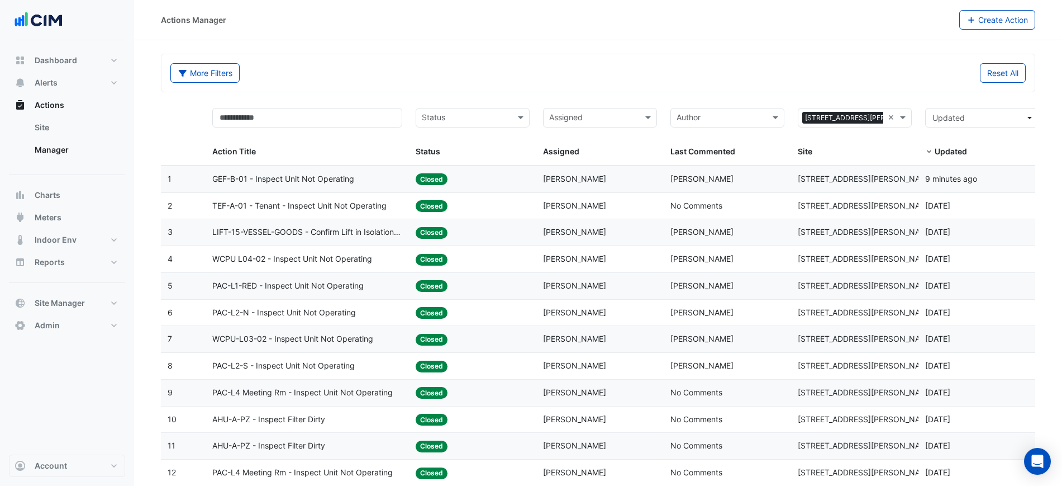
click at [87, 192] on button "Charts" at bounding box center [67, 195] width 116 height 22
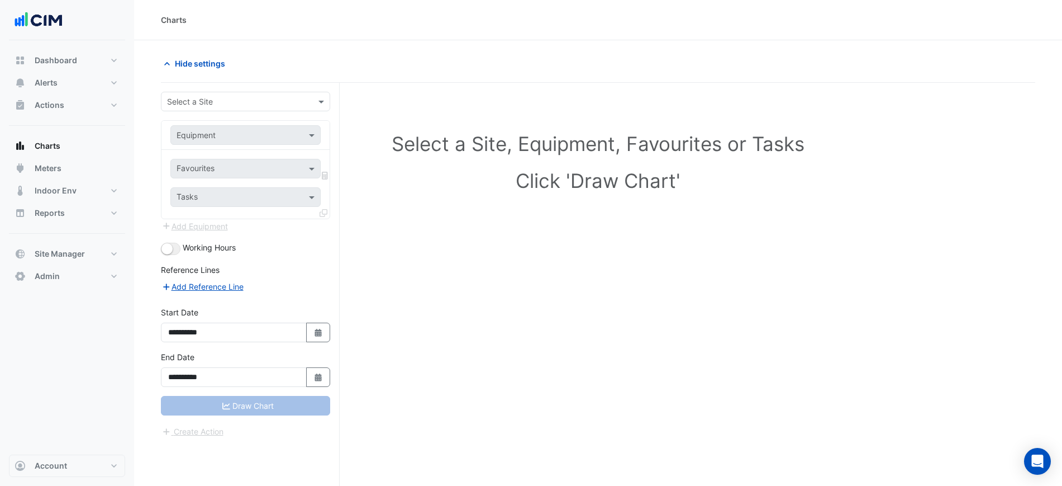
click at [226, 98] on input "text" at bounding box center [234, 102] width 135 height 12
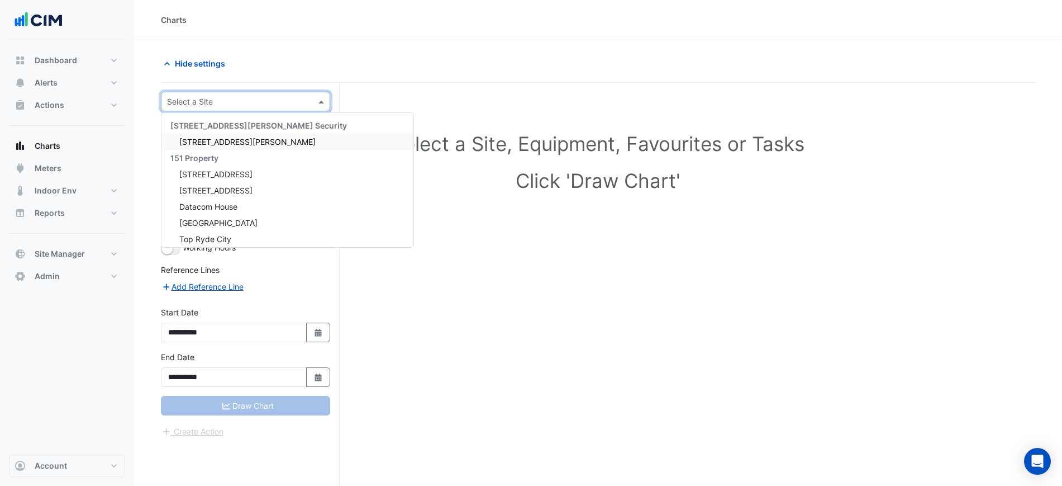
click at [258, 69] on div "Hide settings" at bounding box center [376, 64] width 444 height 20
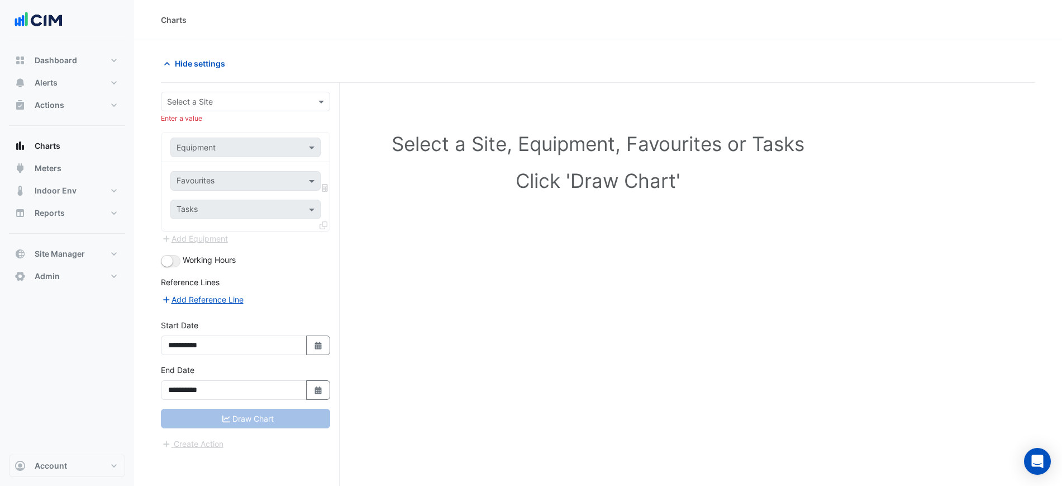
click at [205, 110] on div "Select a Site" at bounding box center [245, 102] width 169 height 20
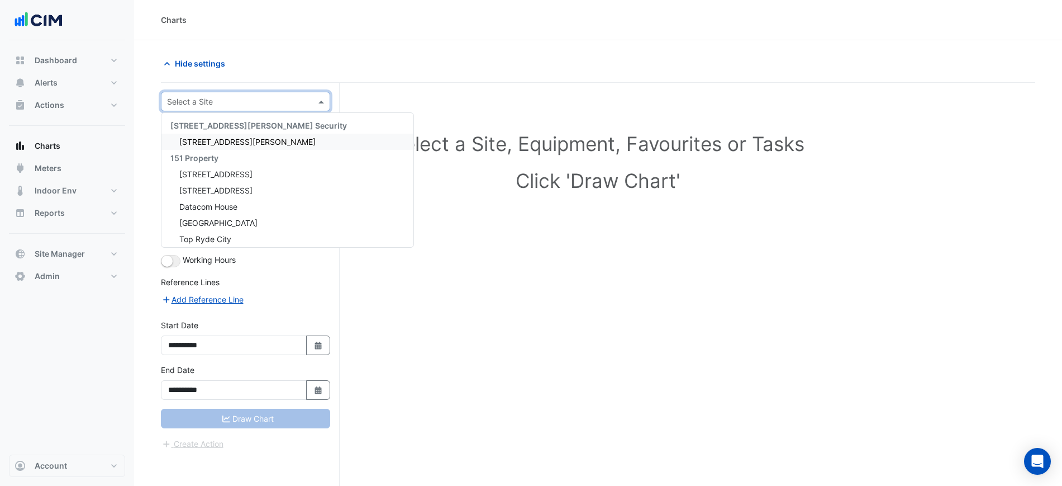
click at [204, 101] on input "text" at bounding box center [234, 102] width 135 height 12
type input "******"
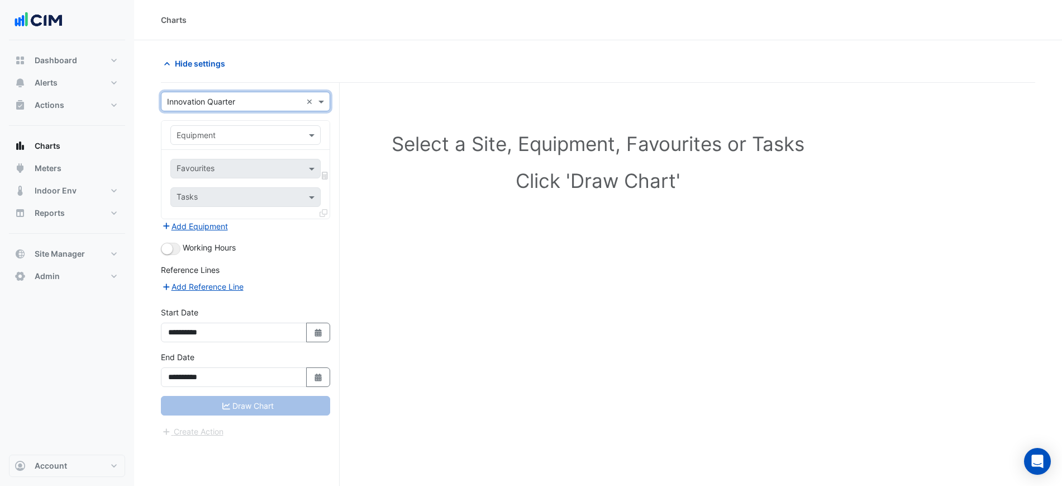
click at [202, 133] on input "text" at bounding box center [235, 136] width 116 height 12
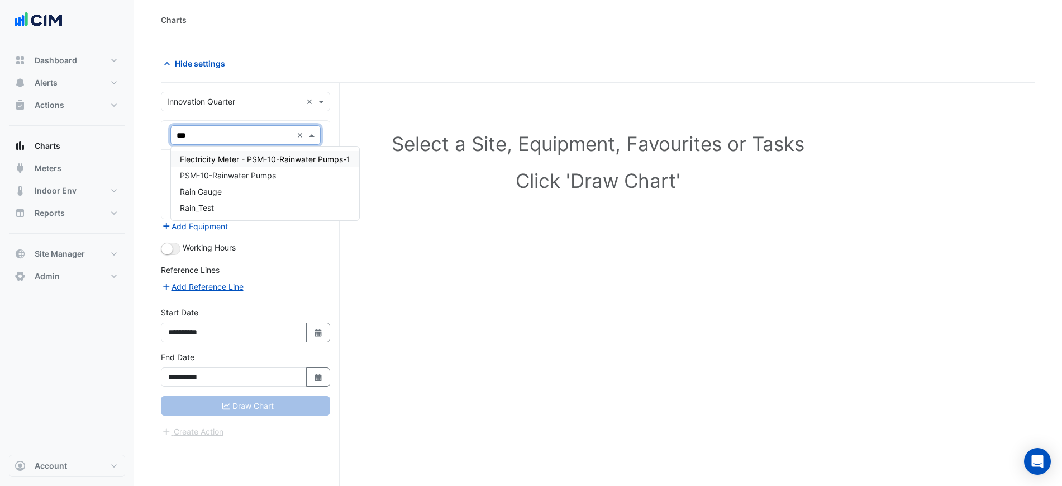
type input "****"
click at [228, 189] on div "Rain Gauge" at bounding box center [265, 191] width 188 height 16
click at [222, 168] on input "text" at bounding box center [233, 170] width 113 height 12
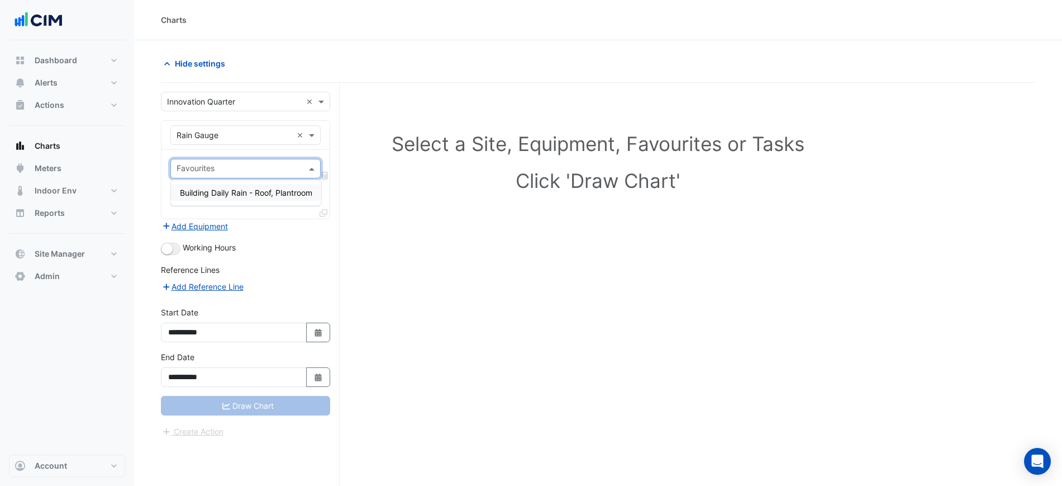
click at [225, 191] on span "Building Daily Rain - Roof, Plantroom" at bounding box center [246, 193] width 132 height 10
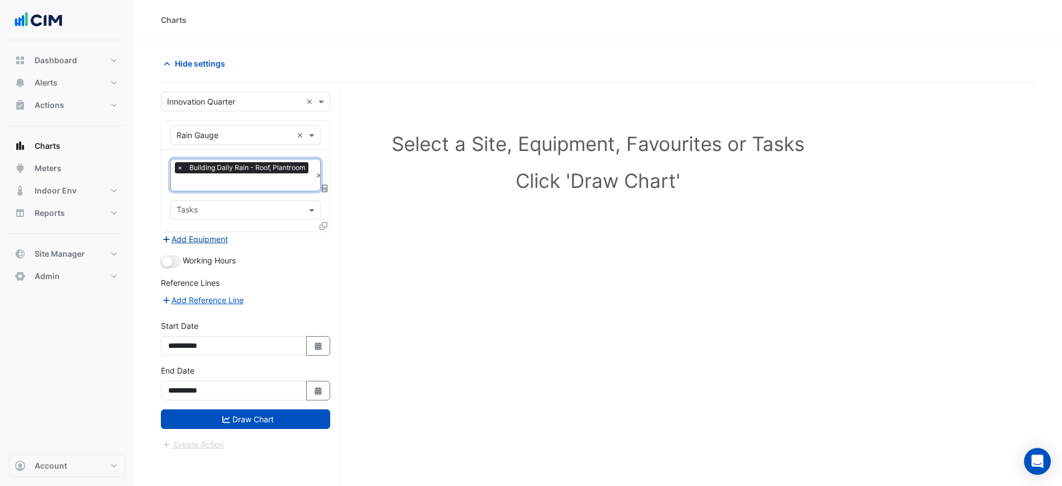
click at [205, 235] on button "Add Equipment" at bounding box center [195, 239] width 68 height 13
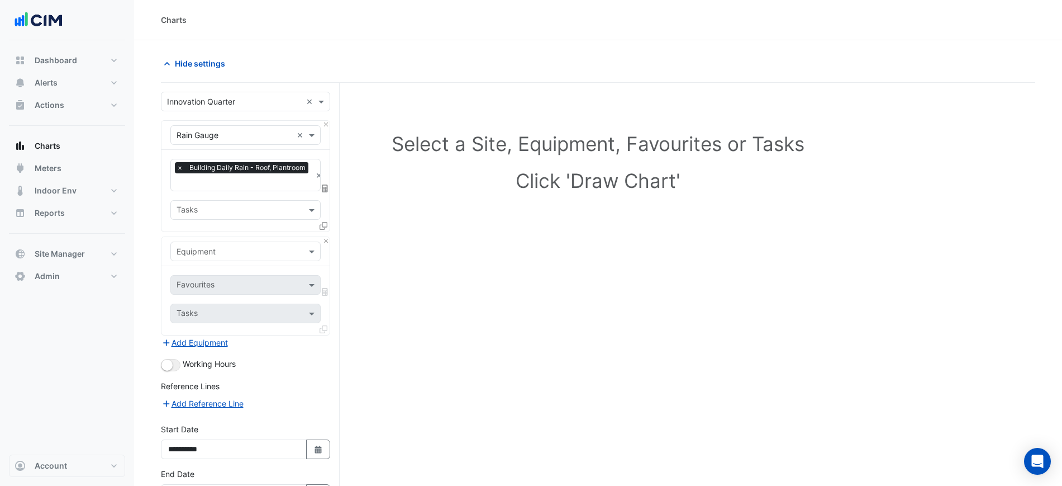
click at [207, 246] on input "text" at bounding box center [235, 252] width 116 height 12
type input "***"
click at [274, 292] on div "WM-67 A-Irrigation" at bounding box center [245, 290] width 149 height 16
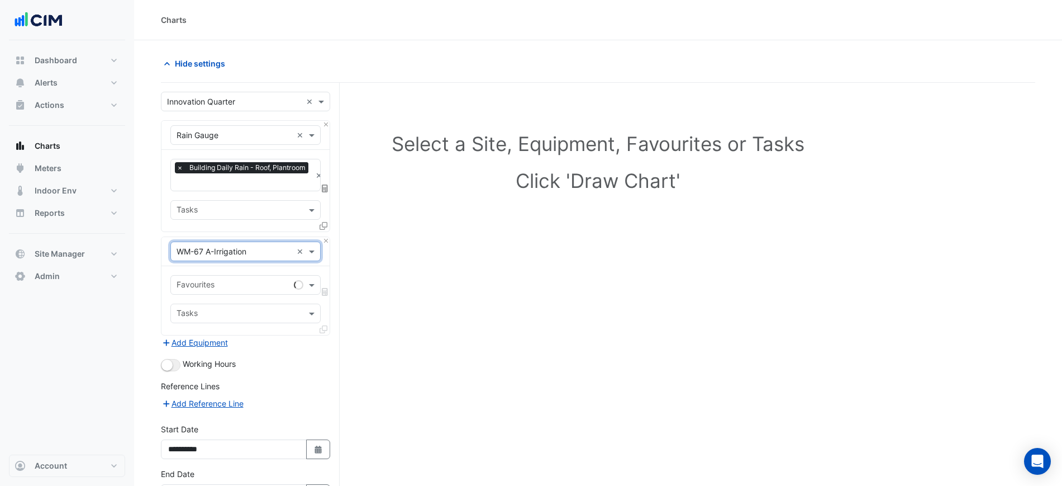
click at [259, 281] on input "text" at bounding box center [233, 286] width 113 height 12
drag, startPoint x: 238, startPoint y: 305, endPoint x: 263, endPoint y: 301, distance: 25.4
click at [238, 305] on span "Water Usage - Ground, Plantroom" at bounding box center [241, 308] width 123 height 10
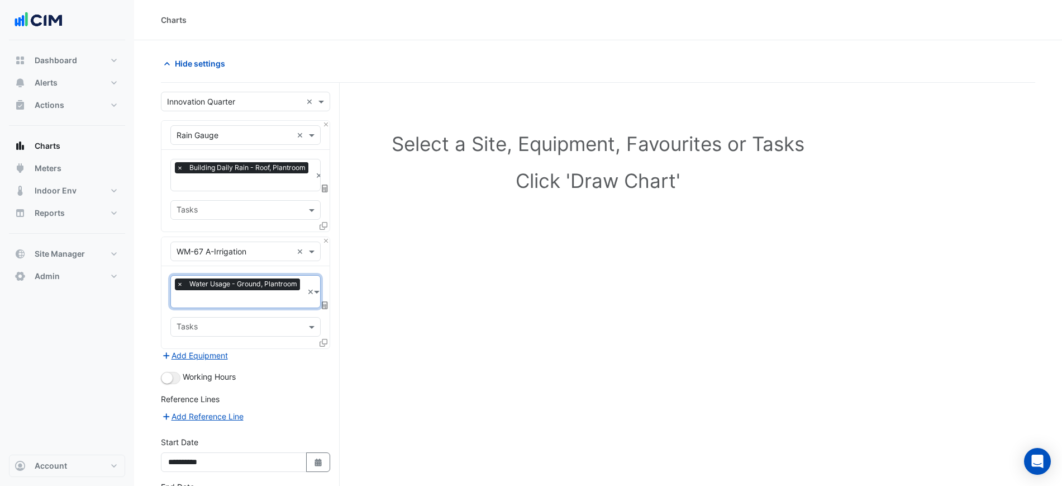
click at [328, 301] on fa-layers at bounding box center [325, 305] width 10 height 8
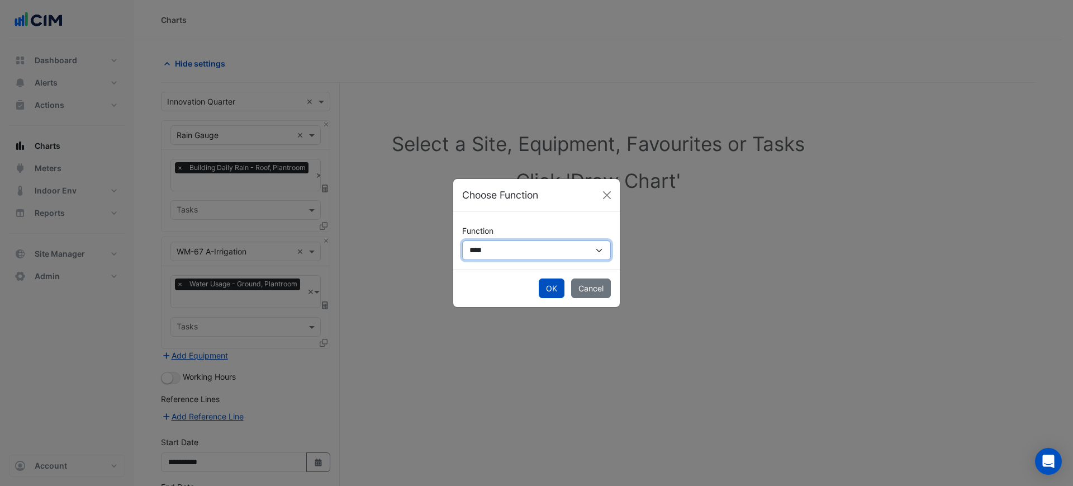
drag, startPoint x: 494, startPoint y: 252, endPoint x: 494, endPoint y: 259, distance: 6.7
click at [494, 252] on select "**********" at bounding box center [536, 250] width 149 height 20
select select "******"
click at [462, 240] on select "**********" at bounding box center [536, 250] width 149 height 20
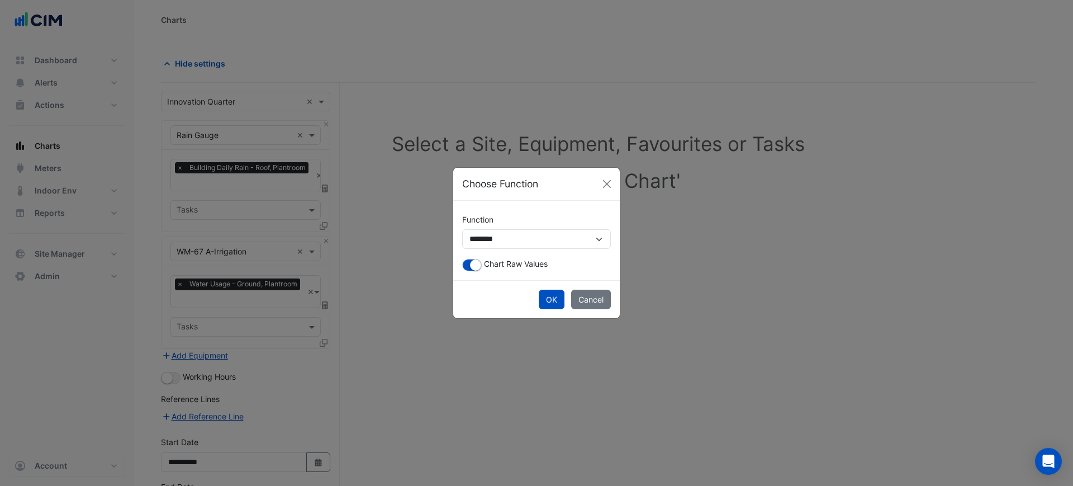
drag, startPoint x: 549, startPoint y: 295, endPoint x: 471, endPoint y: 264, distance: 84.3
click at [483, 270] on form "**********" at bounding box center [536, 259] width 167 height 117
click at [469, 263] on button "button" at bounding box center [472, 265] width 20 height 12
click at [552, 297] on button "OK" at bounding box center [552, 300] width 26 height 20
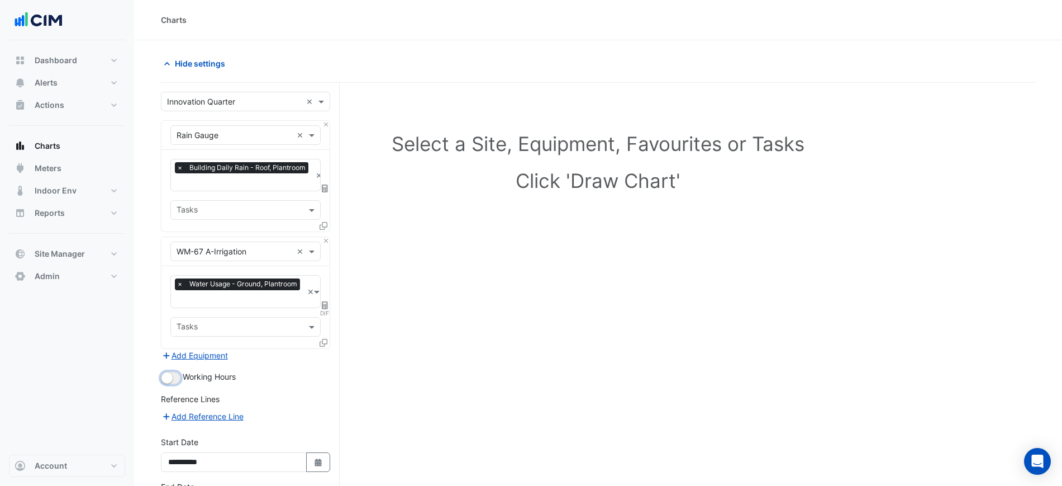
click at [169, 378] on small "button" at bounding box center [167, 377] width 11 height 11
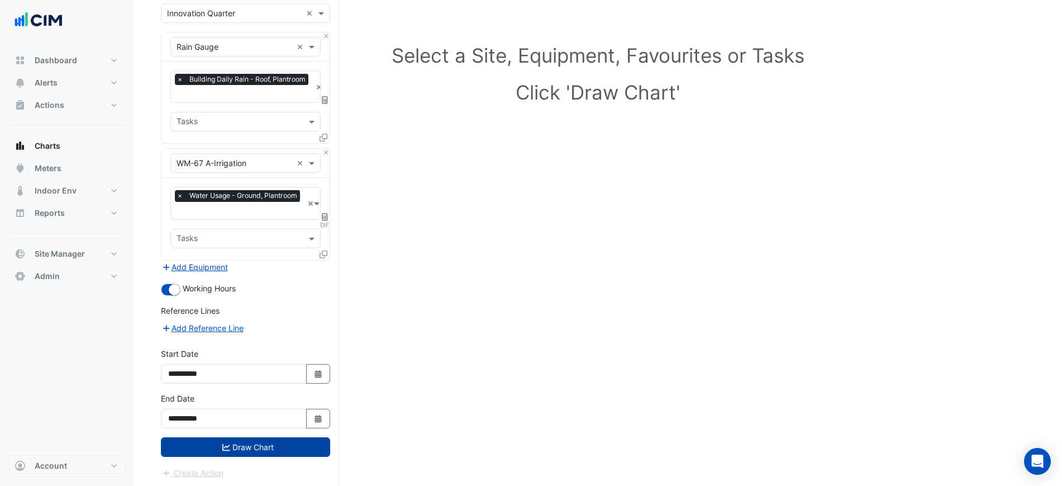
click at [285, 442] on button "Draw Chart" at bounding box center [245, 447] width 169 height 20
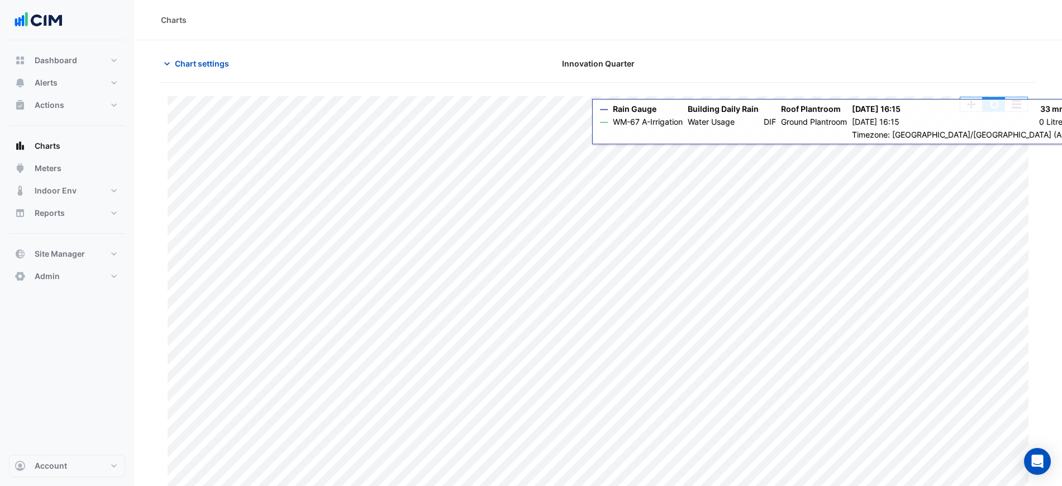
click at [994, 106] on button "button" at bounding box center [994, 104] width 22 height 14
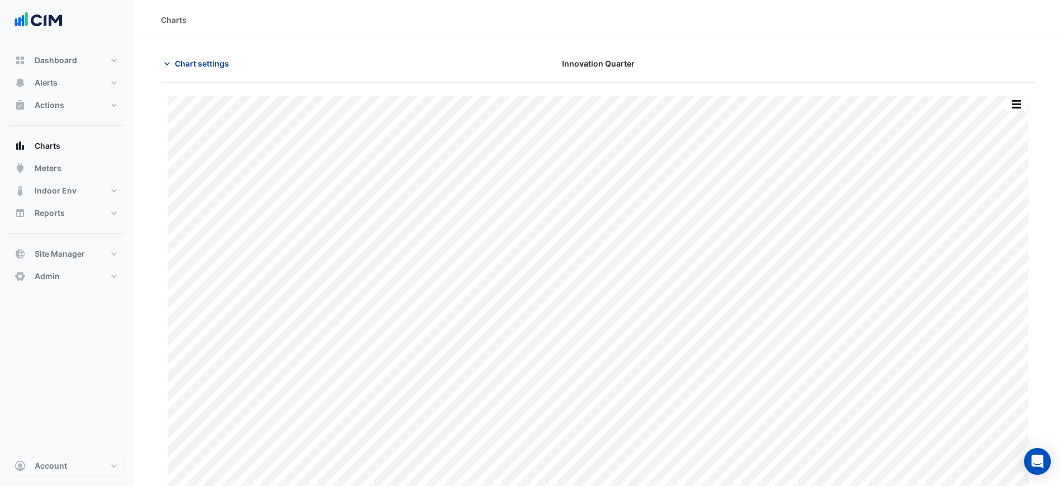
click at [198, 55] on button "Chart settings" at bounding box center [198, 64] width 75 height 20
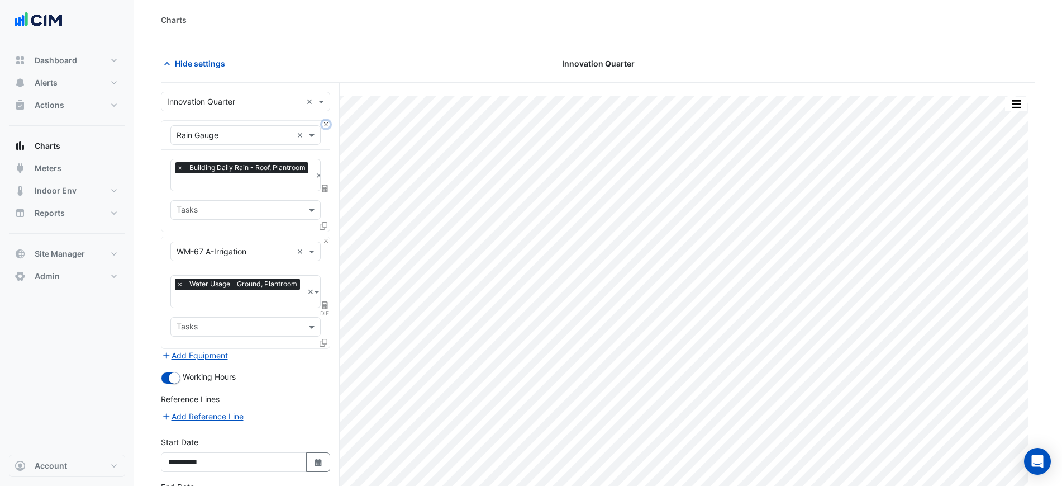
click at [329, 123] on button "Close" at bounding box center [325, 124] width 7 height 7
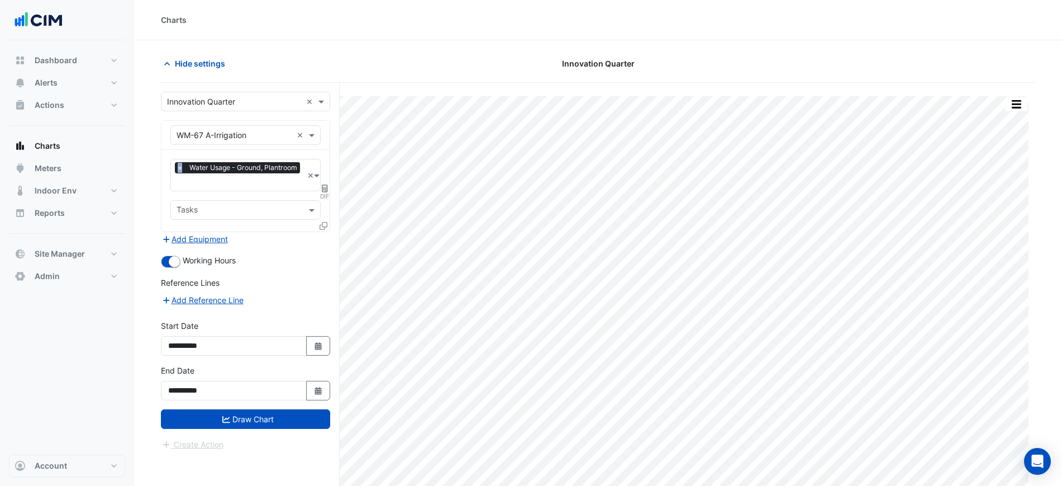
click at [329, 123] on div "Equipment × WM-67 A-Irrigation ×" at bounding box center [246, 135] width 168 height 29
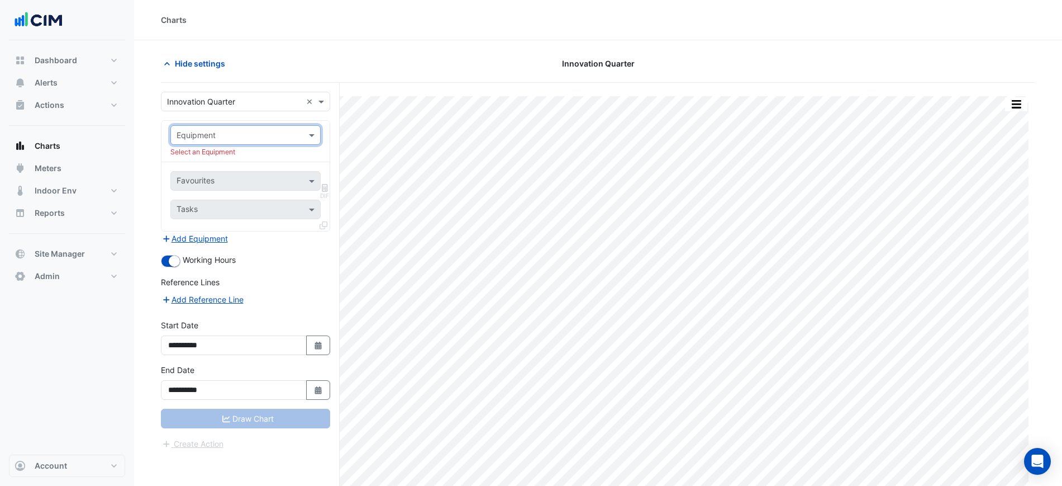
click at [267, 132] on input "text" at bounding box center [235, 136] width 116 height 12
type input "*"
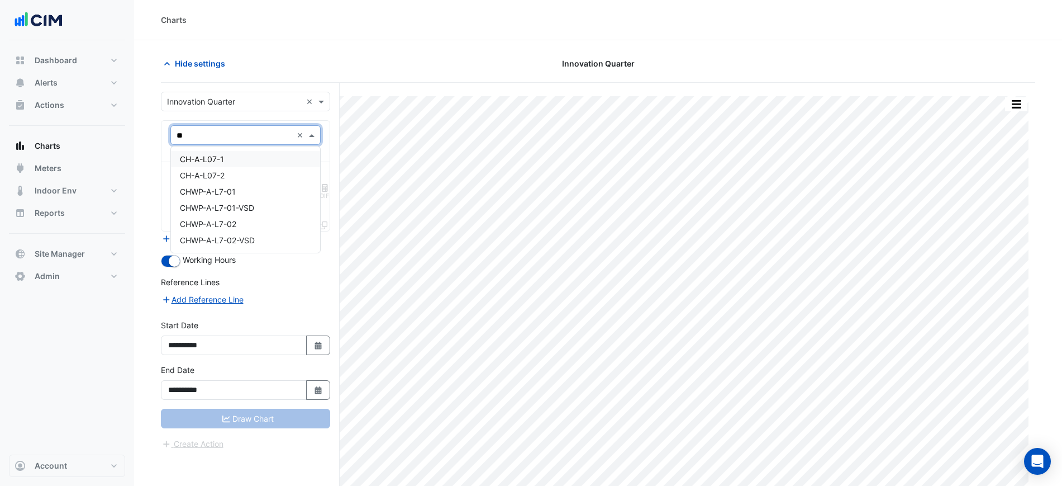
type input "*"
type input "***"
click at [253, 156] on div "AHU-A-L07-01" at bounding box center [245, 159] width 149 height 16
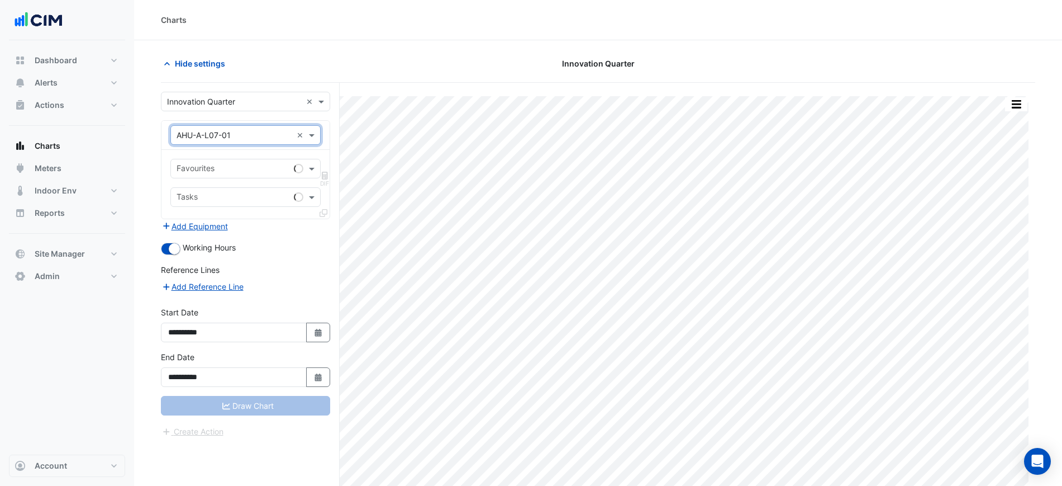
click at [251, 159] on div "Favourites" at bounding box center [245, 169] width 150 height 20
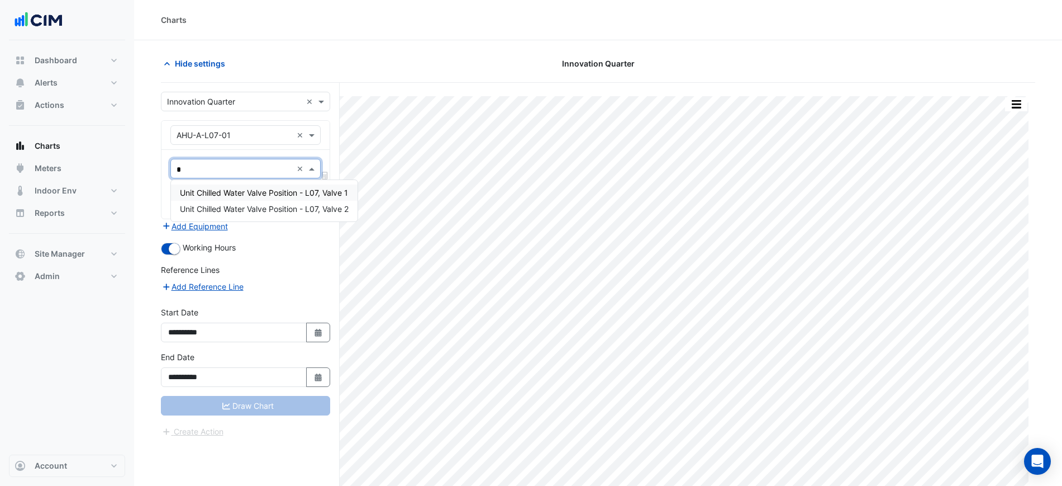
type input "**"
click at [247, 185] on div "Unit Chilled Water Valve Position - L07, Valve 1" at bounding box center [264, 192] width 187 height 16
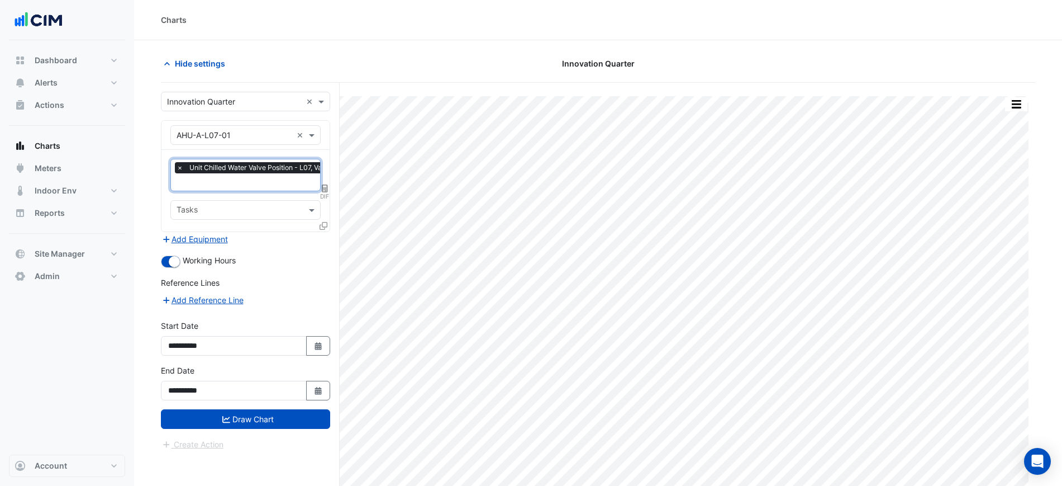
click at [246, 181] on input "text" at bounding box center [259, 183] width 165 height 12
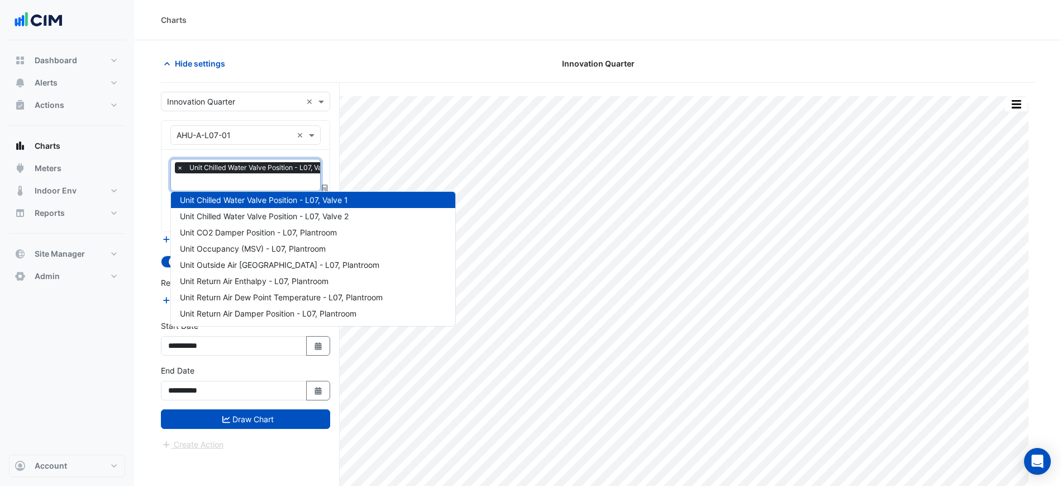
type input "*"
click at [252, 218] on span "Unit Chilled Water Valve Position - L07, Valve 2" at bounding box center [264, 216] width 169 height 10
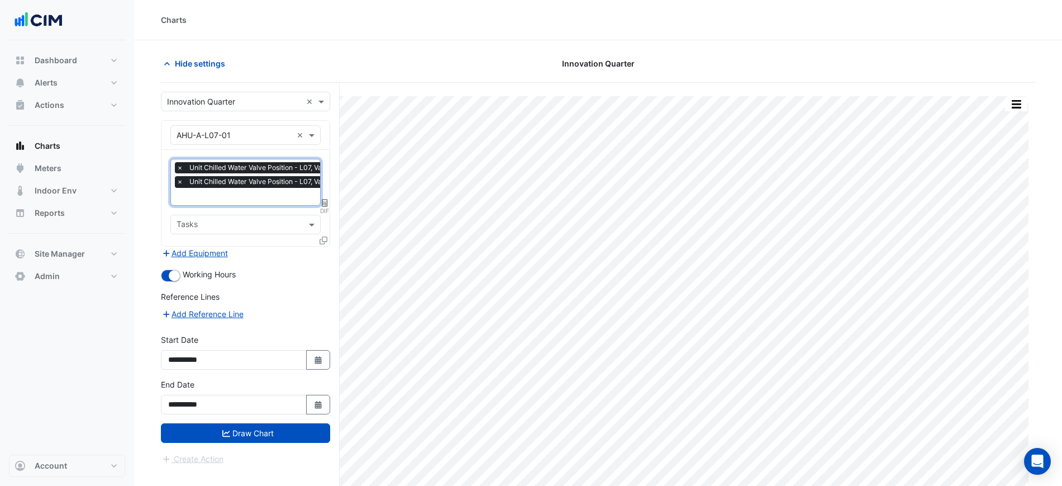
click at [330, 207] on div "**********" at bounding box center [250, 305] width 179 height 445
click at [327, 207] on span "DIF" at bounding box center [325, 210] width 10 height 9
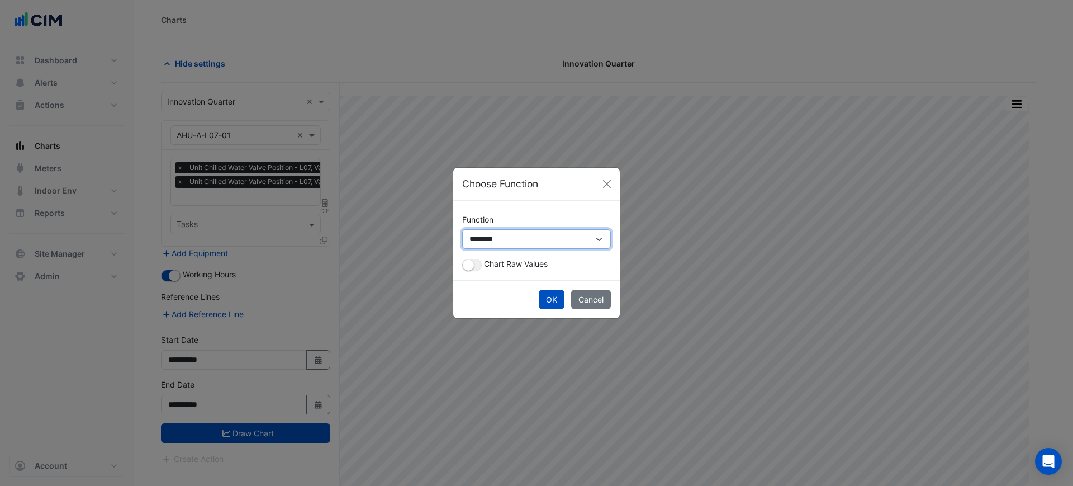
click at [499, 240] on select "**********" at bounding box center [536, 239] width 149 height 20
select select "*******"
click at [462, 240] on select "**********" at bounding box center [536, 239] width 149 height 20
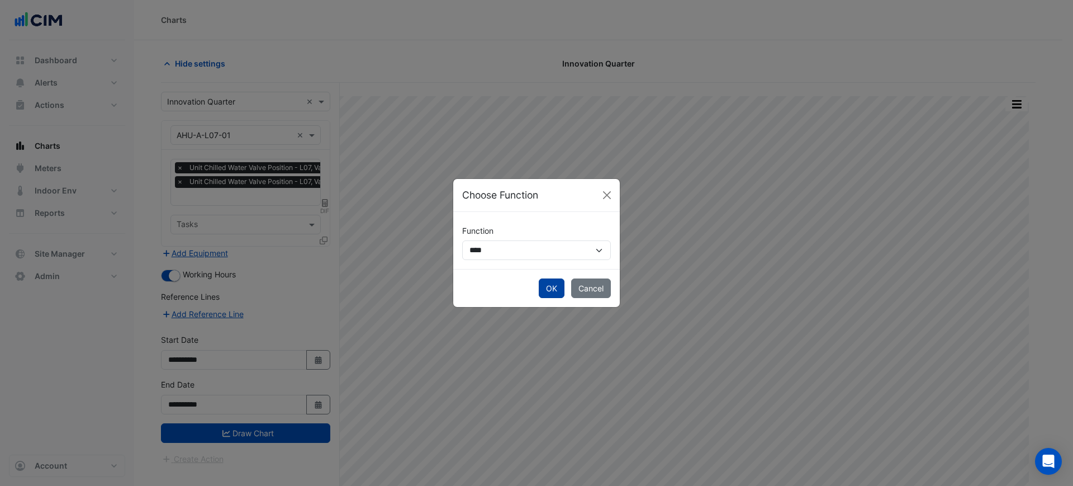
click at [548, 288] on button "OK" at bounding box center [552, 288] width 26 height 20
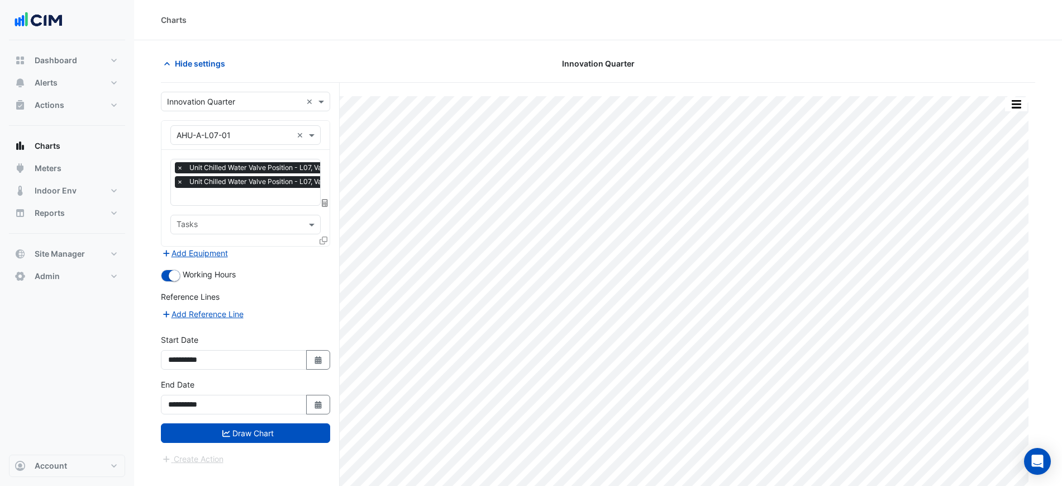
scroll to position [0, 6]
click at [239, 196] on input "text" at bounding box center [254, 198] width 166 height 12
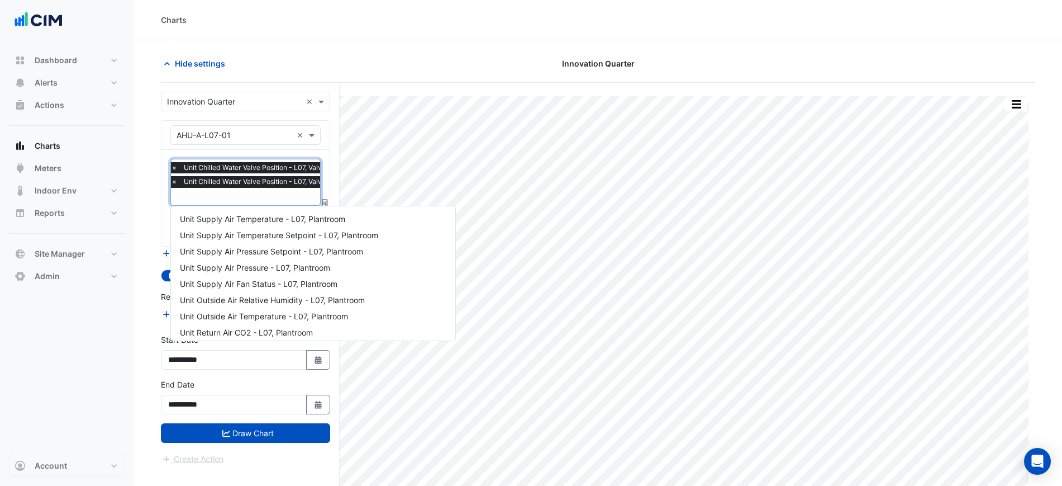
scroll to position [329, 0]
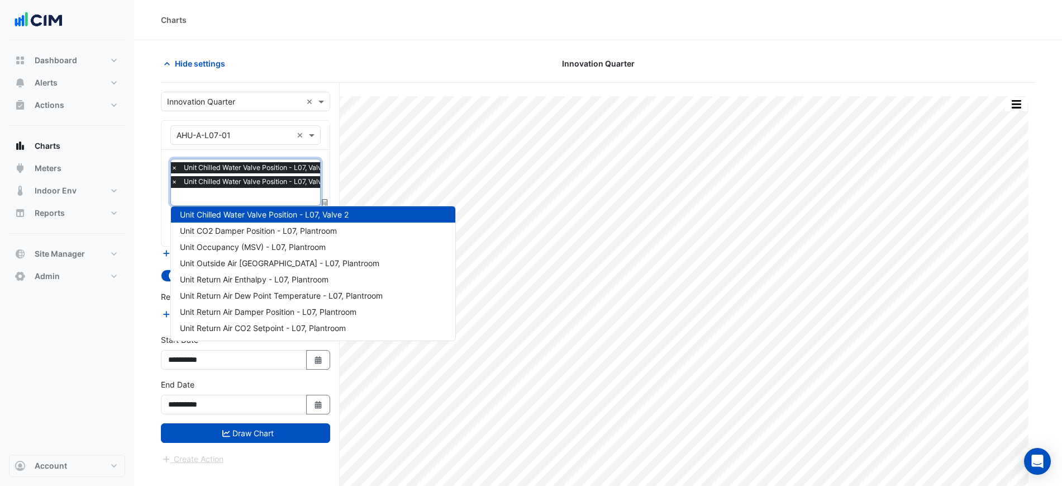
click at [147, 175] on section "Hide settings Innovation Quarter Split by Equip Split by Unit Split All Print S…" at bounding box center [598, 284] width 928 height 488
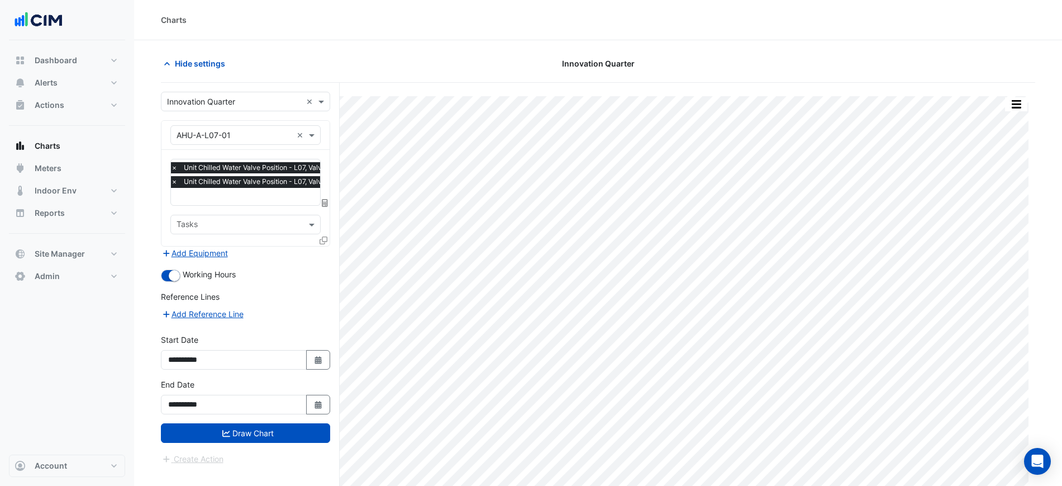
click at [325, 239] on icon at bounding box center [324, 240] width 8 height 8
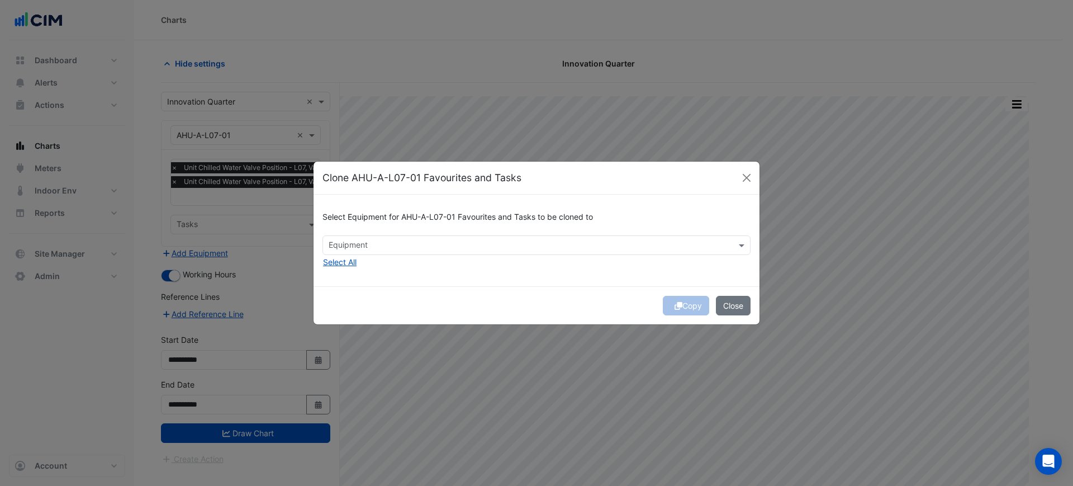
click at [360, 244] on input "text" at bounding box center [530, 246] width 403 height 12
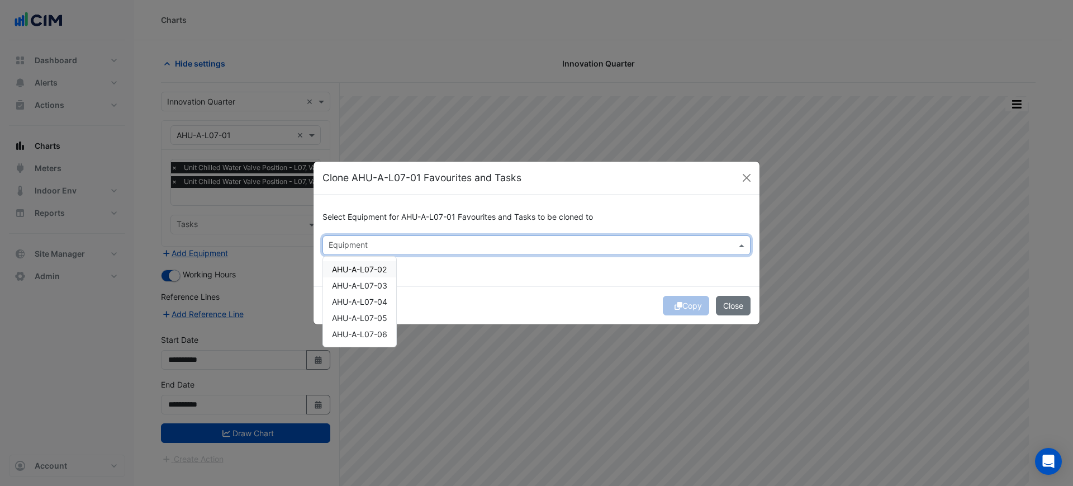
click at [435, 268] on div "Select Equipment for AHU-A-L07-01 Favourites and Tasks to be cloned to Equipmen…" at bounding box center [537, 239] width 446 height 91
click at [379, 241] on input "text" at bounding box center [530, 246] width 403 height 12
click at [440, 281] on div "Select Equipment for AHU-A-L07-01 Favourites and Tasks to be cloned to Equipmen…" at bounding box center [537, 239] width 446 height 91
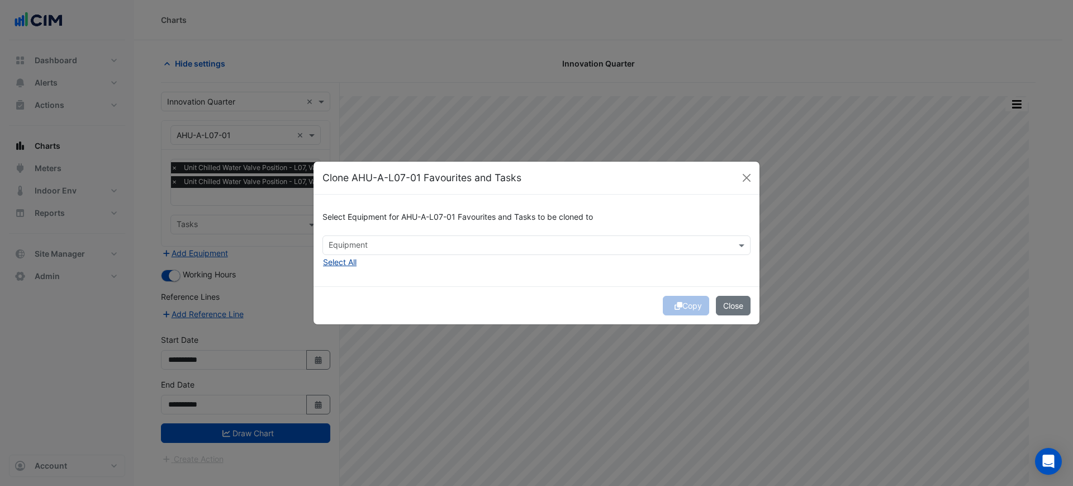
click at [344, 258] on button "Select All" at bounding box center [339, 261] width 35 height 13
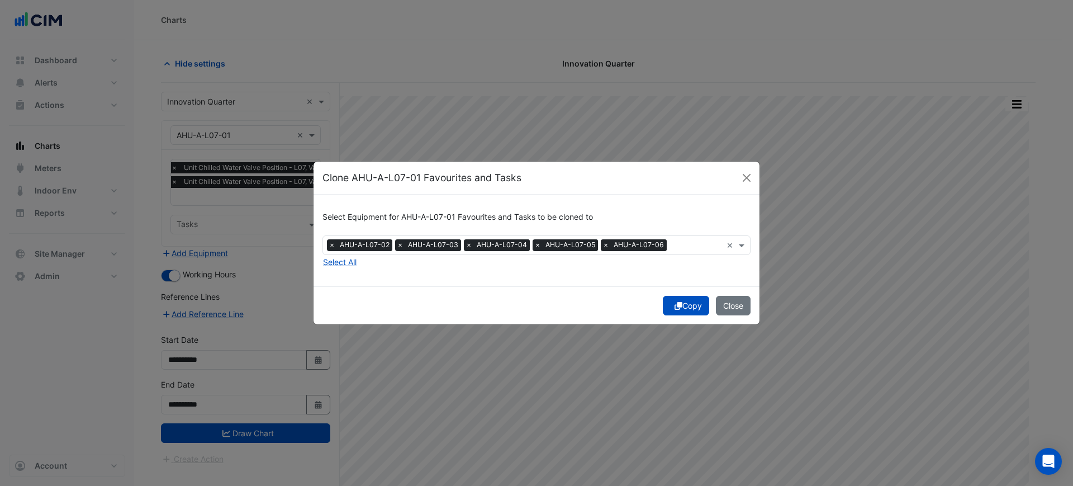
click at [689, 303] on button "Copy" at bounding box center [686, 306] width 46 height 20
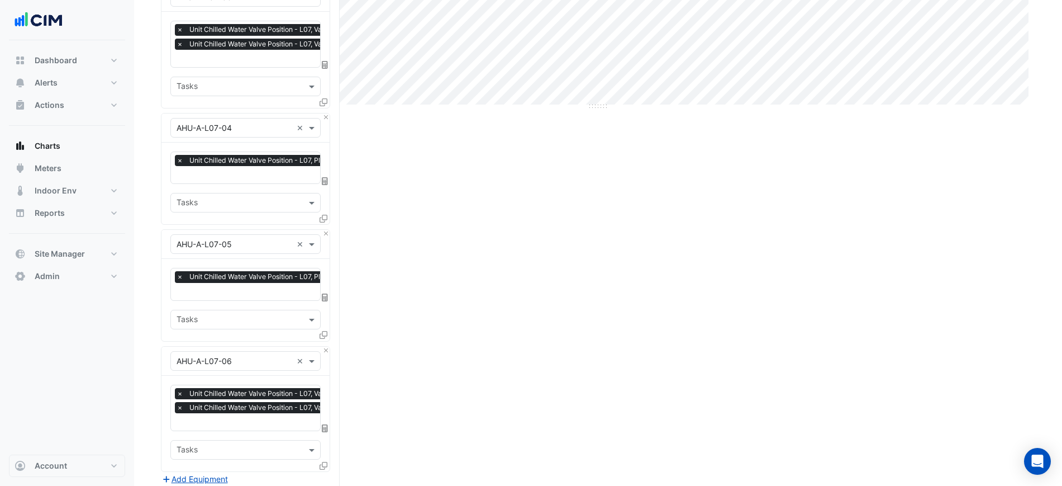
scroll to position [592, 0]
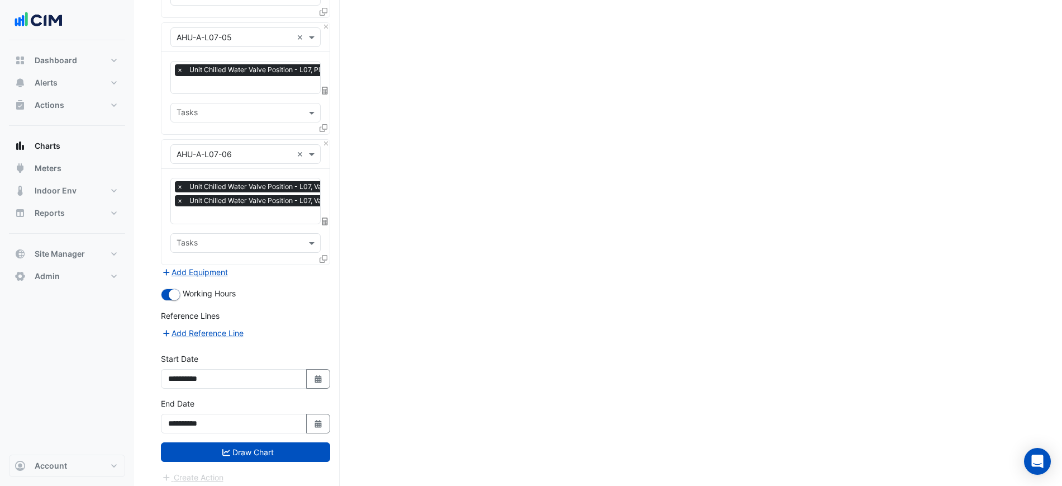
drag, startPoint x: 159, startPoint y: 274, endPoint x: 142, endPoint y: 447, distance: 173.5
click at [167, 289] on button "button" at bounding box center [171, 294] width 20 height 12
click at [175, 288] on button "button" at bounding box center [171, 294] width 20 height 12
click at [250, 447] on button "Draw Chart" at bounding box center [245, 452] width 169 height 20
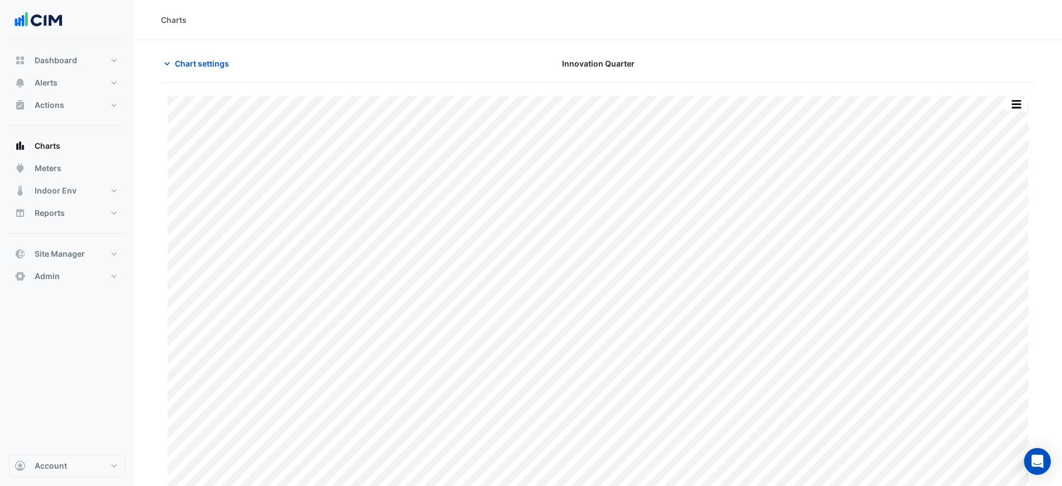
scroll to position [10, 0]
click at [1016, 93] on button "button" at bounding box center [1016, 95] width 22 height 14
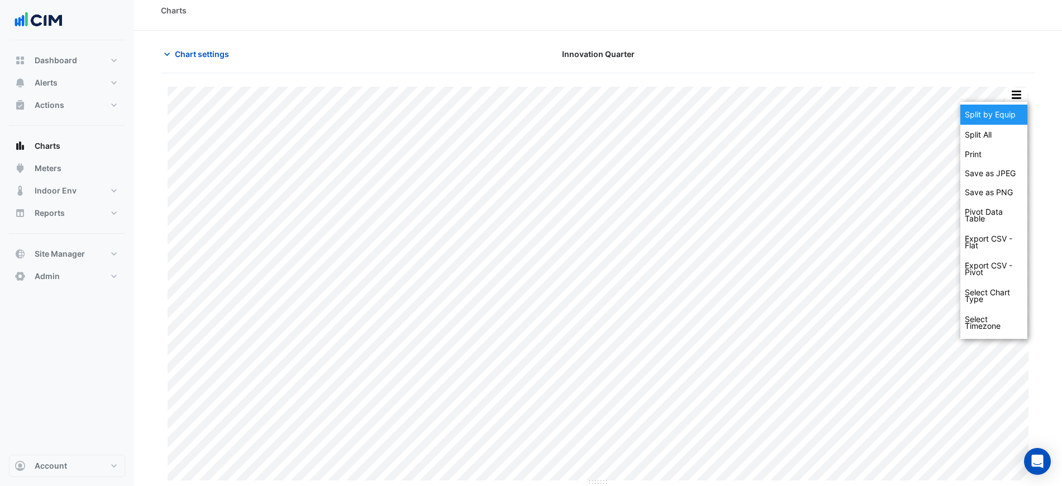
click at [1010, 114] on div "Split by Equip" at bounding box center [994, 115] width 67 height 20
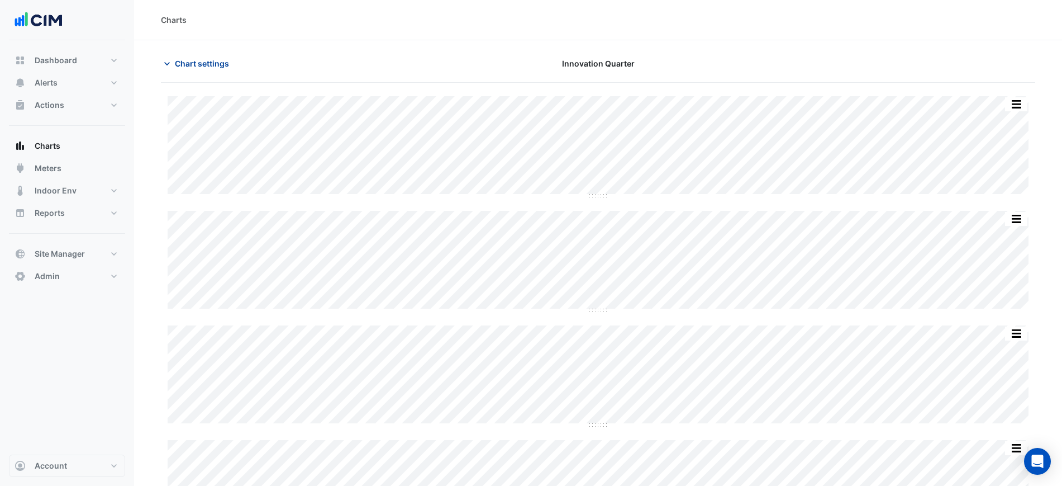
click at [215, 64] on span "Chart settings" at bounding box center [202, 64] width 54 height 12
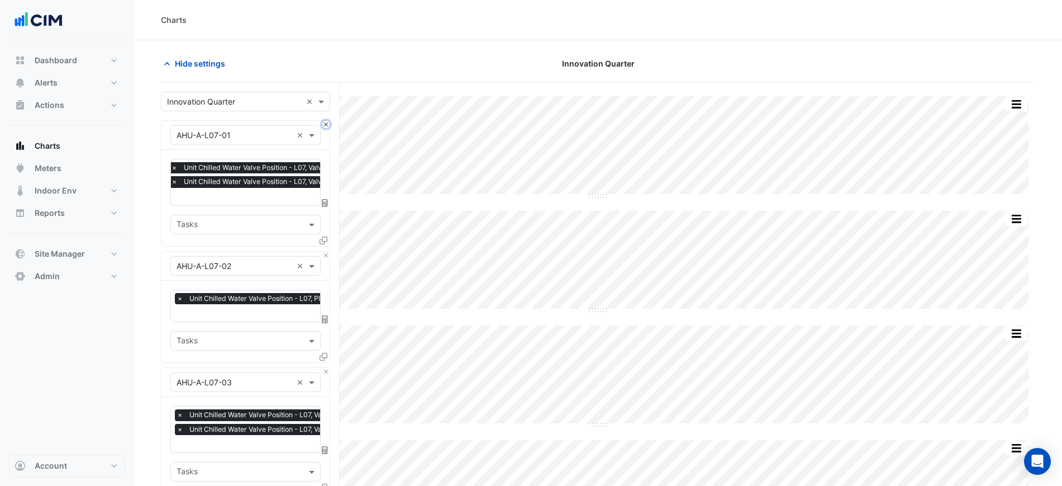
click at [327, 122] on button "Close" at bounding box center [325, 124] width 7 height 7
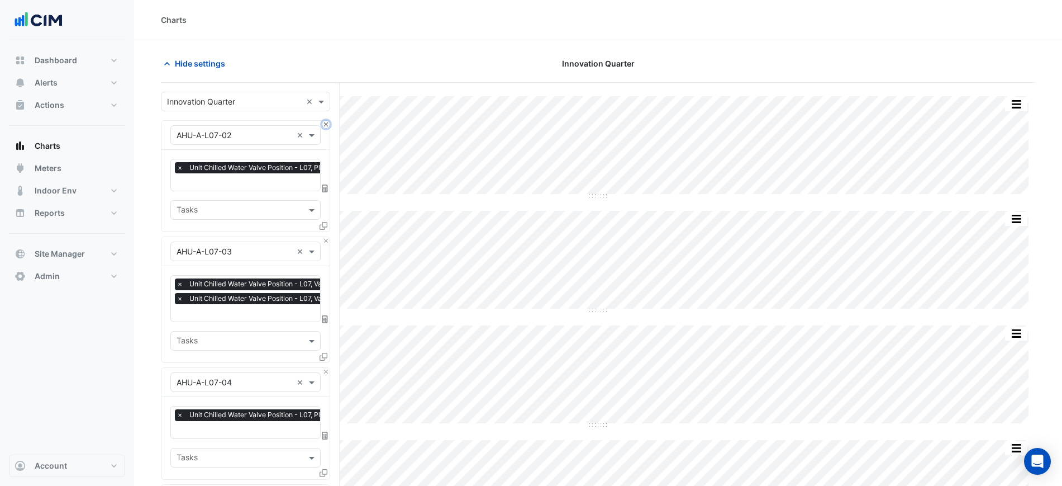
click at [327, 122] on button "Close" at bounding box center [325, 124] width 7 height 7
click at [327, 237] on button "Close" at bounding box center [325, 240] width 7 height 7
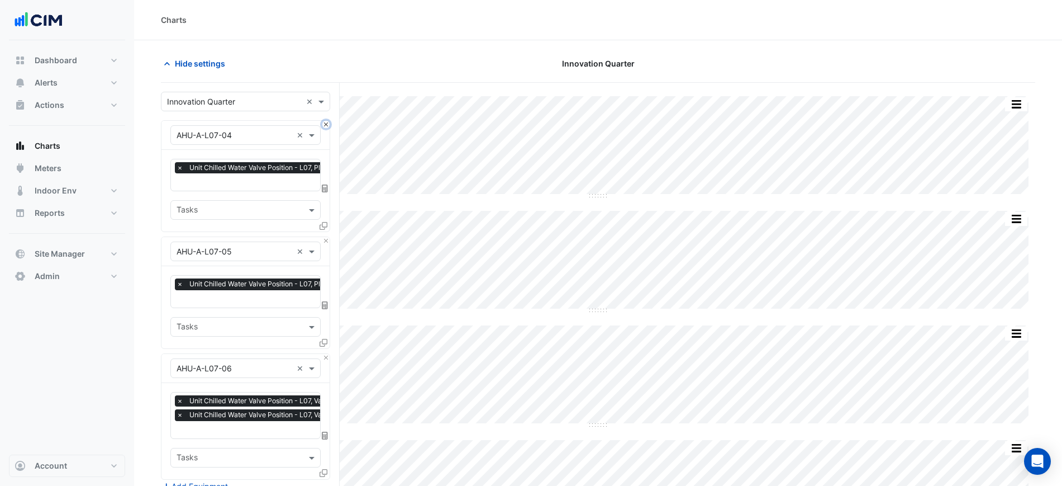
click at [327, 122] on button "Close" at bounding box center [325, 124] width 7 height 7
click at [327, 237] on button "Close" at bounding box center [325, 240] width 7 height 7
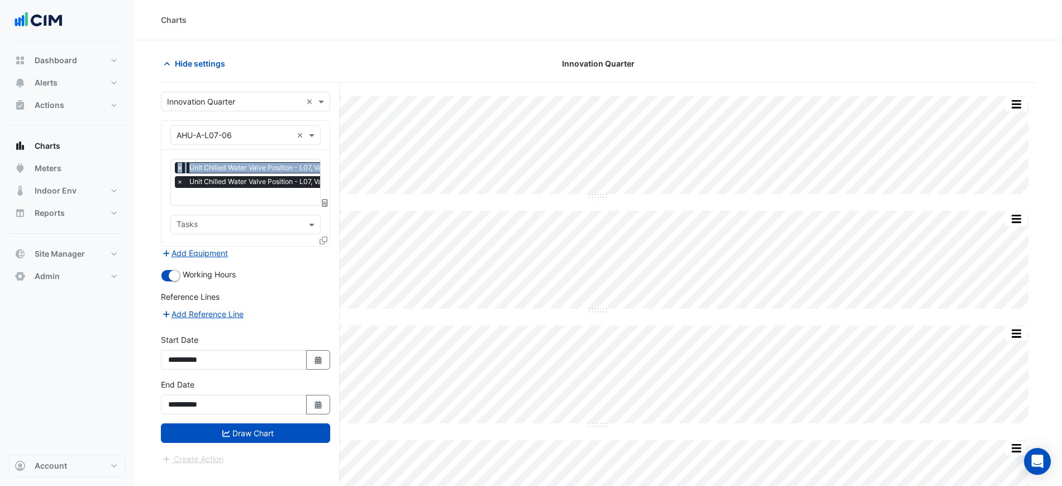
click at [327, 122] on div "Equipment × AHU-A-L07-06 ×" at bounding box center [246, 135] width 168 height 29
click at [278, 139] on input "text" at bounding box center [235, 136] width 116 height 12
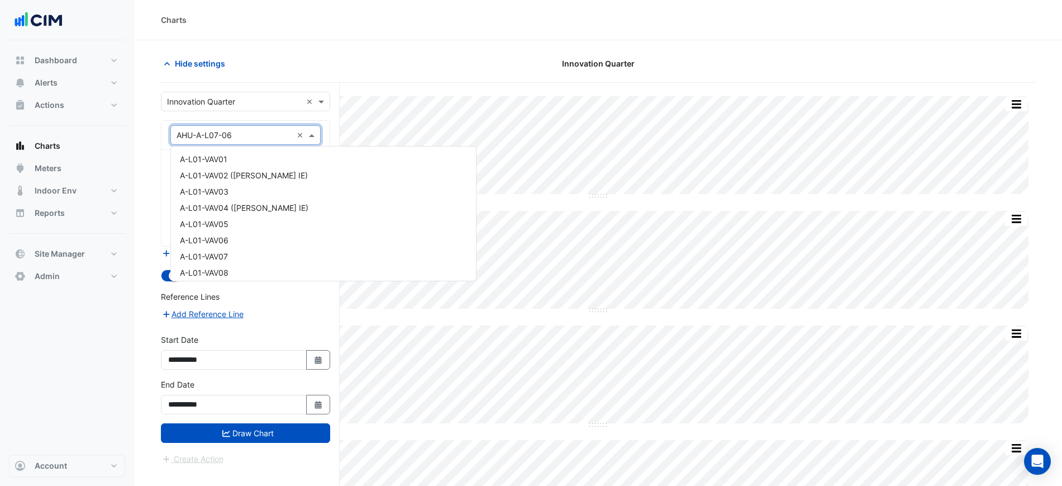
scroll to position [2095, 0]
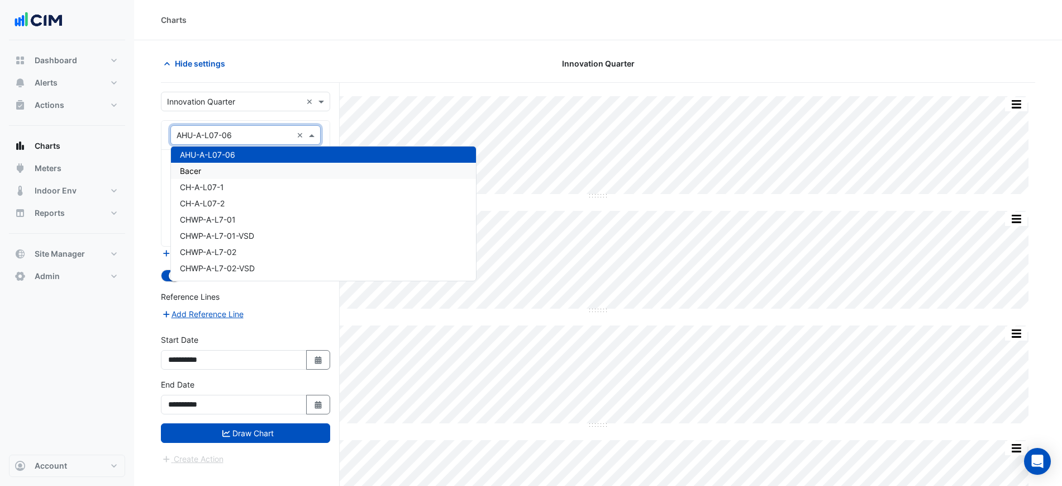
click at [150, 167] on section "Hide settings Innovation Quarter Split All Split None Print Save as JPEG Save a…" at bounding box center [598, 411] width 928 height 743
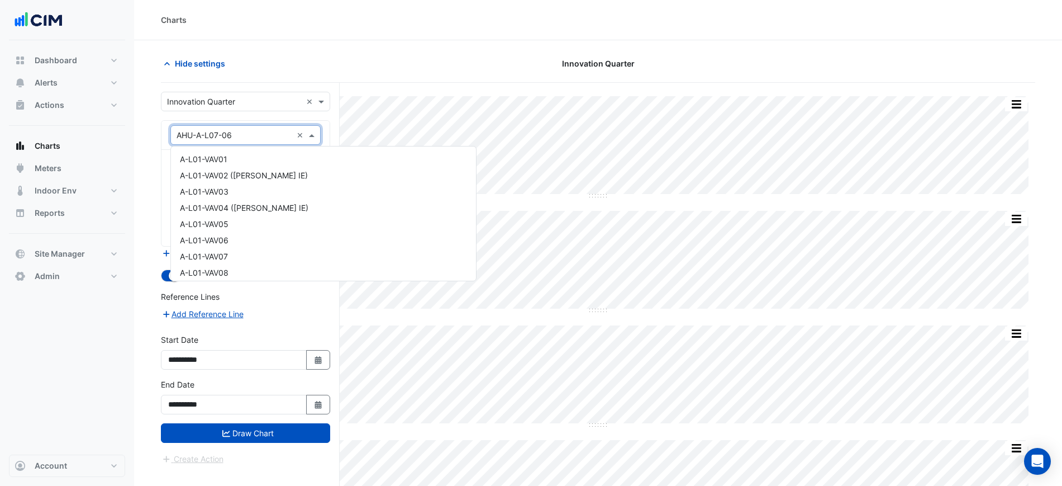
click at [288, 135] on input "text" at bounding box center [235, 136] width 116 height 12
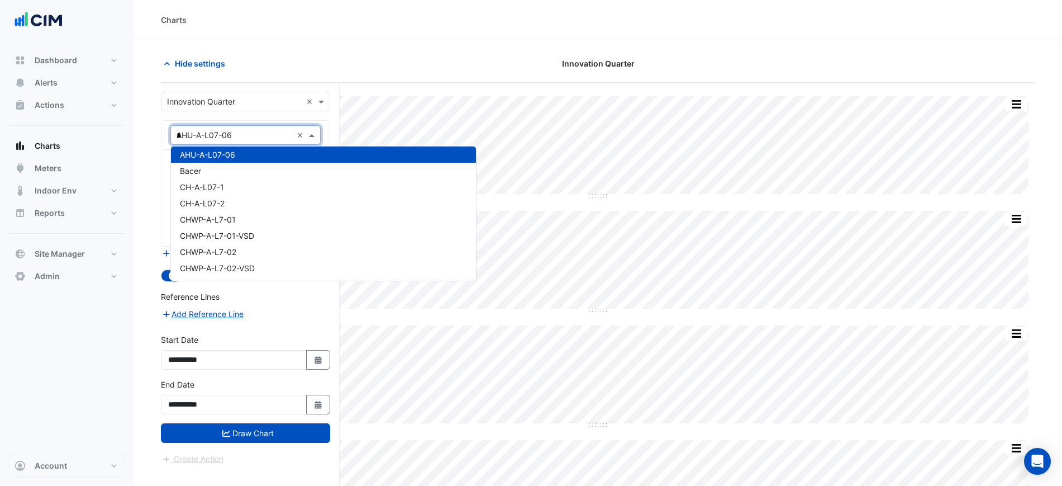
scroll to position [0, 0]
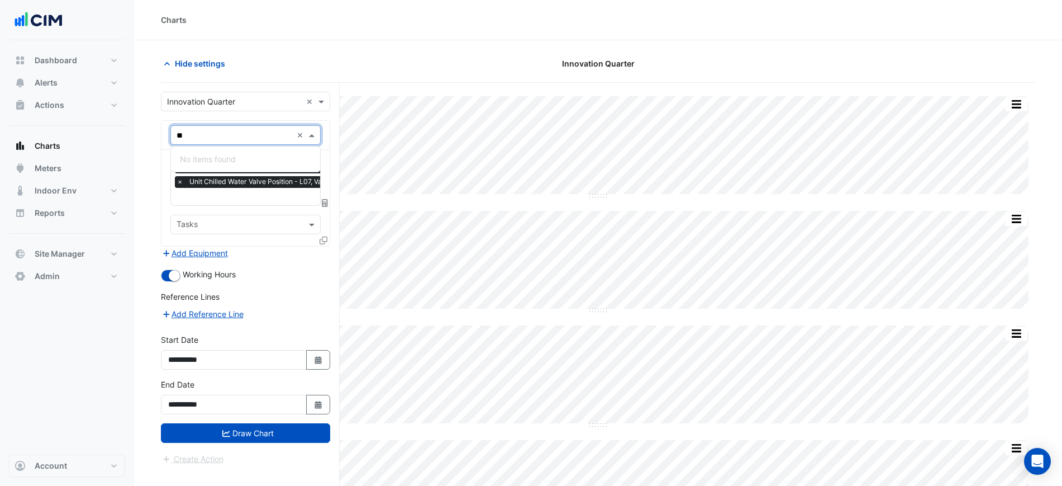
type input "*"
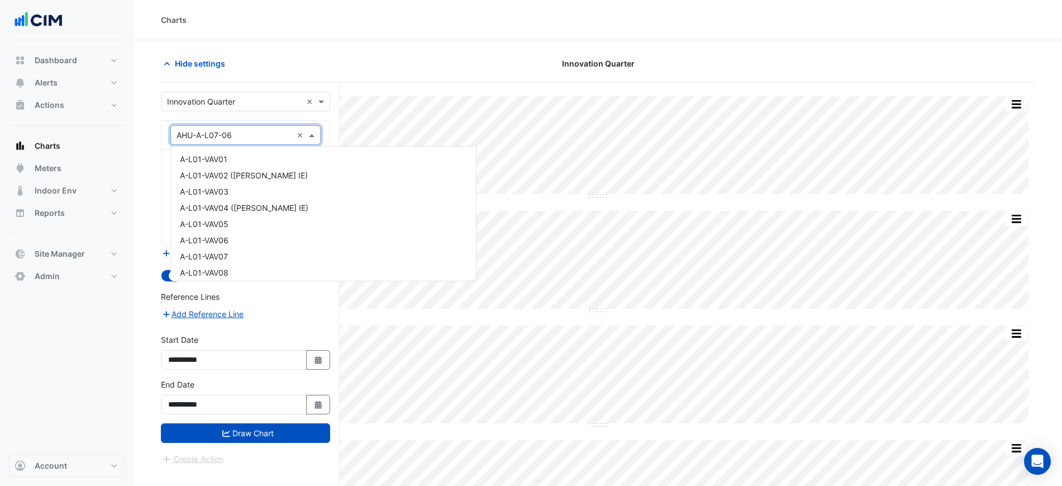
click at [379, 56] on div "Hide settings" at bounding box center [302, 64] width 296 height 20
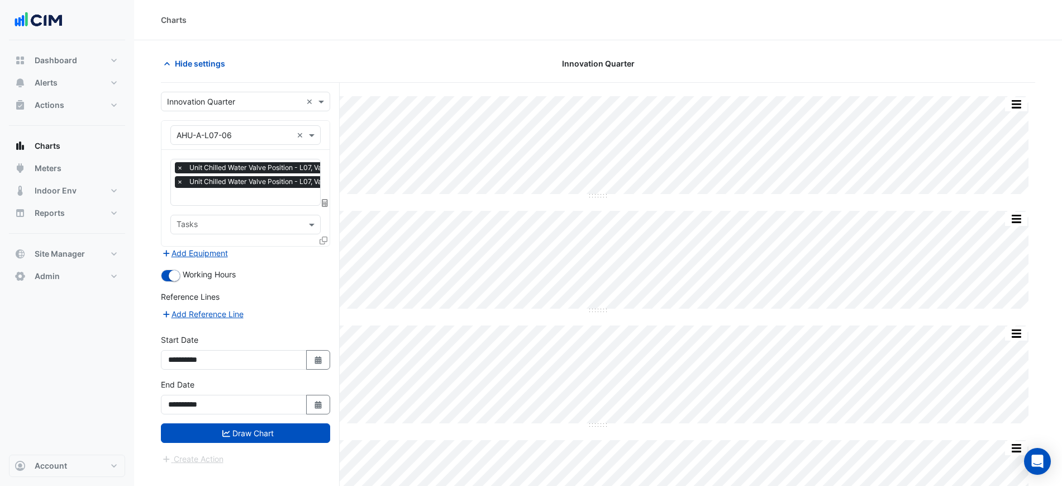
click at [276, 102] on input "text" at bounding box center [234, 102] width 135 height 12
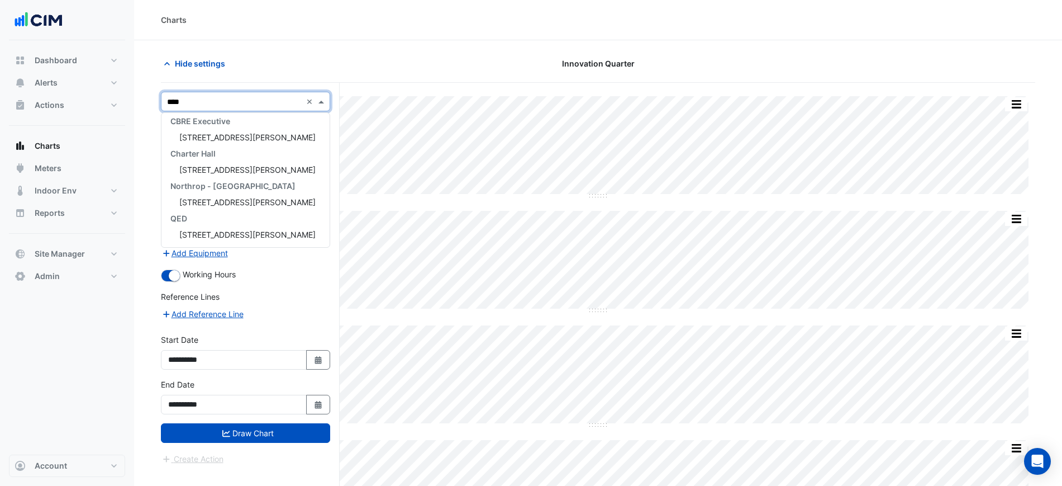
scroll to position [69, 0]
type input "******"
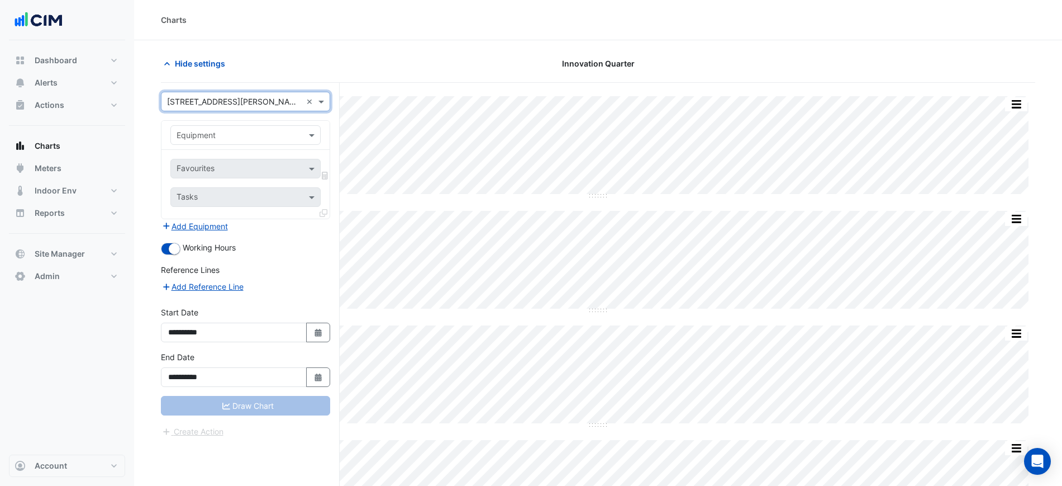
click at [241, 136] on input "text" at bounding box center [235, 136] width 116 height 12
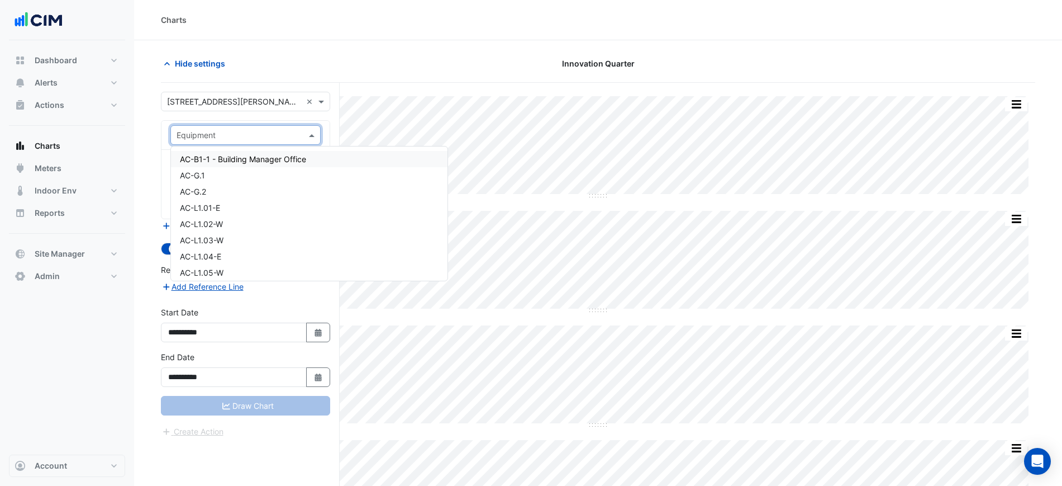
type input "*"
type input "**"
click at [242, 202] on div "AC-L1.01-E" at bounding box center [251, 208] width 161 height 16
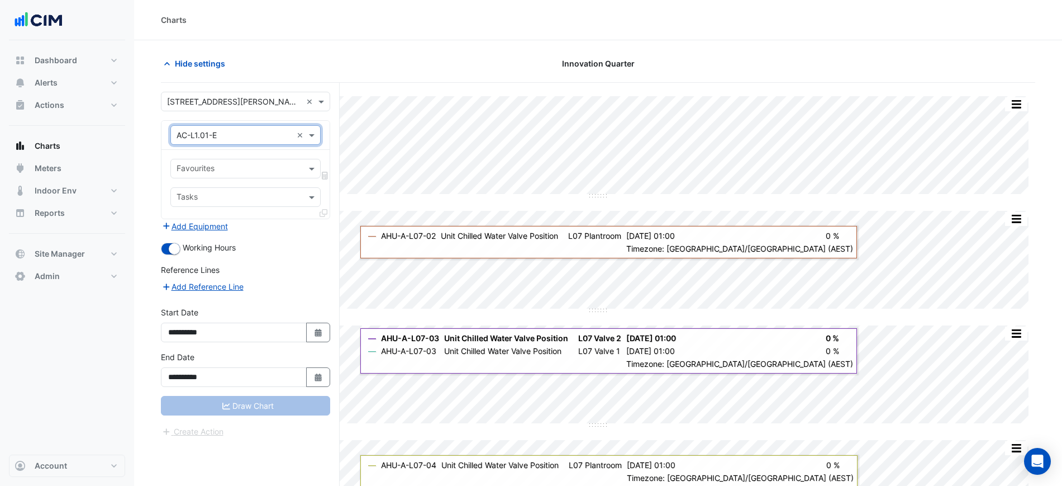
click at [249, 172] on input "text" at bounding box center [239, 170] width 125 height 12
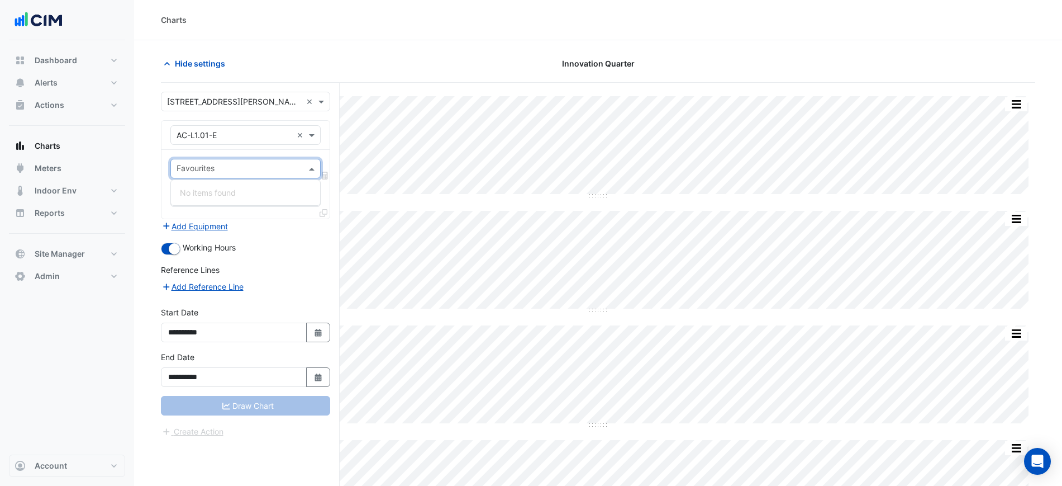
click at [193, 131] on input "text" at bounding box center [235, 136] width 116 height 12
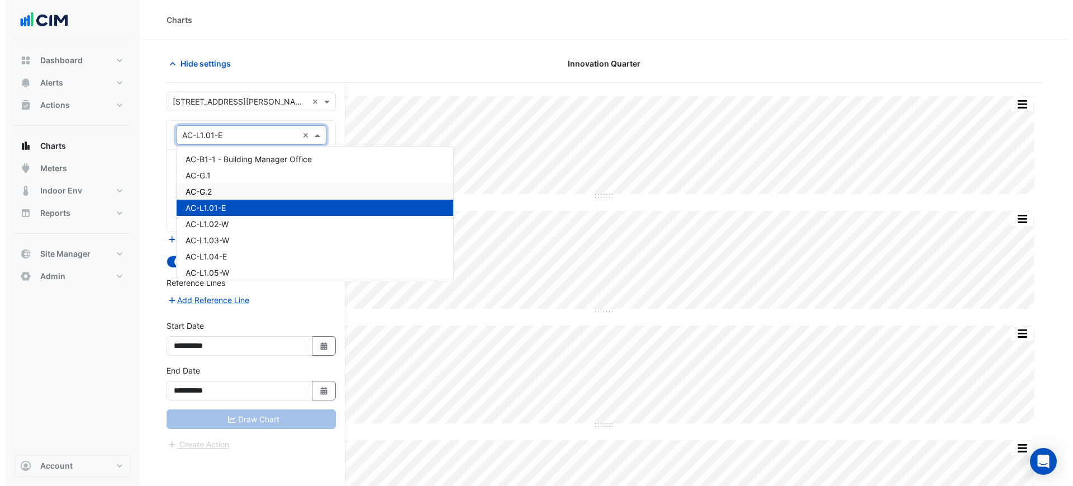
scroll to position [349, 0]
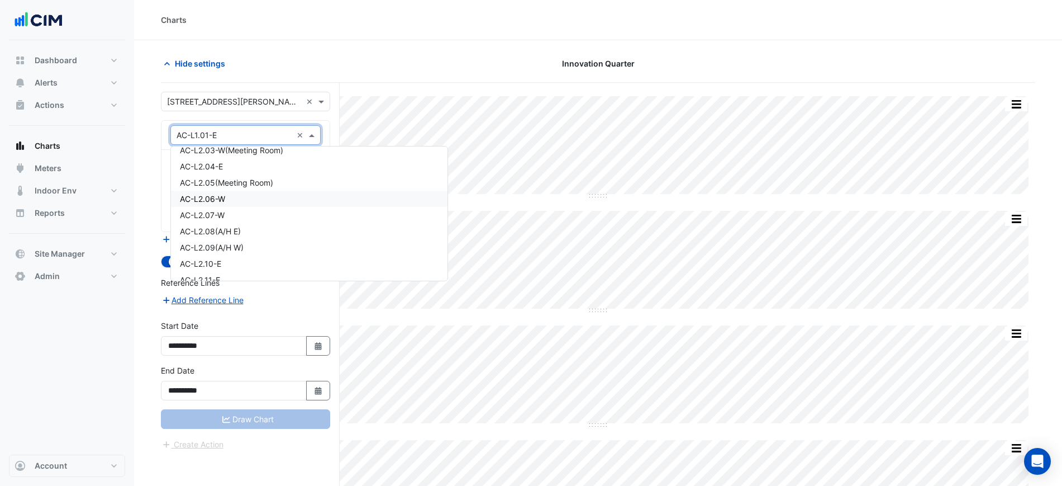
click at [244, 199] on div "AC-L2.06-W" at bounding box center [309, 199] width 277 height 16
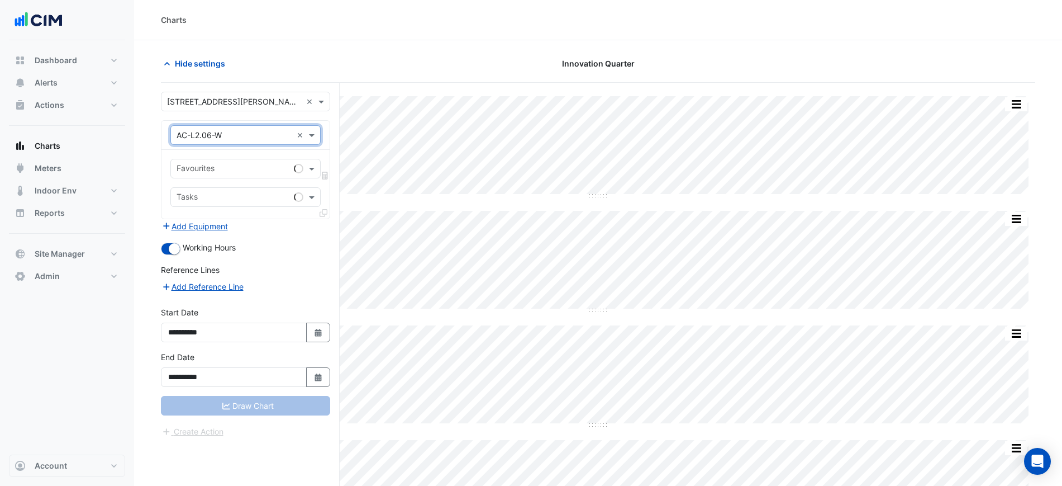
click at [234, 167] on input "text" at bounding box center [233, 170] width 113 height 12
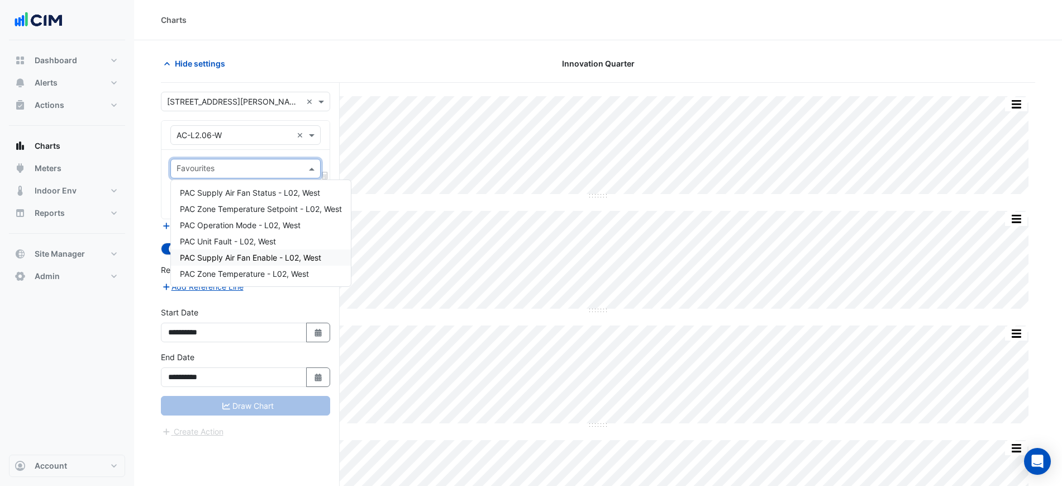
click at [270, 268] on div "PAC Zone Temperature - L02, West" at bounding box center [261, 273] width 180 height 16
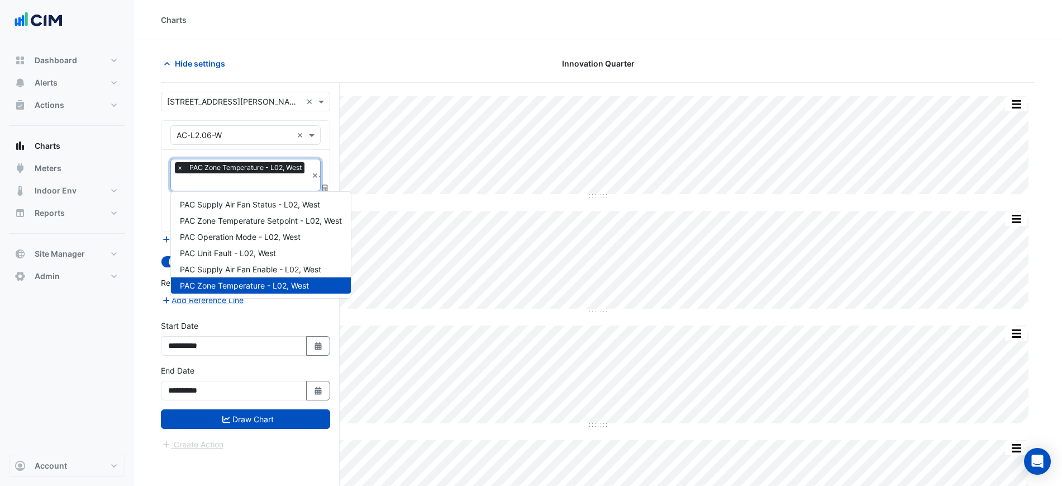
click at [262, 187] on input "text" at bounding box center [242, 183] width 131 height 12
click at [286, 225] on div "PAC Zone Temperature Setpoint - L02, West" at bounding box center [261, 220] width 180 height 16
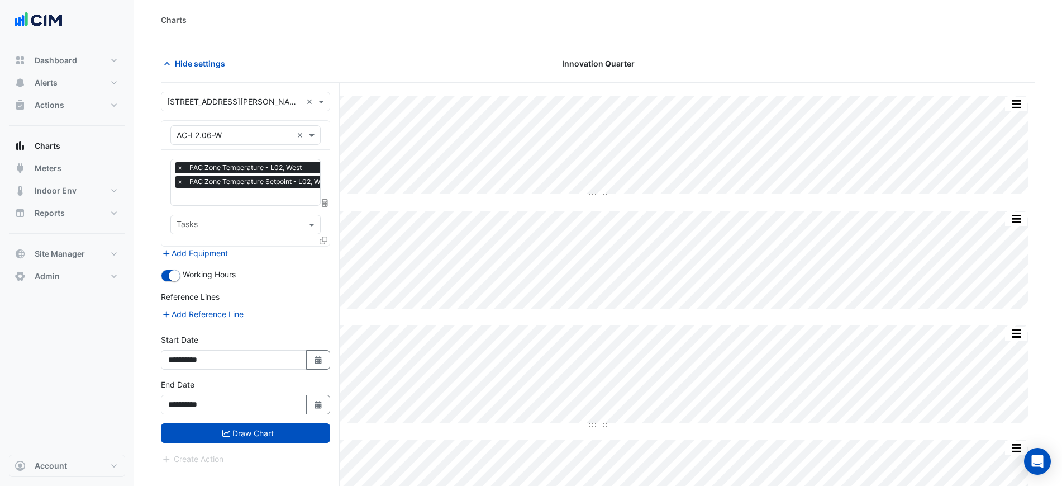
click at [328, 243] on div at bounding box center [325, 242] width 10 height 16
click at [326, 240] on icon at bounding box center [324, 240] width 8 height 8
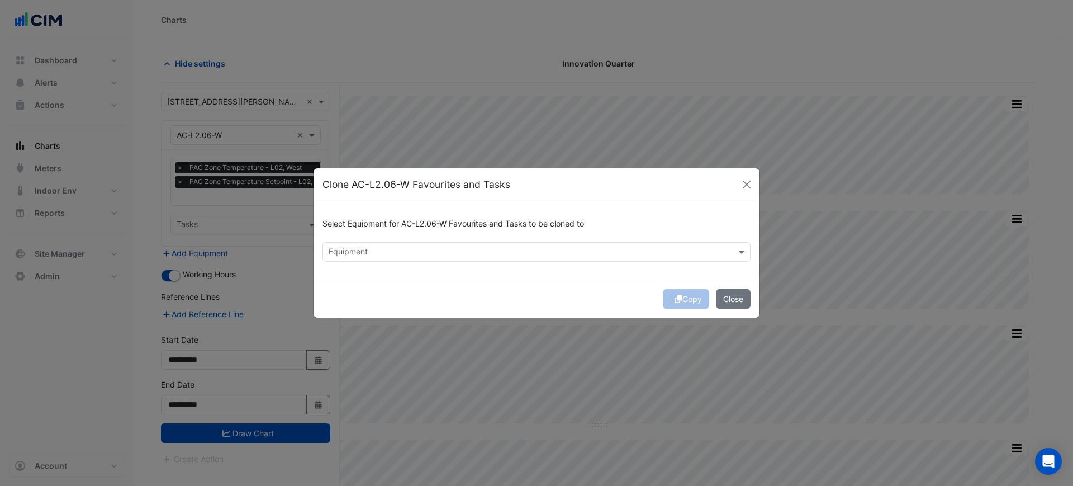
click at [385, 253] on input "text" at bounding box center [530, 253] width 403 height 12
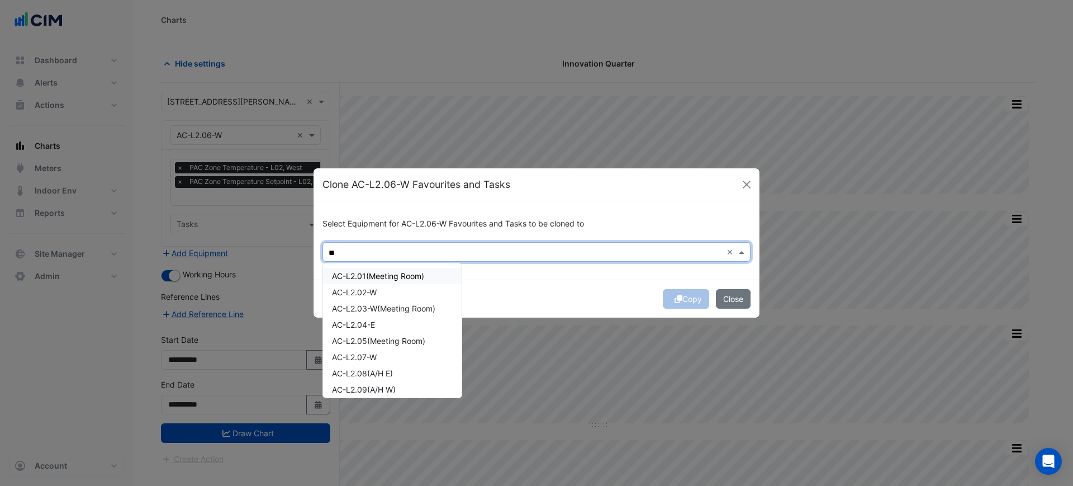
click at [396, 276] on span "AC-L2.01(Meeting Room)" at bounding box center [378, 276] width 92 height 10
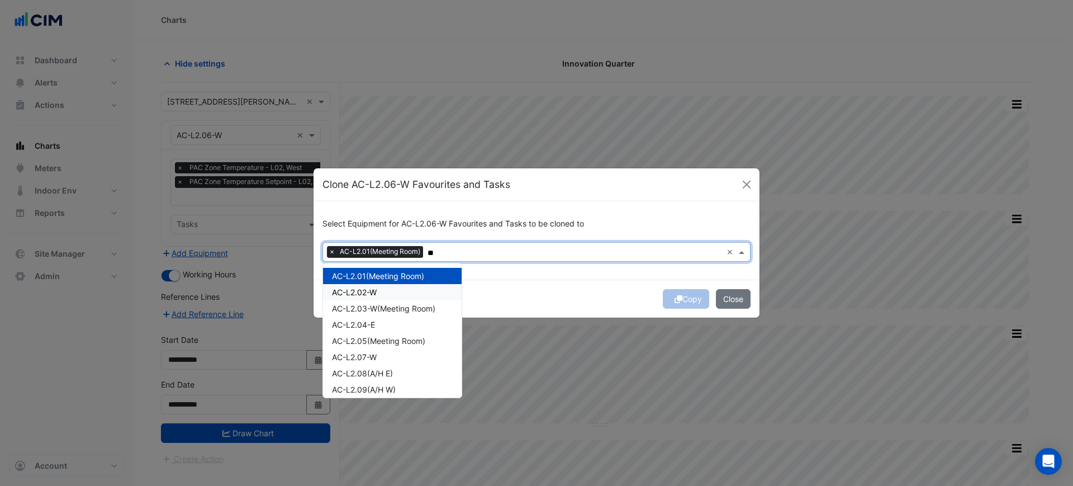
click at [397, 292] on div "AC-L2.02-W" at bounding box center [392, 292] width 139 height 16
click at [399, 313] on div "AC-L2.03-W(Meeting Room)" at bounding box center [392, 308] width 139 height 16
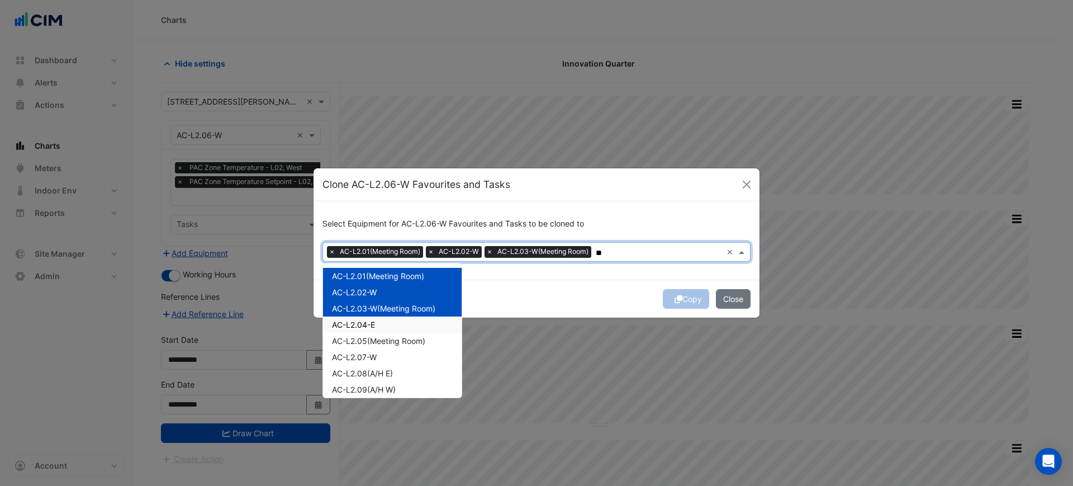
drag, startPoint x: 401, startPoint y: 328, endPoint x: 402, endPoint y: 334, distance: 6.2
click at [401, 329] on div "AC-L2.04-E" at bounding box center [392, 324] width 139 height 16
click at [404, 346] on div "AC-L2.05(Meeting Room)" at bounding box center [392, 341] width 139 height 16
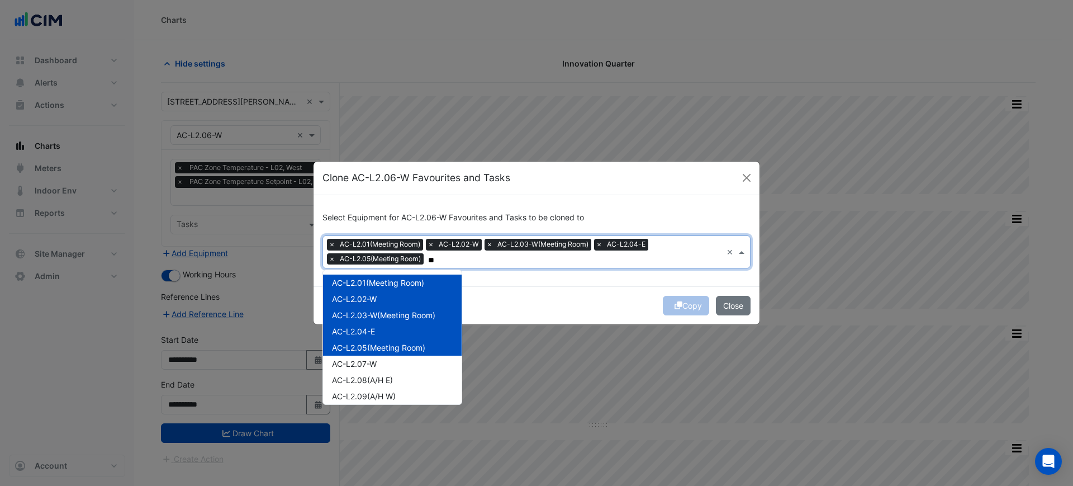
click at [405, 366] on div "AC-L2.07-W" at bounding box center [392, 363] width 139 height 16
click at [404, 382] on div "AC-L2.08(A/H E)" at bounding box center [392, 380] width 139 height 16
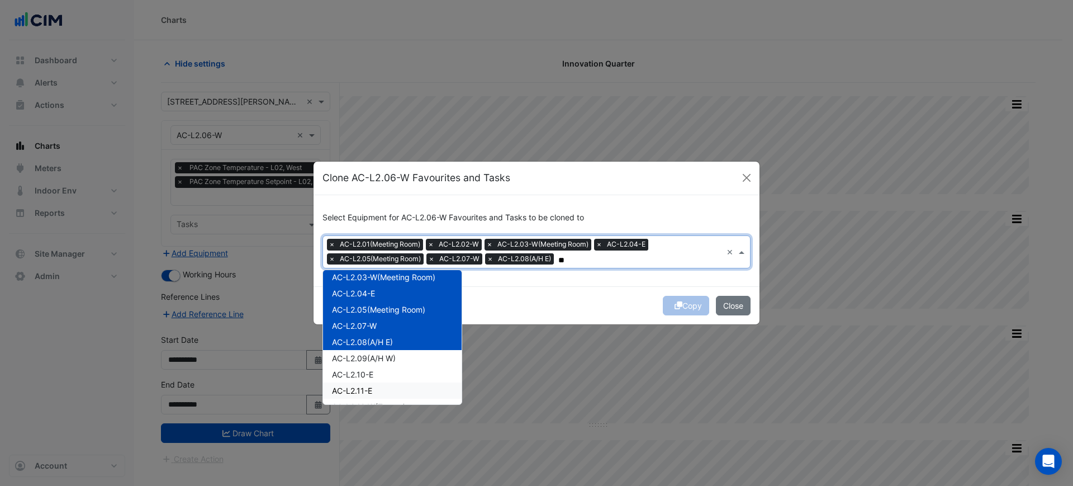
scroll to position [70, 0]
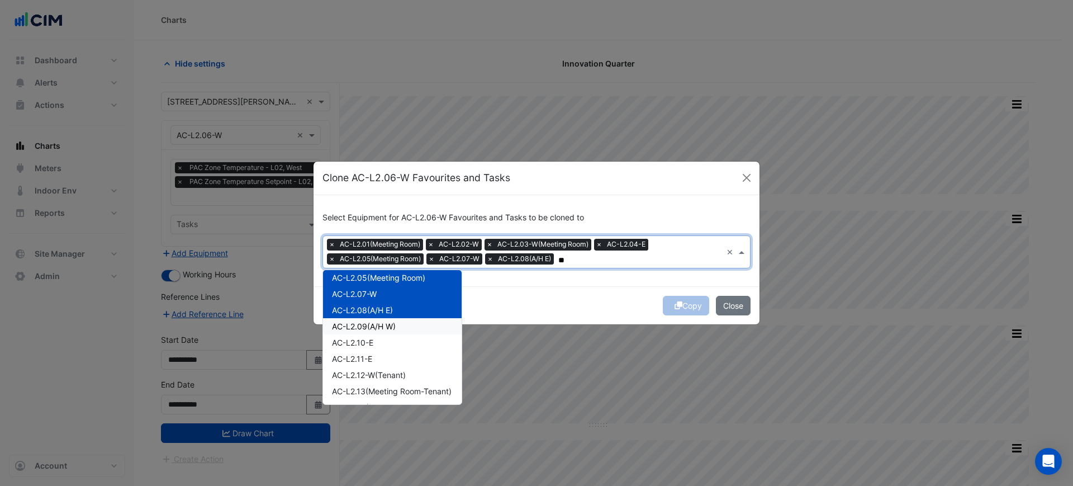
click at [414, 330] on div "AC-L2.09(A/H W)" at bounding box center [392, 326] width 139 height 16
drag, startPoint x: 413, startPoint y: 345, endPoint x: 409, endPoint y: 364, distance: 18.9
click at [413, 348] on div "AC-L2.10-E" at bounding box center [392, 342] width 139 height 16
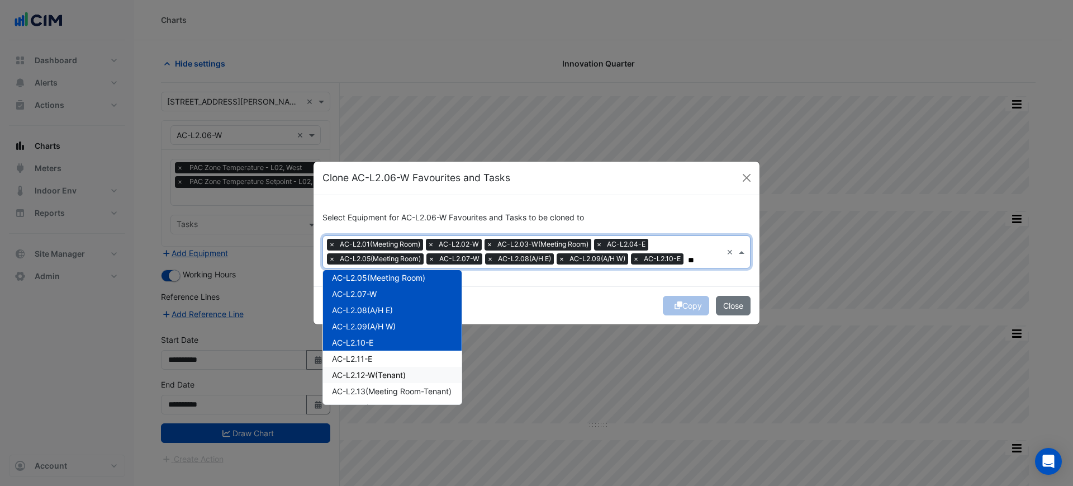
click at [406, 370] on span "AC-L2.12-W(Tenant)" at bounding box center [369, 375] width 74 height 10
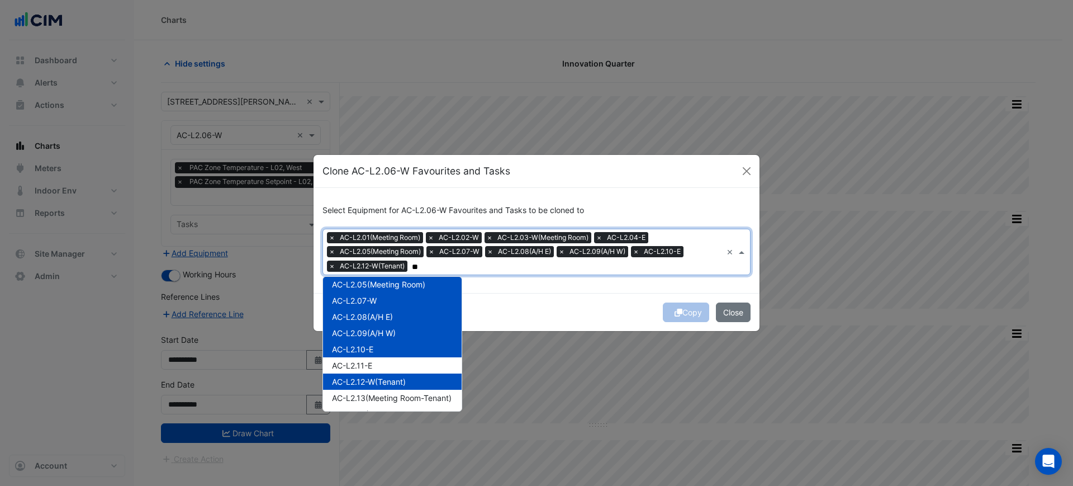
click at [405, 385] on span "AC-L2.12-W(Tenant)" at bounding box center [369, 382] width 74 height 10
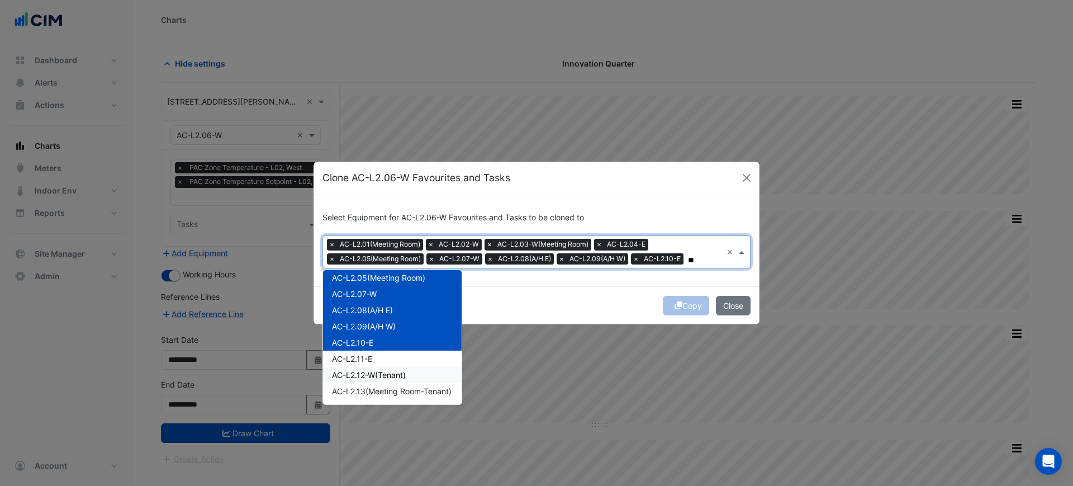
click at [406, 362] on div "AC-L2.11-E" at bounding box center [392, 358] width 139 height 16
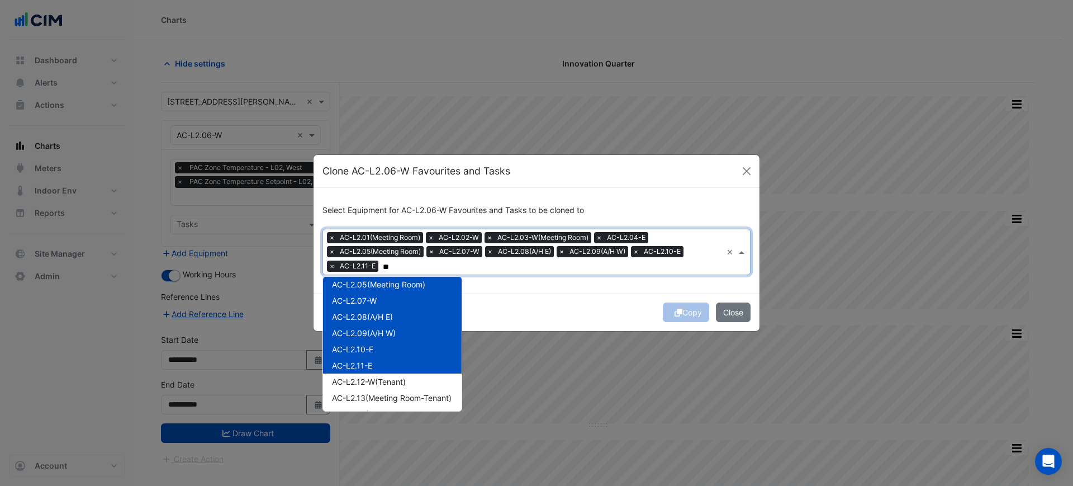
click at [407, 372] on div "AC-L2.11-E" at bounding box center [392, 365] width 139 height 16
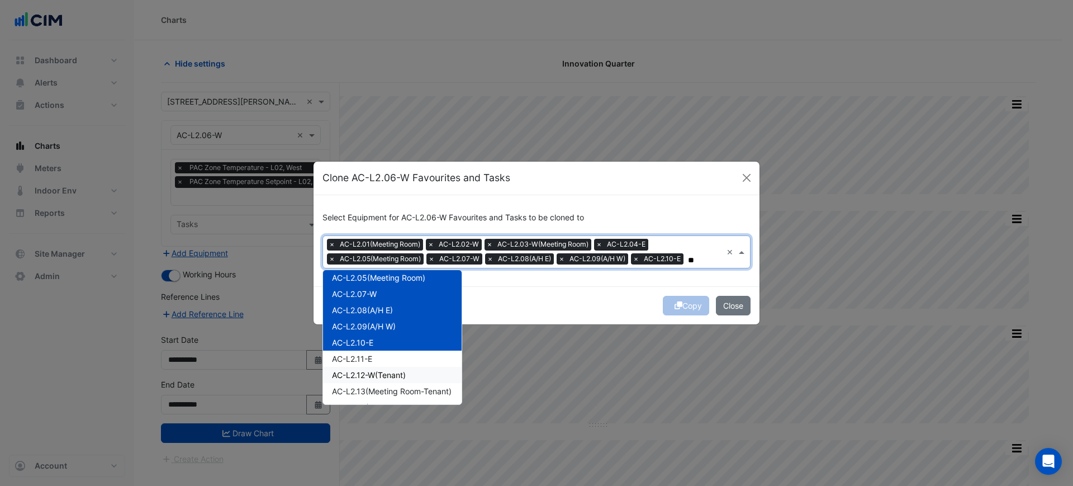
drag, startPoint x: 414, startPoint y: 363, endPoint x: 415, endPoint y: 372, distance: 9.1
click at [414, 363] on div "AC-L2.11-E" at bounding box center [392, 358] width 139 height 16
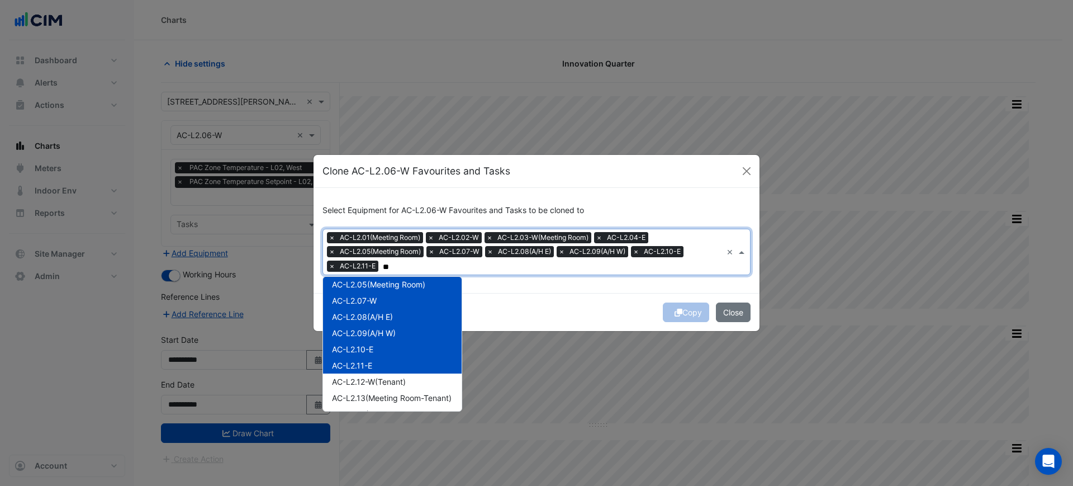
click at [416, 378] on div "AC-L2.12-W(Tenant)" at bounding box center [392, 381] width 139 height 16
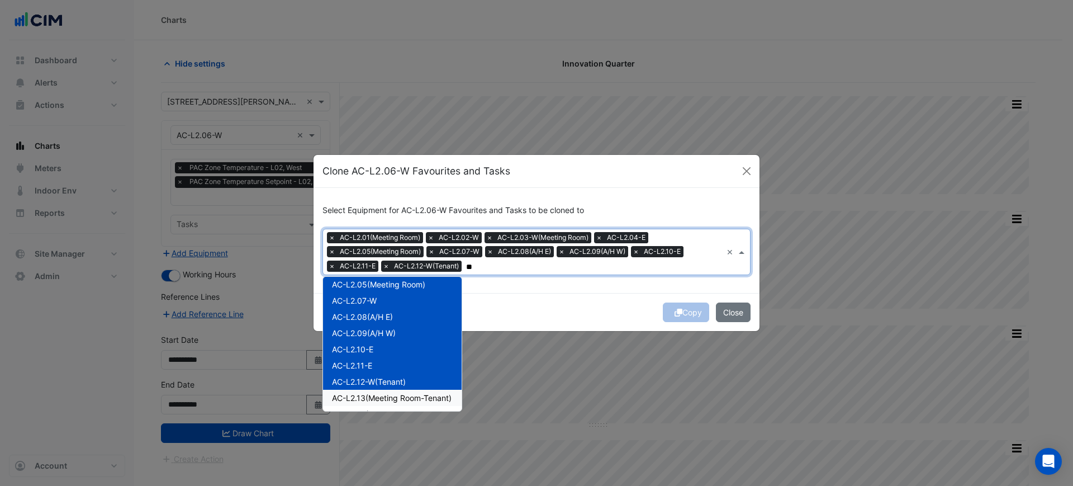
click at [415, 398] on span "AC-L2.13(Meeting Room-Tenant)" at bounding box center [392, 398] width 120 height 10
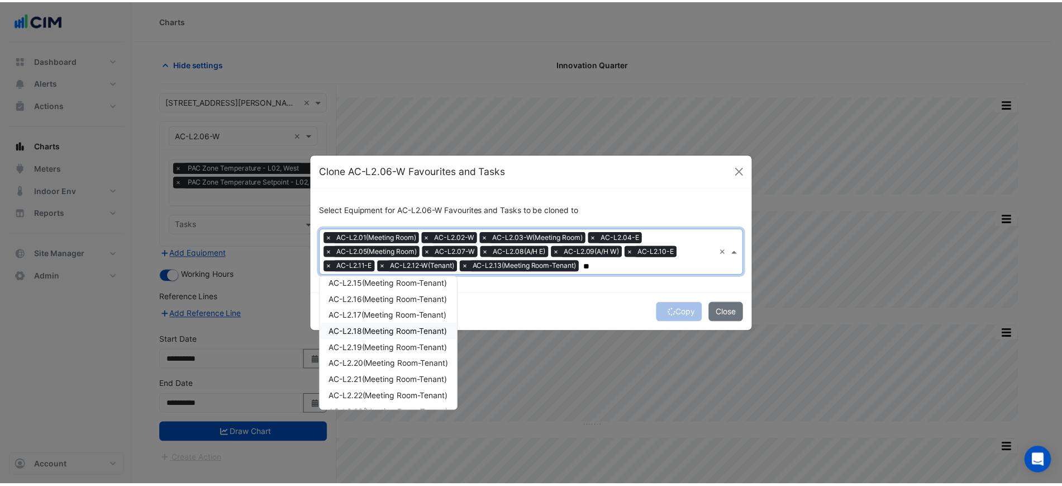
scroll to position [140, 0]
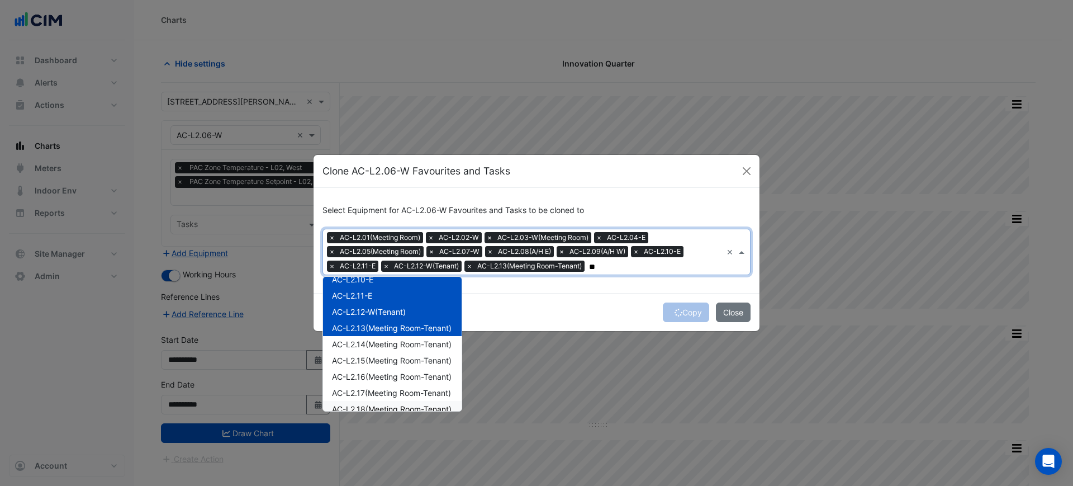
click at [414, 351] on div "AC-L2.14(Meeting Room-Tenant)" at bounding box center [392, 344] width 139 height 16
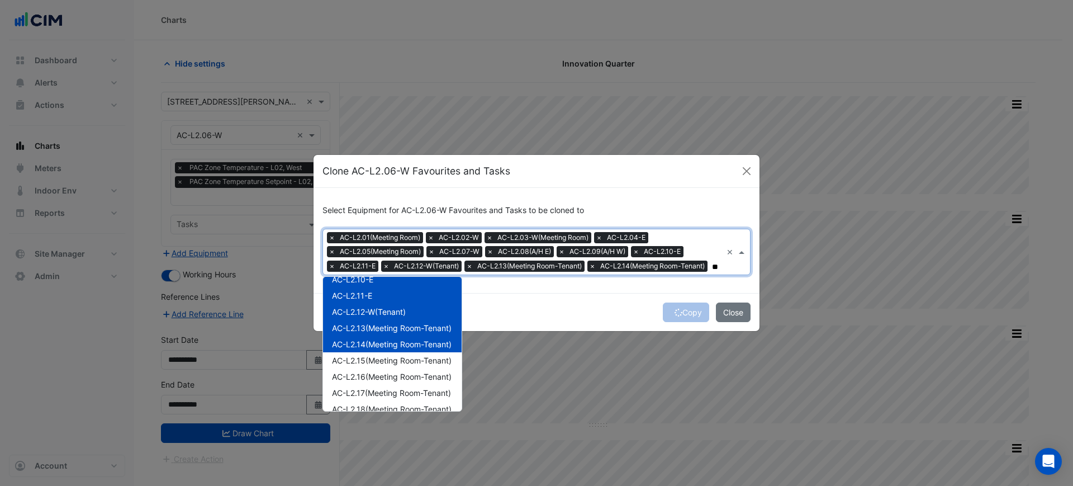
click at [411, 376] on span "AC-L2.16(Meeting Room-Tenant)" at bounding box center [392, 377] width 120 height 10
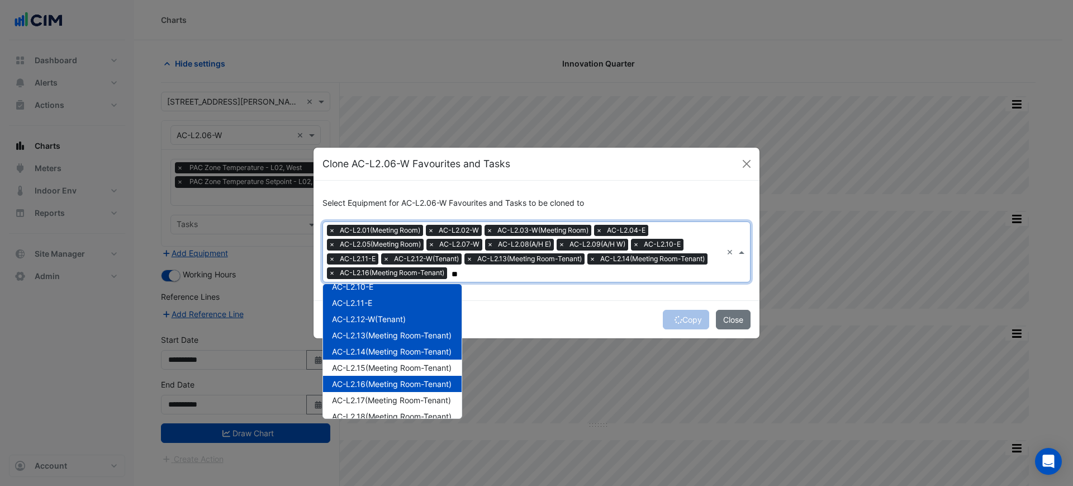
type input "**"
click at [567, 298] on div "Select Equipment for AC-L2.06-W Favourites and Tasks to be cloned to Equipment …" at bounding box center [537, 241] width 446 height 120
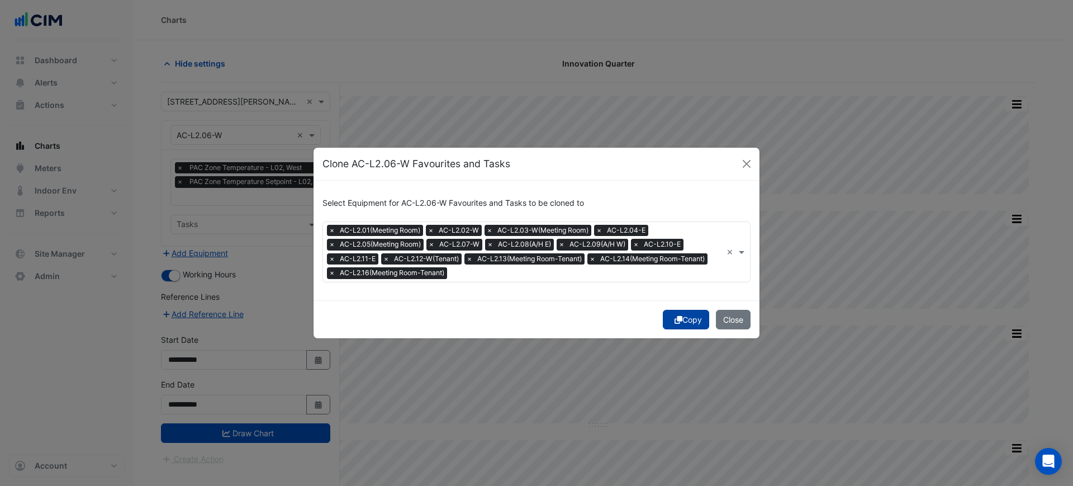
click at [686, 317] on button "Copy" at bounding box center [686, 320] width 46 height 20
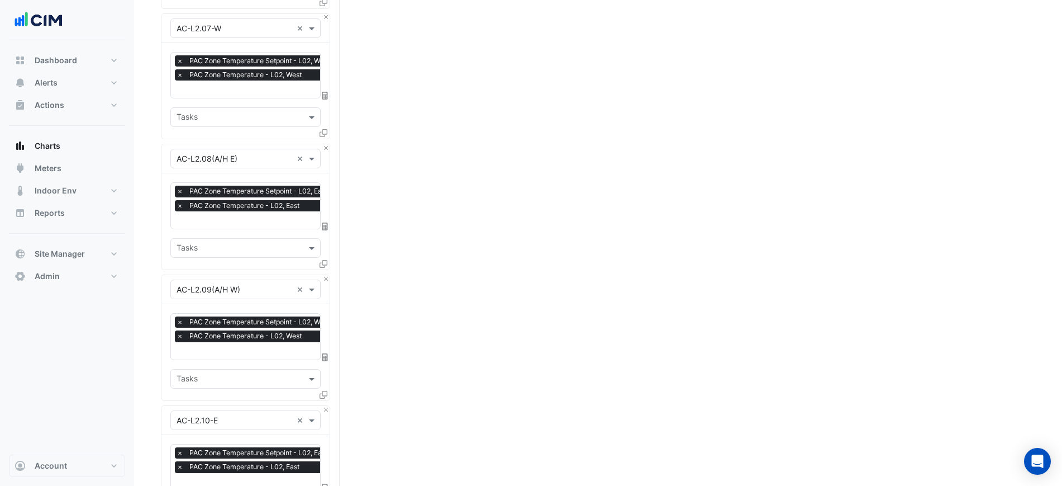
drag, startPoint x: 151, startPoint y: 291, endPoint x: 168, endPoint y: 415, distance: 125.2
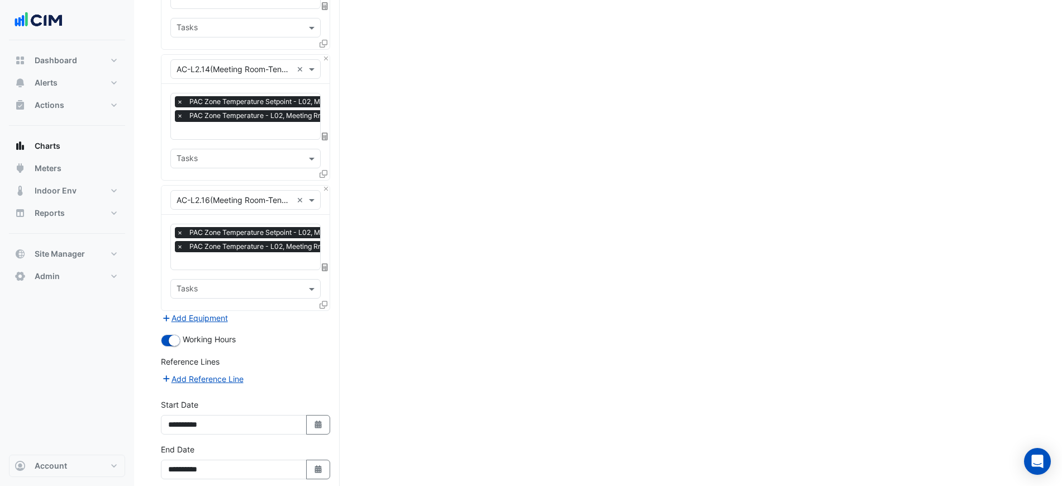
scroll to position [1800, 0]
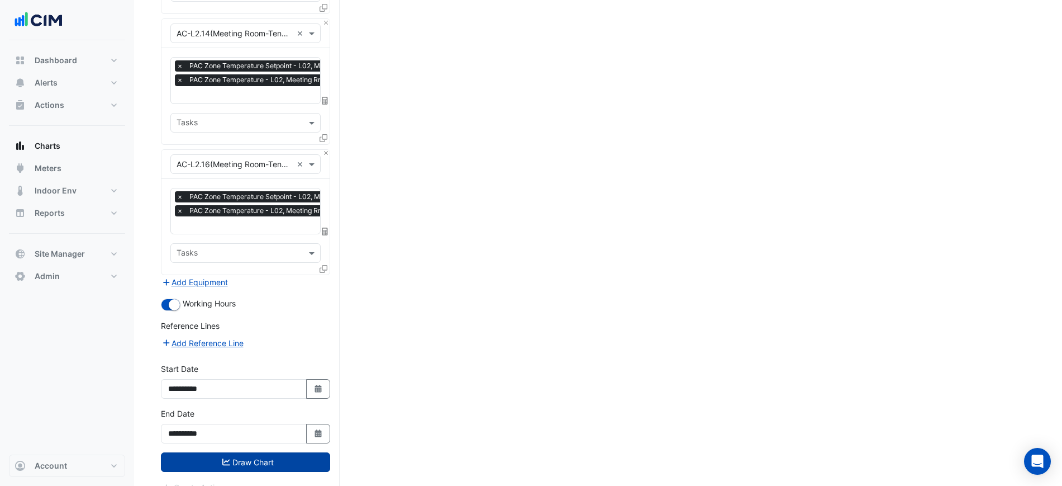
click at [284, 452] on button "Draw Chart" at bounding box center [245, 462] width 169 height 20
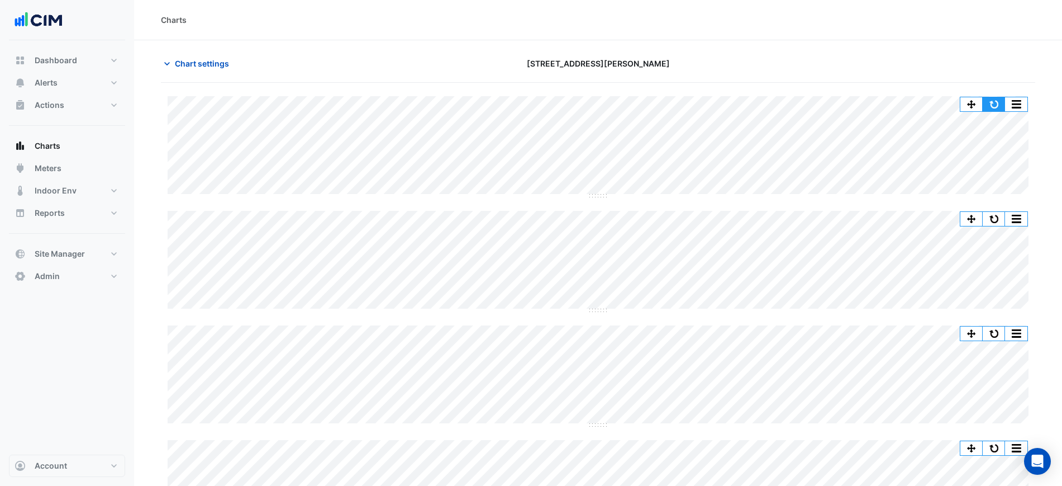
click at [990, 98] on button "button" at bounding box center [994, 104] width 22 height 14
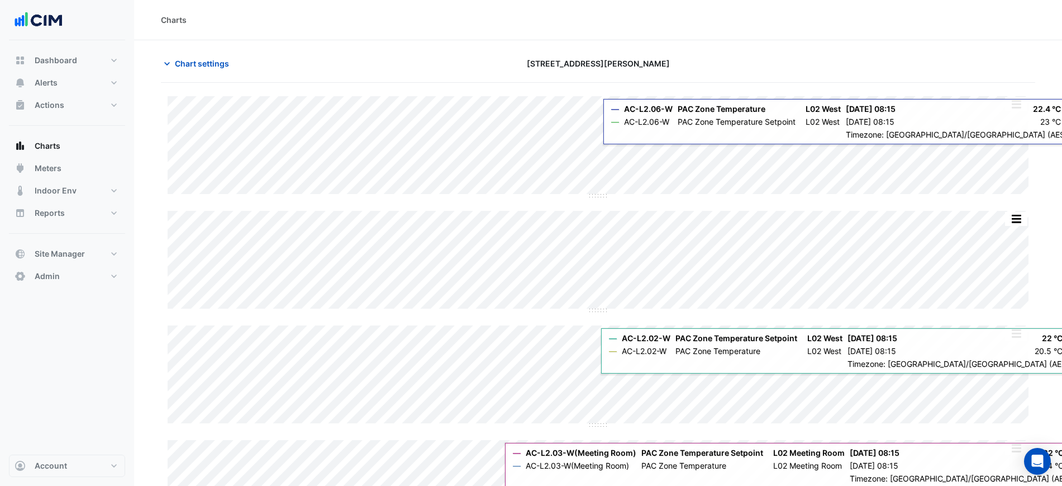
click at [652, 58] on div "7 Murray Rose Avenue" at bounding box center [598, 64] width 296 height 20
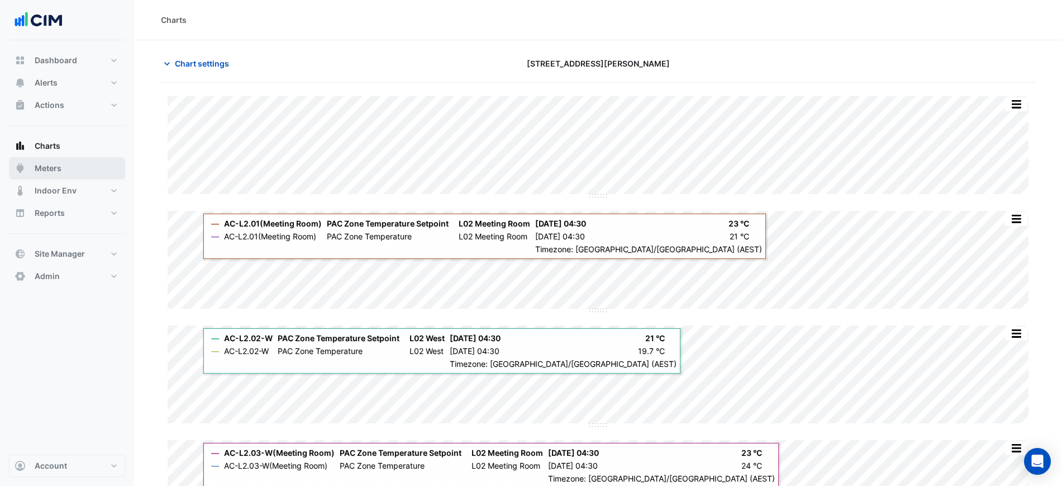
click at [82, 164] on button "Meters" at bounding box center [67, 168] width 116 height 22
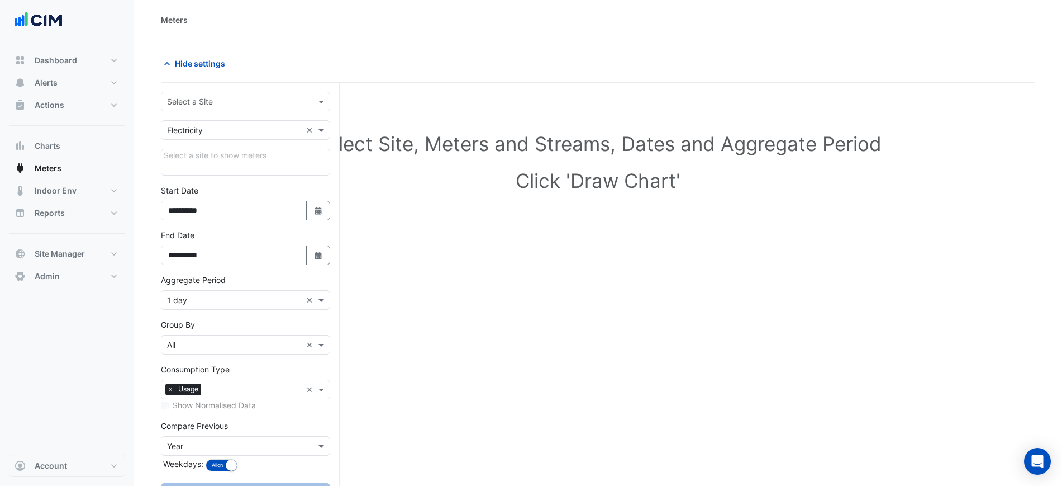
click at [196, 107] on div "Select a Site" at bounding box center [245, 102] width 169 height 20
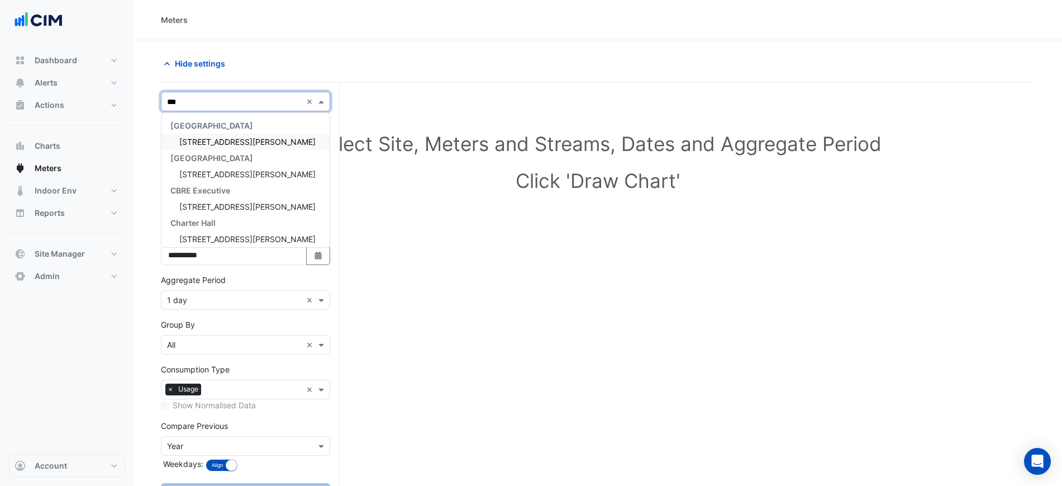
type input "****"
click at [229, 139] on span "1 Shelley Street" at bounding box center [247, 142] width 136 height 10
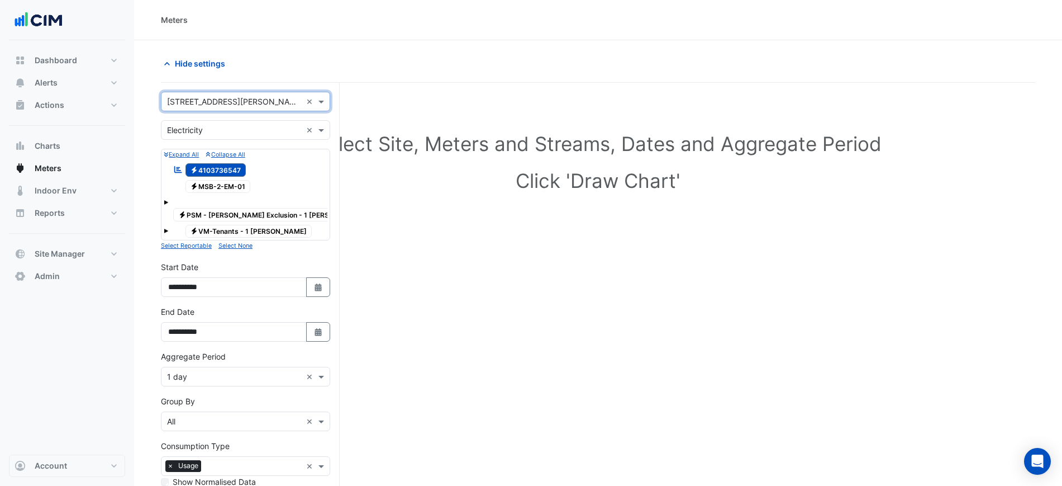
drag, startPoint x: 220, startPoint y: 130, endPoint x: 225, endPoint y: 134, distance: 6.4
click at [221, 131] on input "text" at bounding box center [234, 131] width 135 height 12
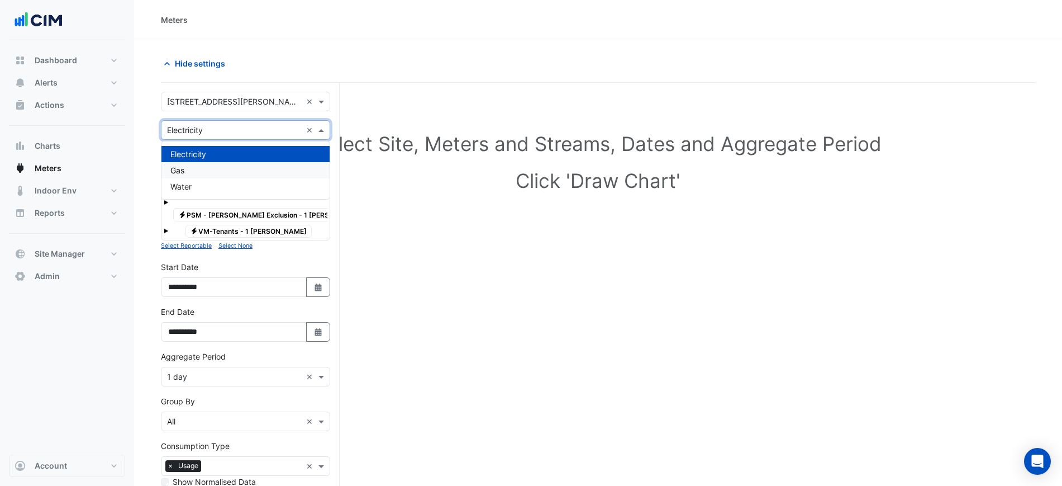
click at [216, 168] on div "Gas" at bounding box center [246, 170] width 168 height 16
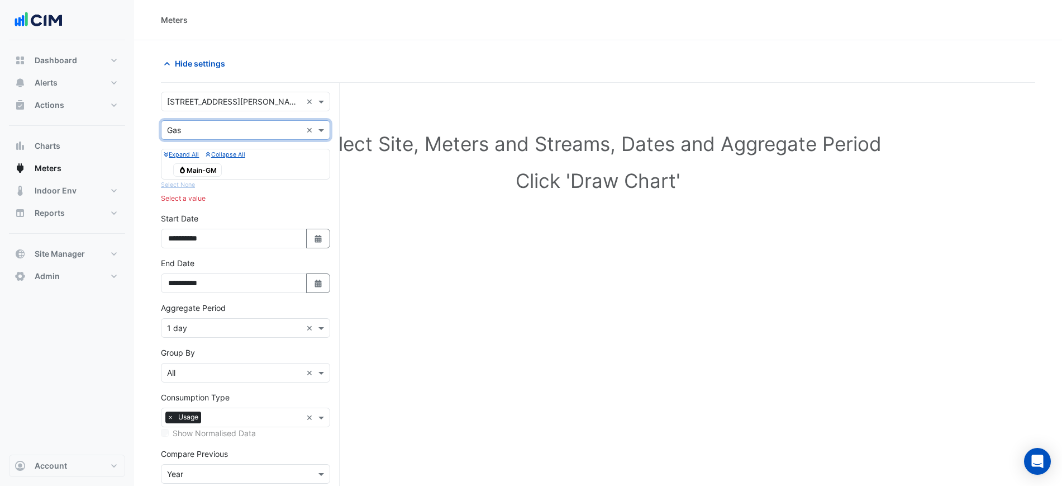
click at [231, 129] on input "text" at bounding box center [234, 131] width 135 height 12
click at [214, 183] on div "Water" at bounding box center [246, 186] width 168 height 16
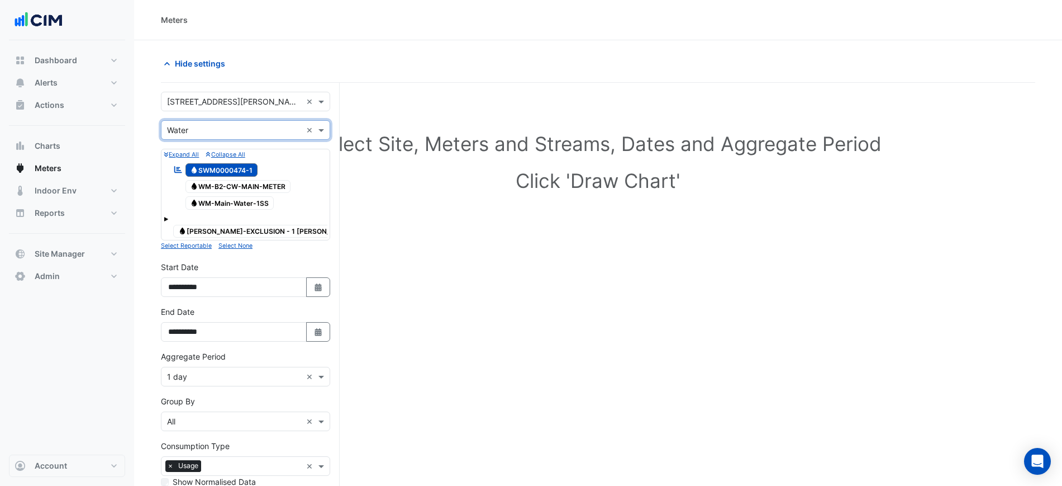
click at [245, 121] on div "Utility Type × Water ×" at bounding box center [245, 130] width 169 height 20
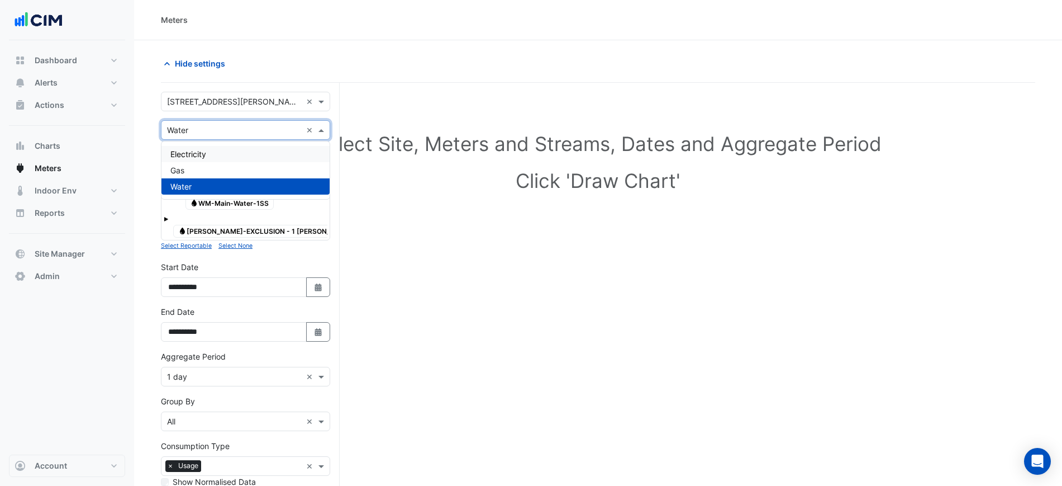
click at [236, 155] on div "Electricity" at bounding box center [246, 154] width 168 height 16
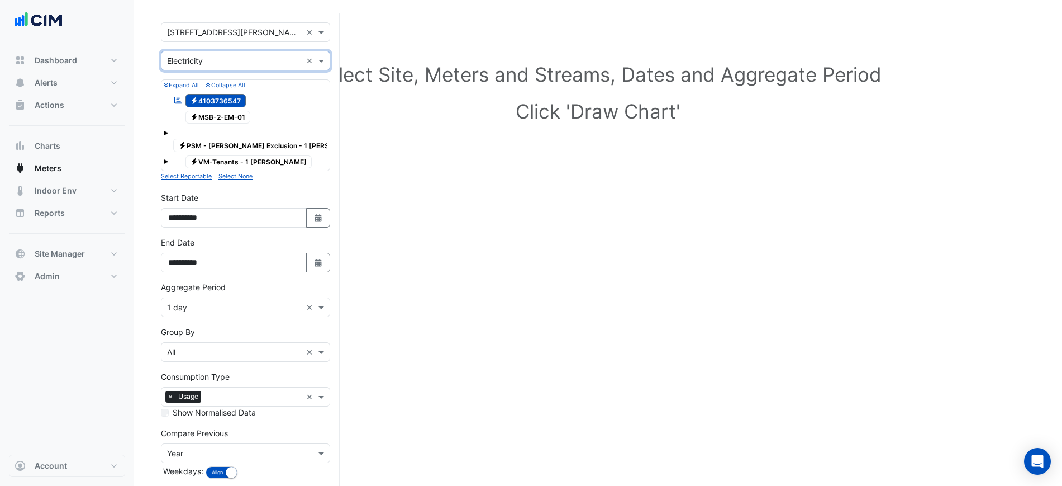
scroll to position [70, 0]
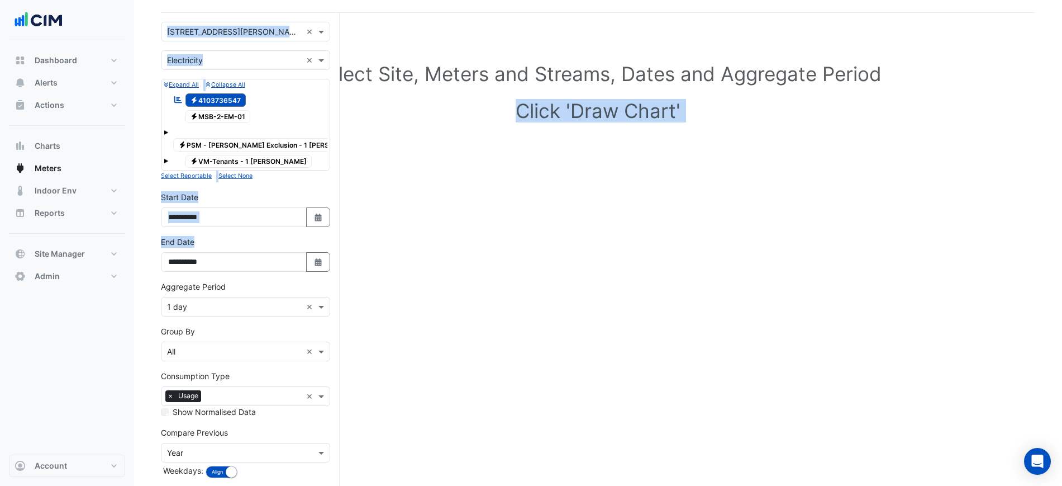
drag, startPoint x: 203, startPoint y: 268, endPoint x: 137, endPoint y: 265, distance: 65.5
click at [137, 265] on section "Hide settings Select Site, Meters and Streams, Dates and Aggregate Period Click…" at bounding box center [598, 255] width 928 height 570
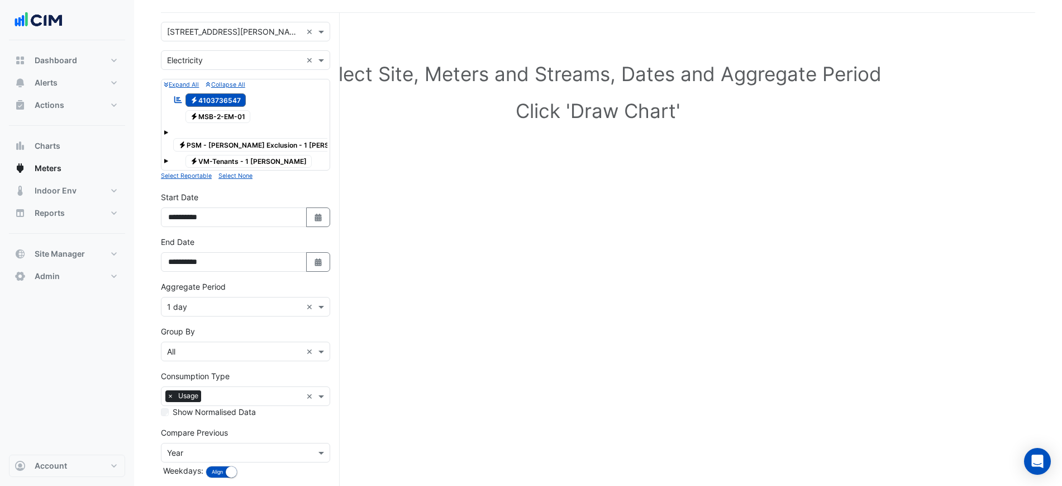
click at [173, 281] on label "Aggregate Period" at bounding box center [193, 287] width 65 height 12
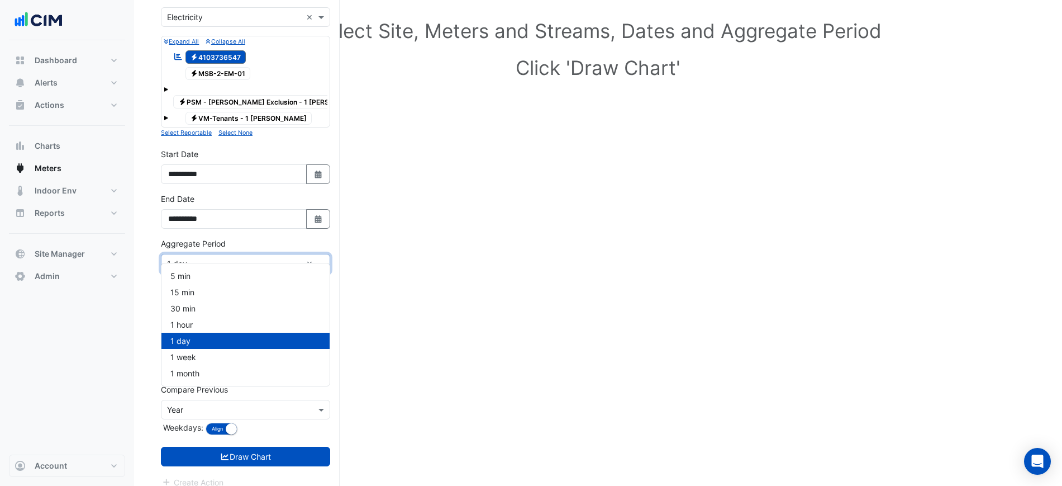
click at [225, 258] on input "text" at bounding box center [234, 264] width 135 height 12
click at [246, 238] on div "Aggregate Period Aggregate Period × 1 day ×" at bounding box center [245, 256] width 169 height 36
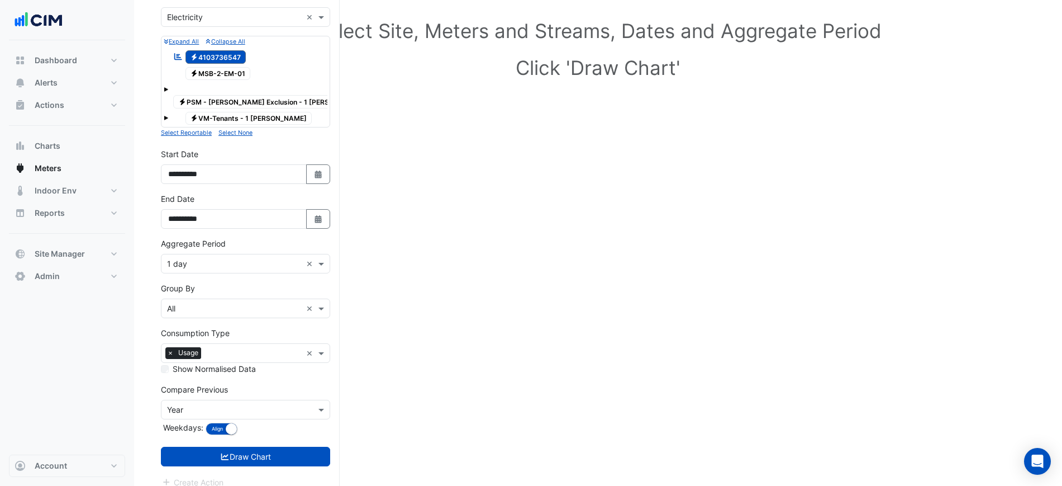
drag, startPoint x: 220, startPoint y: 254, endPoint x: 221, endPoint y: 260, distance: 6.8
click at [220, 258] on input "text" at bounding box center [234, 264] width 135 height 12
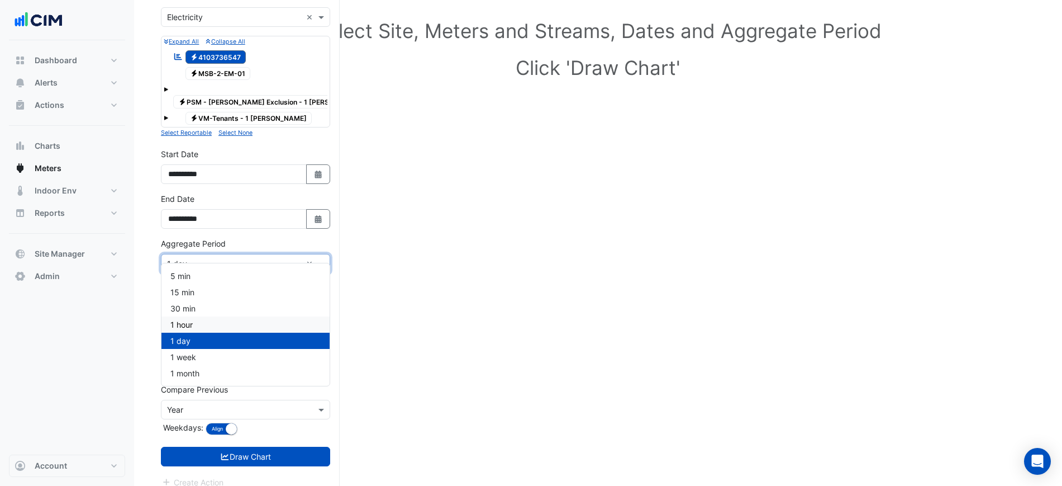
click at [211, 323] on div "1 hour" at bounding box center [246, 324] width 168 height 16
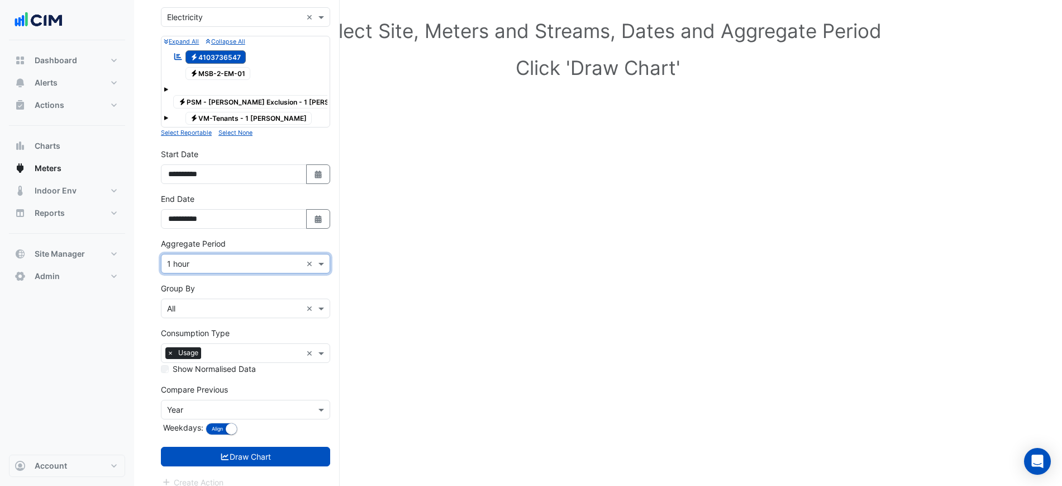
click at [230, 76] on span "Electricity MSB-2-EM-01" at bounding box center [218, 73] width 65 height 13
click at [214, 303] on input "text" at bounding box center [234, 309] width 135 height 12
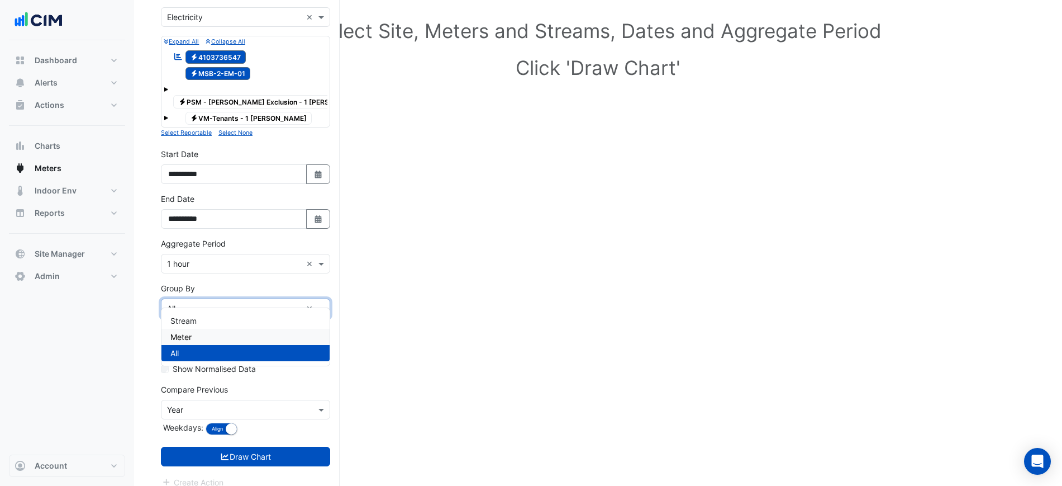
click at [207, 335] on div "Meter" at bounding box center [246, 337] width 168 height 16
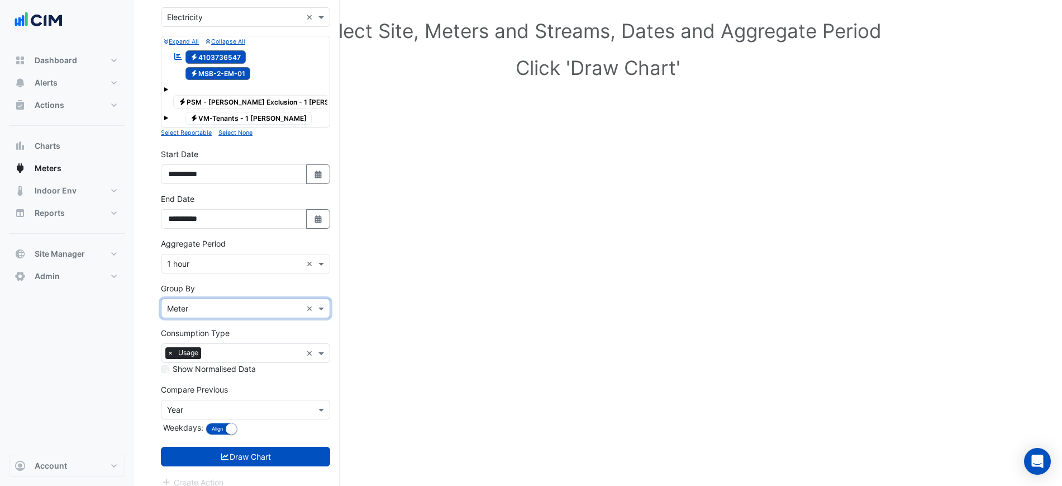
click at [220, 303] on input "text" at bounding box center [234, 309] width 135 height 12
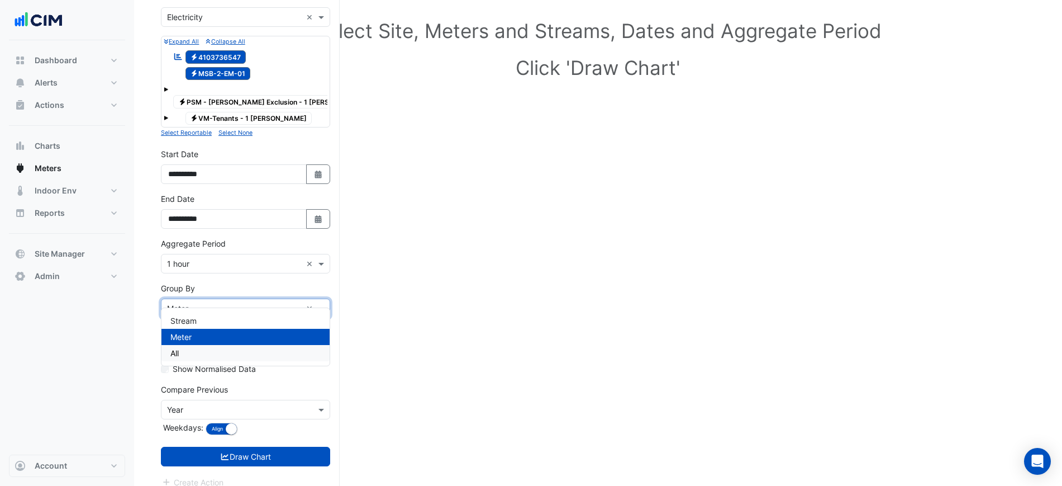
click at [191, 349] on div "All" at bounding box center [246, 353] width 168 height 16
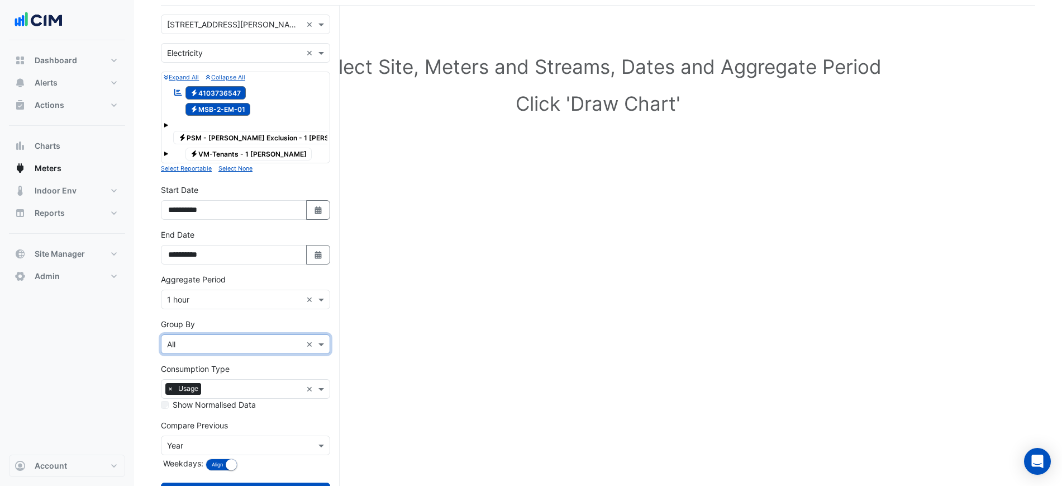
scroll to position [43, 0]
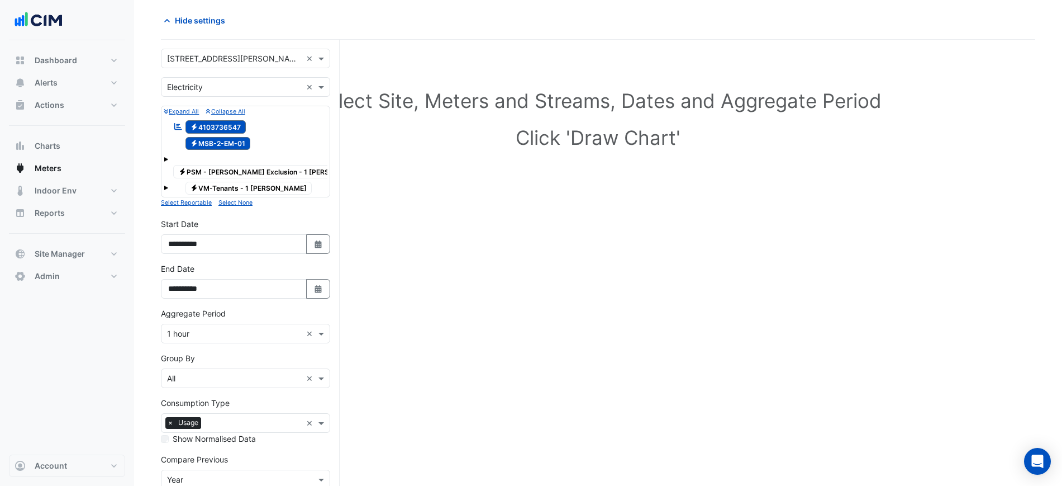
click at [140, 345] on section "Hide settings Select Site, Meters and Streams, Dates and Aggregate Period Click…" at bounding box center [598, 282] width 928 height 570
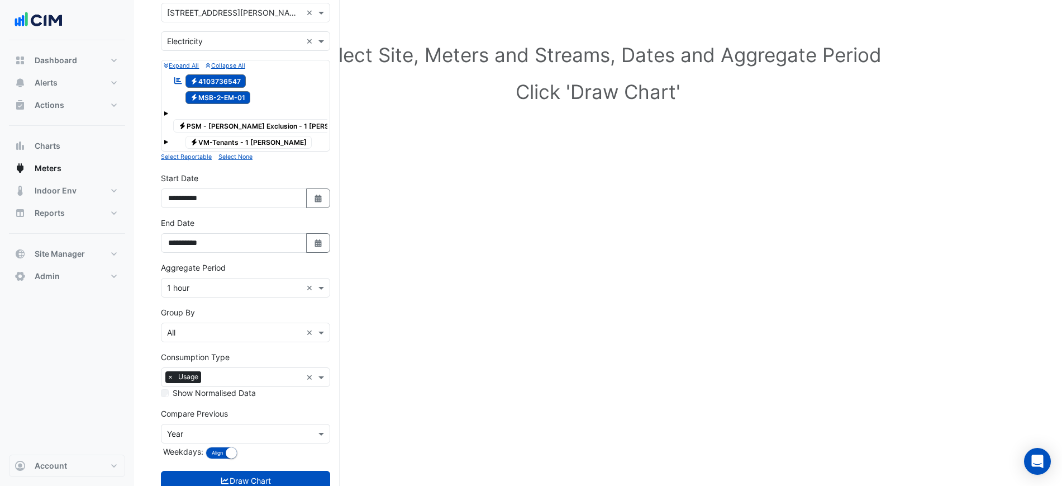
scroll to position [113, 0]
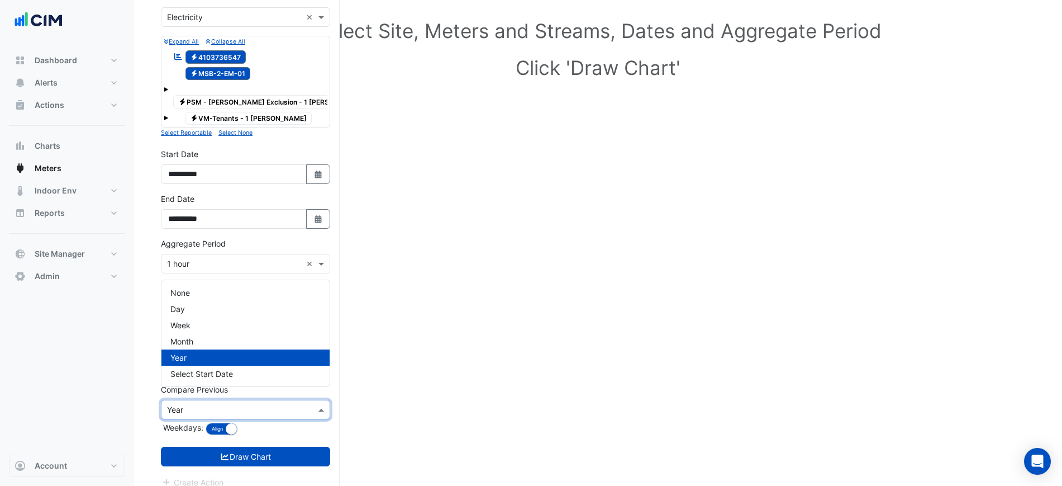
click at [221, 404] on input "text" at bounding box center [234, 410] width 135 height 12
click at [136, 359] on section "Hide settings Select Site, Meters and Streams, Dates and Aggregate Period Click…" at bounding box center [598, 212] width 928 height 570
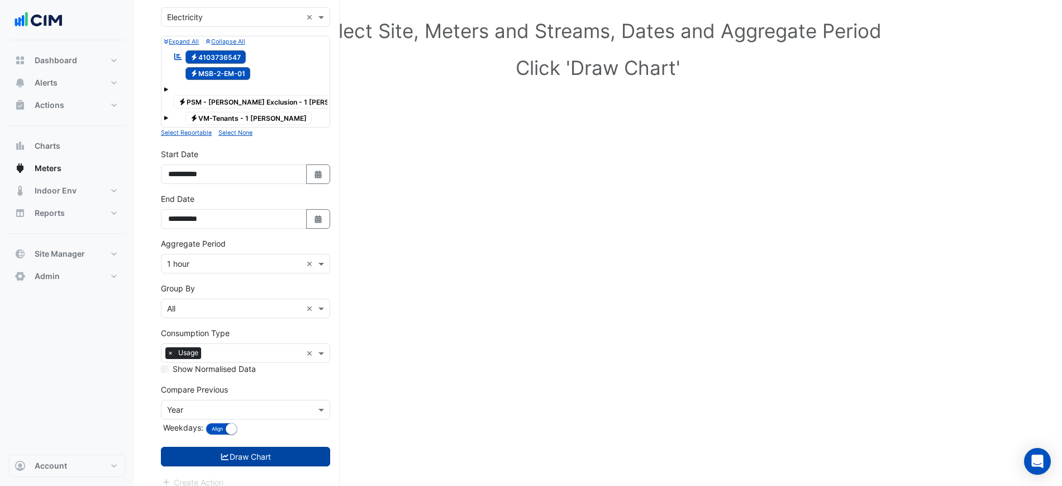
click at [246, 447] on button "Draw Chart" at bounding box center [245, 457] width 169 height 20
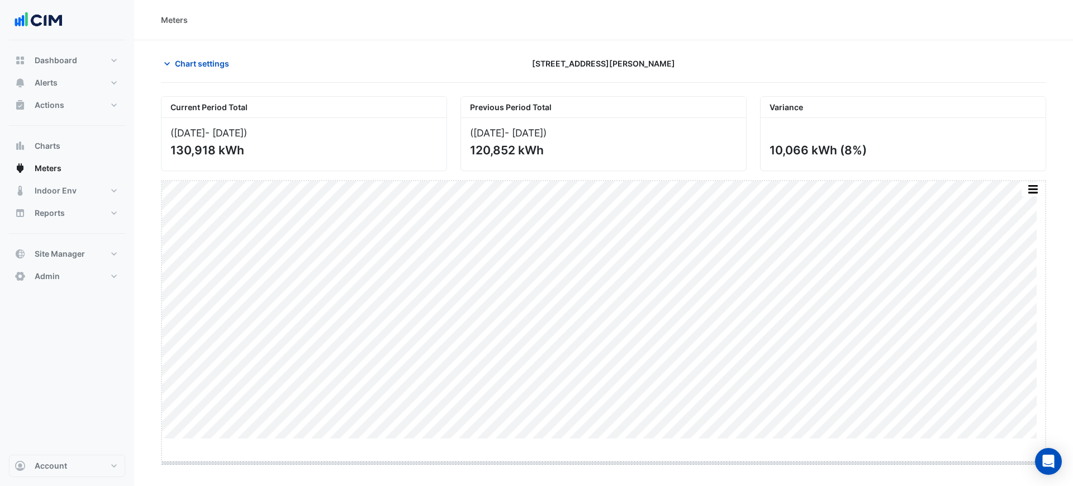
drag, startPoint x: 608, startPoint y: 439, endPoint x: 602, endPoint y: 485, distance: 46.1
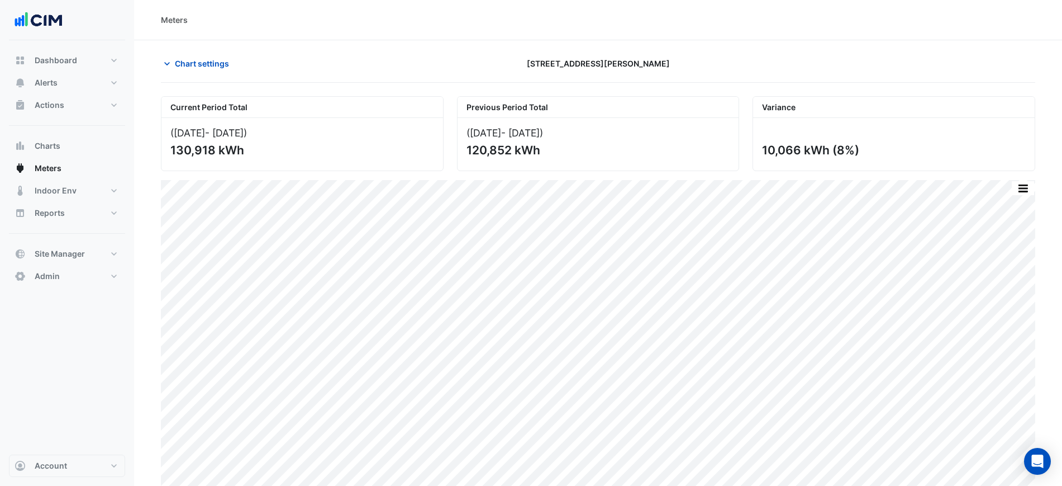
drag, startPoint x: 258, startPoint y: 156, endPoint x: 146, endPoint y: 158, distance: 111.8
click at [146, 158] on section "Chart settings 1 Shelley Street Current Period Total (01 Jul 25 - 31 Jul 25 ) 1…" at bounding box center [598, 267] width 928 height 454
drag, startPoint x: 466, startPoint y: 153, endPoint x: 563, endPoint y: 153, distance: 97.8
click at [563, 153] on div "(02 Jul 24 - 01 Aug 24 ) 120,852 kWh" at bounding box center [599, 144] width 282 height 53
click at [564, 153] on div "120,852 kWh" at bounding box center [598, 150] width 262 height 14
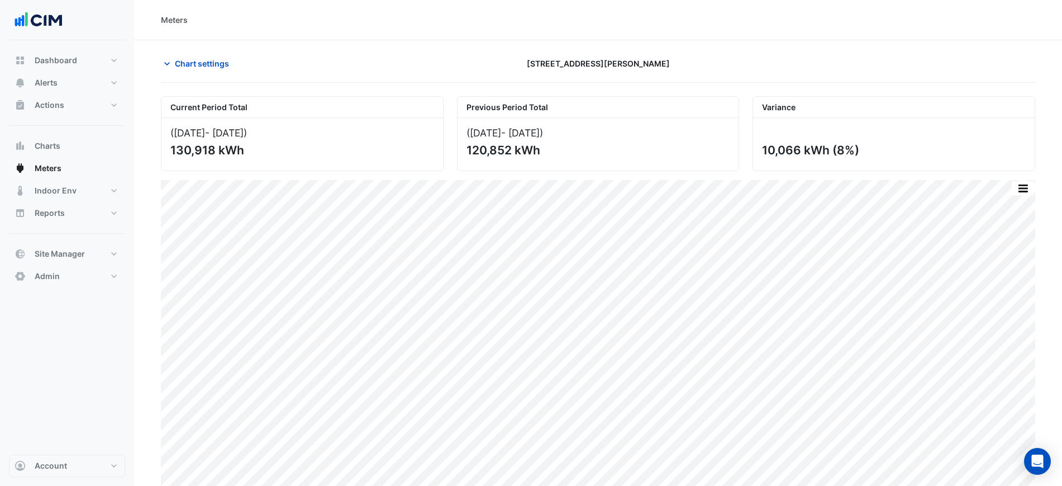
scroll to position [8, 0]
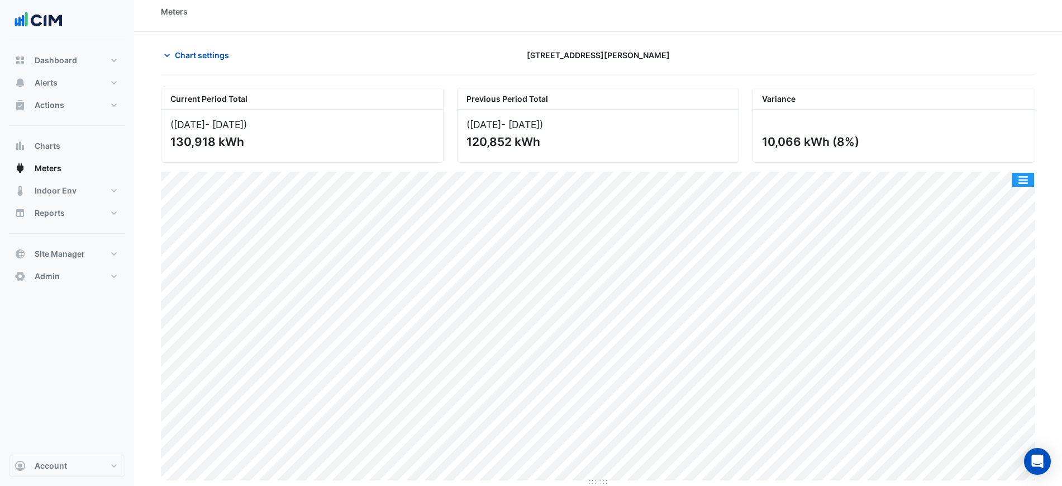
click at [1026, 178] on button "button" at bounding box center [1023, 180] width 22 height 14
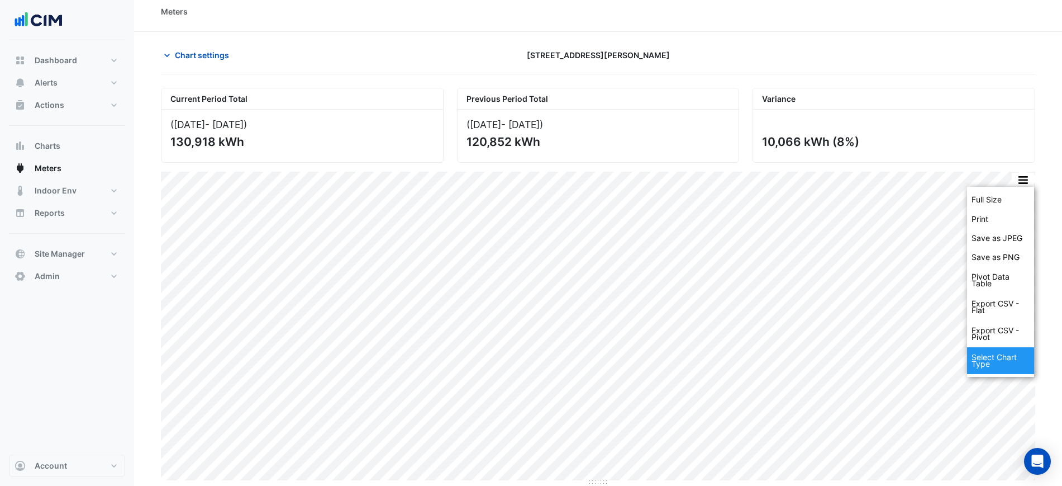
click at [1005, 357] on div "Select Chart Type" at bounding box center [1000, 360] width 67 height 27
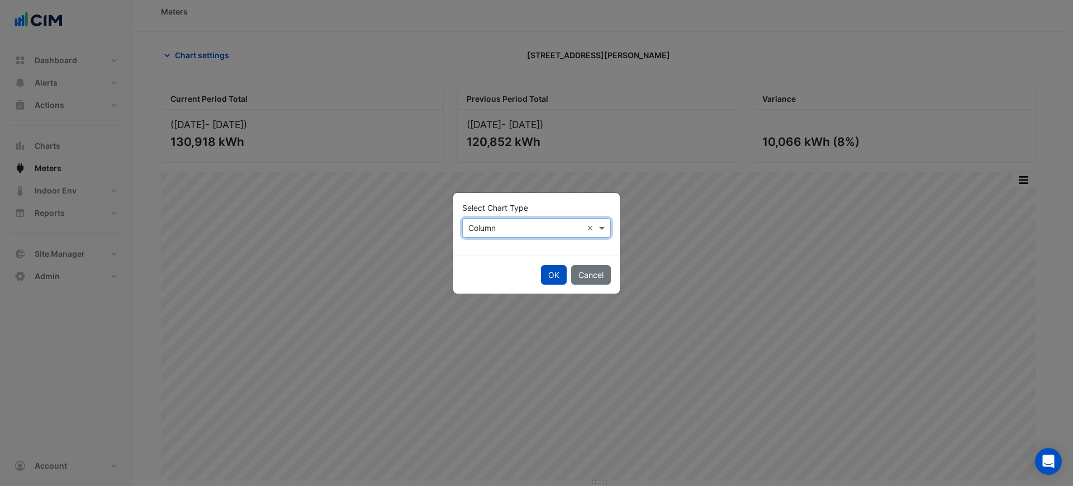
drag, startPoint x: 507, startPoint y: 223, endPoint x: 499, endPoint y: 235, distance: 14.4
click at [507, 224] on input "text" at bounding box center [525, 228] width 114 height 12
click at [494, 246] on div "Line" at bounding box center [487, 252] width 49 height 16
click at [551, 272] on button "OK" at bounding box center [554, 275] width 26 height 20
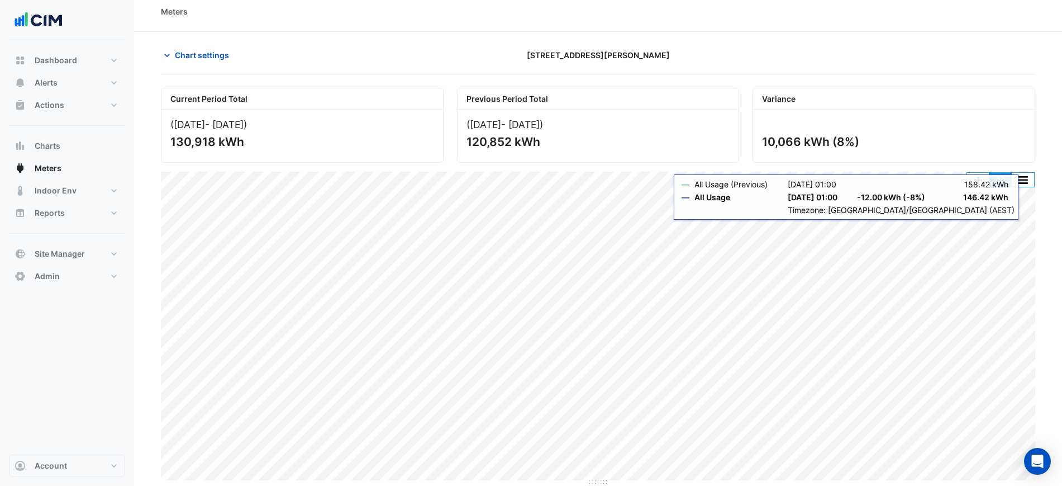
click at [1004, 173] on button "button" at bounding box center [1001, 180] width 22 height 14
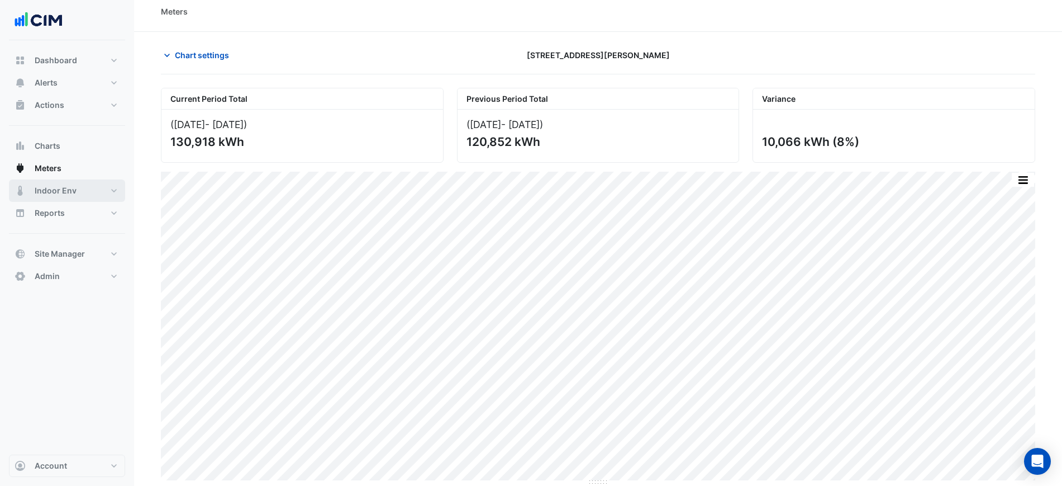
click at [78, 192] on button "Indoor Env" at bounding box center [67, 190] width 116 height 22
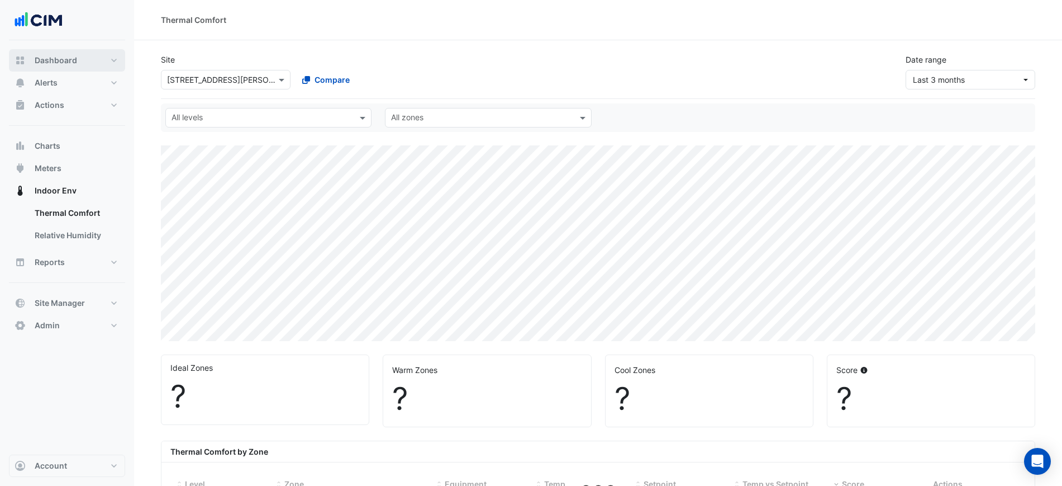
select select "***"
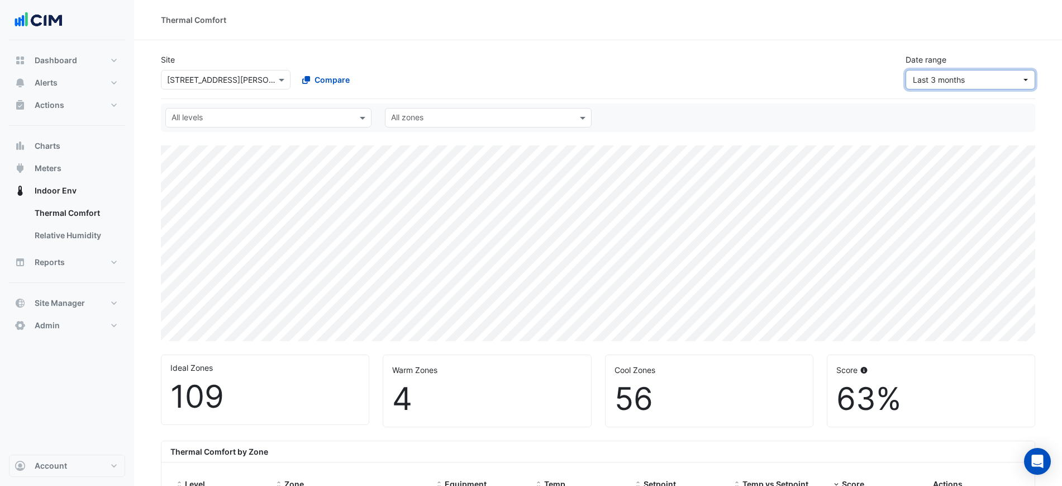
click at [974, 78] on span "Last 3 months" at bounding box center [967, 80] width 108 height 12
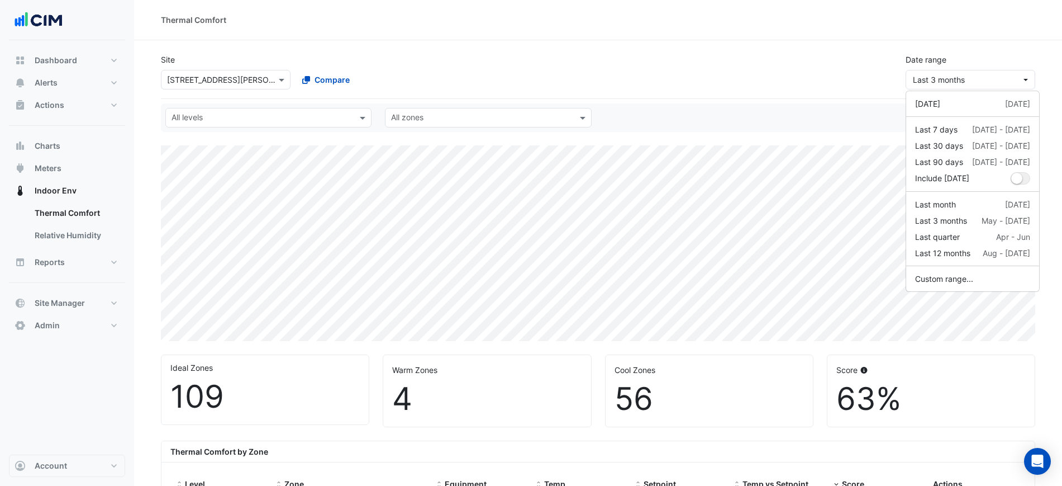
click at [860, 88] on div "Site Select a Site × 1 Shelley Street Compare Date range Last 3 months" at bounding box center [598, 67] width 888 height 45
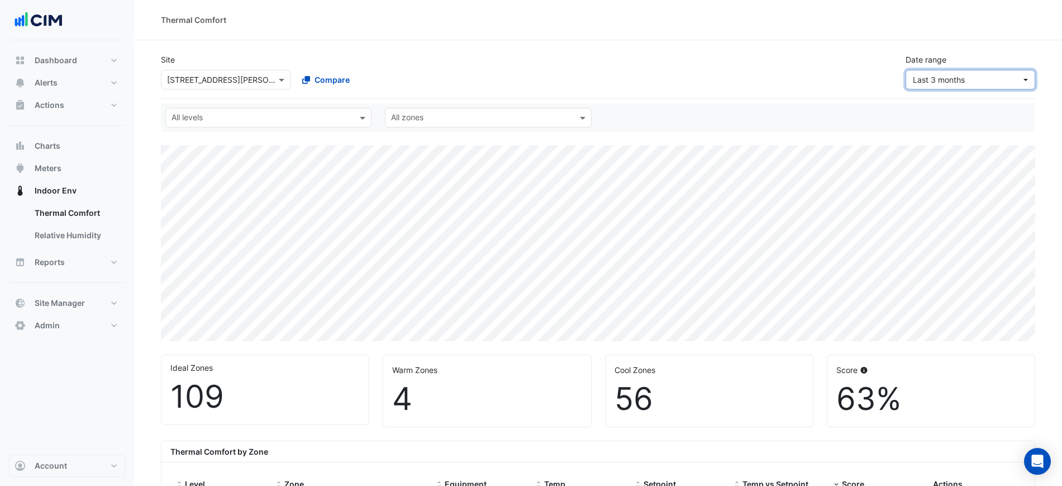
click at [959, 74] on span "Last 3 months" at bounding box center [967, 80] width 108 height 12
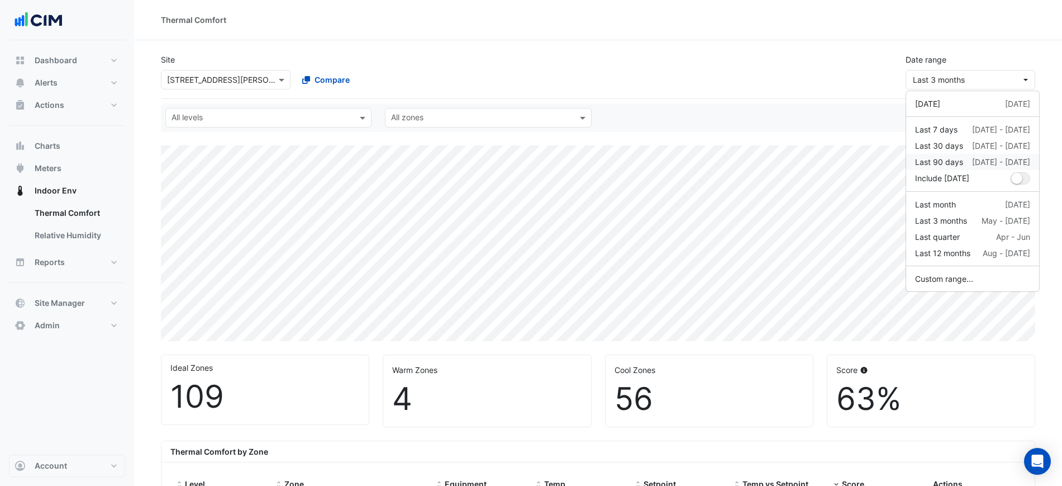
click at [962, 161] on div "Last 90 days" at bounding box center [939, 162] width 48 height 12
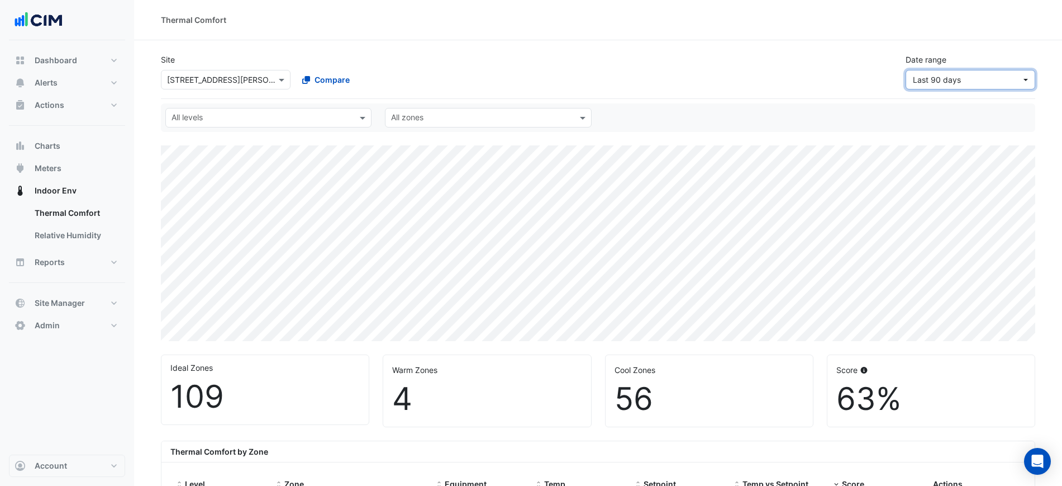
click at [931, 79] on span "Last 90 days" at bounding box center [937, 80] width 48 height 10
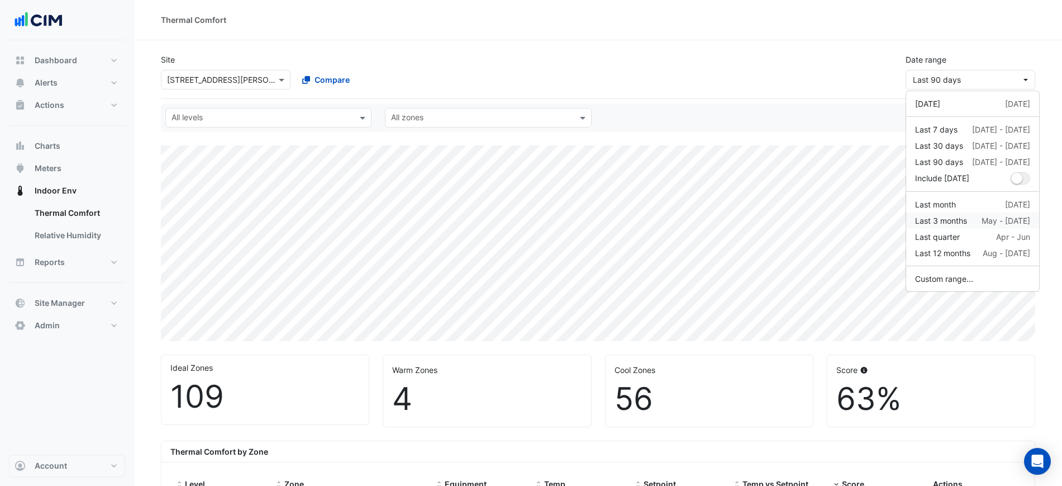
click at [959, 221] on div "Last 3 months" at bounding box center [941, 221] width 52 height 12
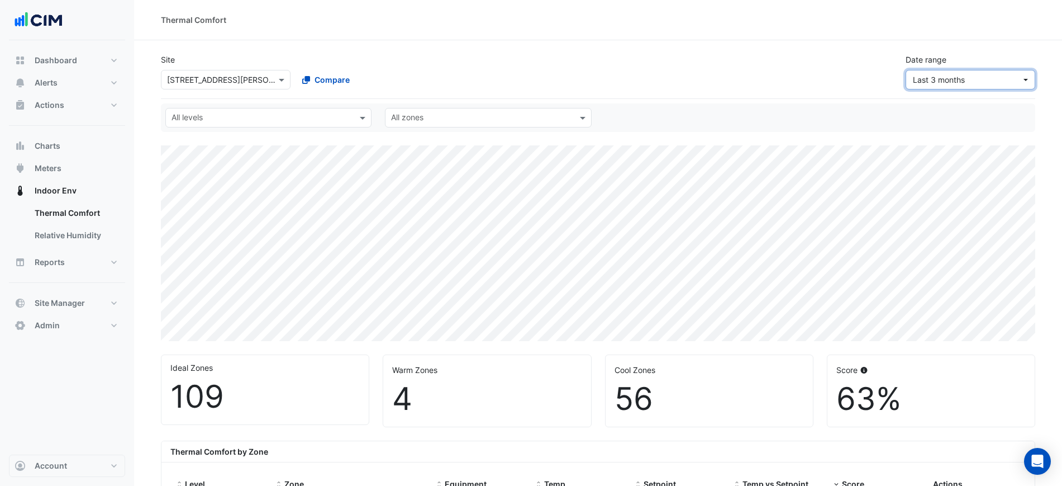
click at [942, 74] on span "Last 3 months" at bounding box center [967, 80] width 108 height 12
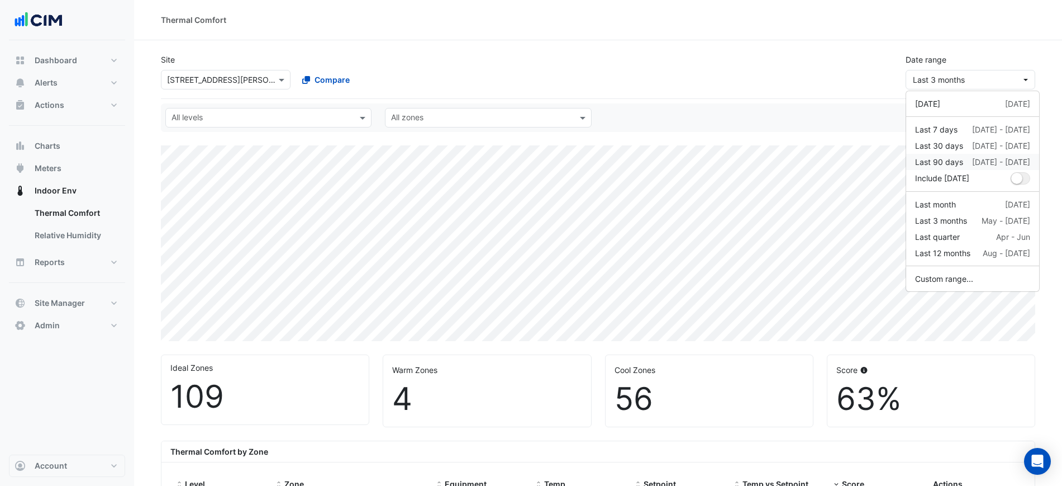
click at [948, 162] on div "Last 90 days" at bounding box center [939, 162] width 48 height 12
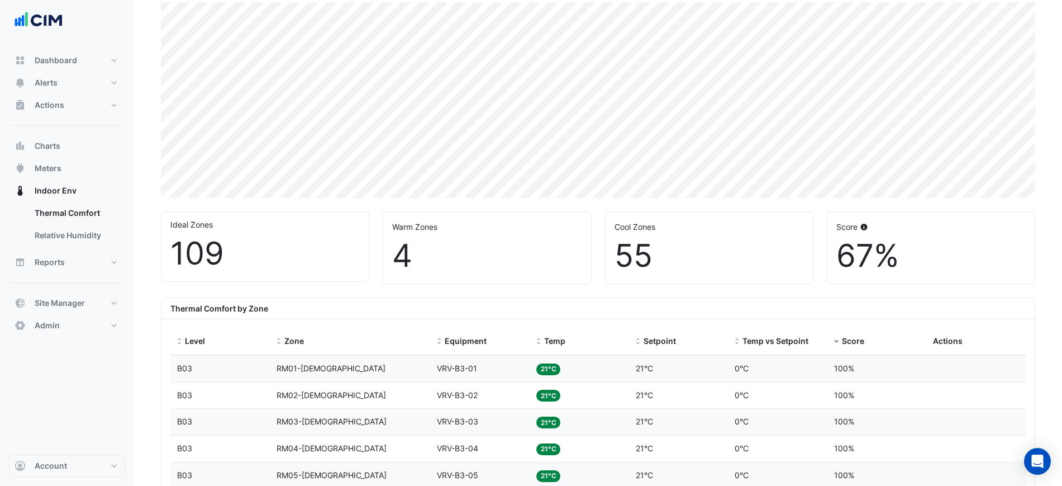
scroll to position [140, 0]
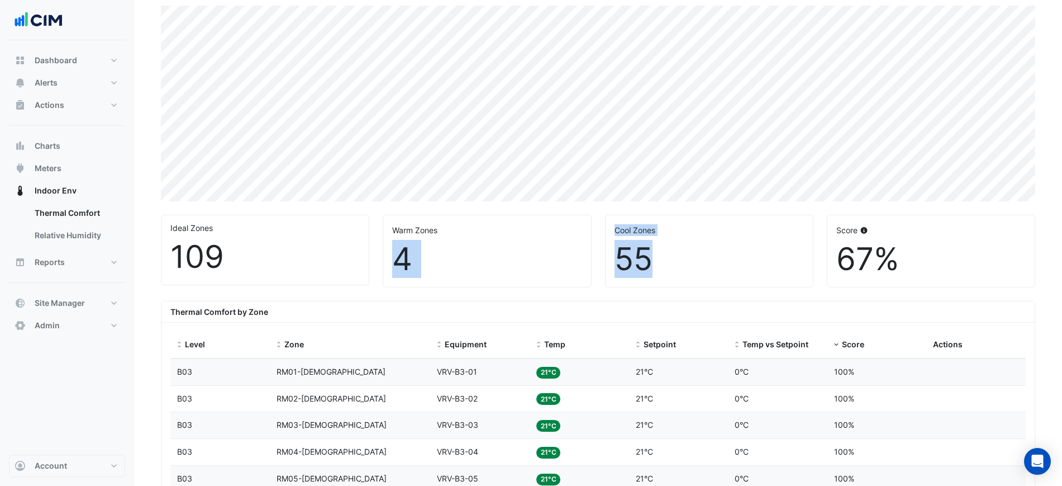
drag, startPoint x: 661, startPoint y: 254, endPoint x: 395, endPoint y: 254, distance: 266.0
click at [395, 254] on div "Ideal Zones 109 Warm Zones 4 Cool Zones 55 Score 67%" at bounding box center [598, 247] width 888 height 82
click at [395, 253] on div "4" at bounding box center [486, 258] width 189 height 37
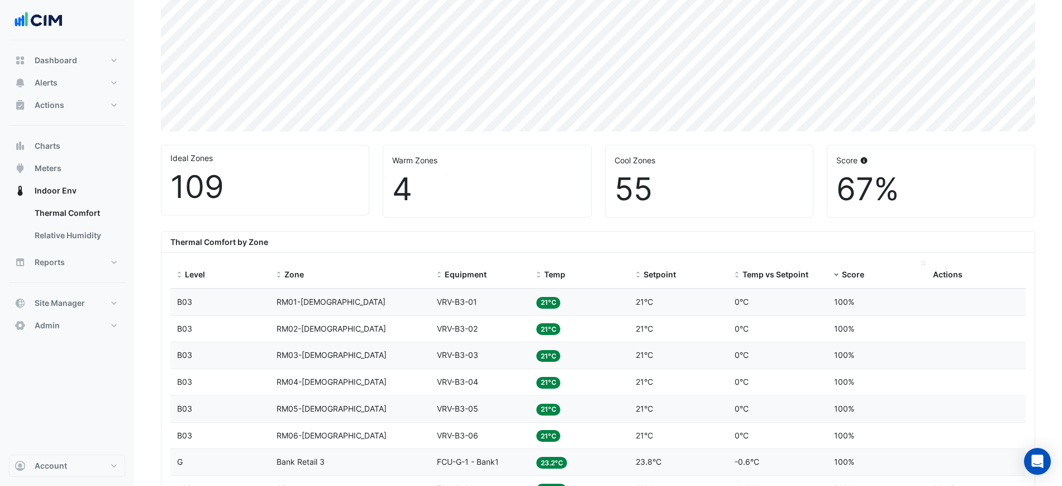
click at [853, 273] on span "Score" at bounding box center [853, 274] width 22 height 10
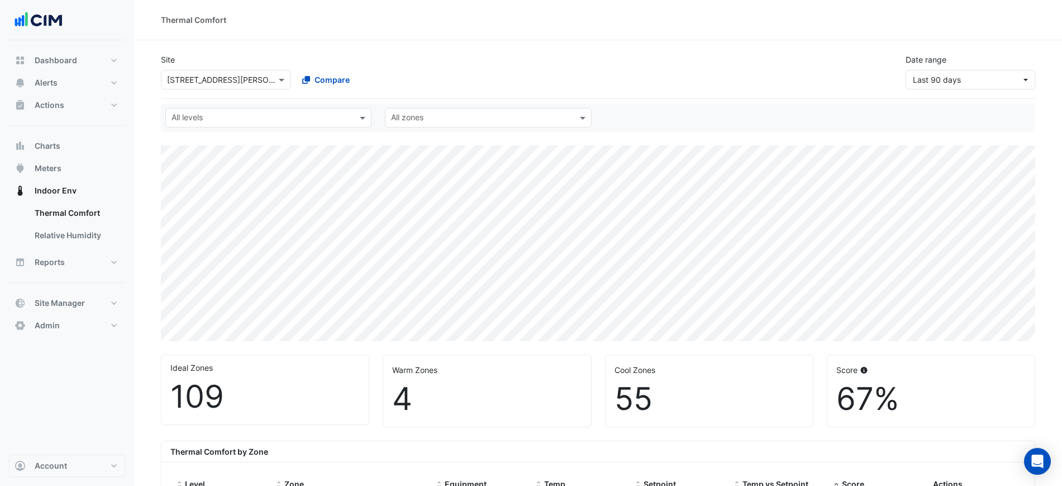
select select "***"
click at [217, 74] on input "text" at bounding box center [214, 80] width 95 height 12
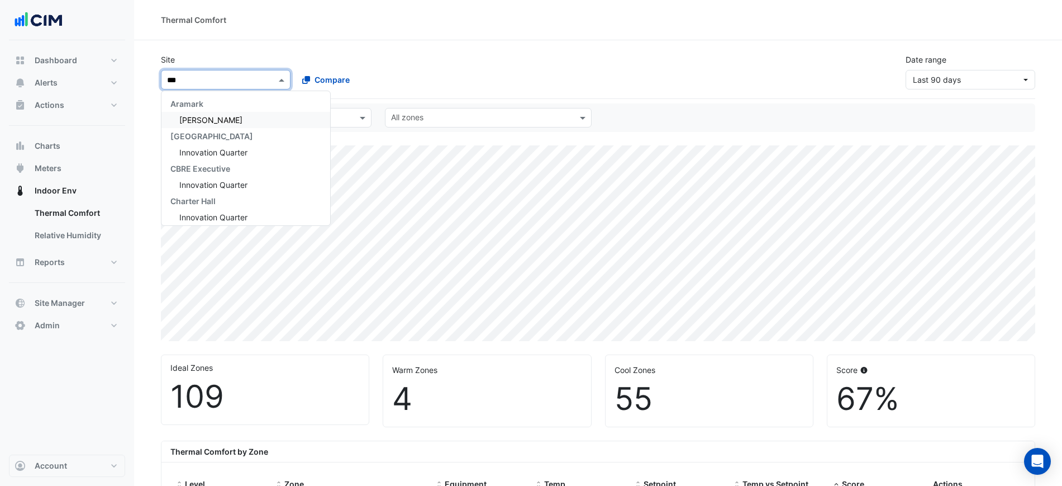
type input "****"
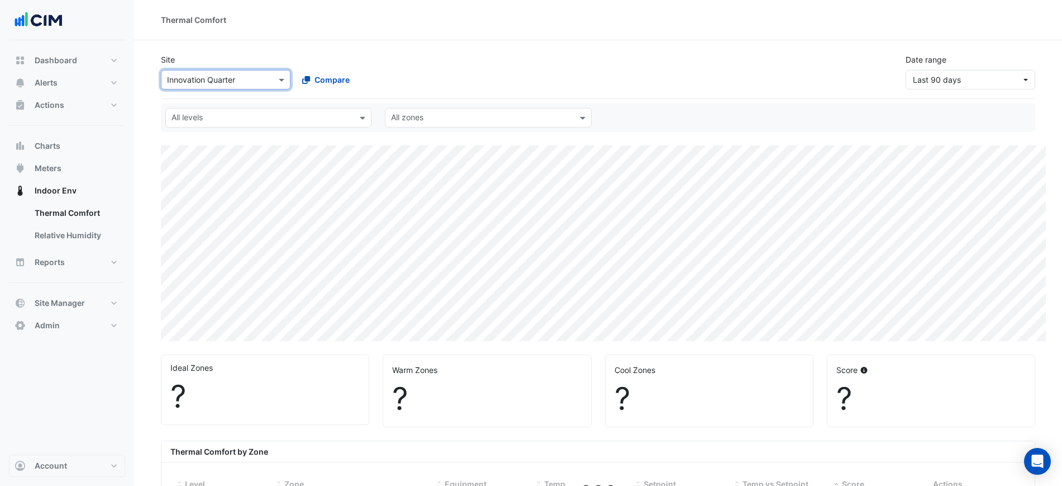
scroll to position [256, 0]
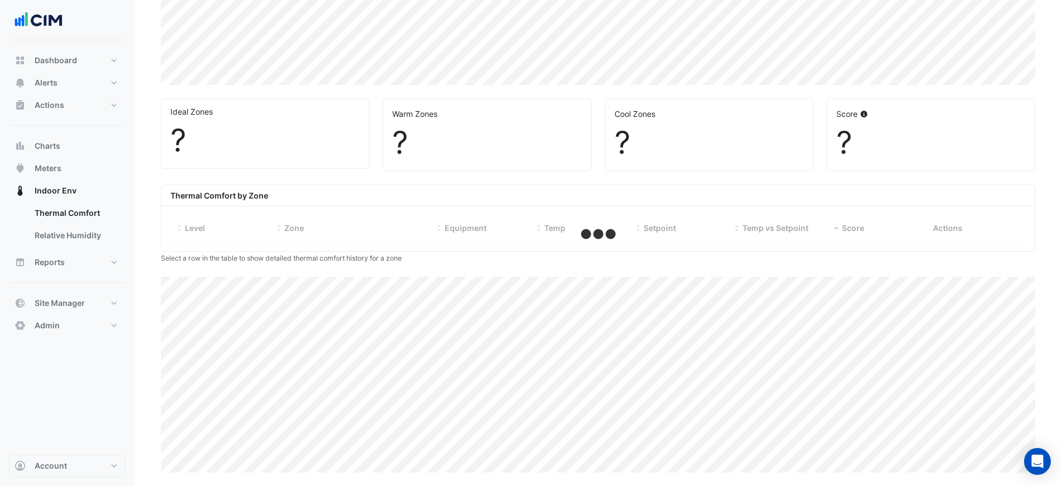
select select "***"
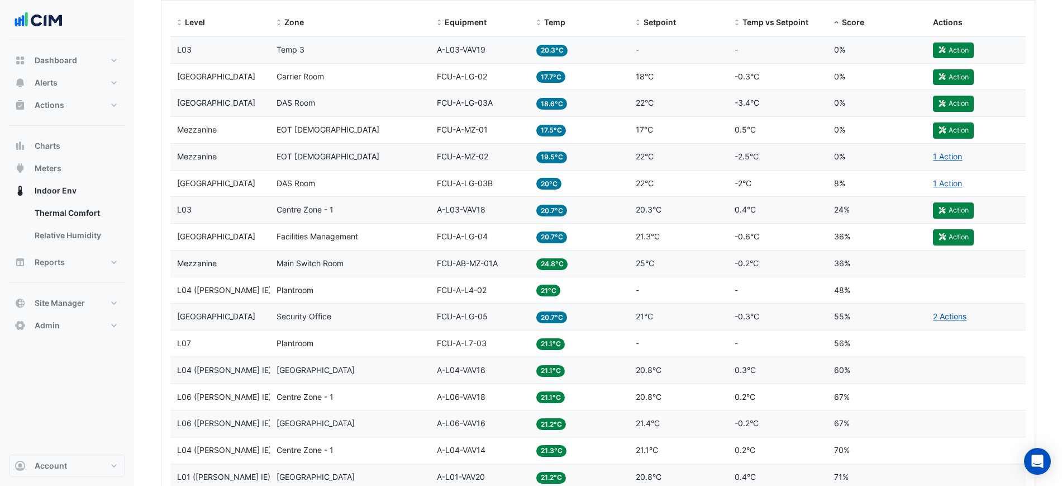
scroll to position [396, 0]
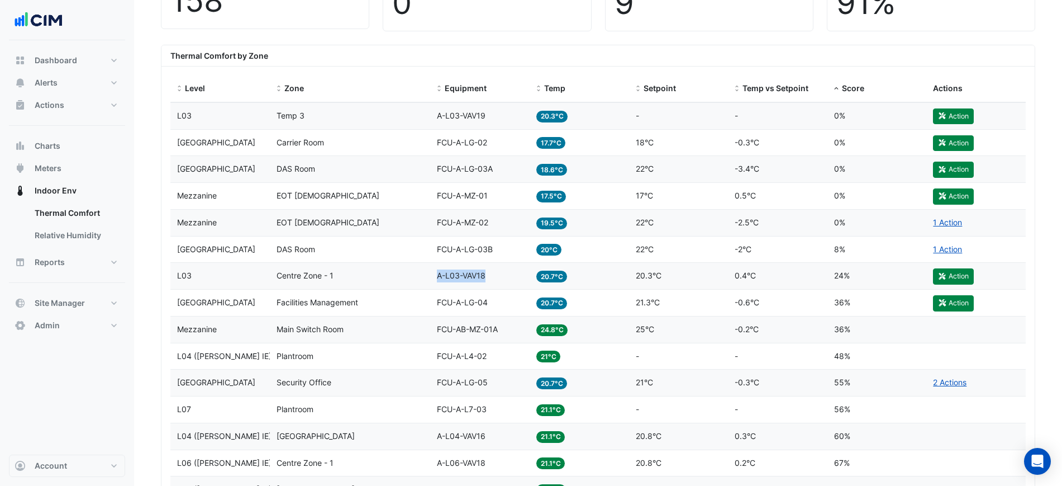
drag, startPoint x: 419, startPoint y: 277, endPoint x: 491, endPoint y: 280, distance: 71.6
click at [491, 280] on div "Level L03 Zone Centre Zone - 1 Equipment A-L03-VAV18 Temp 20.7°C Setpoint 20.3°…" at bounding box center [598, 276] width 856 height 26
drag, startPoint x: 492, startPoint y: 112, endPoint x: 432, endPoint y: 111, distance: 59.8
click at [432, 111] on datatable-body-cell "Equipment A-L03-VAV19" at bounding box center [479, 116] width 99 height 26
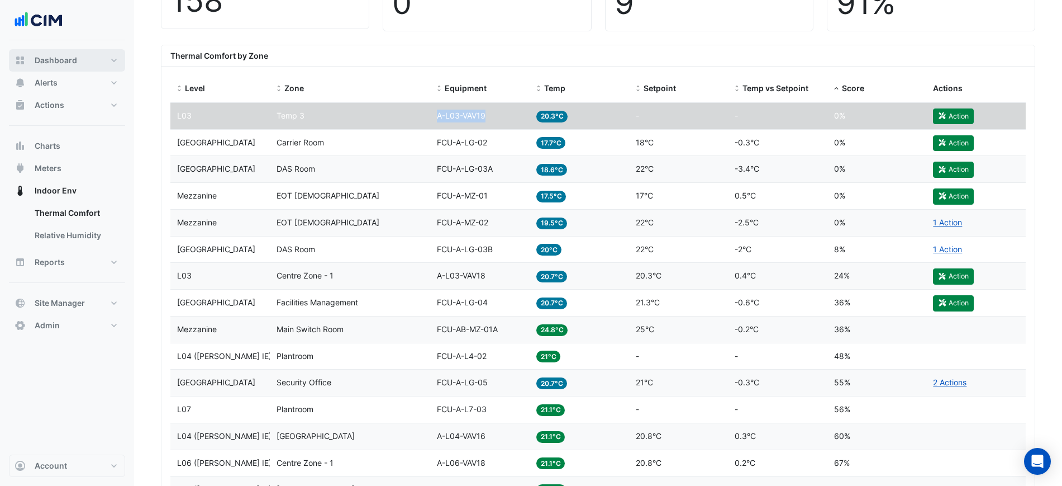
click at [80, 59] on button "Dashboard" at bounding box center [67, 60] width 116 height 22
select select "***"
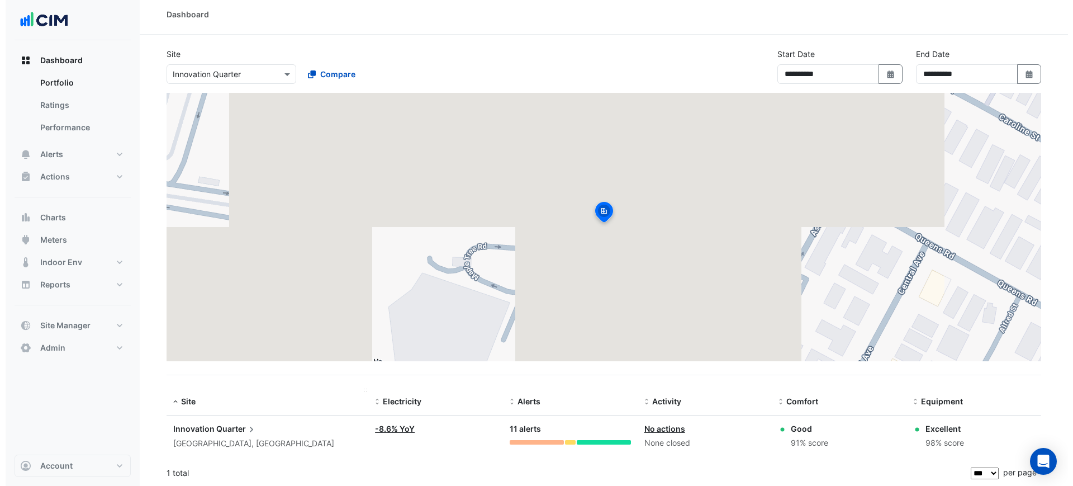
scroll to position [7, 0]
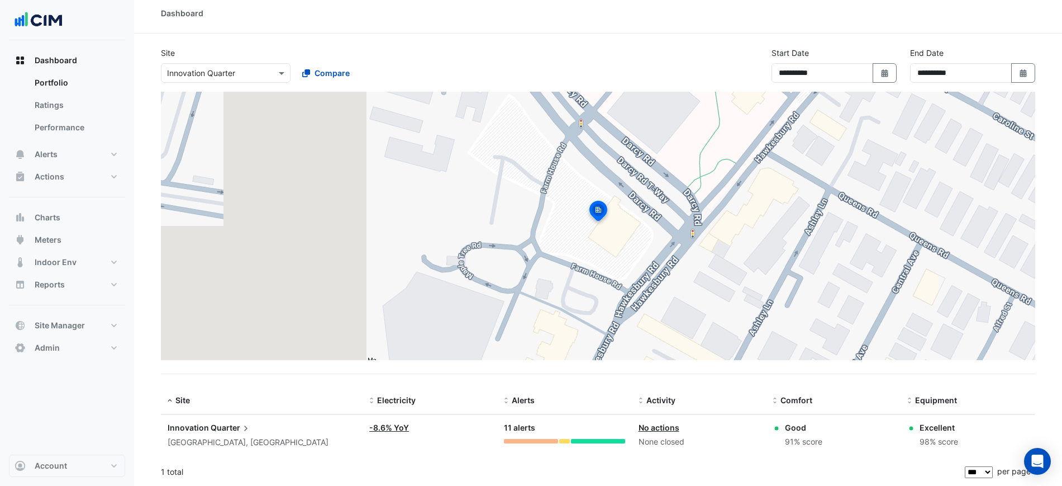
click at [250, 423] on div "Innovation Quarter" at bounding box center [262, 427] width 188 height 12
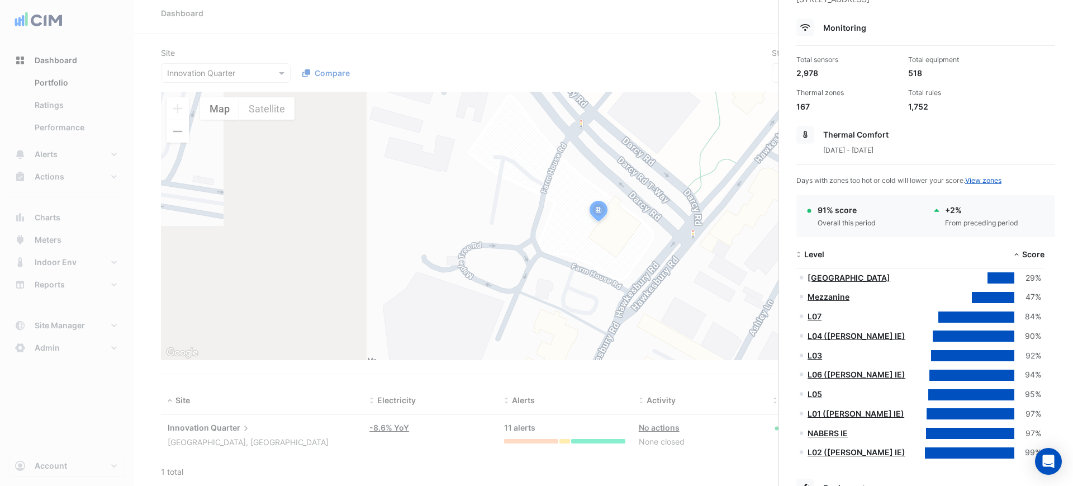
scroll to position [140, 0]
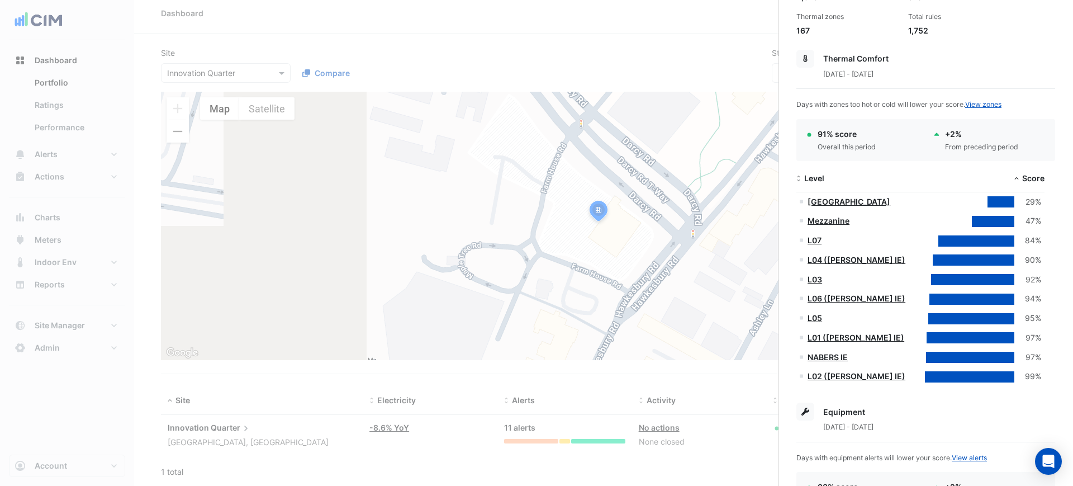
click at [815, 240] on link "L07" at bounding box center [815, 240] width 14 height 10
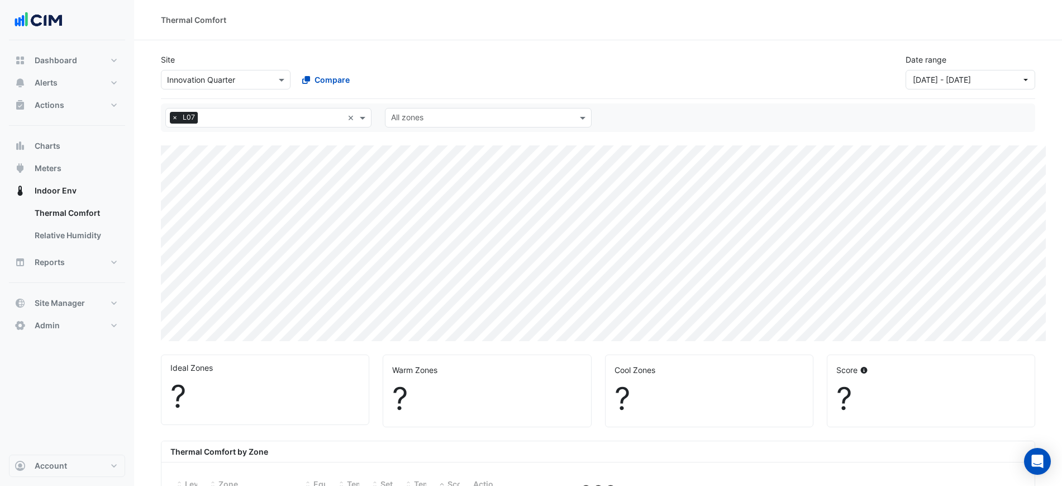
select select "***"
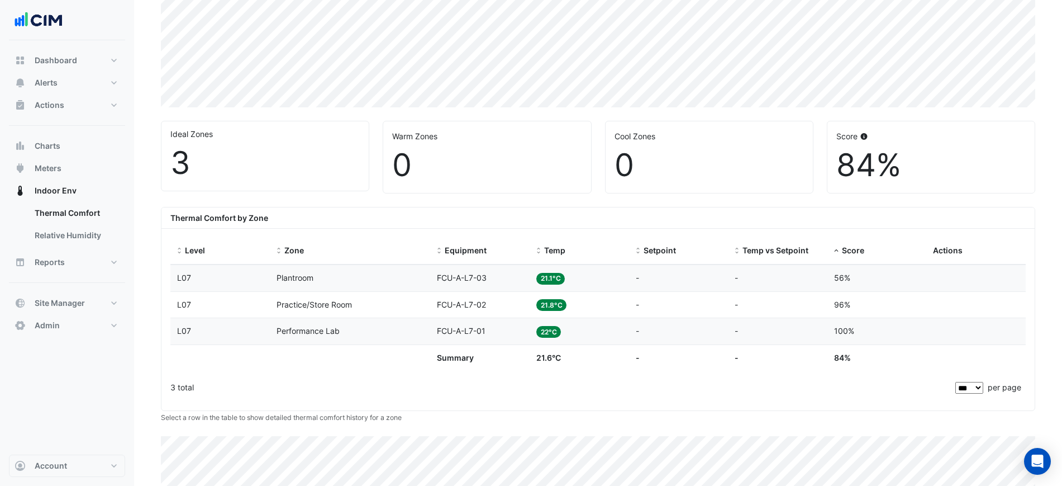
scroll to position [210, 0]
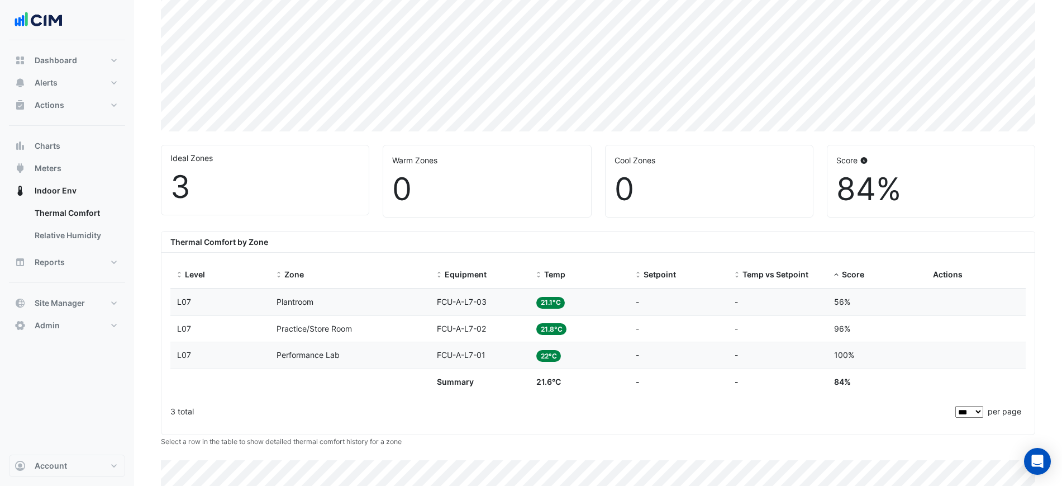
click at [580, 329] on div "Temp 21.8°C" at bounding box center [580, 328] width 86 height 13
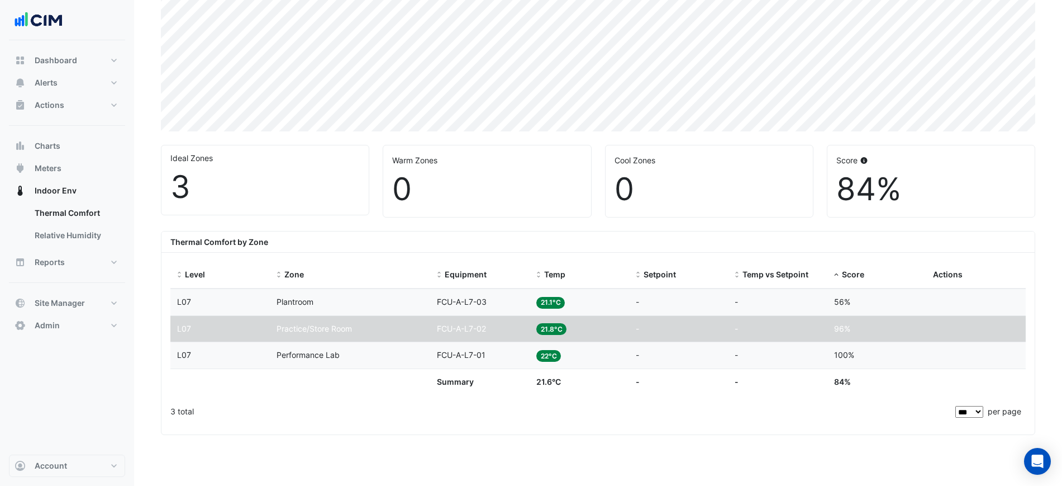
click at [582, 301] on div "Temp 21.1°C" at bounding box center [580, 302] width 86 height 13
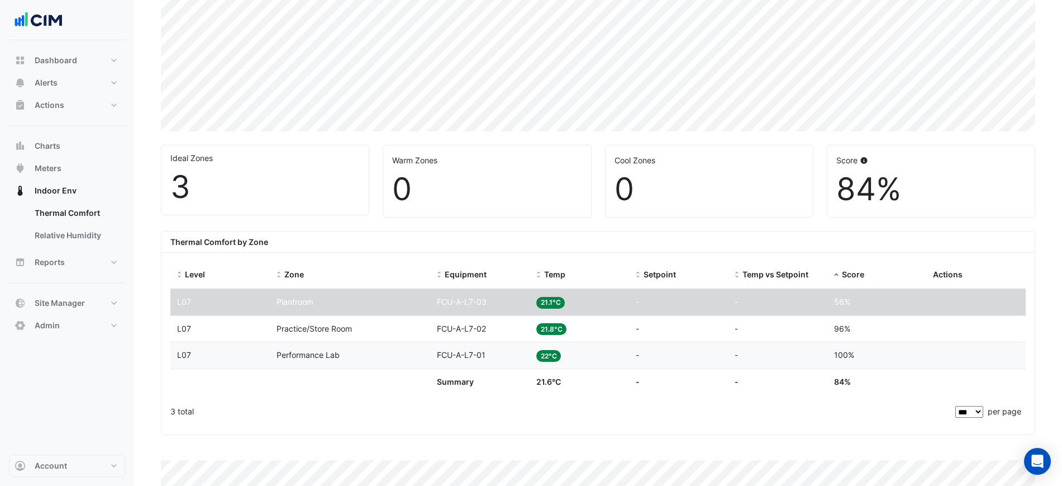
click at [590, 297] on div "Temp 21.1°C" at bounding box center [580, 302] width 86 height 13
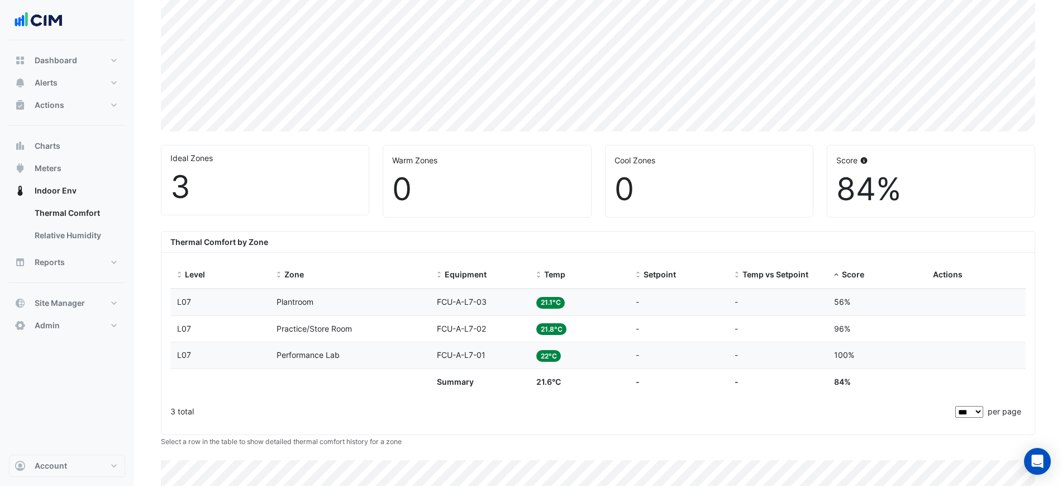
drag, startPoint x: 537, startPoint y: 300, endPoint x: 559, endPoint y: 307, distance: 23.5
click at [559, 307] on span "21.1°C" at bounding box center [551, 303] width 29 height 12
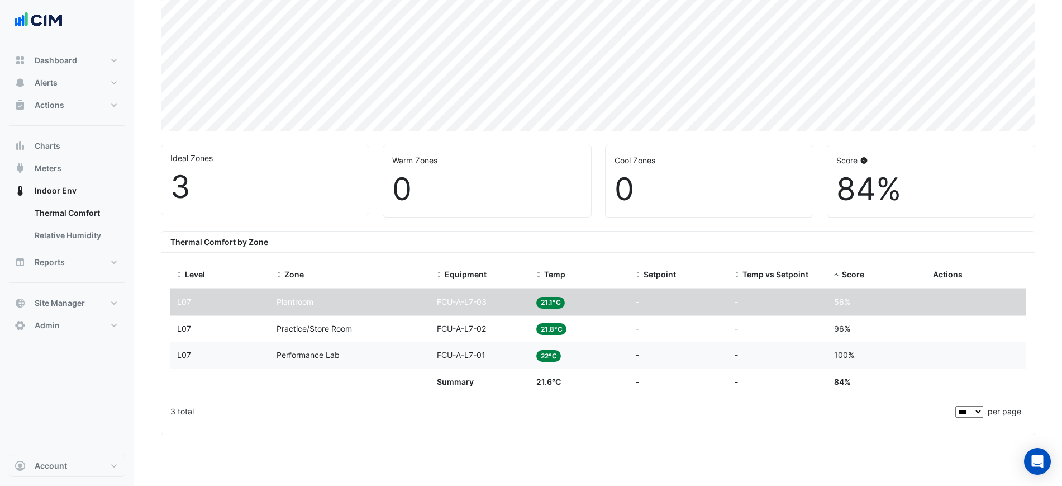
click at [567, 303] on div "Temp 21.1°C" at bounding box center [580, 302] width 86 height 13
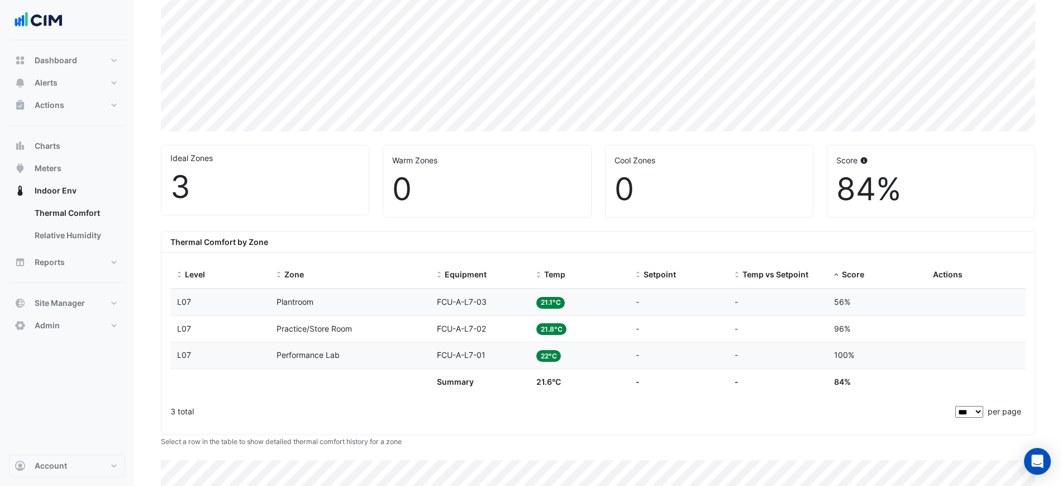
click at [571, 303] on div "Temp 21.1°C" at bounding box center [580, 302] width 86 height 13
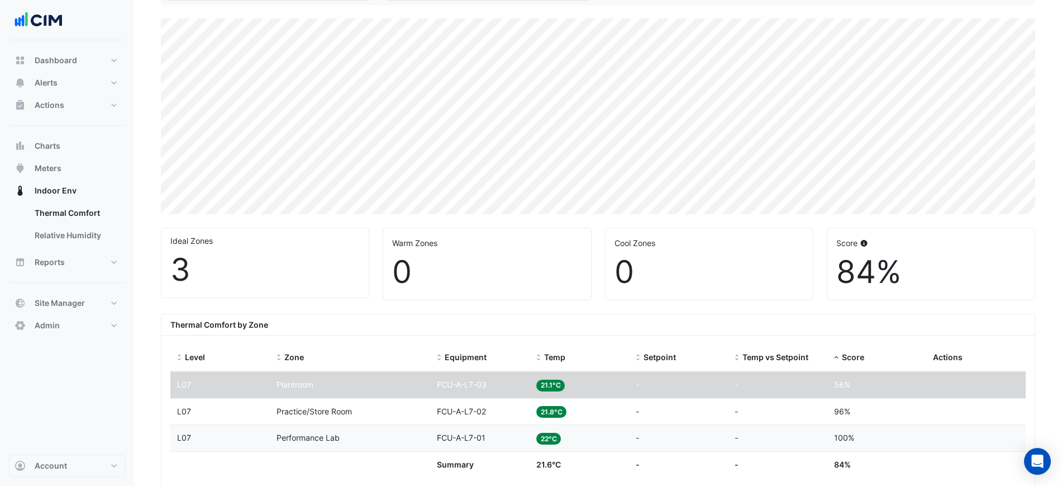
scroll to position [393, 0]
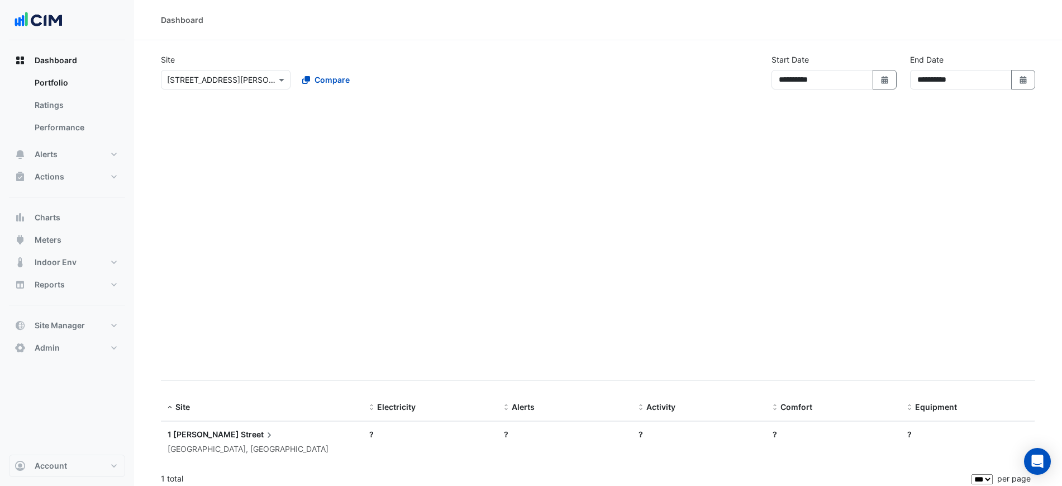
select select "***"
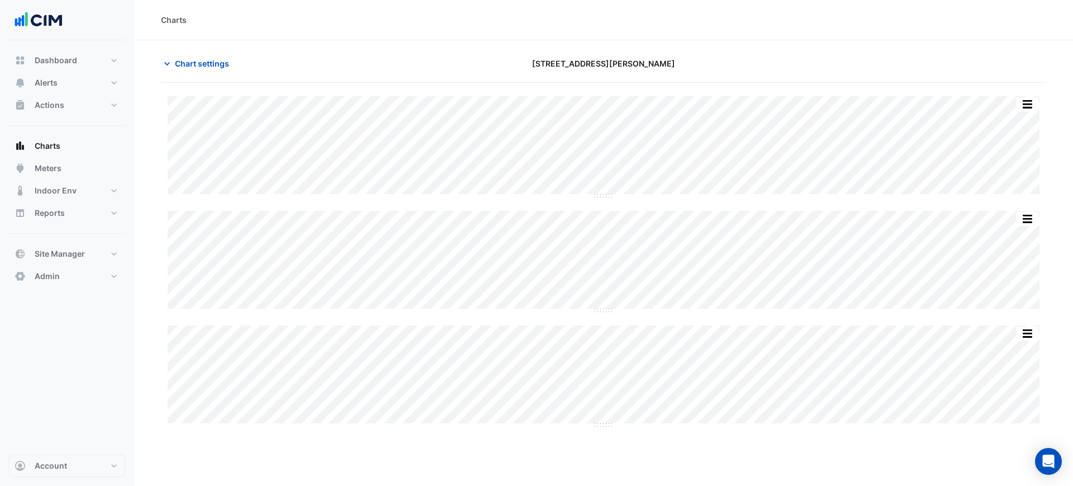
click at [749, 40] on section "Chart settings [STREET_ADDRESS][PERSON_NAME] Split by Unit Split All Split None…" at bounding box center [603, 240] width 939 height 400
click at [220, 61] on span "Chart settings" at bounding box center [202, 64] width 54 height 12
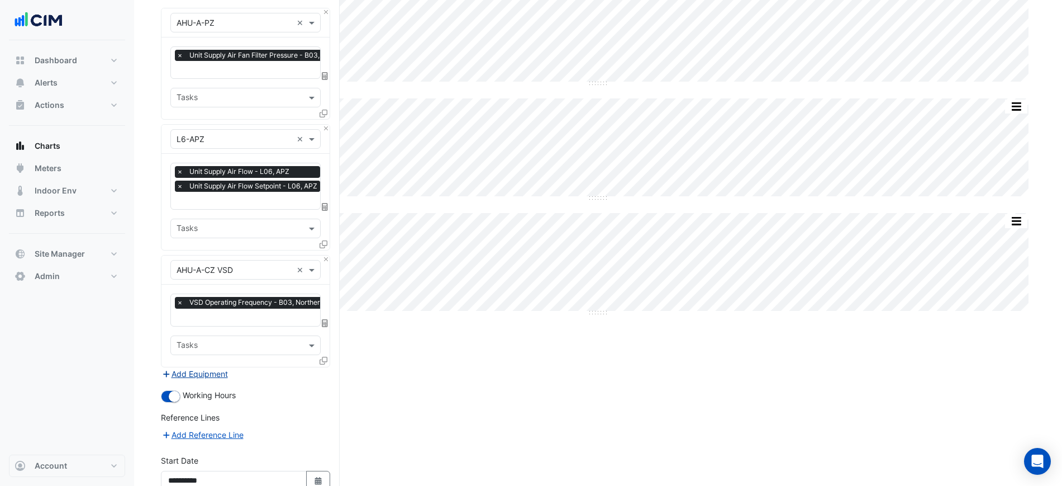
scroll to position [218, 0]
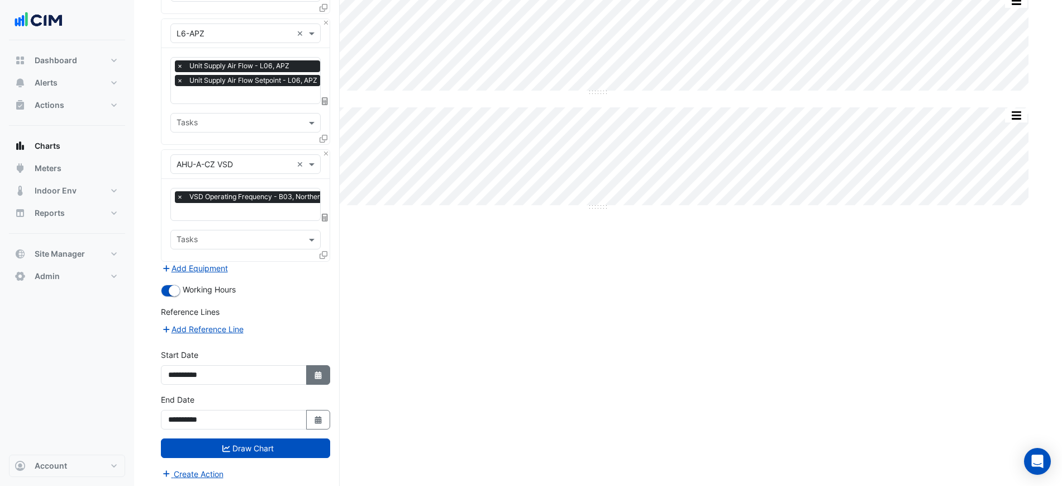
click at [311, 368] on button "Select Date" at bounding box center [318, 375] width 25 height 20
select select "****"
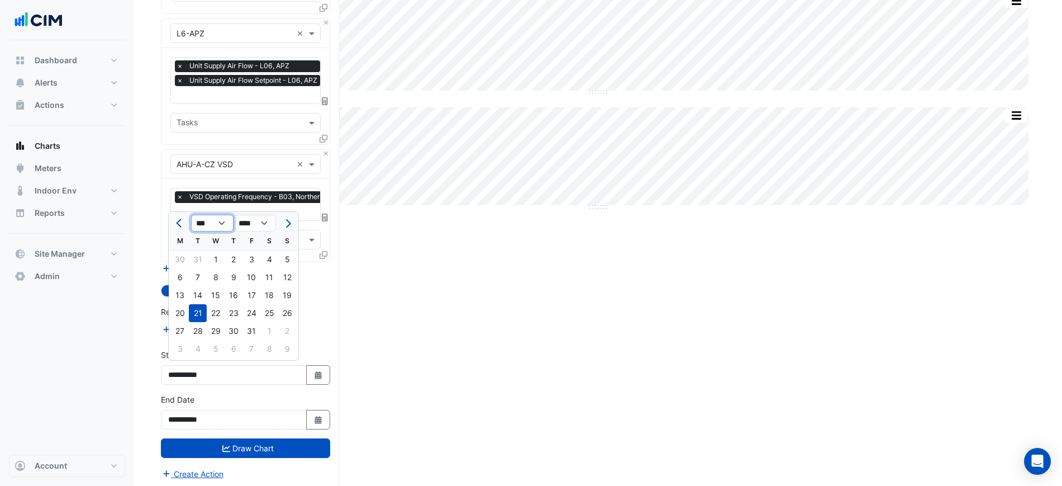
click at [216, 221] on select "*** *** *** *** *** *** *** ***" at bounding box center [212, 223] width 42 height 17
select select "*"
click at [191, 215] on select "*** *** *** *** *** *** *** ***" at bounding box center [212, 223] width 42 height 17
click at [234, 280] on div "7" at bounding box center [234, 277] width 18 height 18
type input "**********"
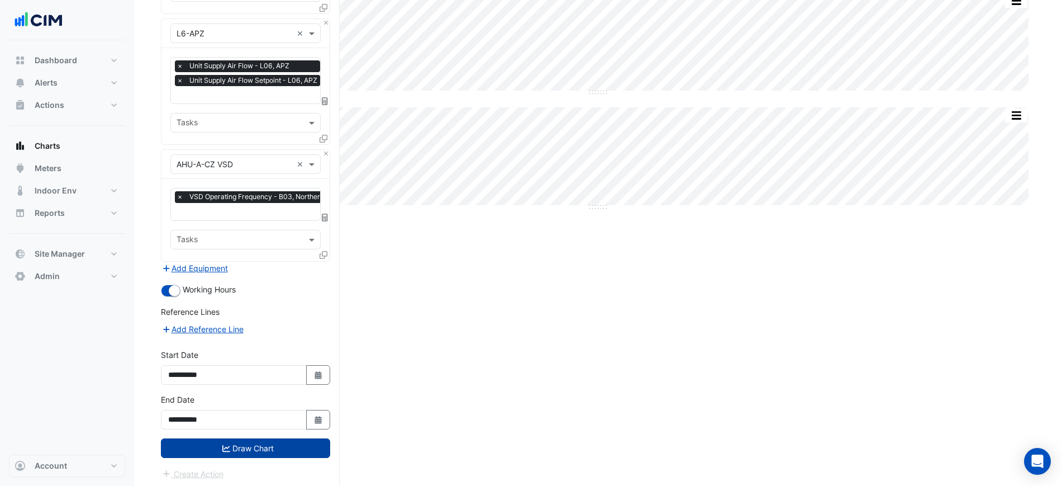
click at [280, 443] on button "Draw Chart" at bounding box center [245, 448] width 169 height 20
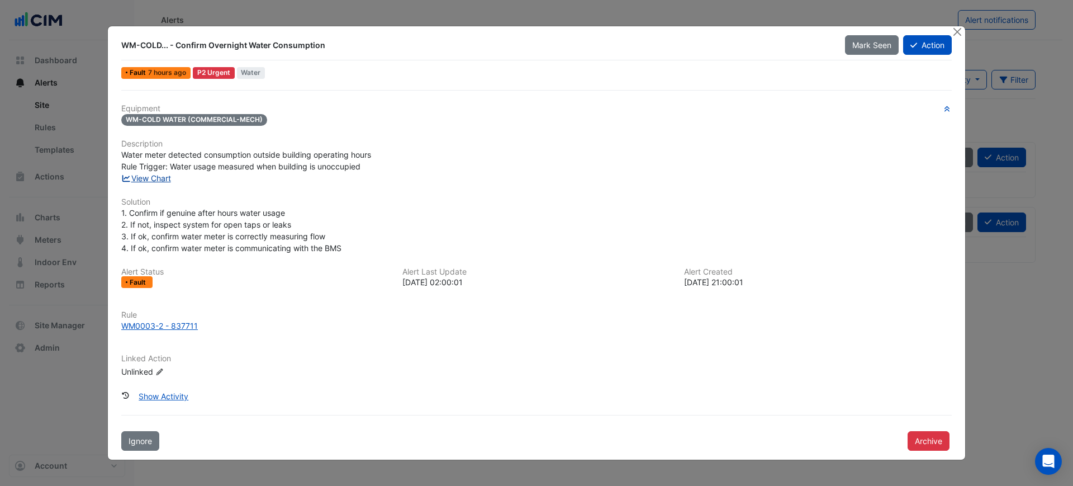
click at [145, 181] on link "View Chart" at bounding box center [146, 178] width 50 height 10
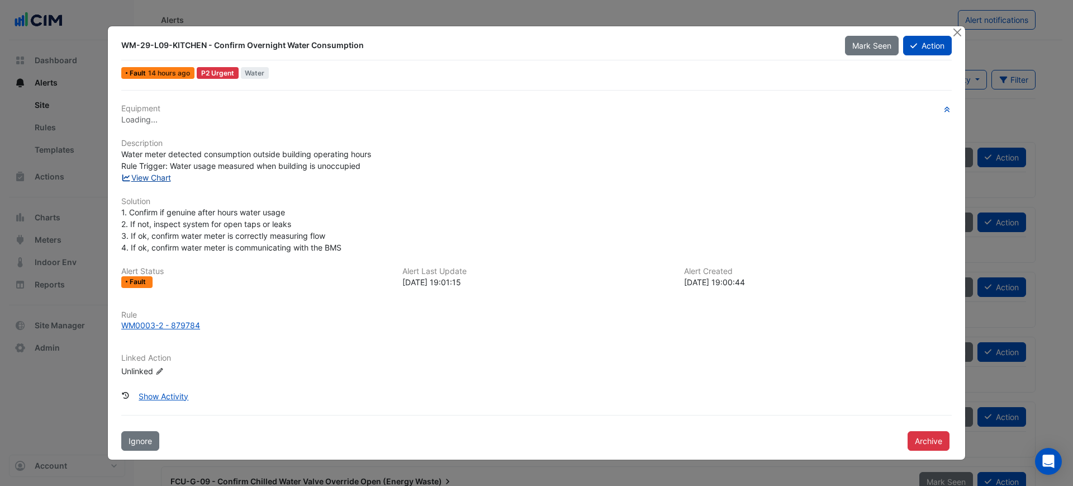
click at [162, 178] on link "View Chart" at bounding box center [146, 178] width 50 height 10
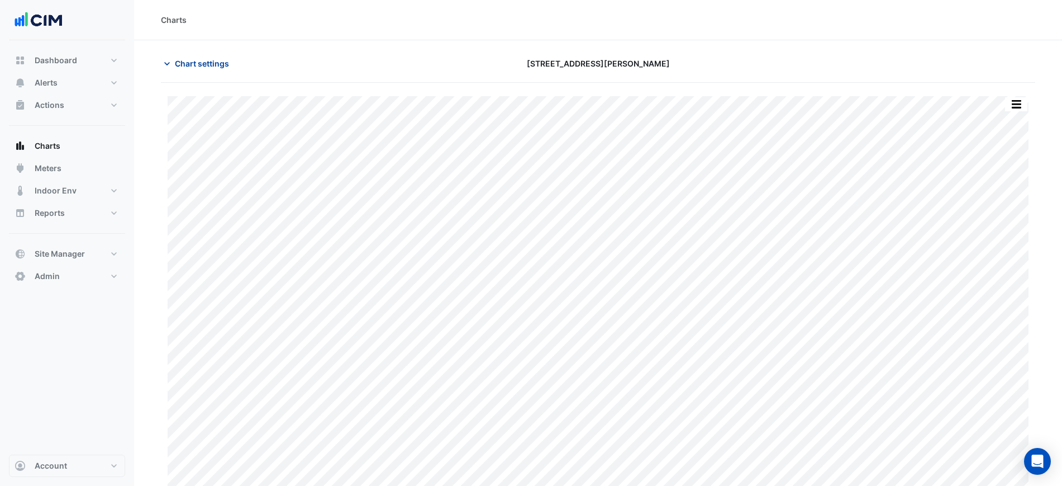
click at [189, 68] on span "Chart settings" at bounding box center [202, 64] width 54 height 12
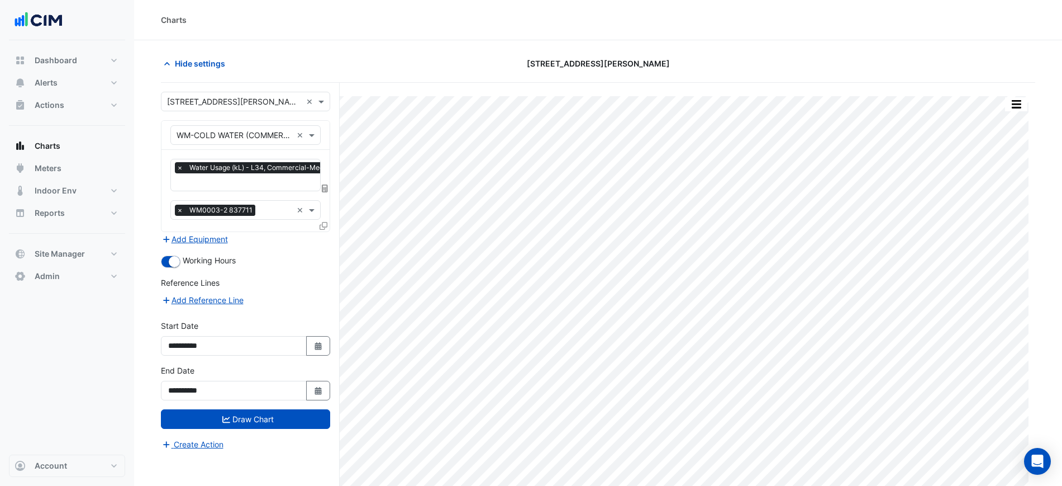
click at [324, 186] on icon at bounding box center [325, 188] width 6 height 8
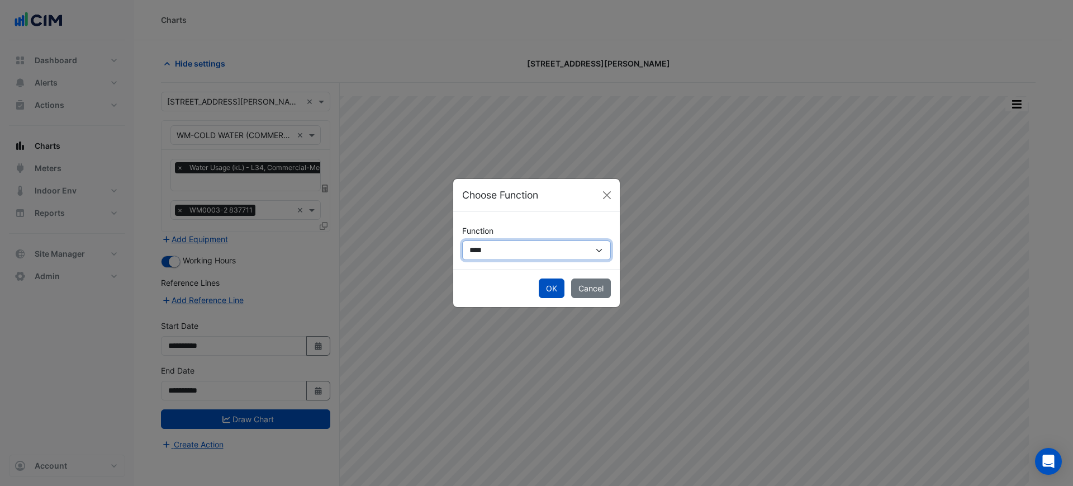
click at [502, 247] on select "**********" at bounding box center [536, 250] width 149 height 20
select select "******"
click at [462, 240] on select "**********" at bounding box center [536, 250] width 149 height 20
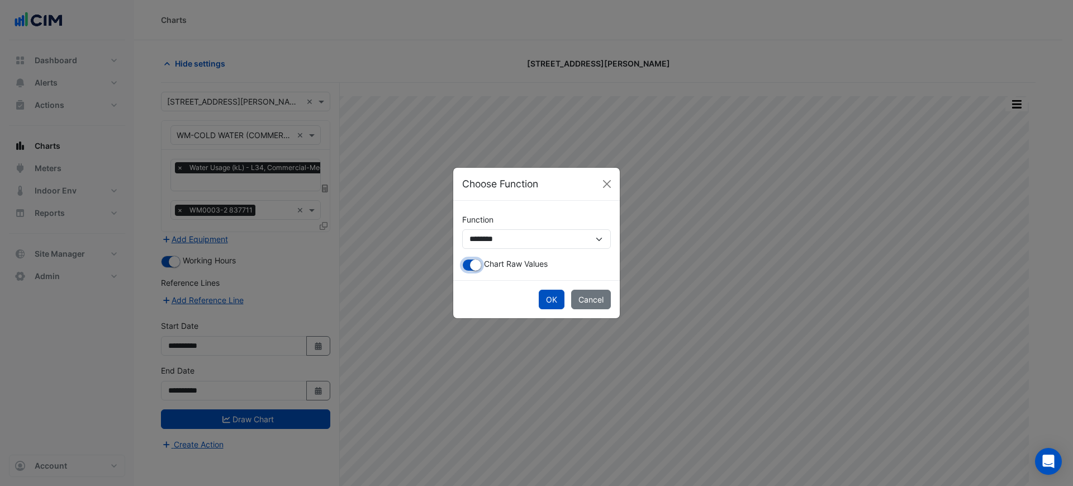
click at [474, 268] on small "button" at bounding box center [475, 264] width 11 height 11
click at [540, 292] on button "OK" at bounding box center [552, 300] width 26 height 20
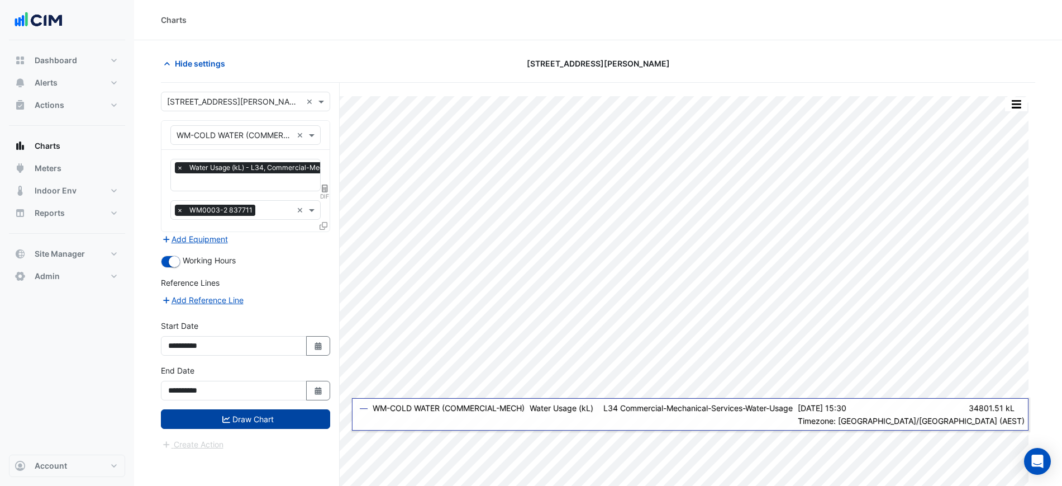
click at [309, 415] on button "Draw Chart" at bounding box center [245, 419] width 169 height 20
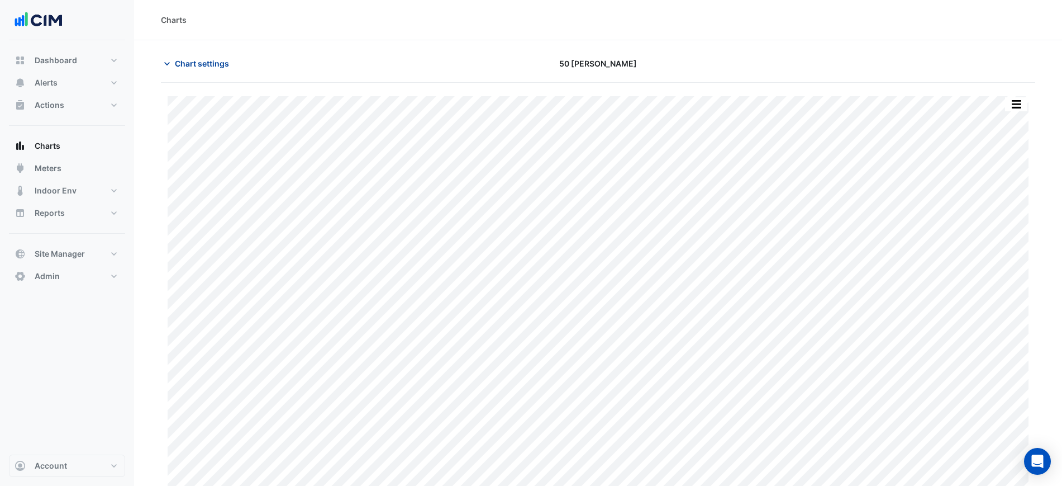
click at [216, 64] on span "Chart settings" at bounding box center [202, 64] width 54 height 12
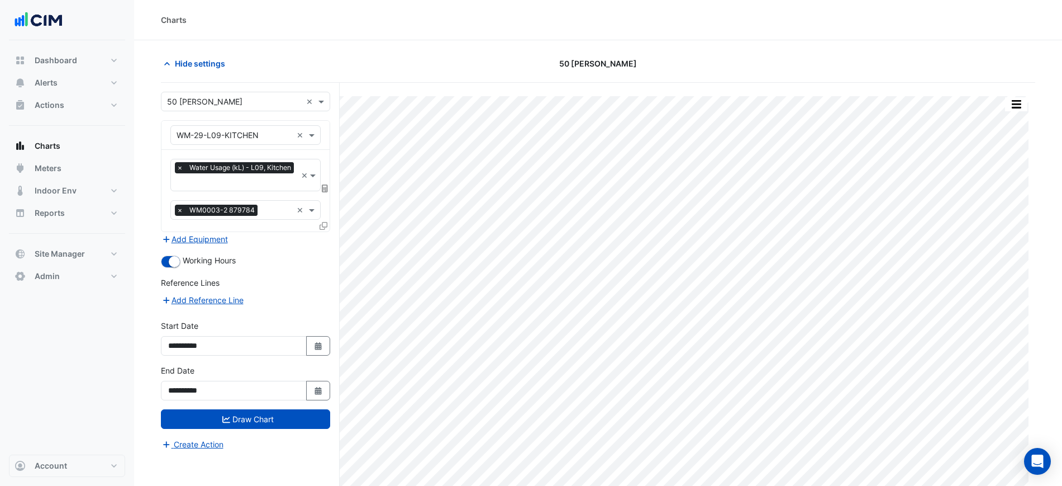
click at [322, 182] on div at bounding box center [325, 188] width 10 height 12
click at [324, 186] on icon at bounding box center [325, 188] width 6 height 8
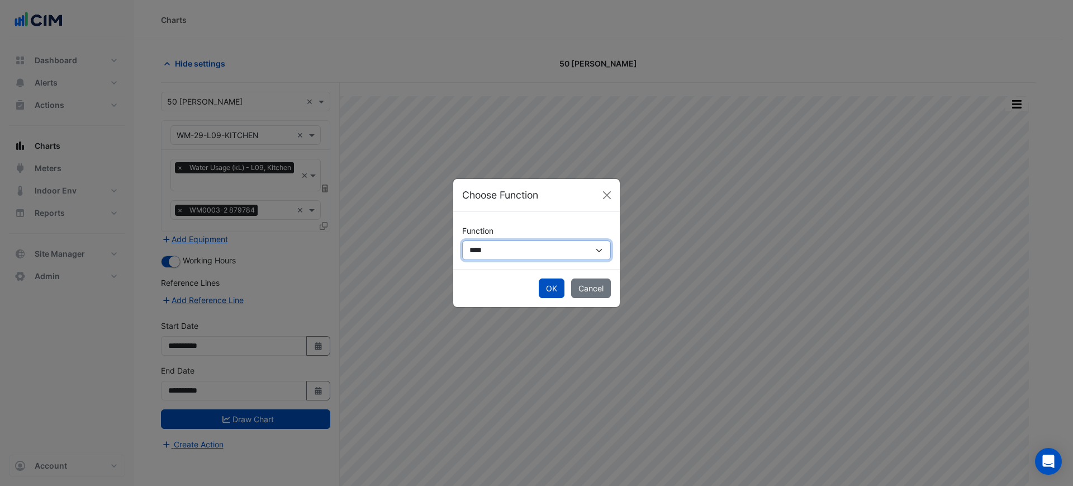
click at [486, 257] on select "**********" at bounding box center [536, 250] width 149 height 20
select select "******"
click at [462, 240] on select "**********" at bounding box center [536, 250] width 149 height 20
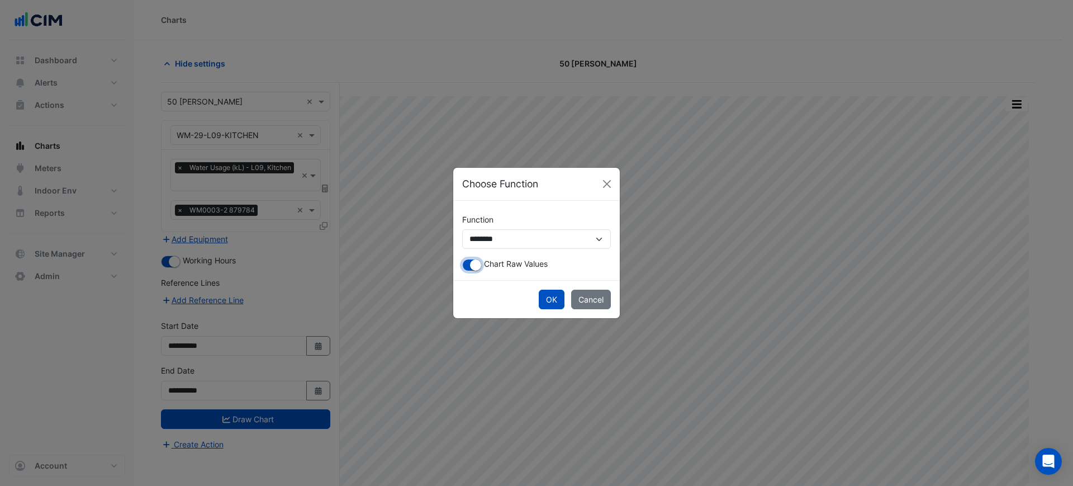
click at [468, 264] on button "button" at bounding box center [472, 265] width 20 height 12
click at [549, 301] on button "OK" at bounding box center [552, 300] width 26 height 20
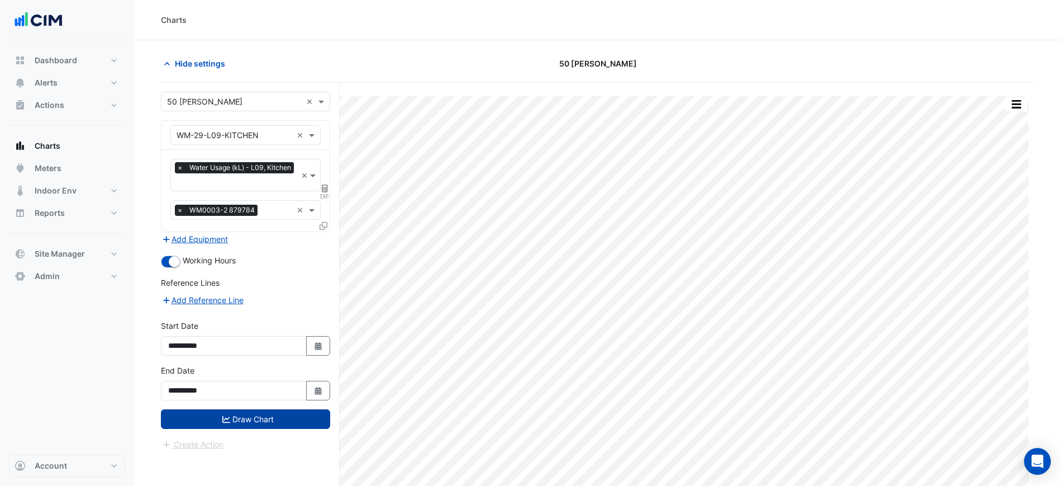
click at [236, 419] on button "Draw Chart" at bounding box center [245, 419] width 169 height 20
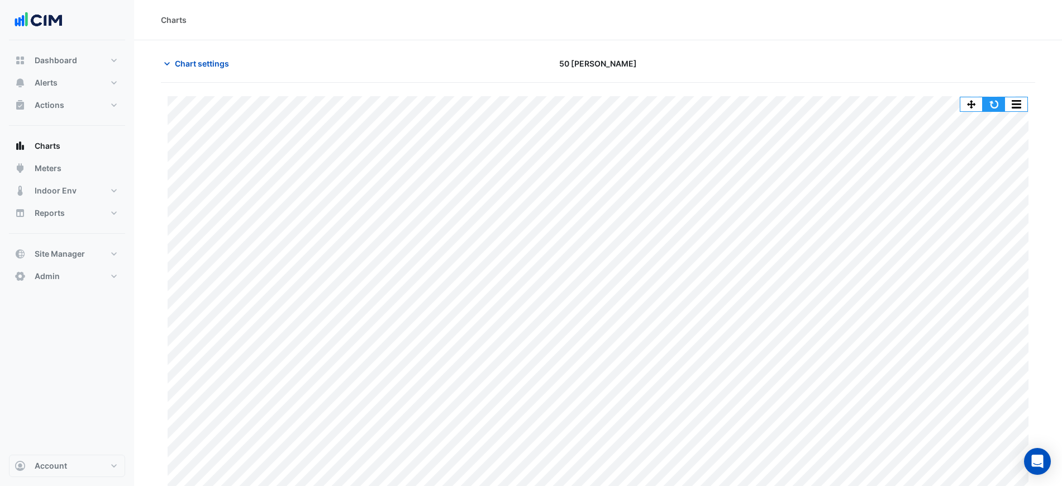
click at [985, 103] on button "button" at bounding box center [994, 104] width 22 height 14
click at [985, 102] on button "button" at bounding box center [994, 104] width 22 height 14
